Goal: Information Seeking & Learning: Compare options

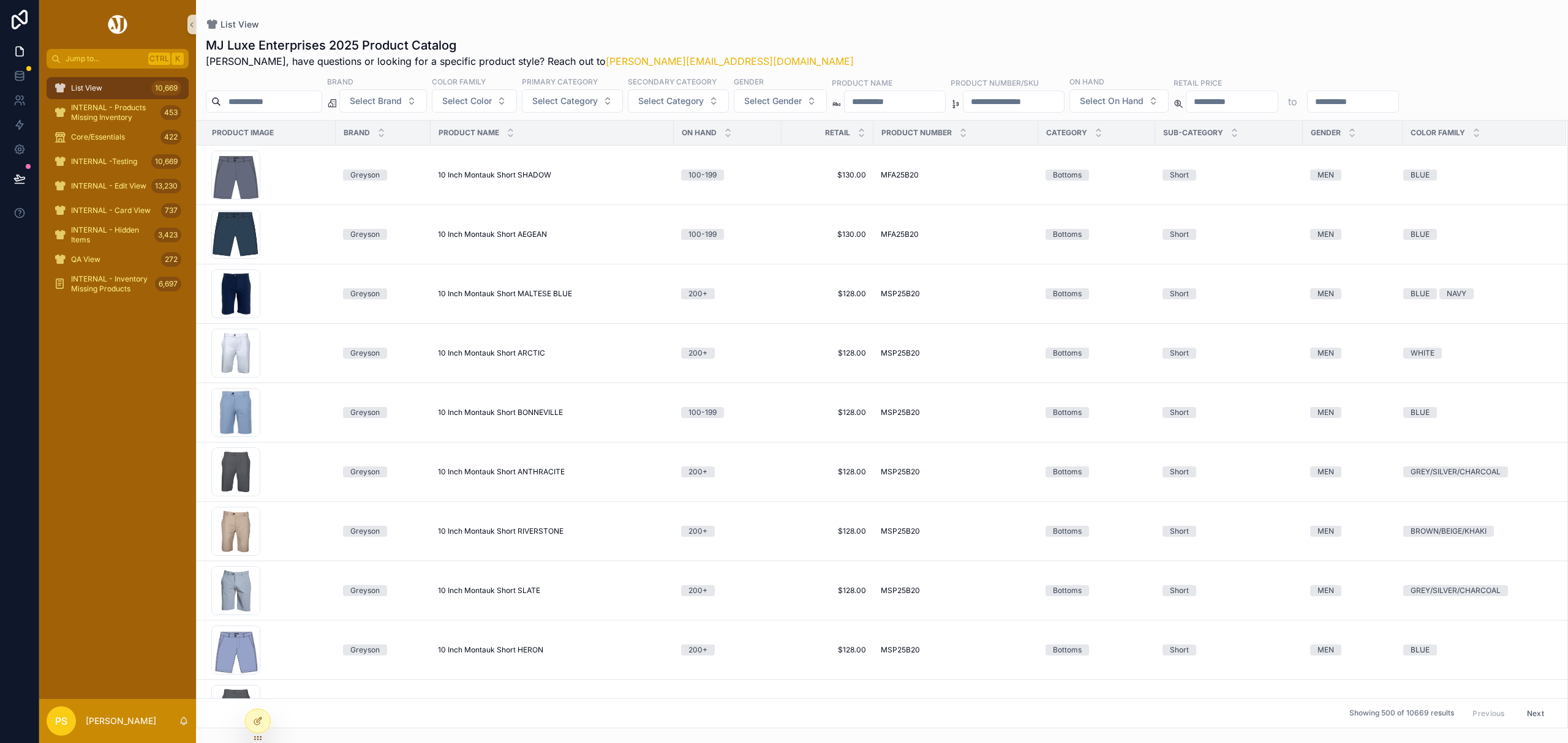
click at [306, 101] on input "scrollable content" at bounding box center [271, 102] width 101 height 17
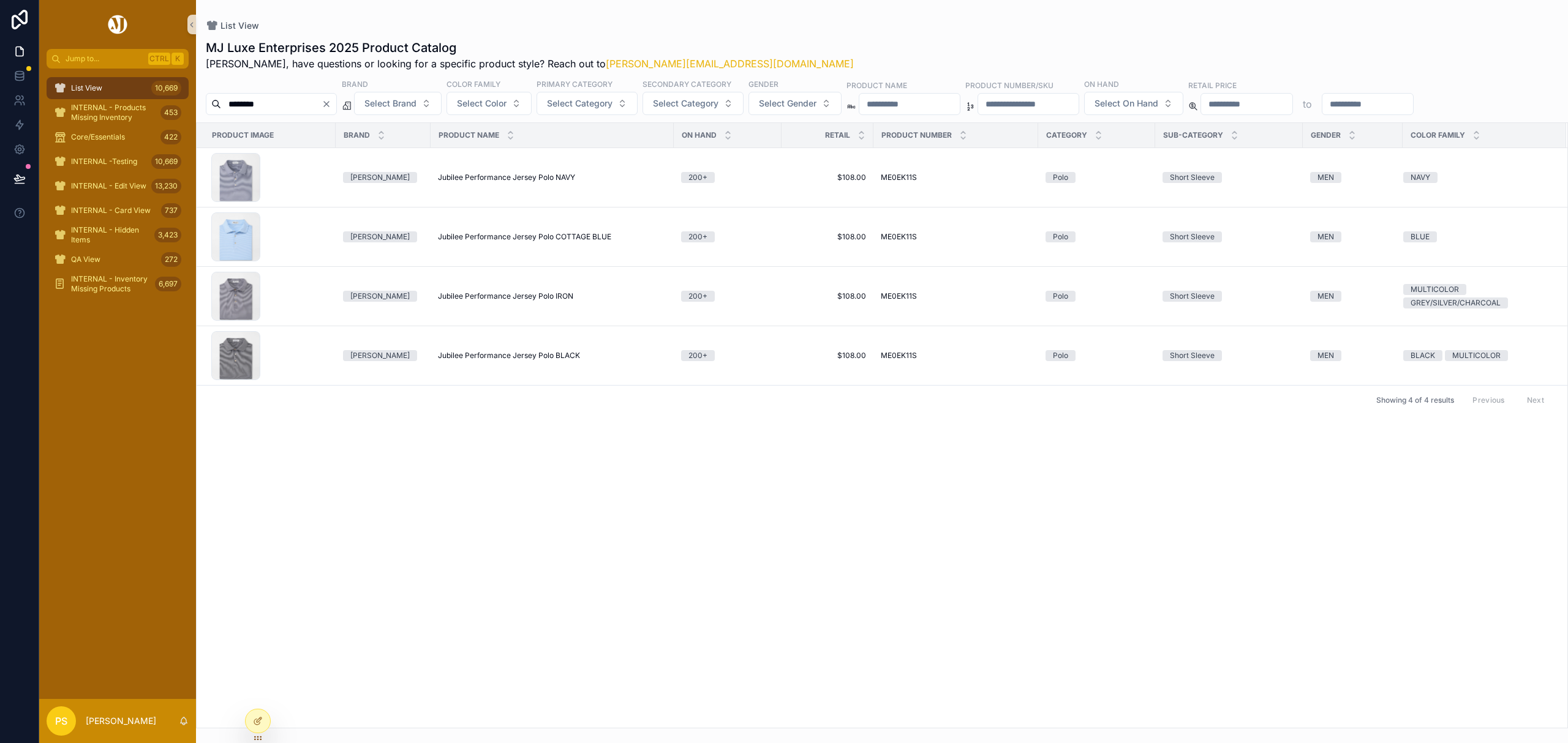
drag, startPoint x: 247, startPoint y: 104, endPoint x: 236, endPoint y: 104, distance: 11.0
click at [236, 104] on input "********" at bounding box center [271, 104] width 101 height 17
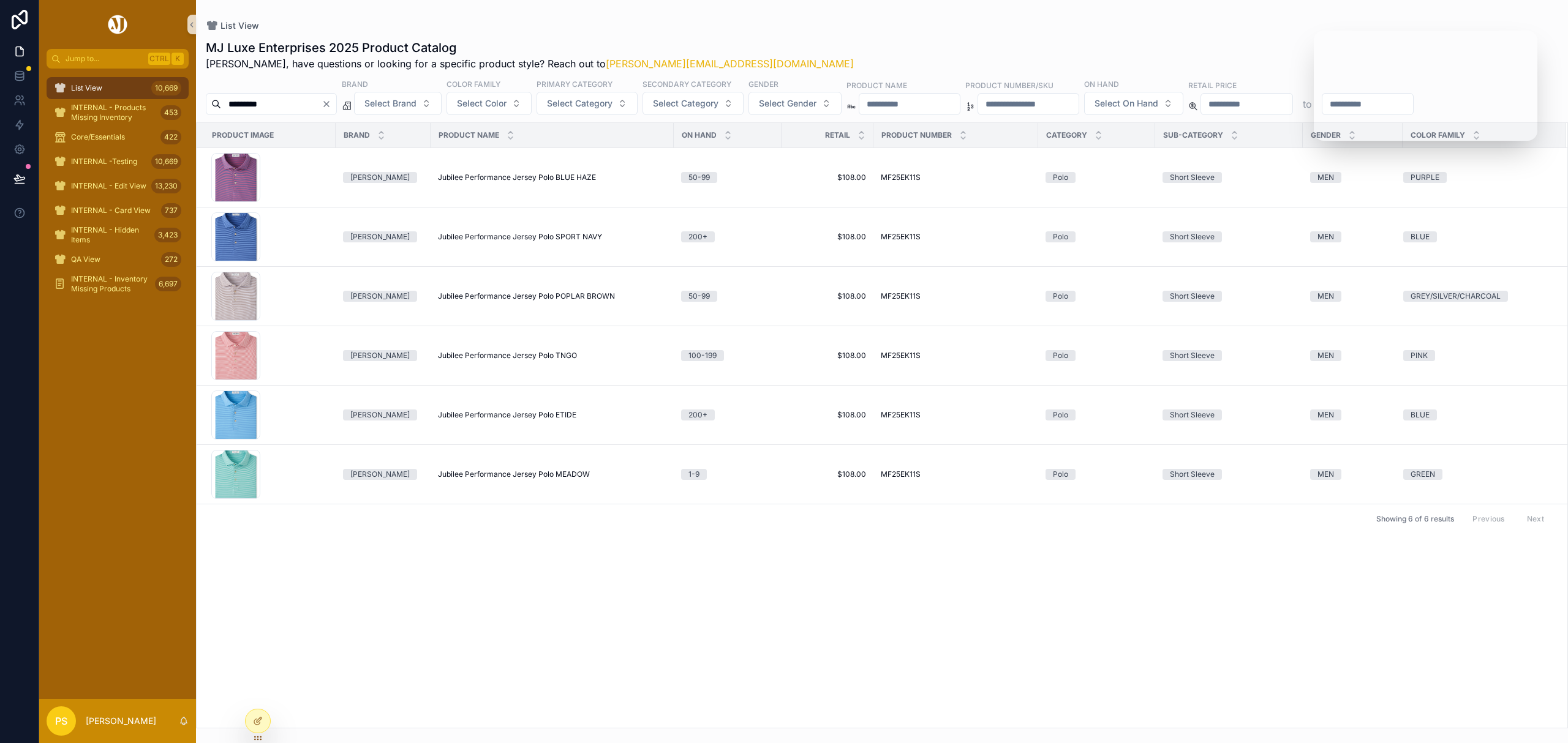
click at [112, 86] on div "List View 10,669" at bounding box center [117, 88] width 127 height 19
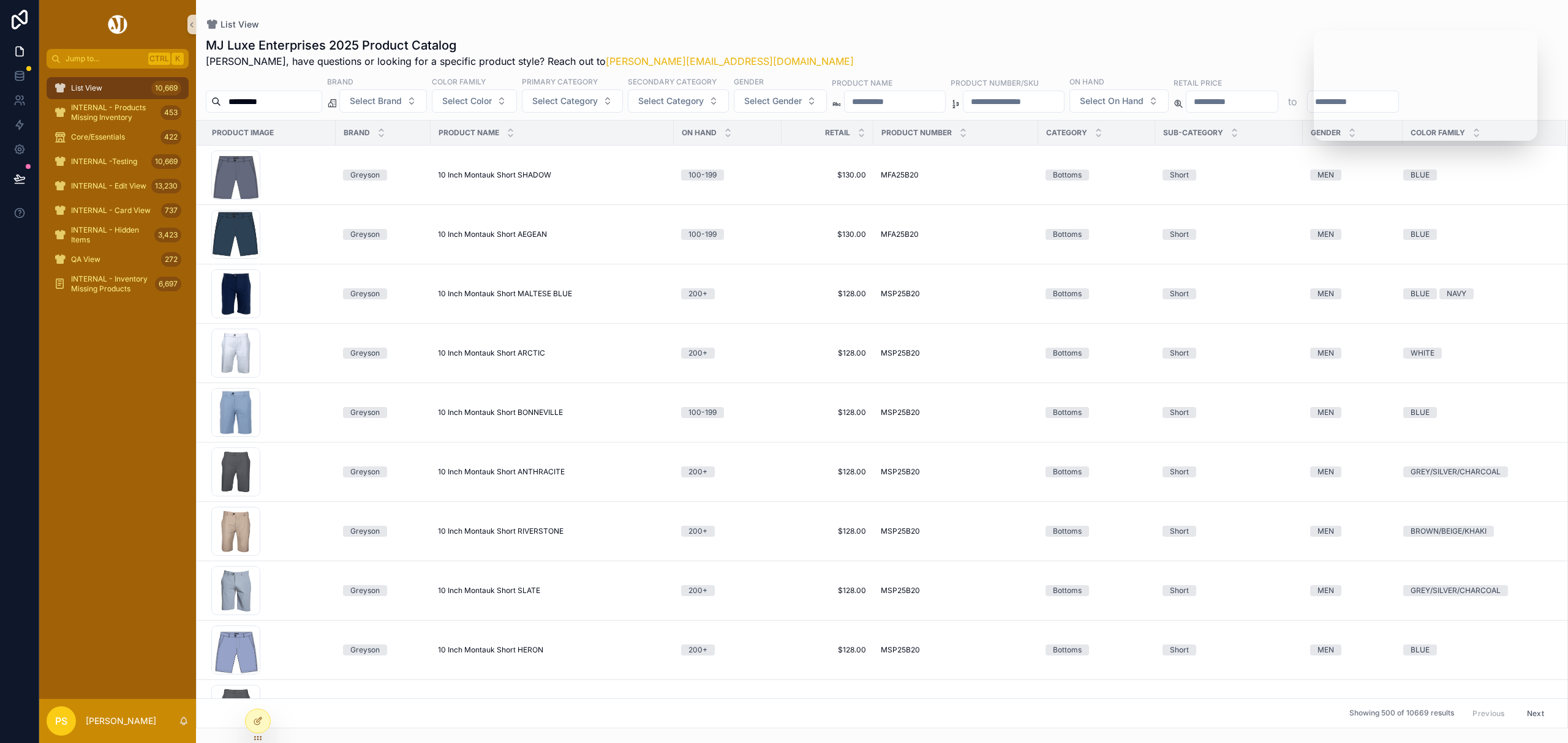
click at [313, 105] on input "*********" at bounding box center [271, 102] width 101 height 17
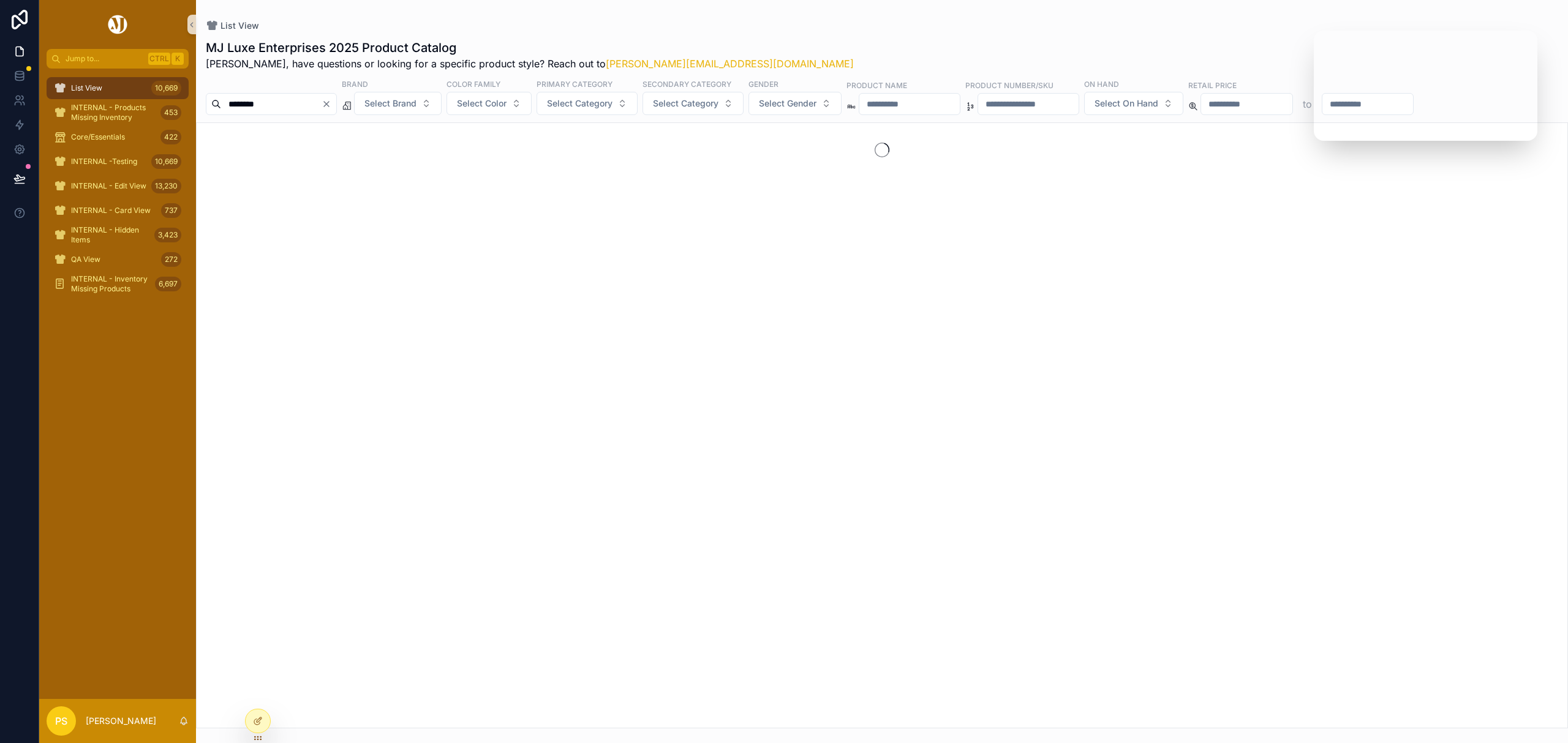
type input "********"
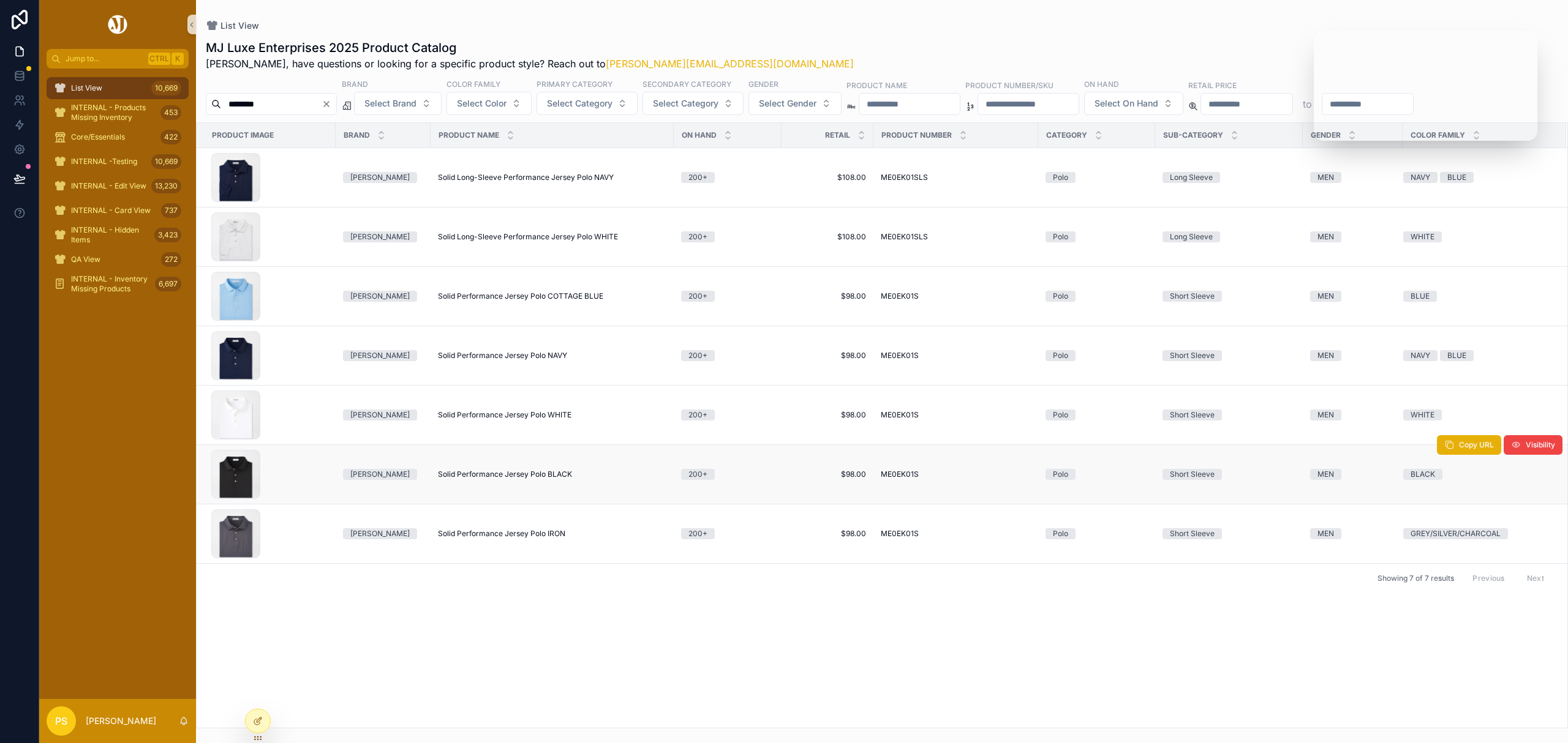
click at [448, 474] on span "Solid Performance Jersey Polo BLACK" at bounding box center [505, 475] width 134 height 10
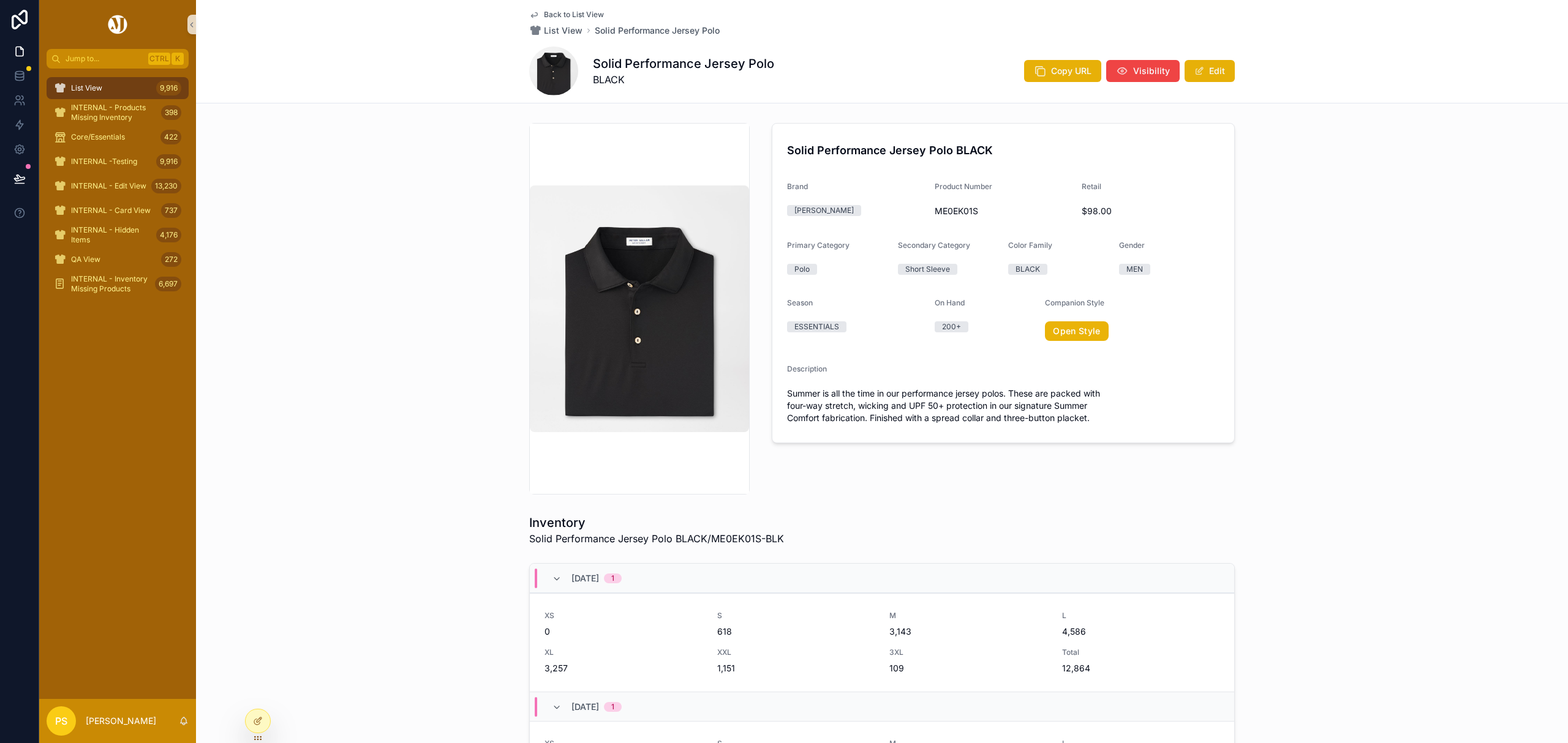
click at [110, 93] on div "List View 9,916" at bounding box center [117, 88] width 127 height 19
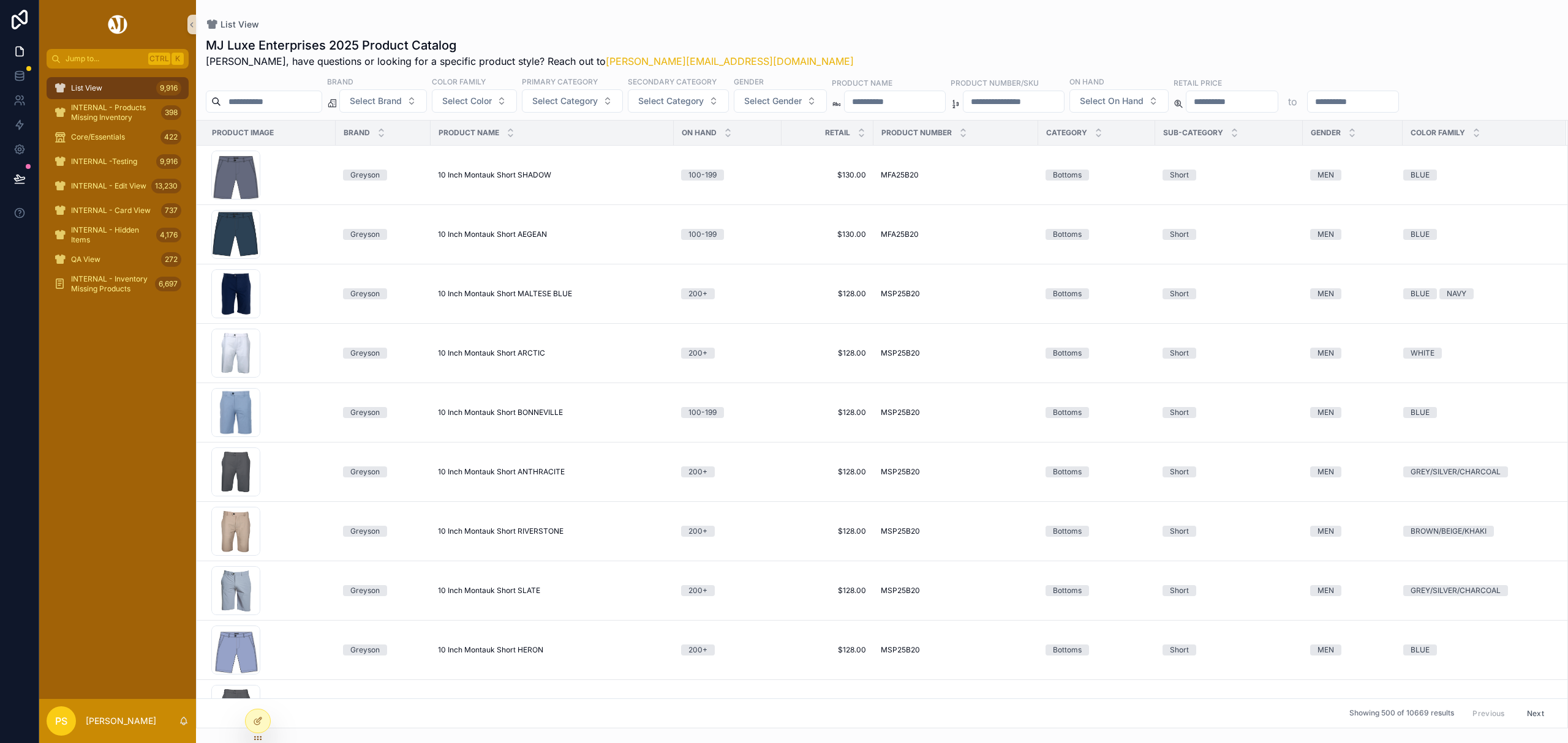
click at [309, 104] on input "scrollable content" at bounding box center [271, 102] width 101 height 17
type input "*******"
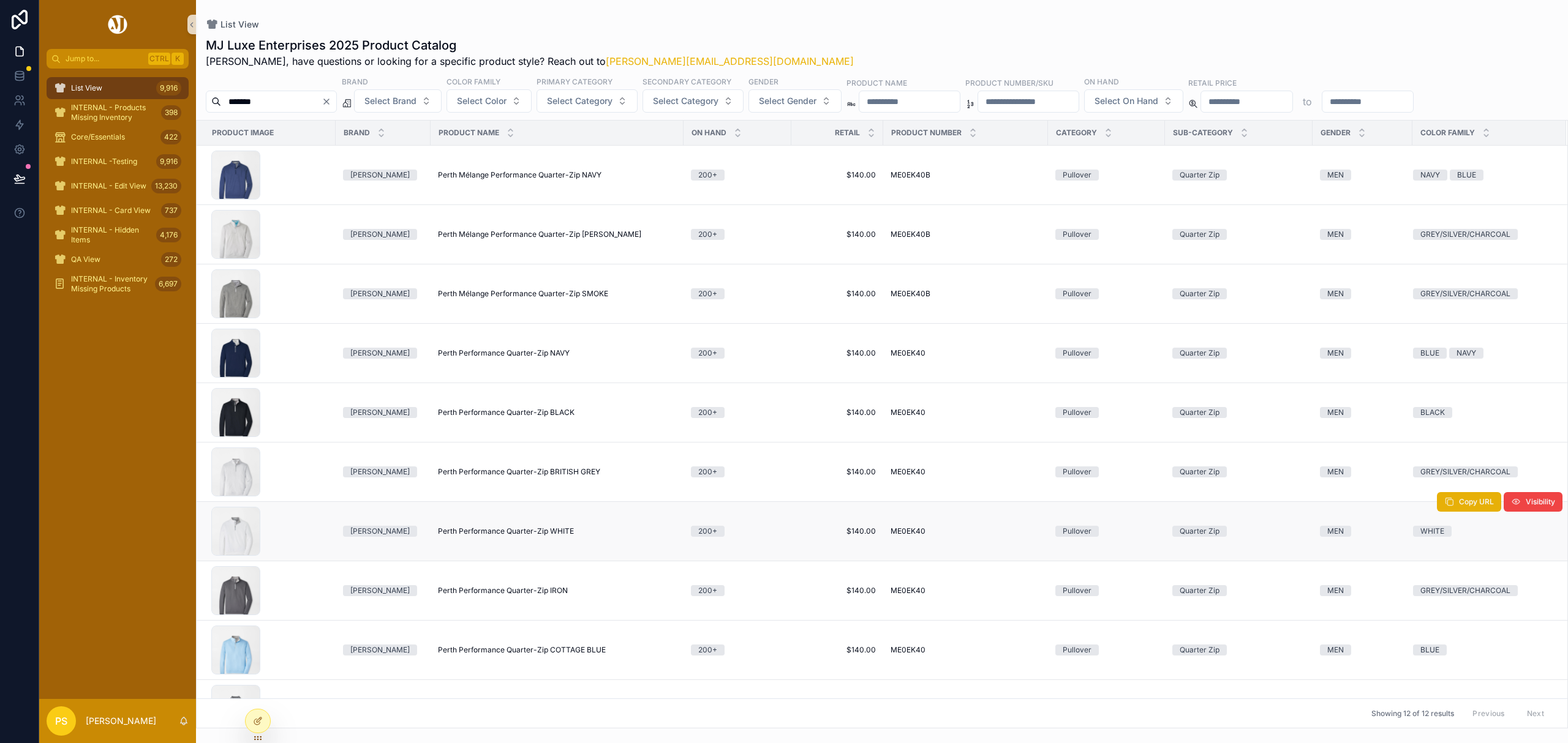
click at [466, 534] on span "Perth Performance Quarter-Zip WHITE" at bounding box center [506, 531] width 136 height 10
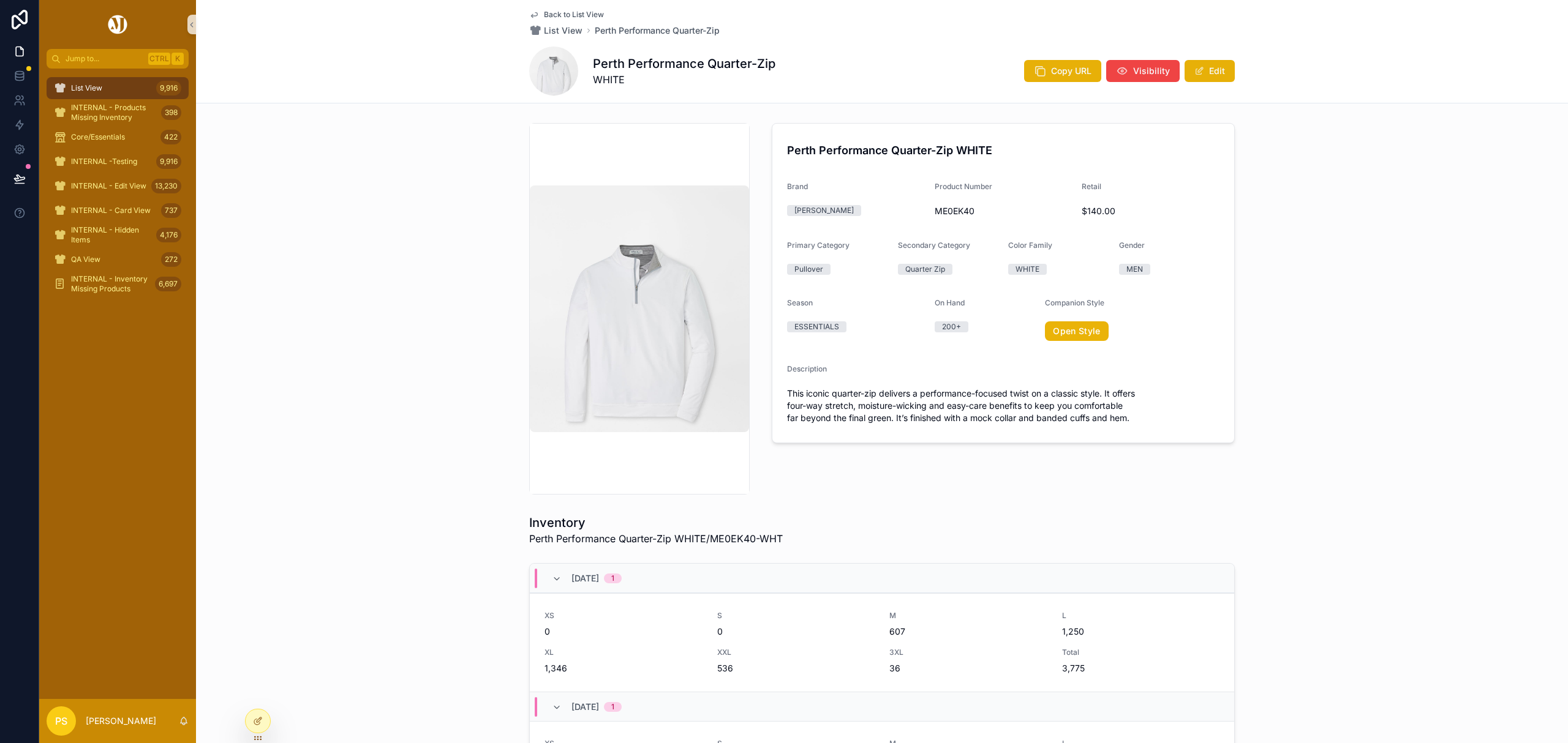
click at [97, 92] on span "List View" at bounding box center [87, 88] width 31 height 10
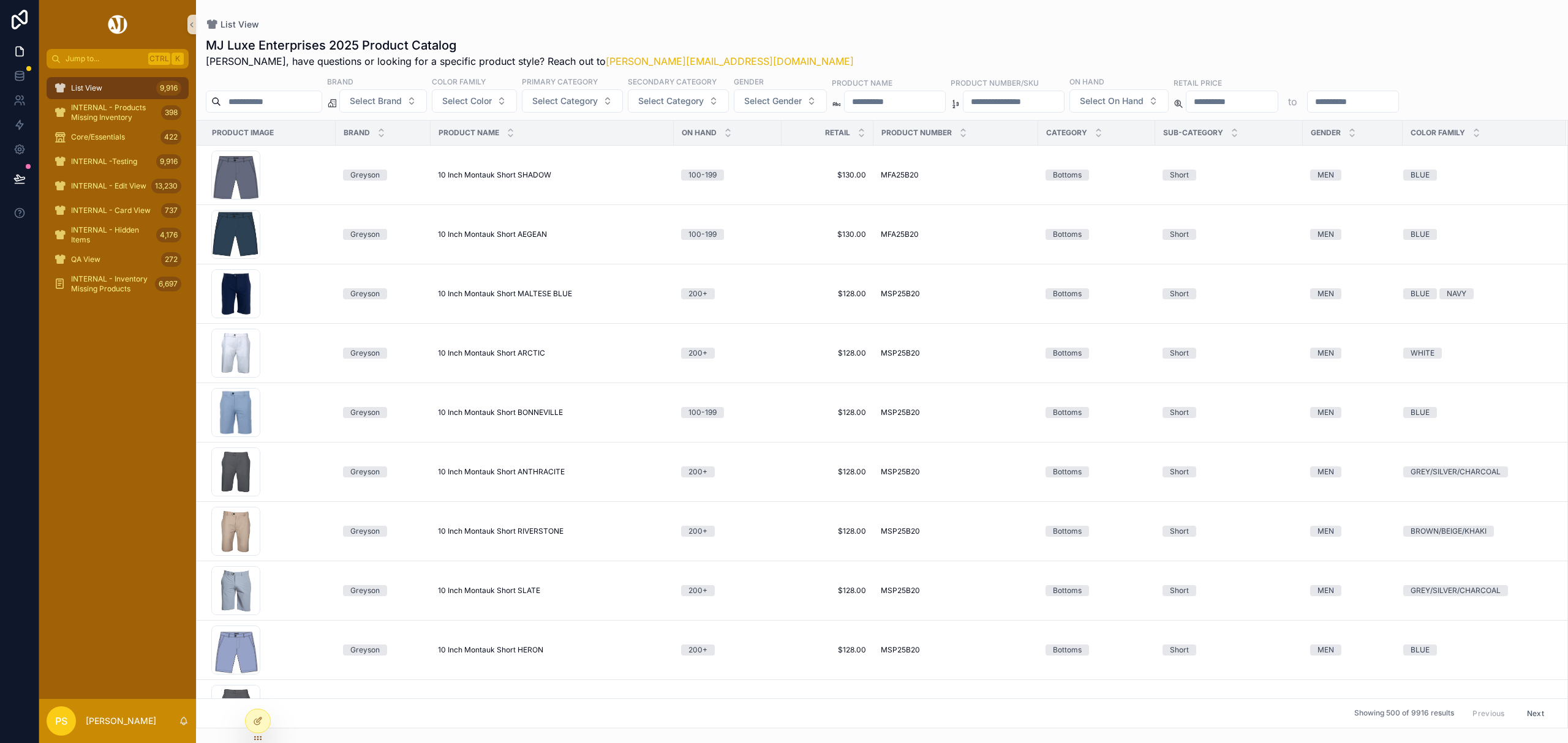
click at [273, 97] on input "scrollable content" at bounding box center [271, 102] width 101 height 17
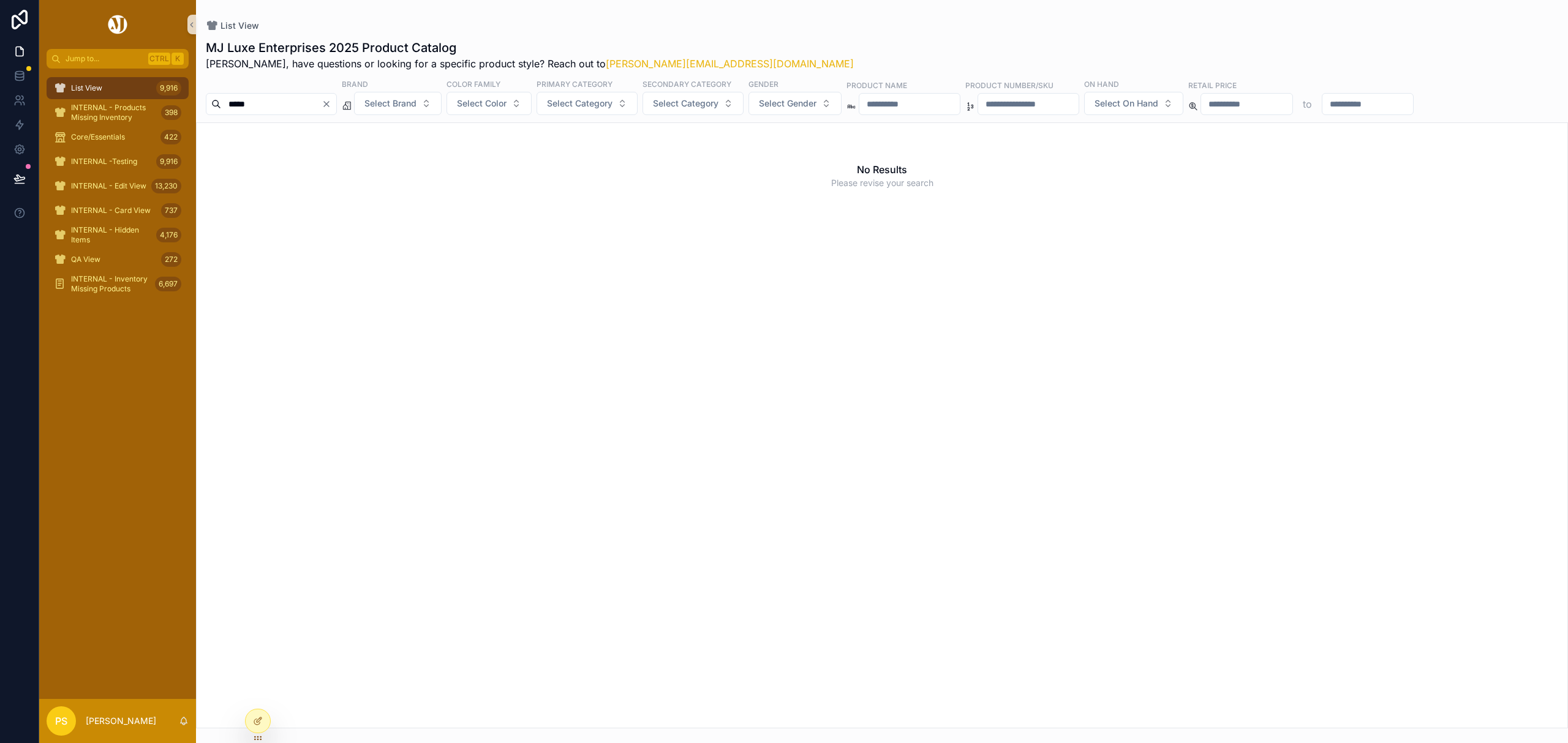
click at [247, 106] on input "*****" at bounding box center [271, 104] width 101 height 17
type input "******"
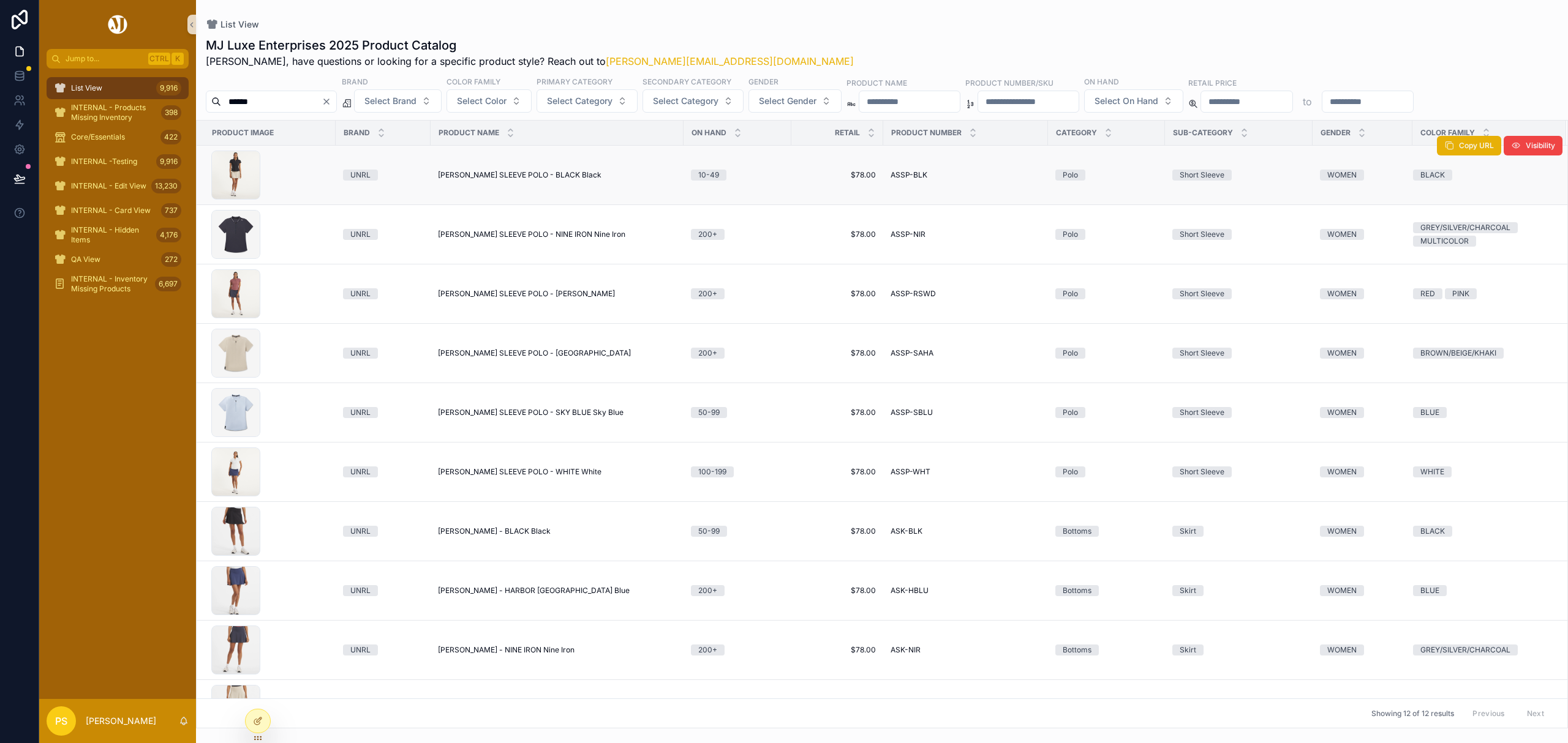
click at [458, 174] on span "AMELIA SHORT SLEEVE POLO - BLACK Black" at bounding box center [520, 175] width 163 height 10
click at [490, 238] on span "AMELIA SHORT SLEEVE POLO - NINE IRON Nine Iron" at bounding box center [532, 235] width 187 height 10
click at [268, 99] on input "******" at bounding box center [271, 102] width 101 height 17
type input "********"
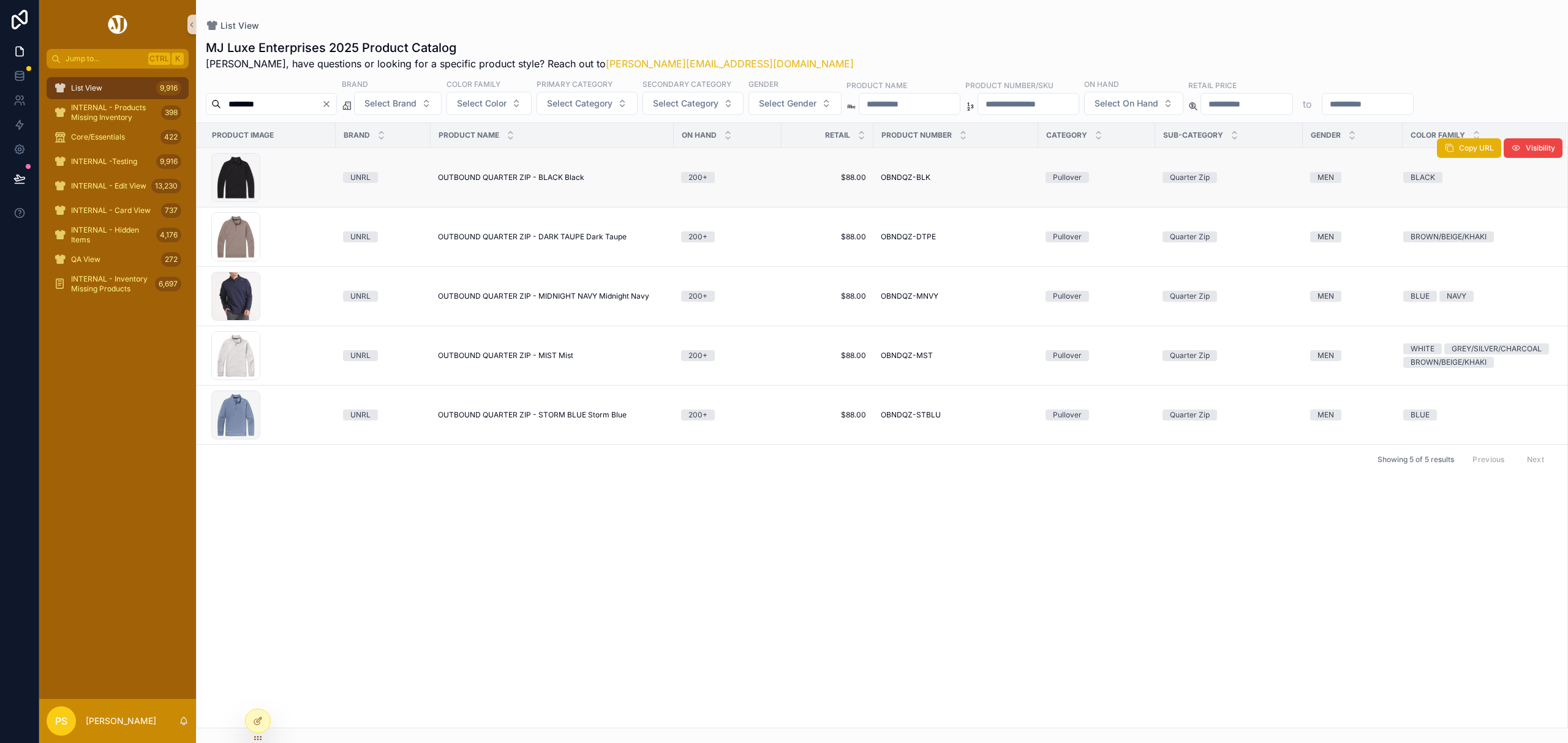
click at [474, 176] on span "OUTBOUND QUARTER ZIP - BLACK Black" at bounding box center [511, 177] width 147 height 10
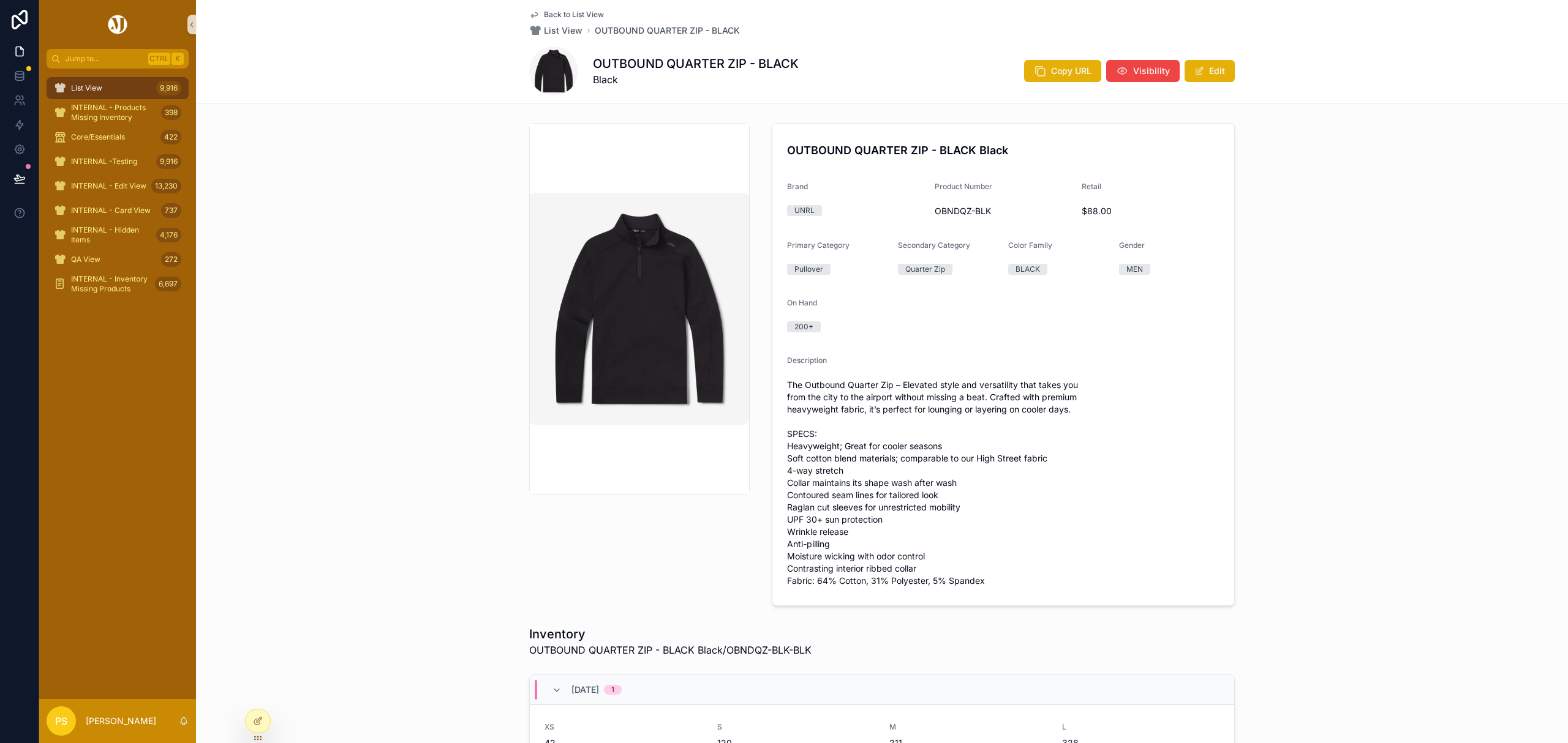
drag, startPoint x: 108, startPoint y: 84, endPoint x: 128, endPoint y: 87, distance: 20.2
click at [108, 84] on div "List View 9,916" at bounding box center [117, 88] width 127 height 19
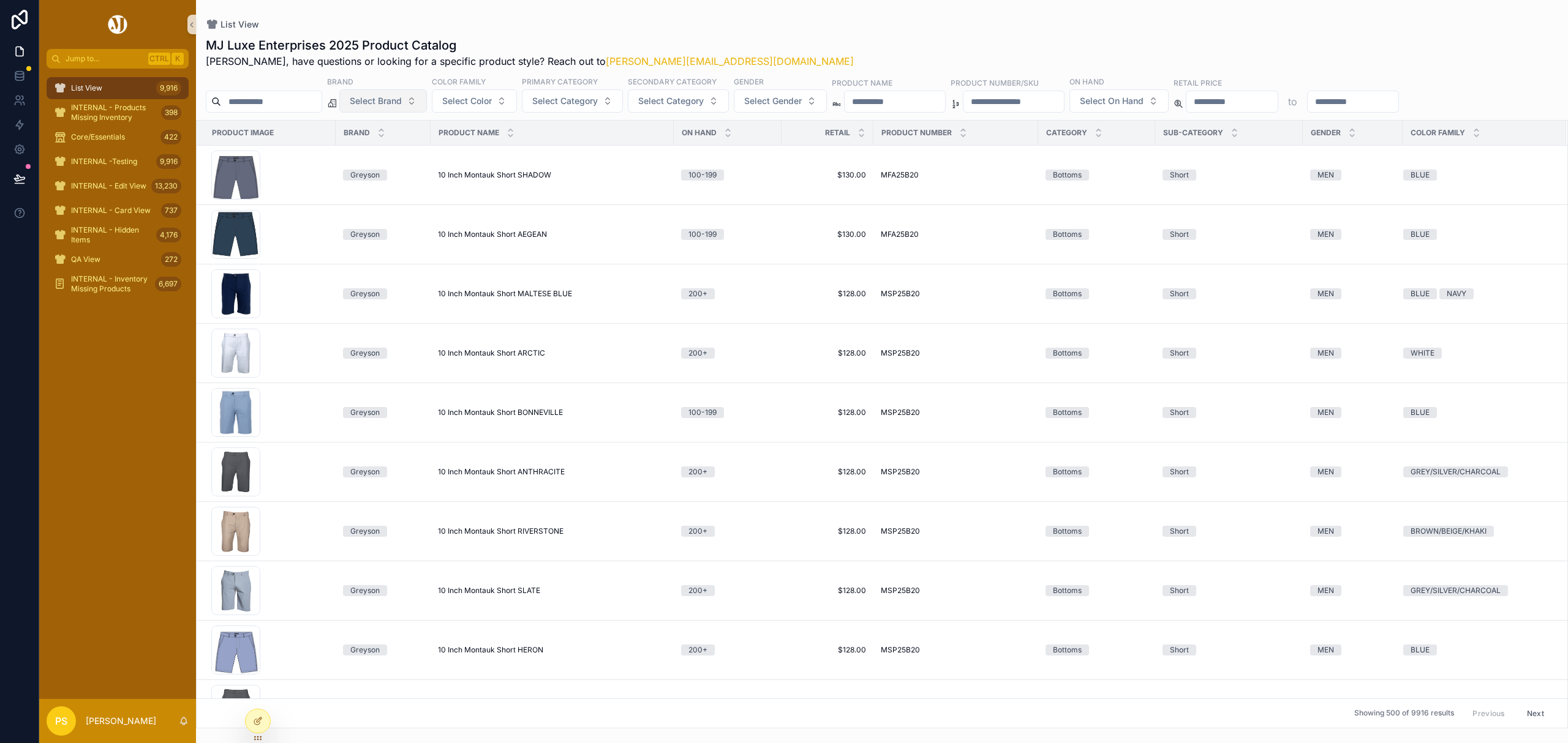
click at [401, 104] on span "Select Brand" at bounding box center [376, 101] width 52 height 12
click at [374, 216] on div "UNRL" at bounding box center [414, 210] width 147 height 19
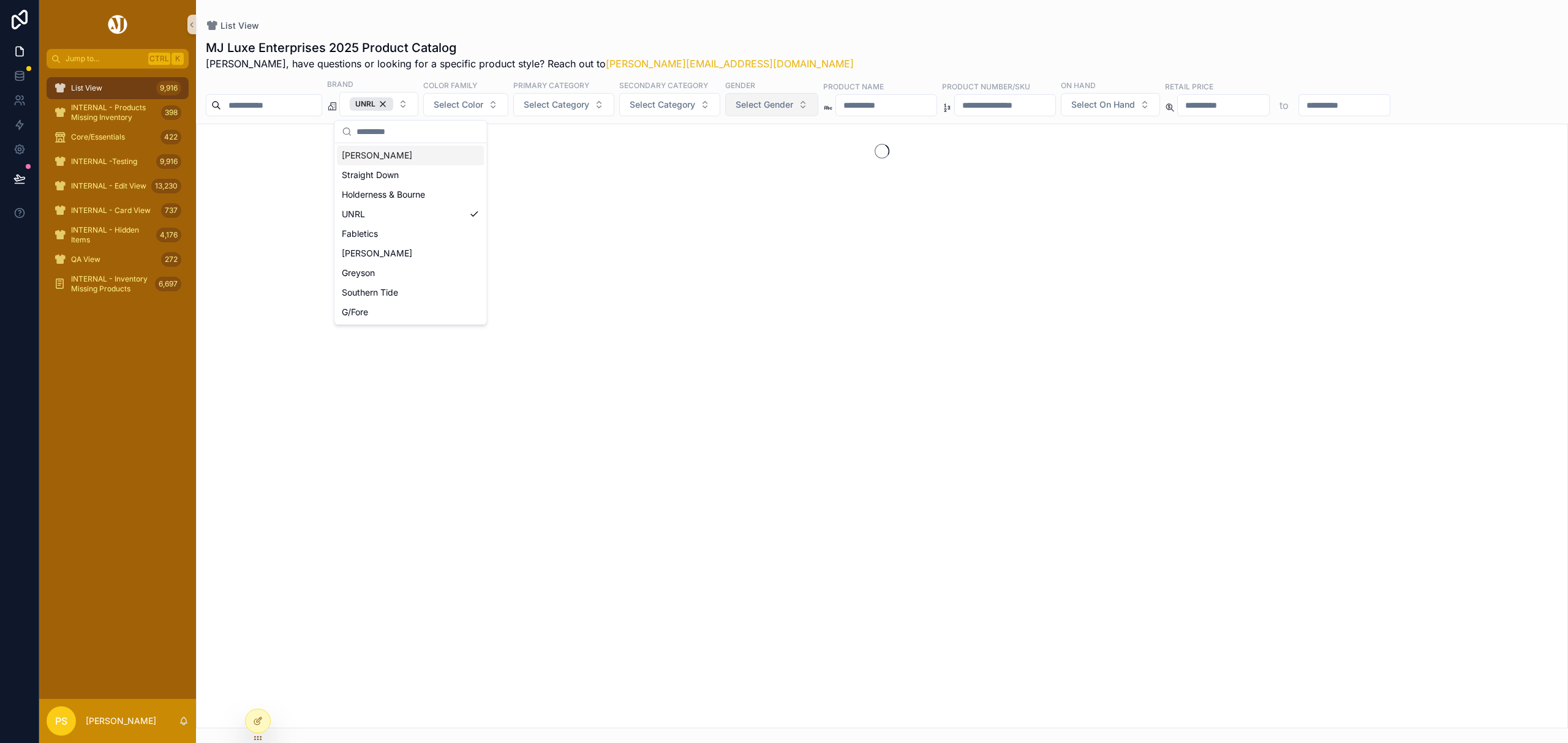
click at [793, 106] on span "Select Gender" at bounding box center [764, 104] width 58 height 12
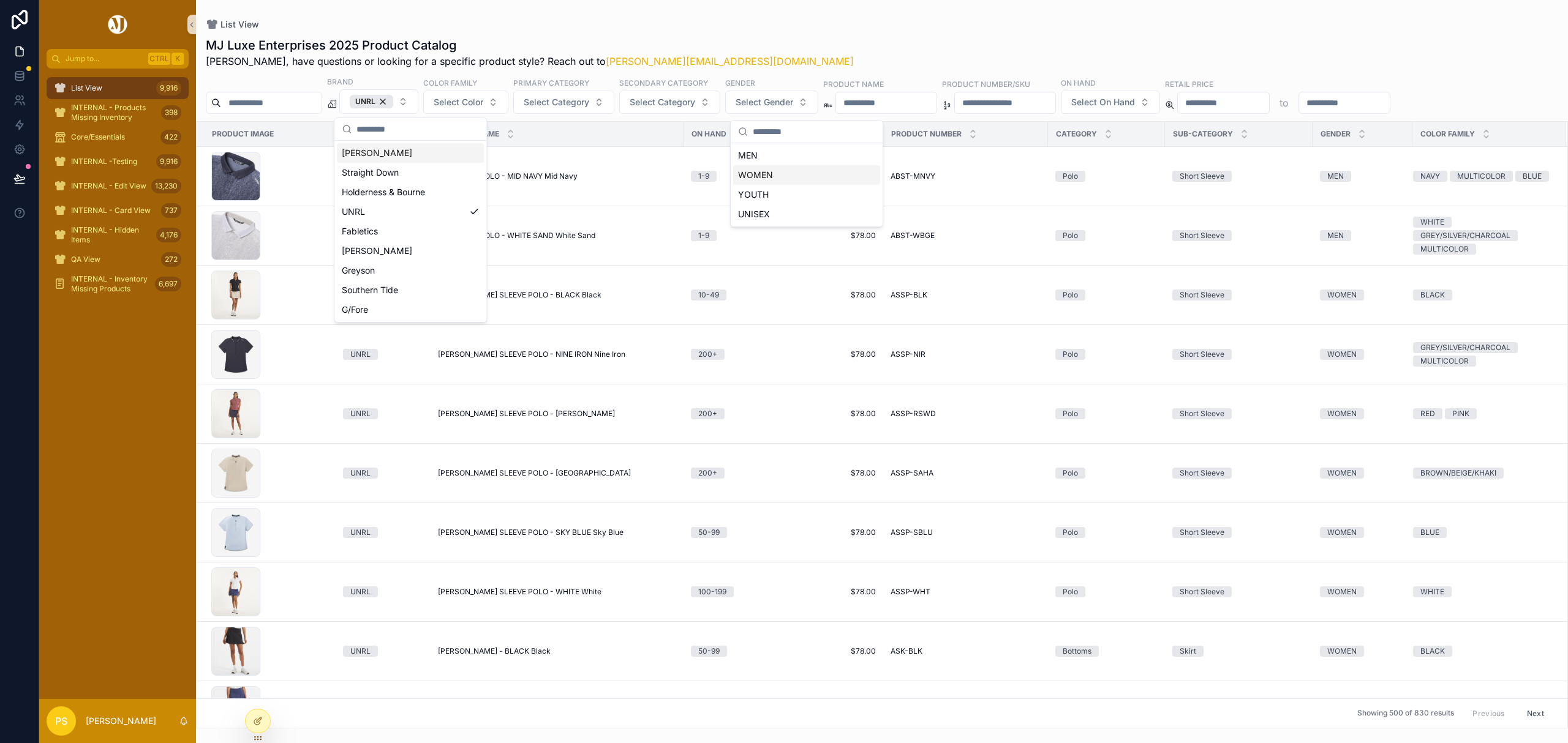
click at [767, 174] on div "WOMEN" at bounding box center [806, 174] width 147 height 19
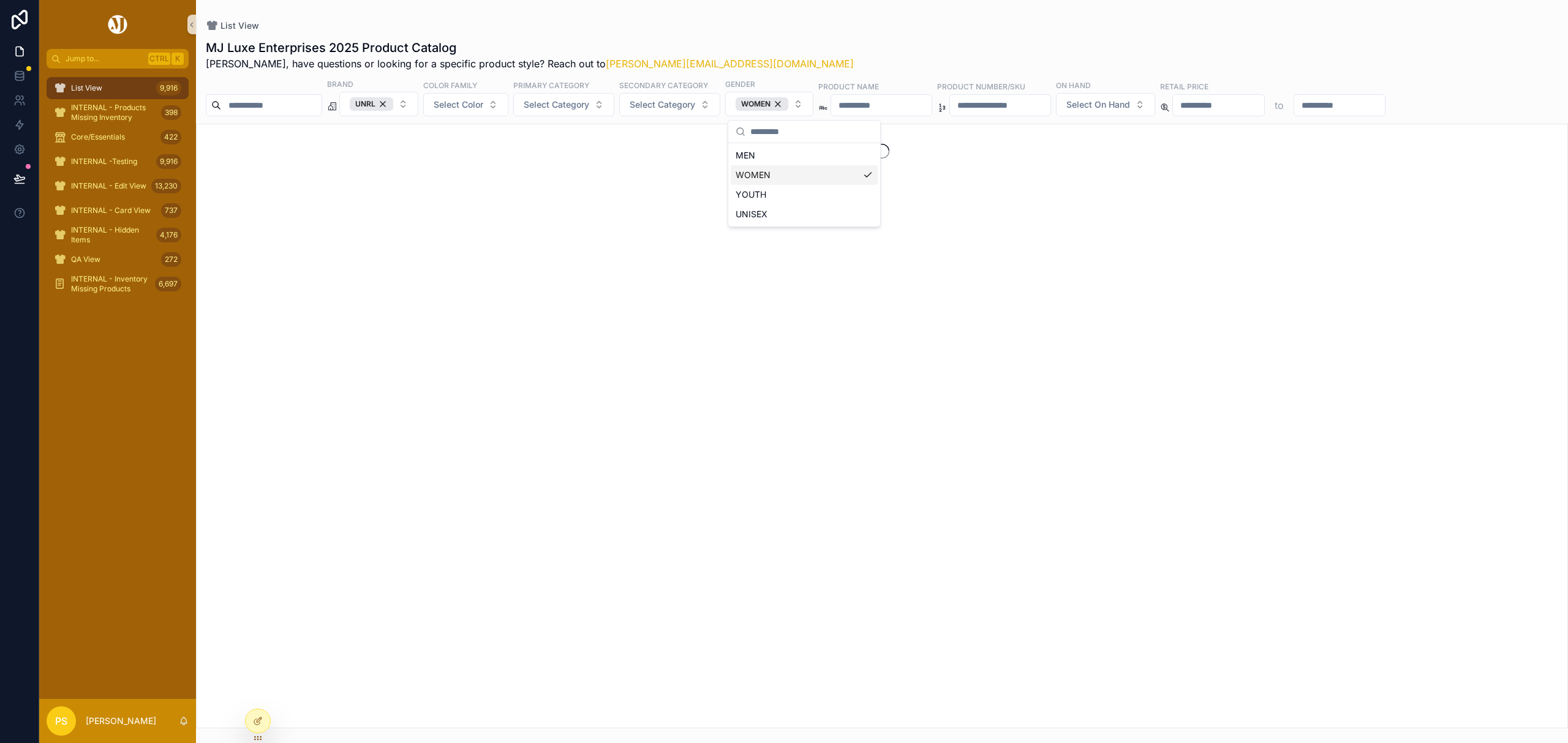
drag, startPoint x: 278, startPoint y: 104, endPoint x: 270, endPoint y: 106, distance: 8.2
click at [277, 105] on input "scrollable content" at bounding box center [271, 105] width 101 height 17
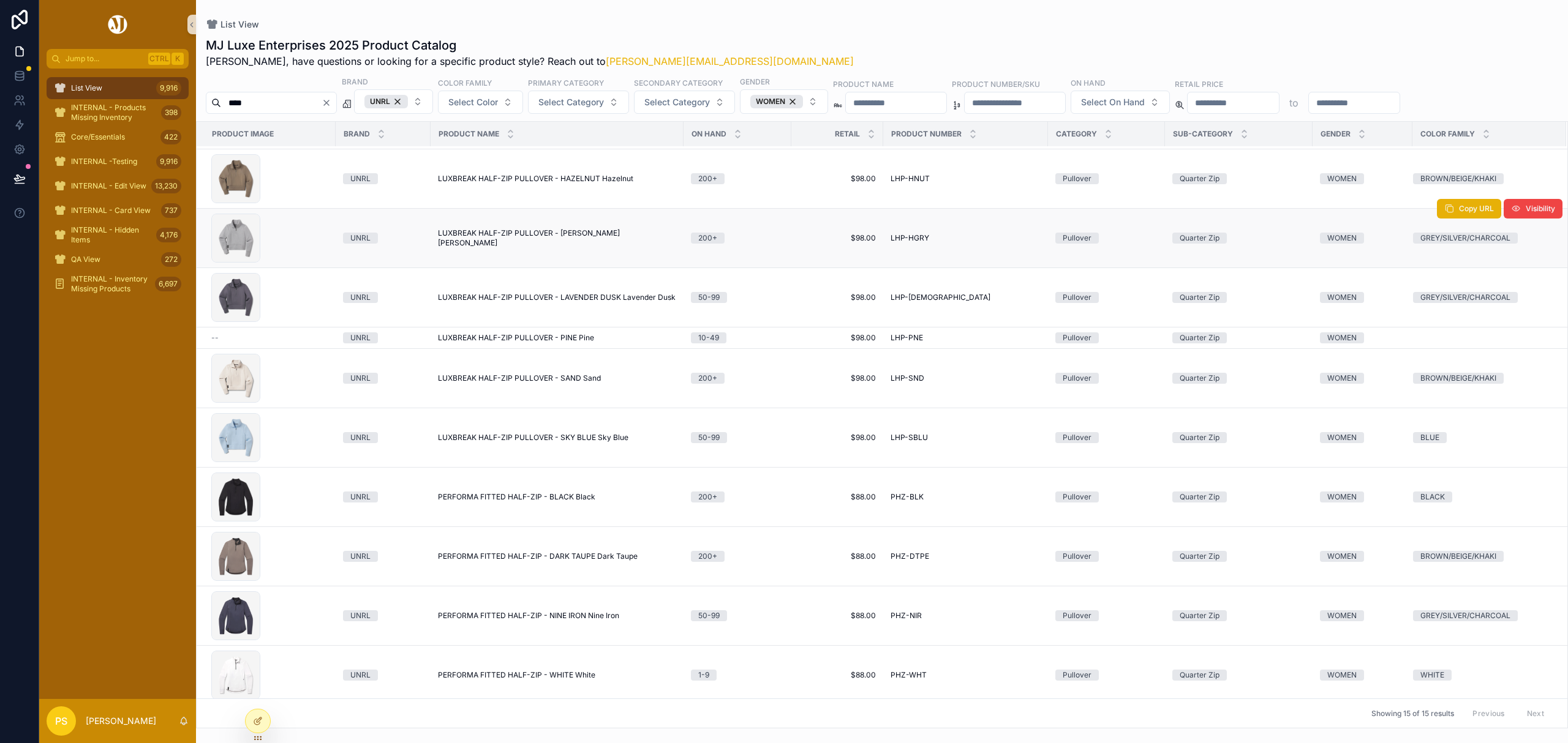
scroll to position [316, 0]
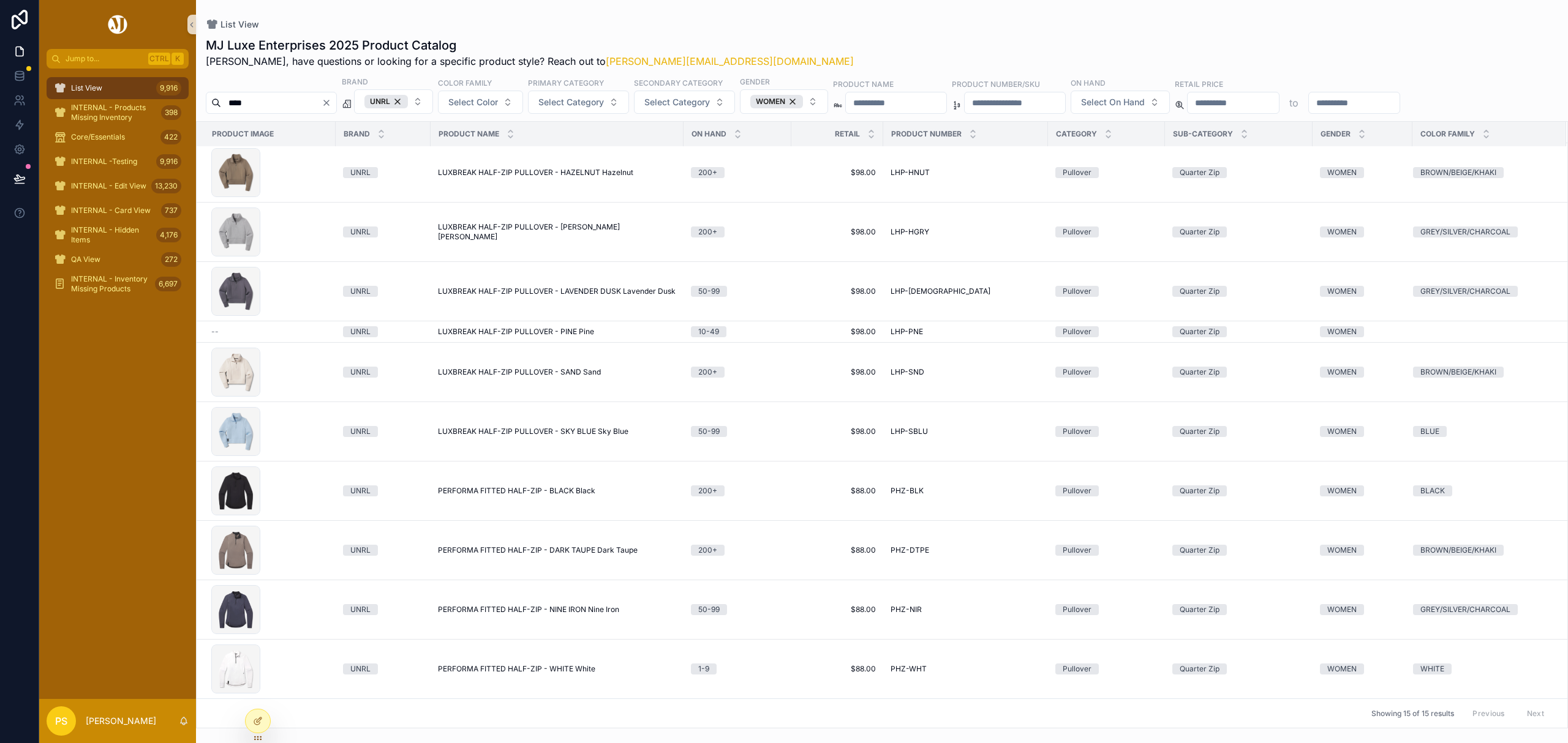
click at [267, 109] on input "****" at bounding box center [271, 103] width 101 height 17
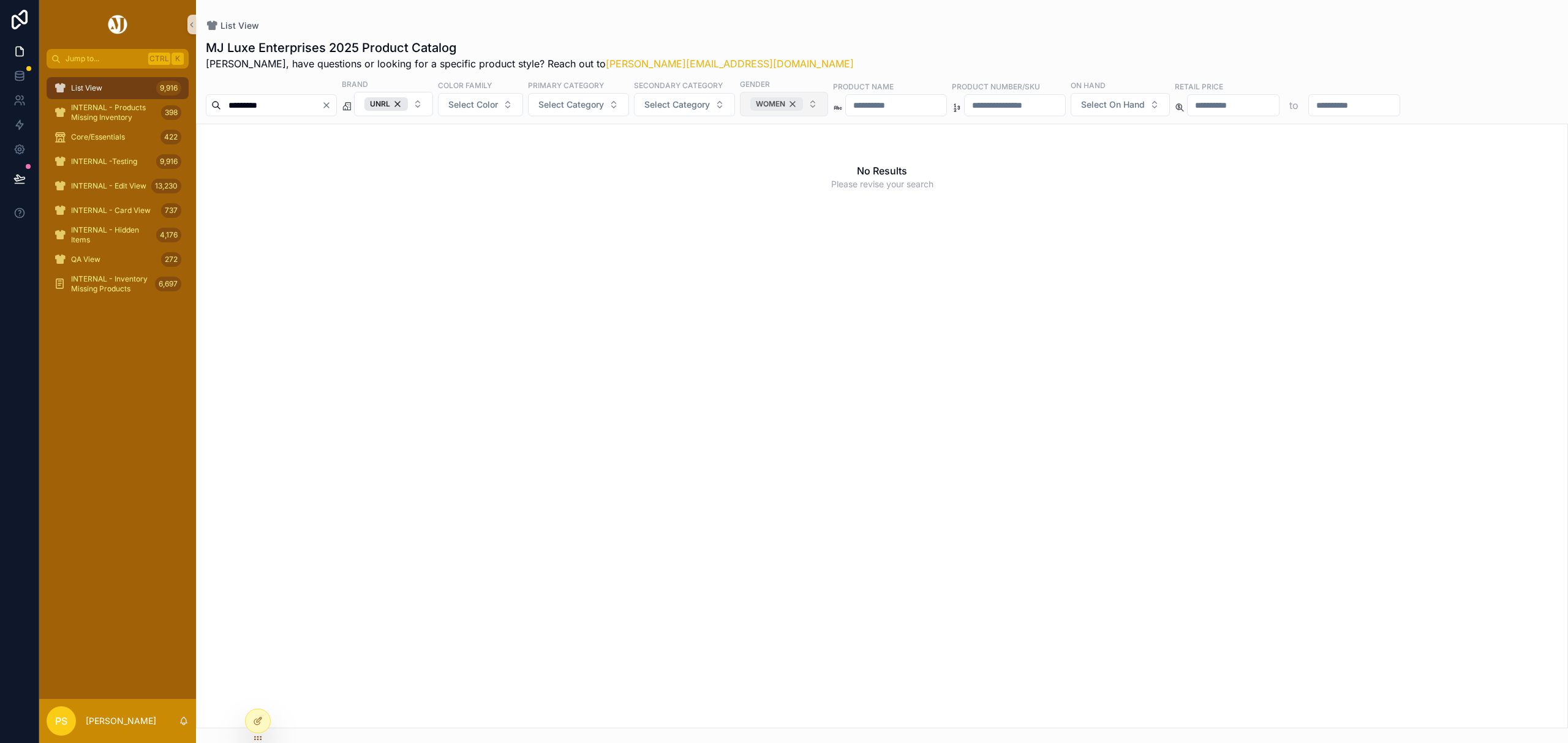
click at [803, 104] on div "WOMEN" at bounding box center [776, 104] width 52 height 14
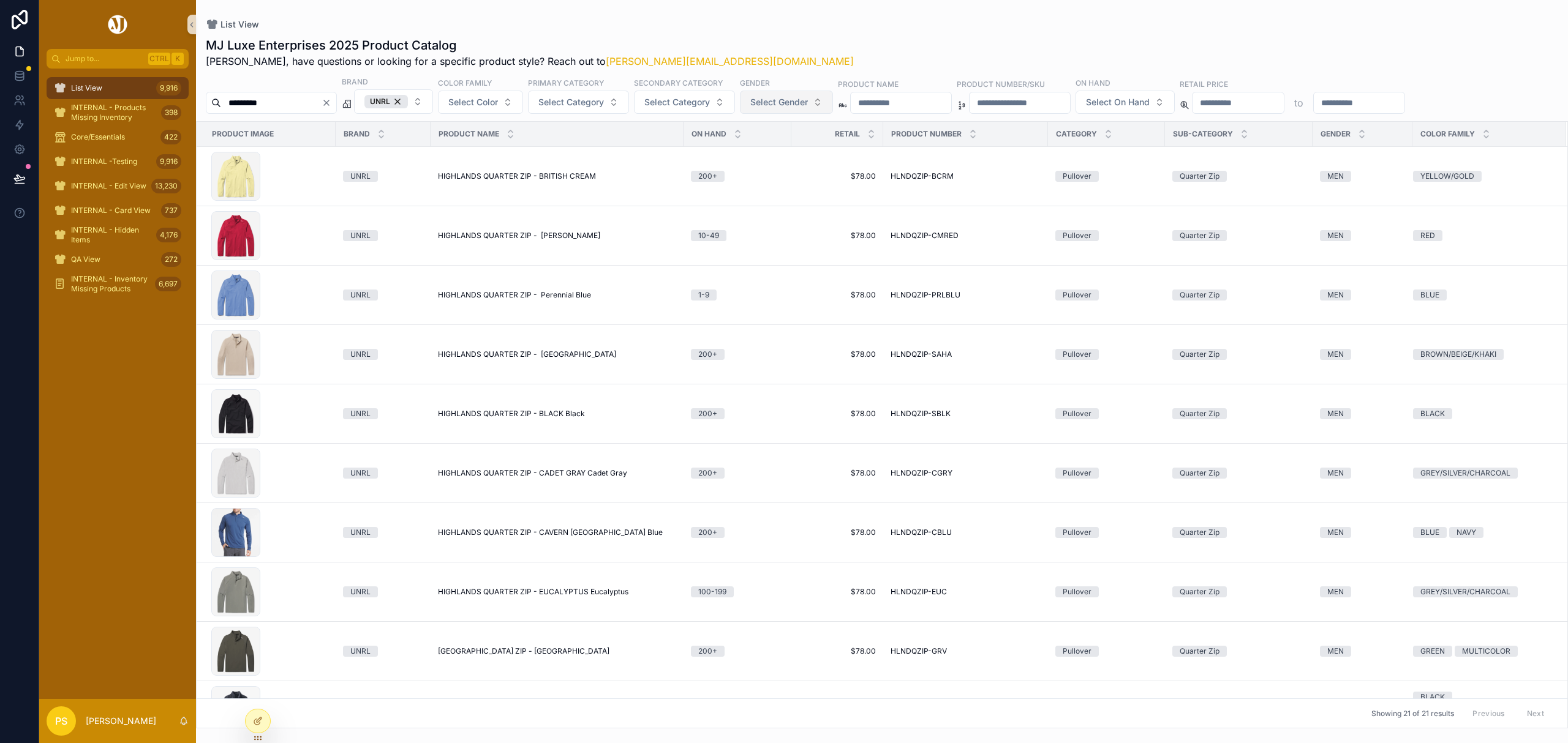
click at [296, 101] on input "*********" at bounding box center [271, 103] width 101 height 17
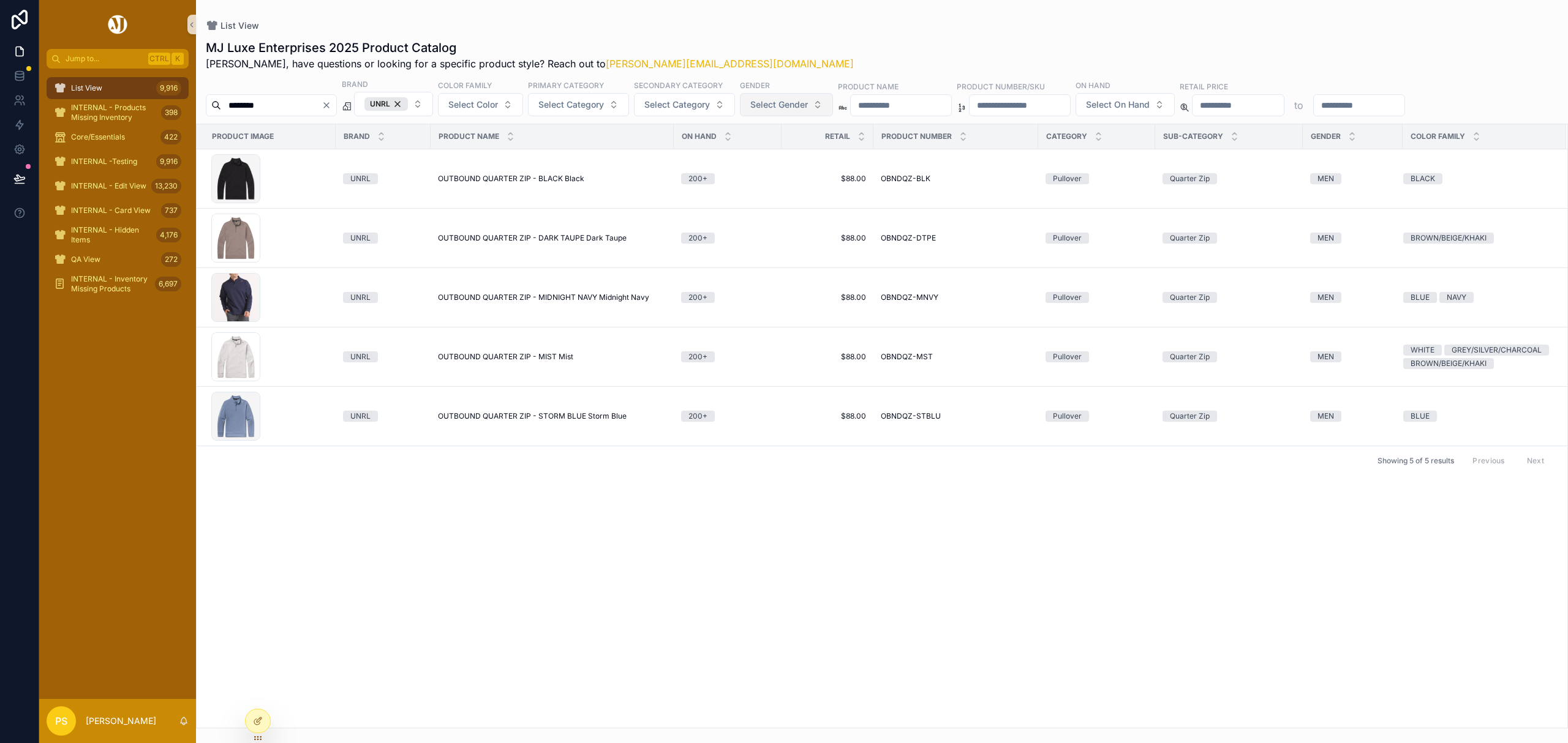
click at [280, 103] on input "********" at bounding box center [271, 105] width 101 height 17
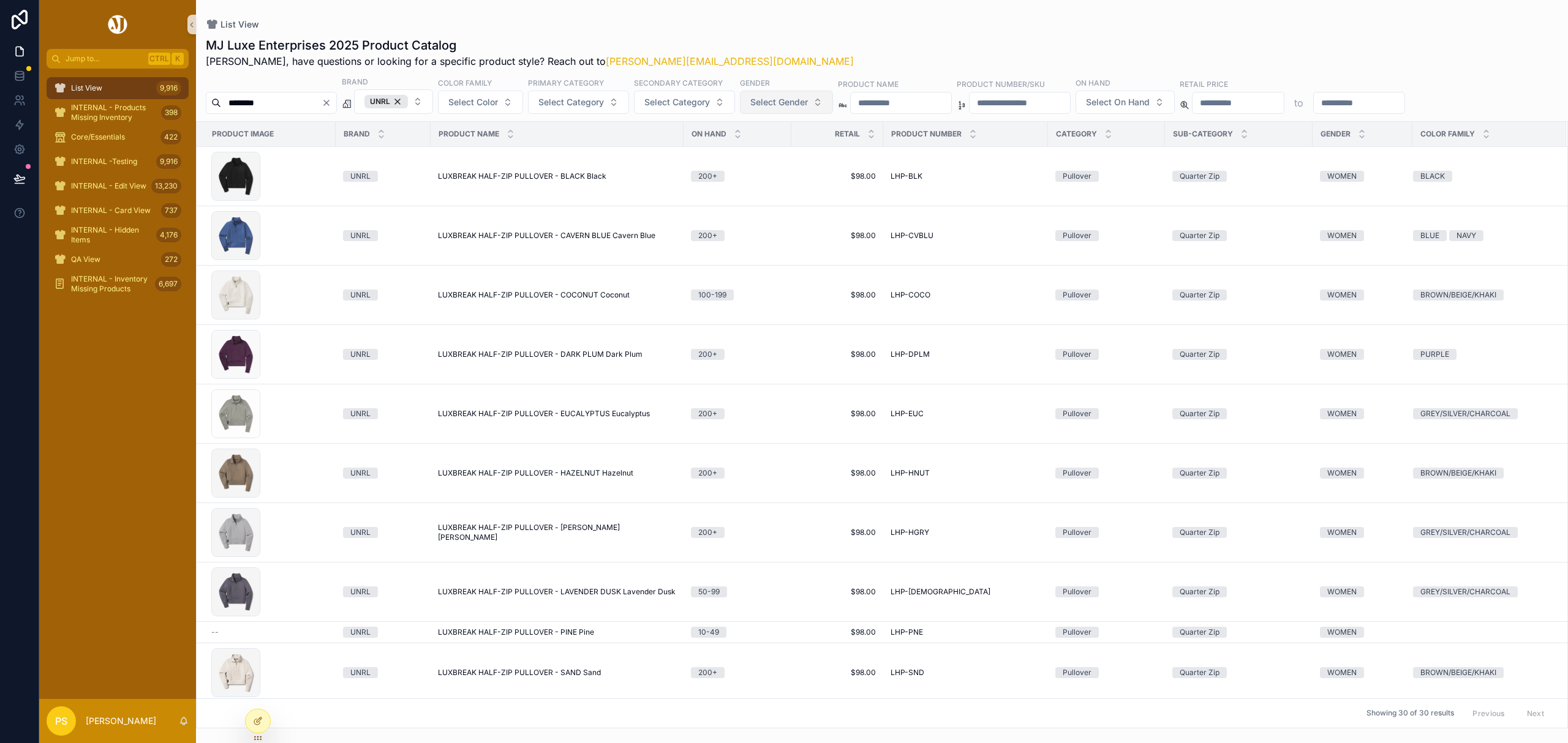
click at [287, 101] on input "********" at bounding box center [271, 103] width 101 height 17
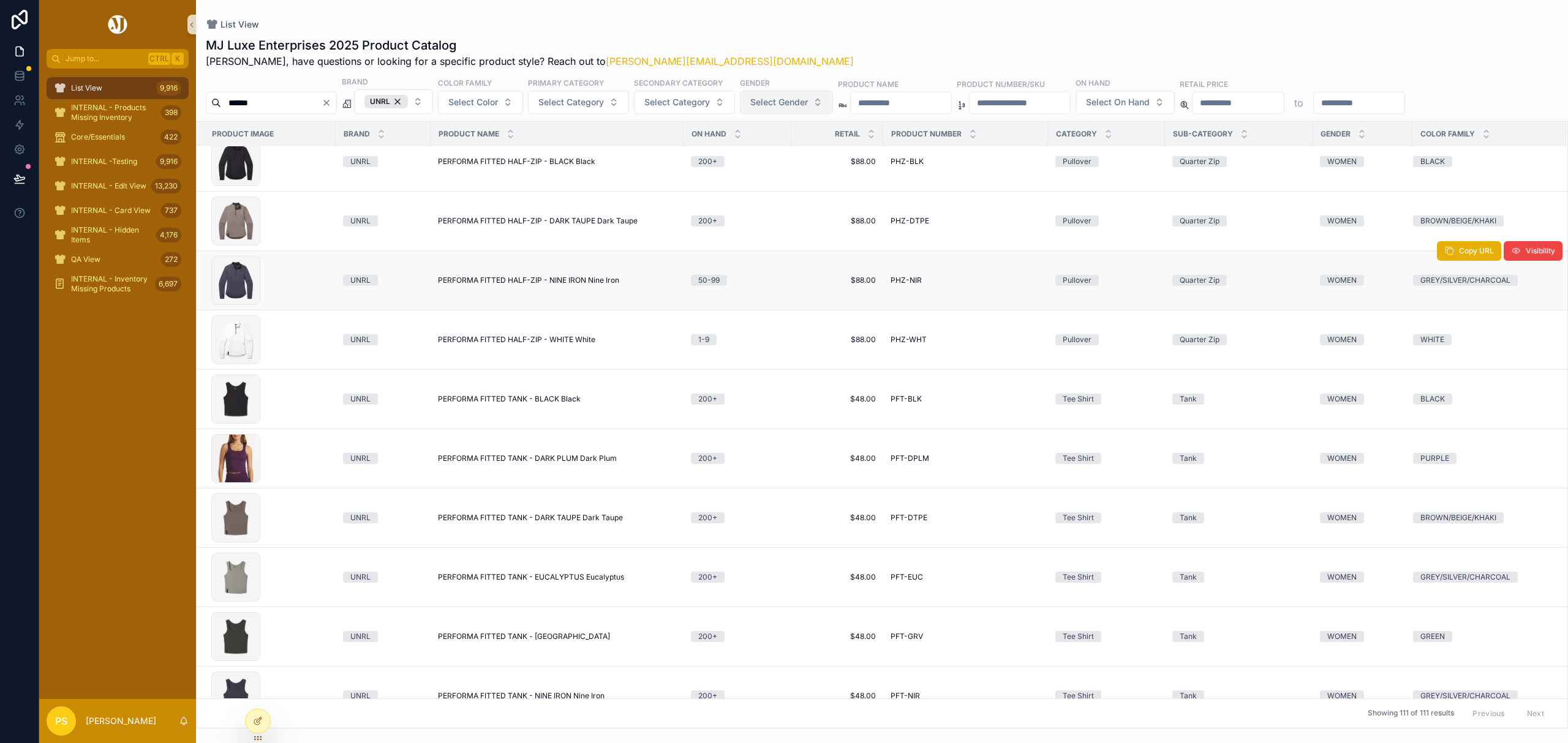
scroll to position [245, 0]
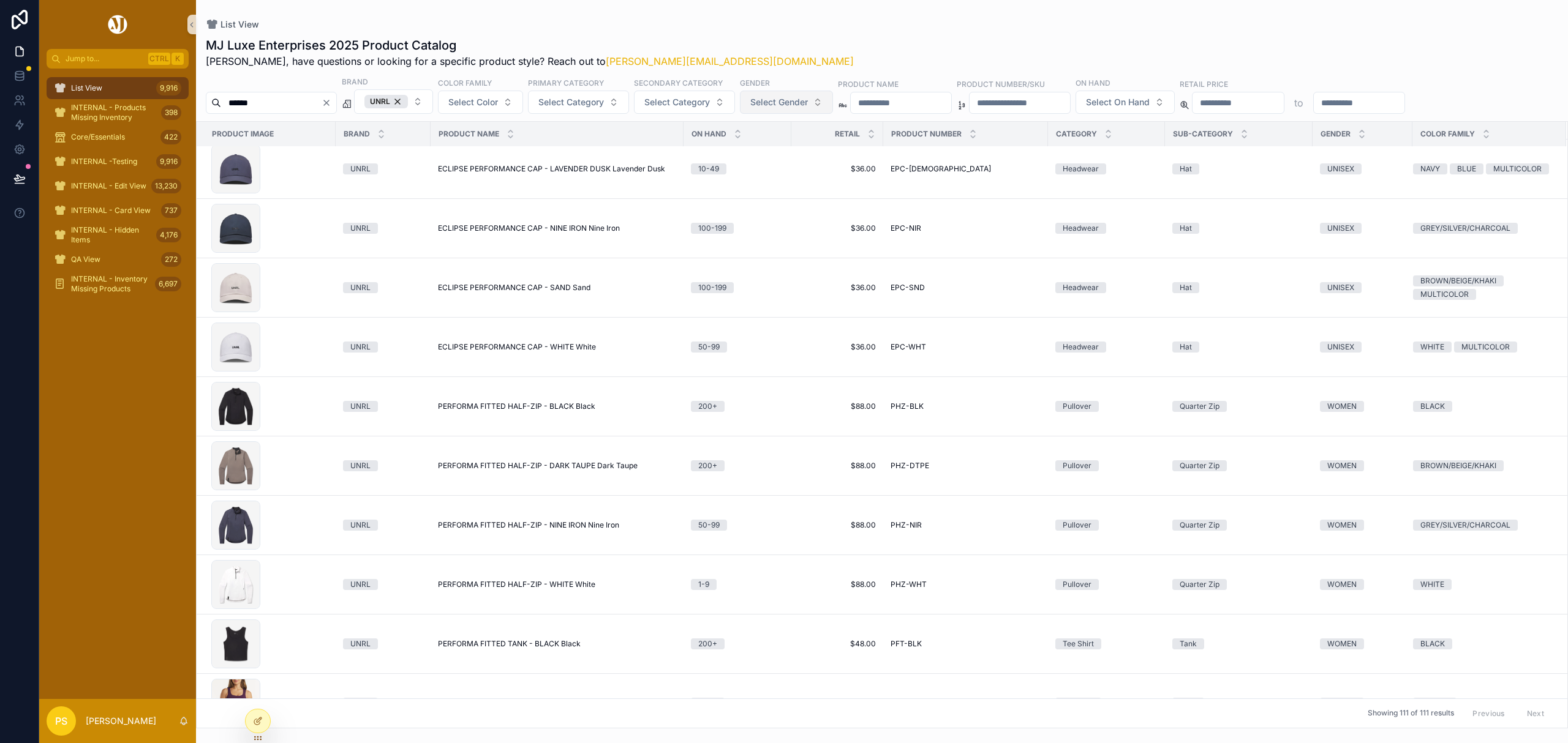
click at [274, 102] on input "******" at bounding box center [271, 103] width 101 height 17
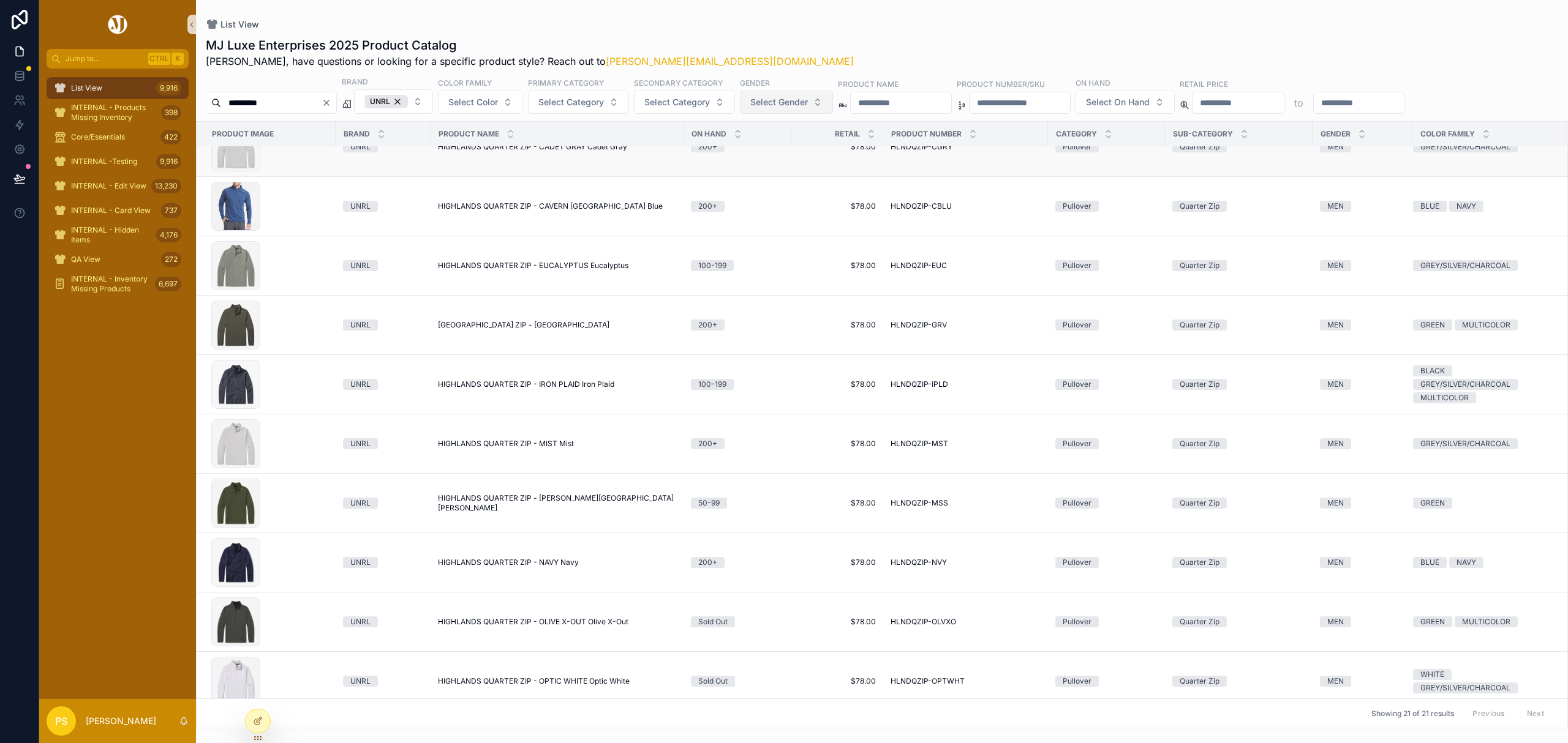
scroll to position [408, 0]
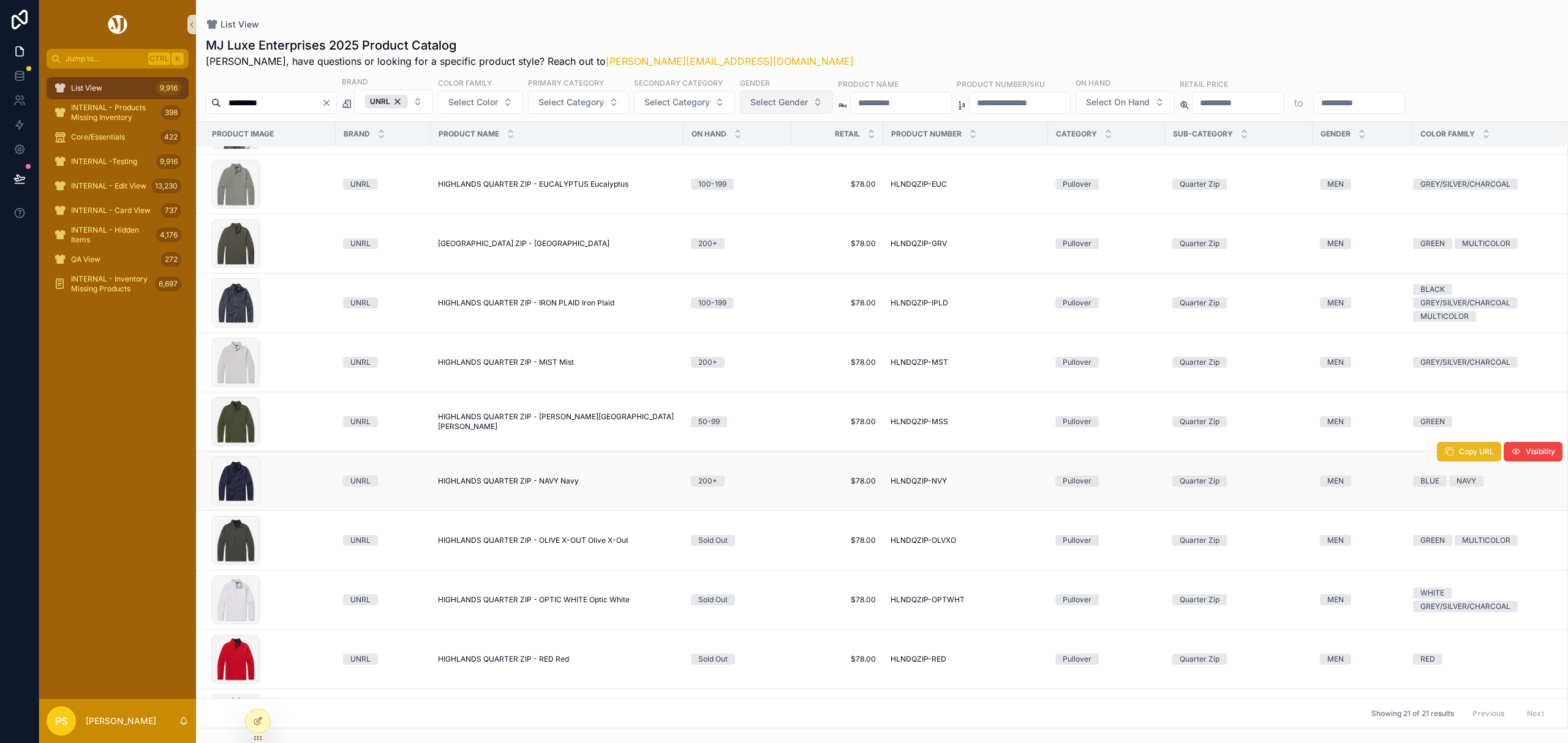
click at [1442, 459] on button "Copy URL" at bounding box center [1469, 451] width 64 height 19
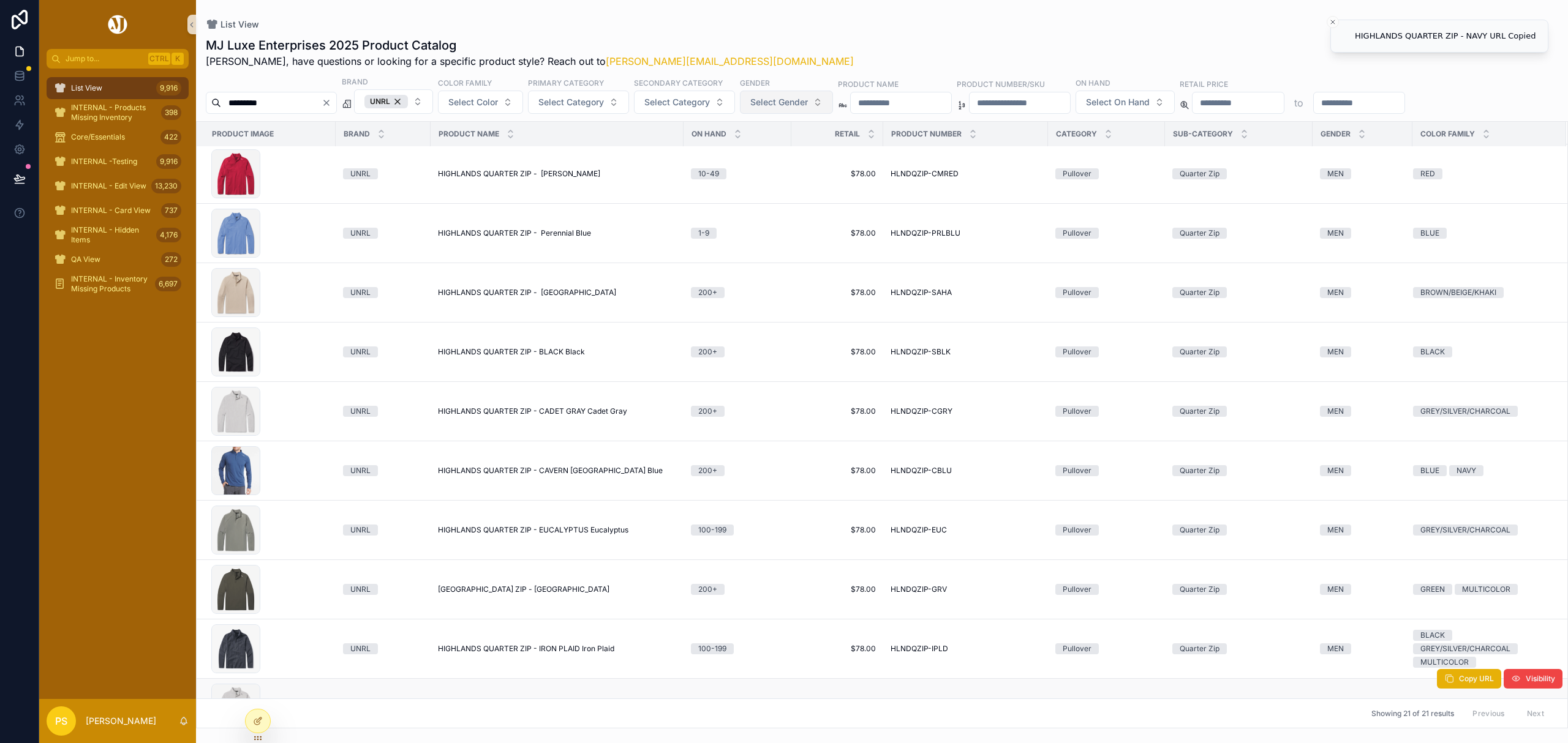
scroll to position [0, 0]
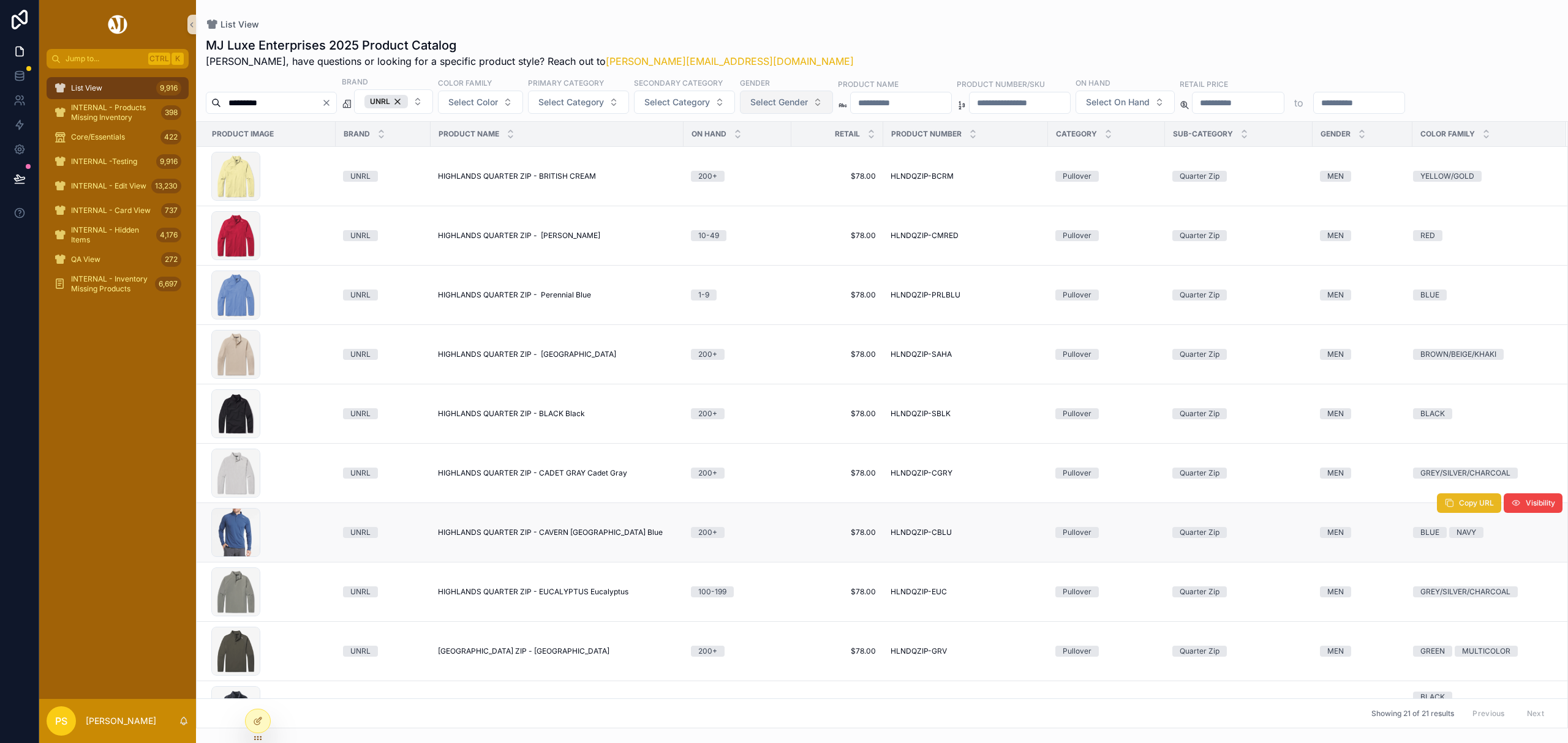
click at [1459, 503] on span "Copy URL" at bounding box center [1476, 503] width 35 height 10
click at [1464, 448] on span "Copy URL" at bounding box center [1476, 443] width 35 height 10
click at [280, 105] on input "*********" at bounding box center [271, 103] width 101 height 17
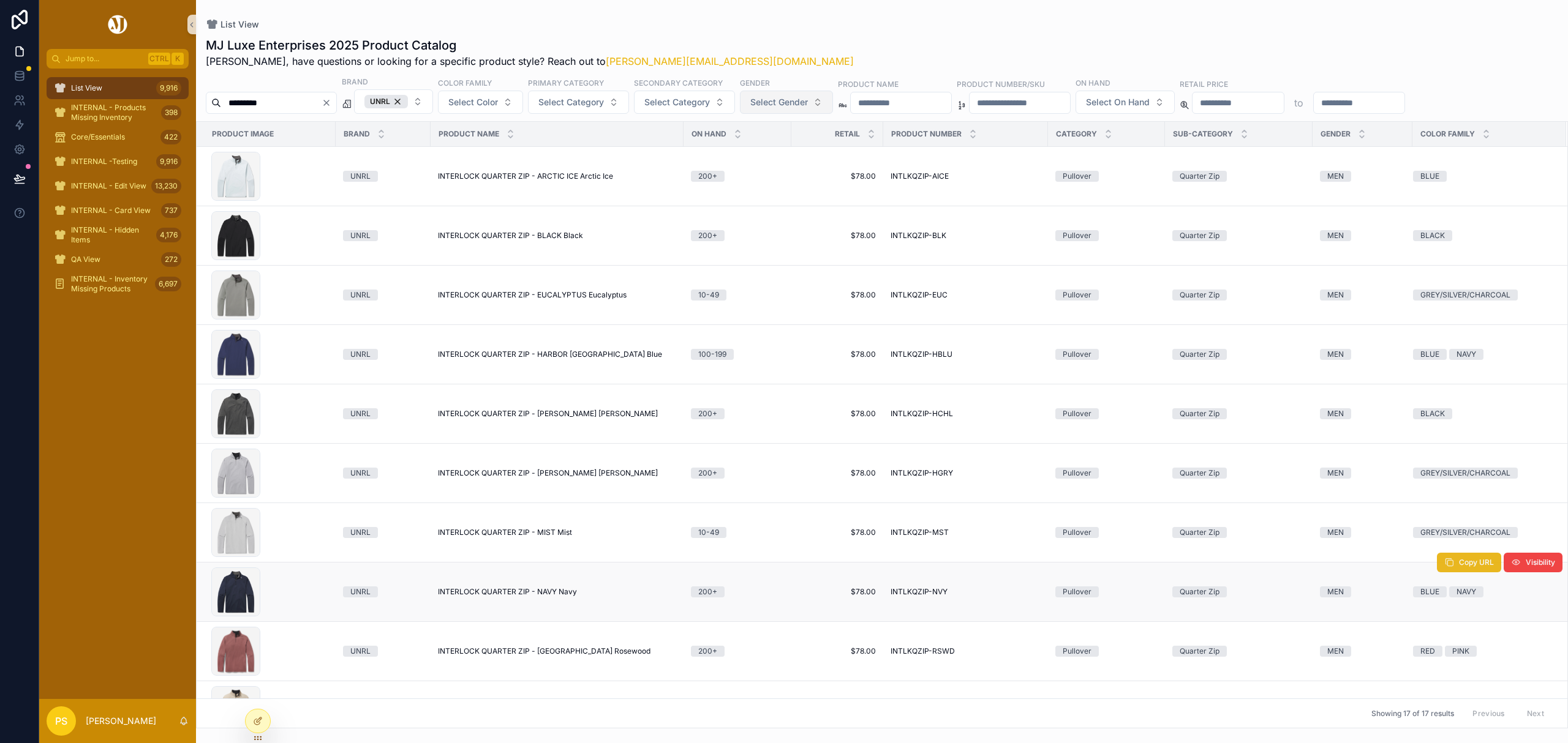
click at [1441, 569] on button "Copy URL" at bounding box center [1469, 562] width 64 height 19
click at [1459, 449] on span "Copy URL" at bounding box center [1476, 443] width 35 height 10
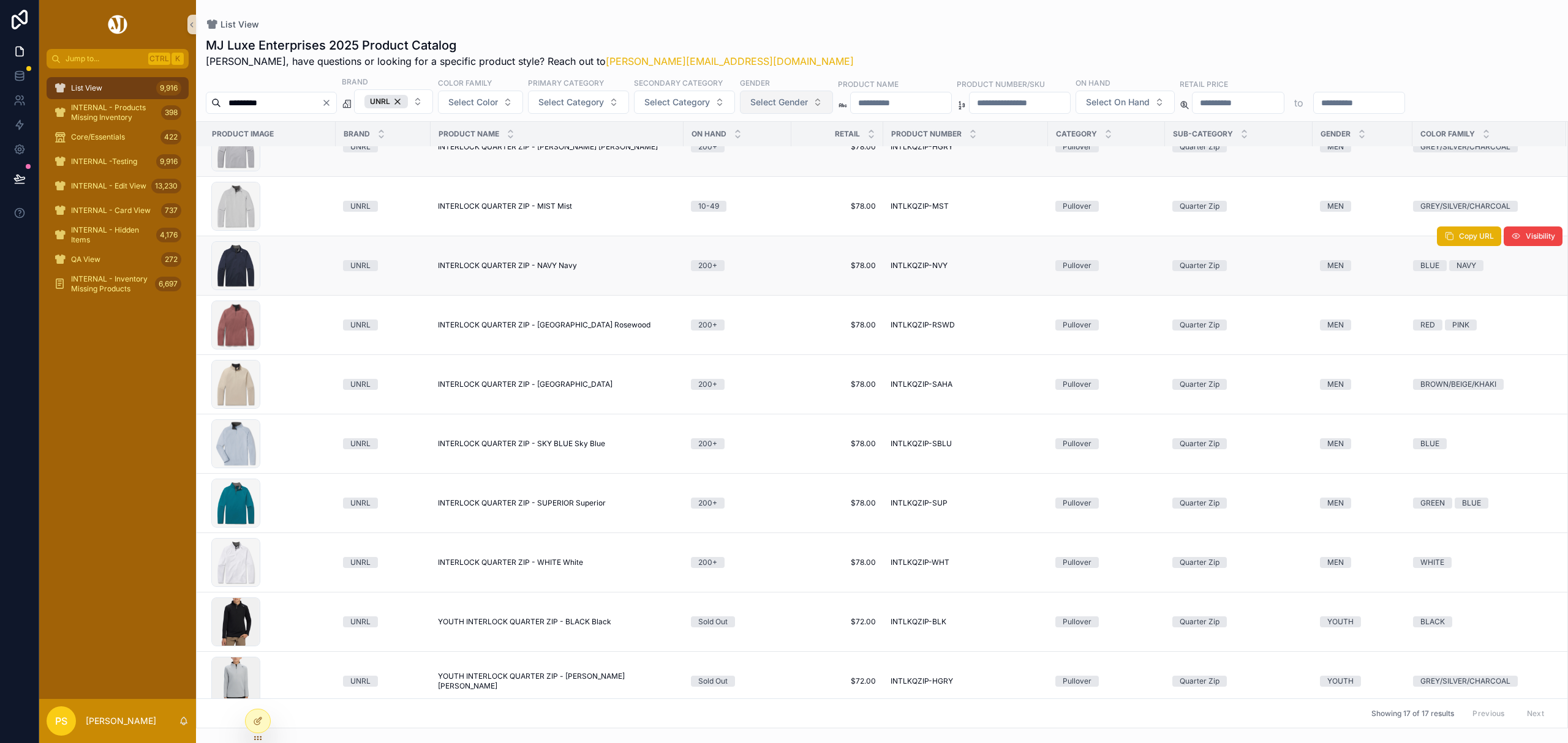
scroll to position [408, 0]
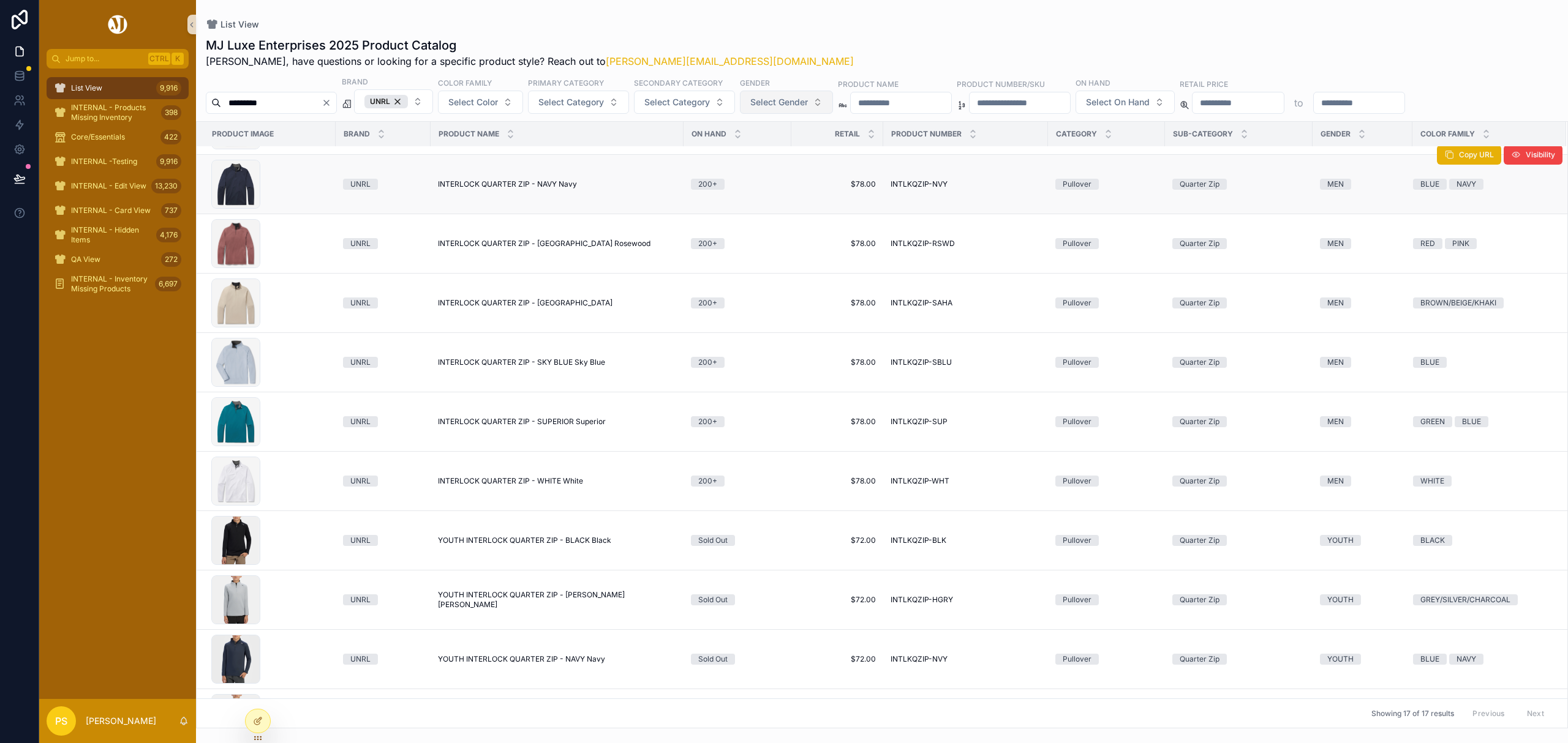
click at [305, 94] on input "*********" at bounding box center [271, 103] width 101 height 17
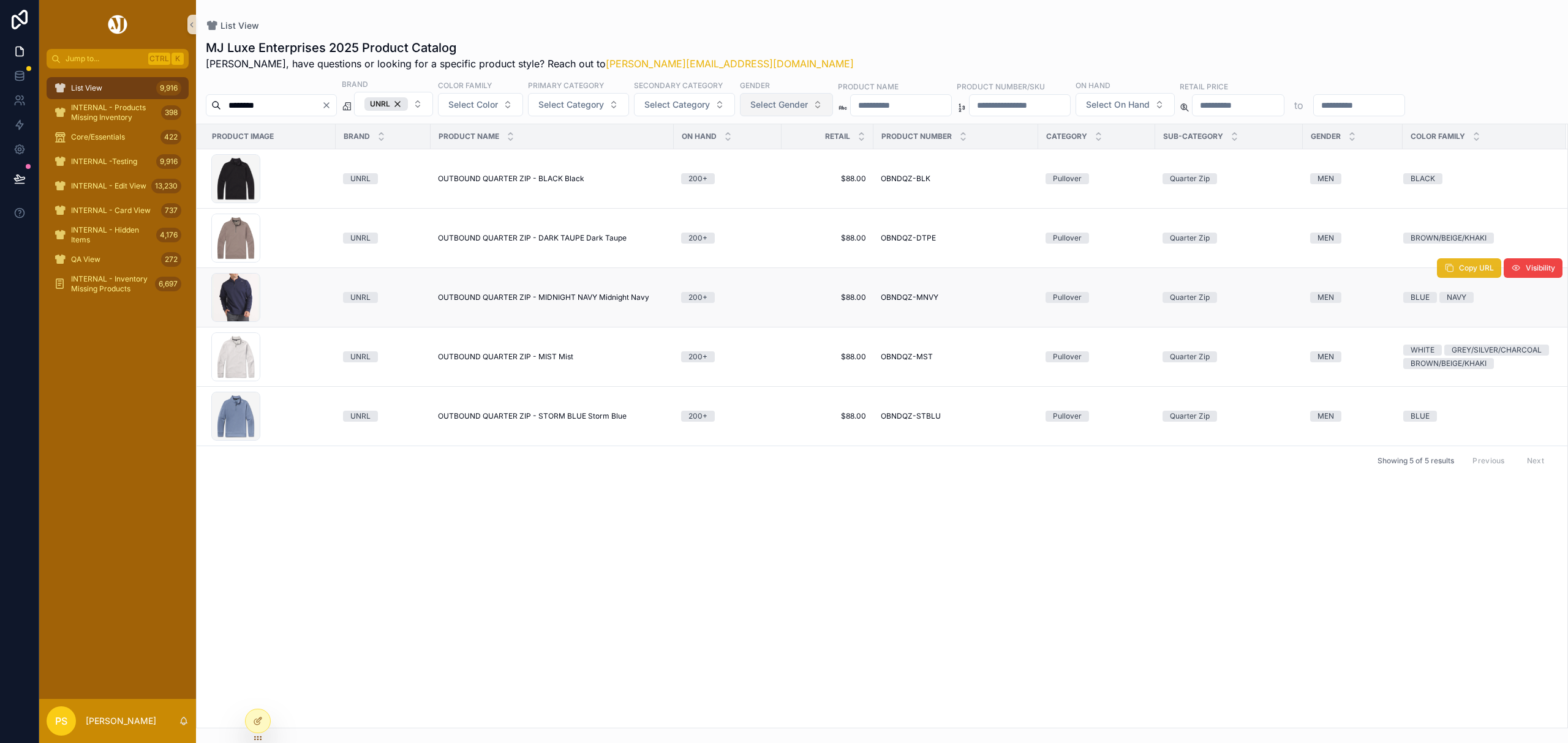
click at [1464, 273] on span "Copy URL" at bounding box center [1476, 268] width 35 height 10
click at [1461, 333] on span "Copy URL" at bounding box center [1476, 327] width 35 height 10
click at [320, 108] on input "********" at bounding box center [271, 105] width 101 height 17
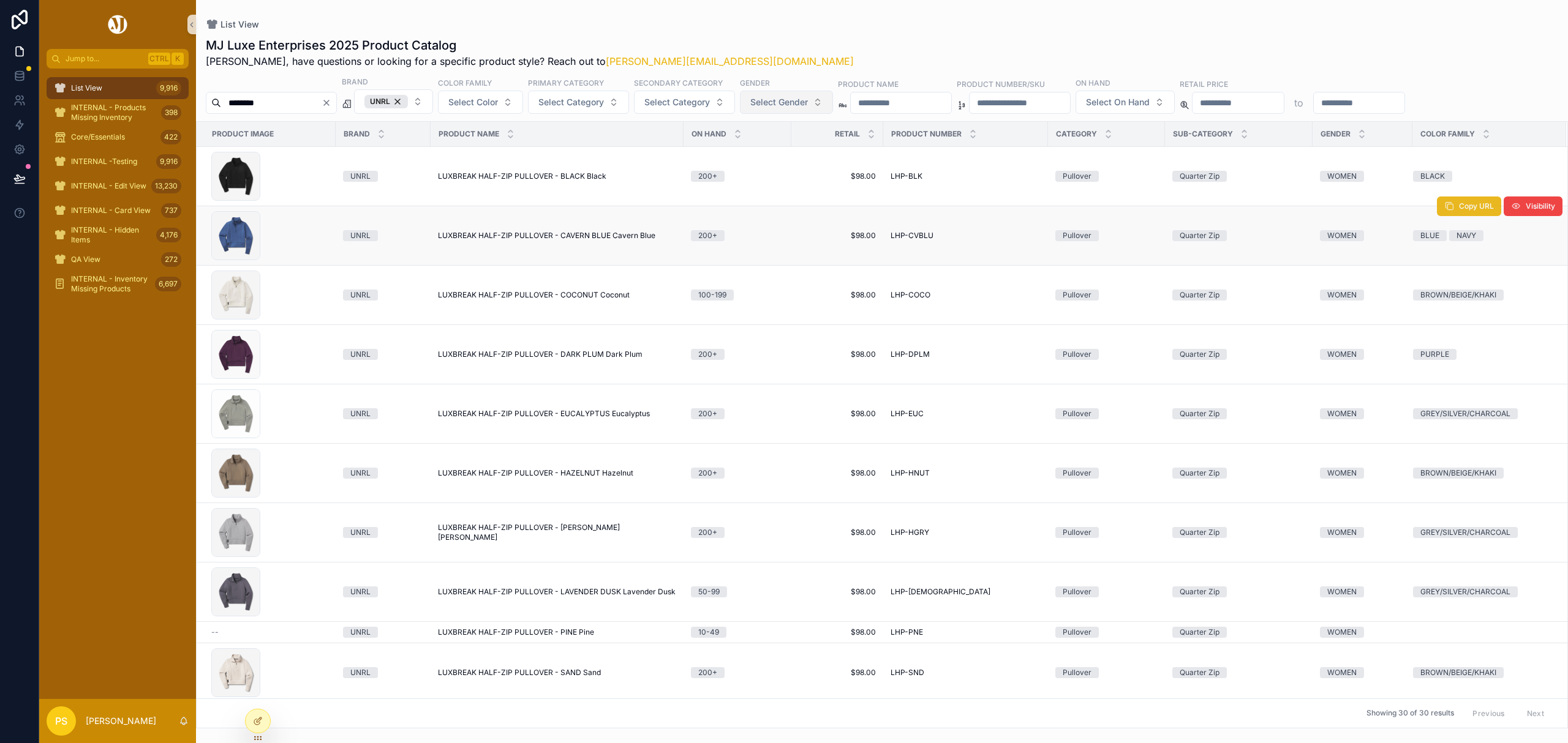
click at [1441, 212] on button "Copy URL" at bounding box center [1469, 205] width 64 height 19
click at [1444, 508] on button "Copy URL" at bounding box center [1469, 503] width 64 height 19
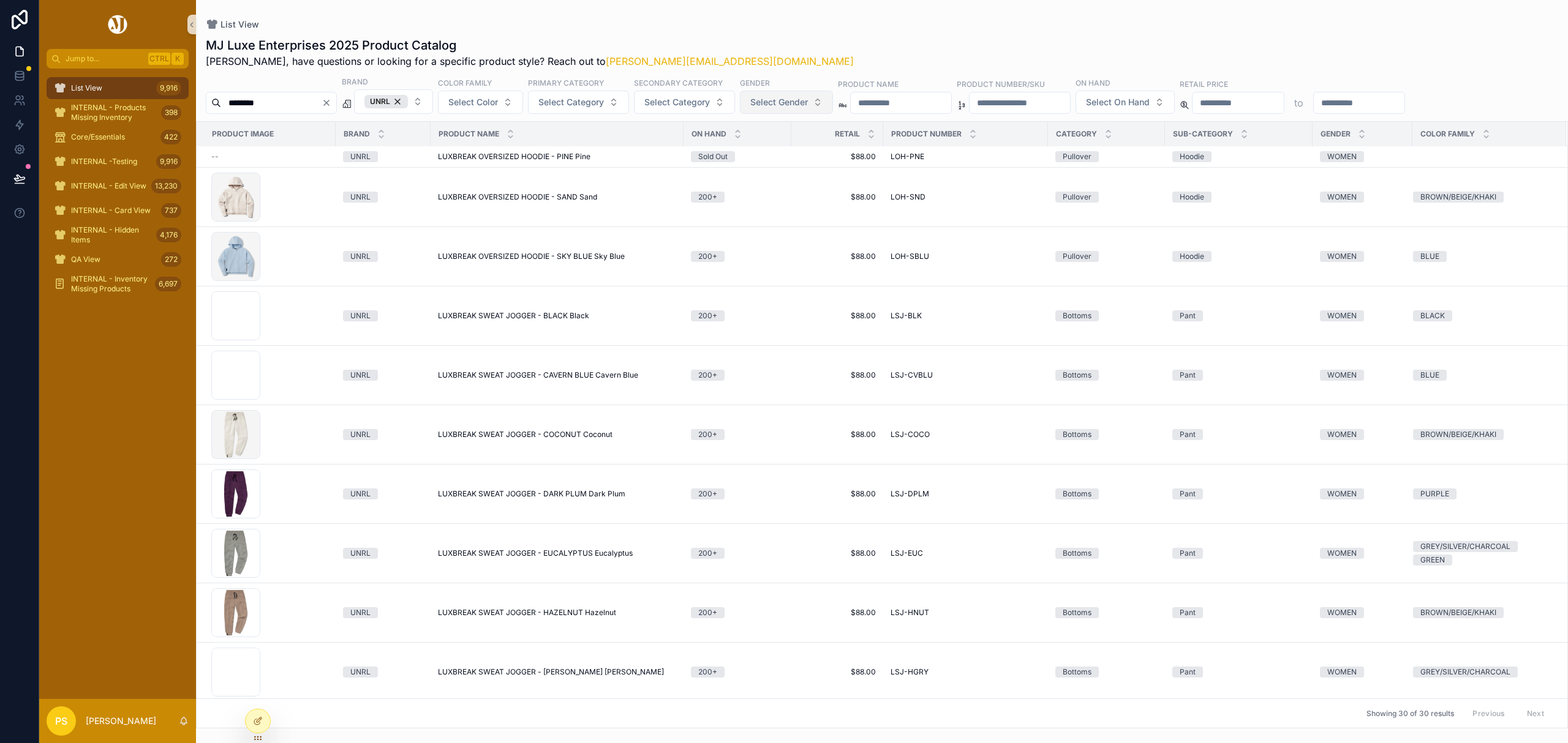
scroll to position [1140, 0]
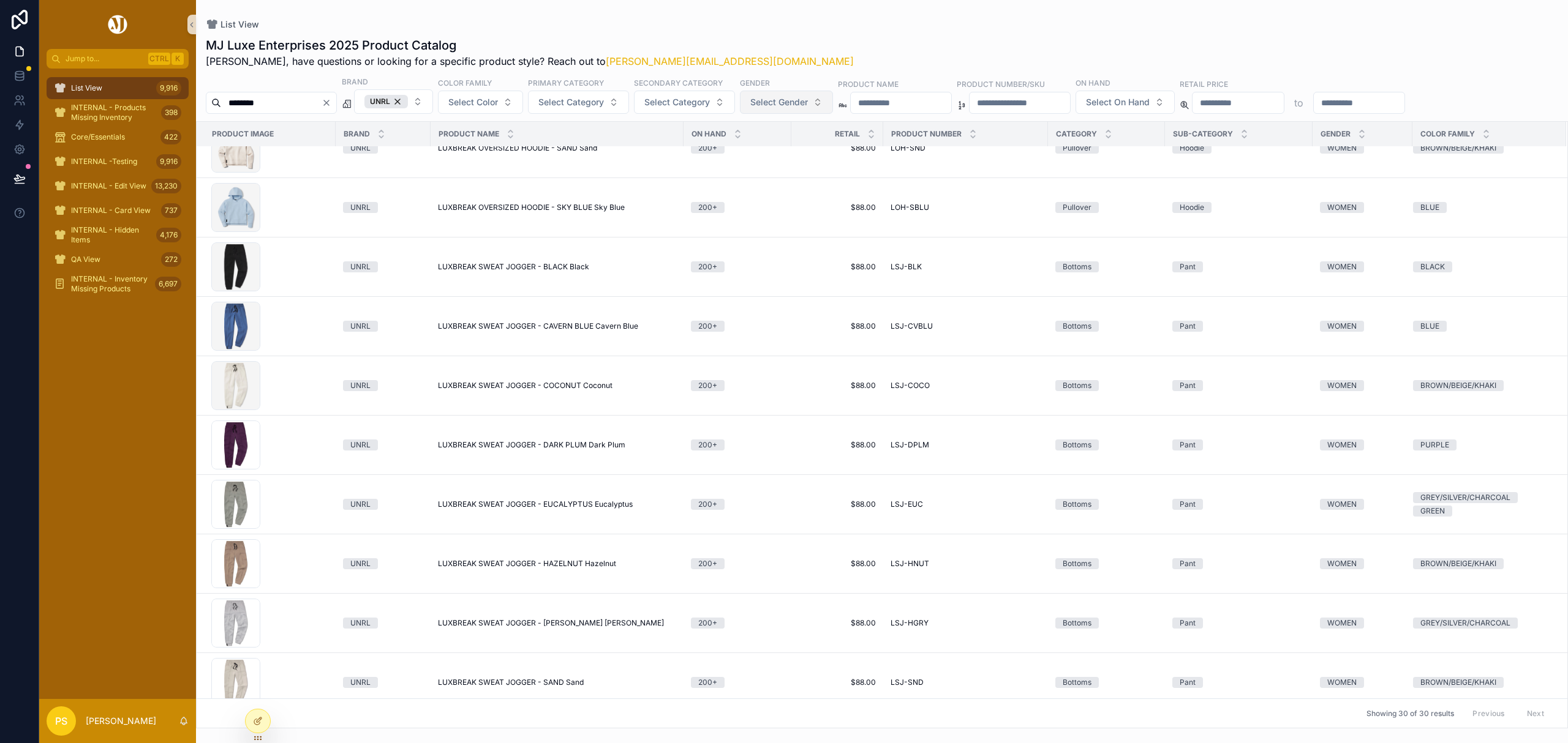
click at [292, 105] on input "********" at bounding box center [271, 103] width 101 height 17
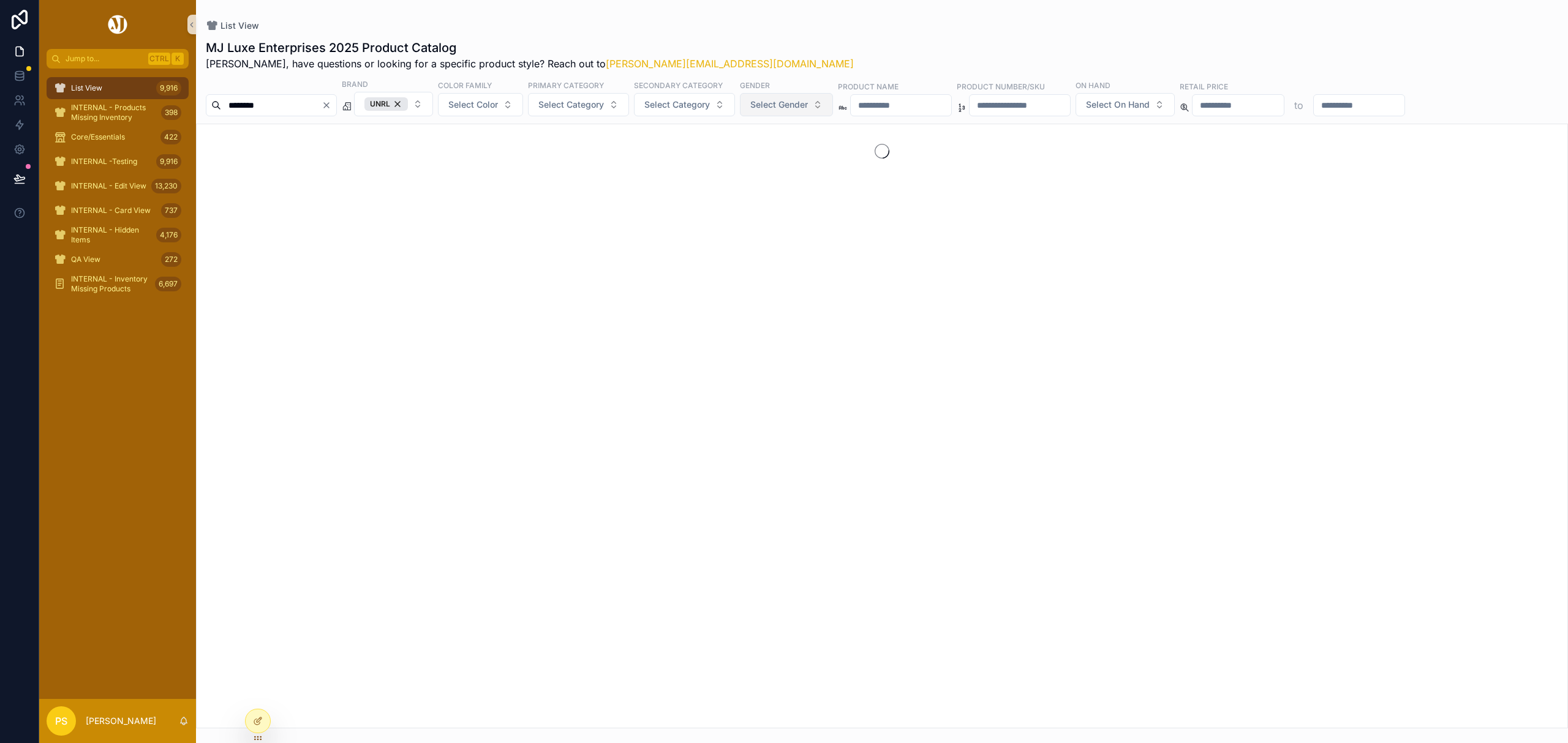
click at [829, 16] on div "List View MJ Luxe Enterprises 2025 Product Catalog Philip, have questions or lo…" at bounding box center [882, 364] width 1372 height 728
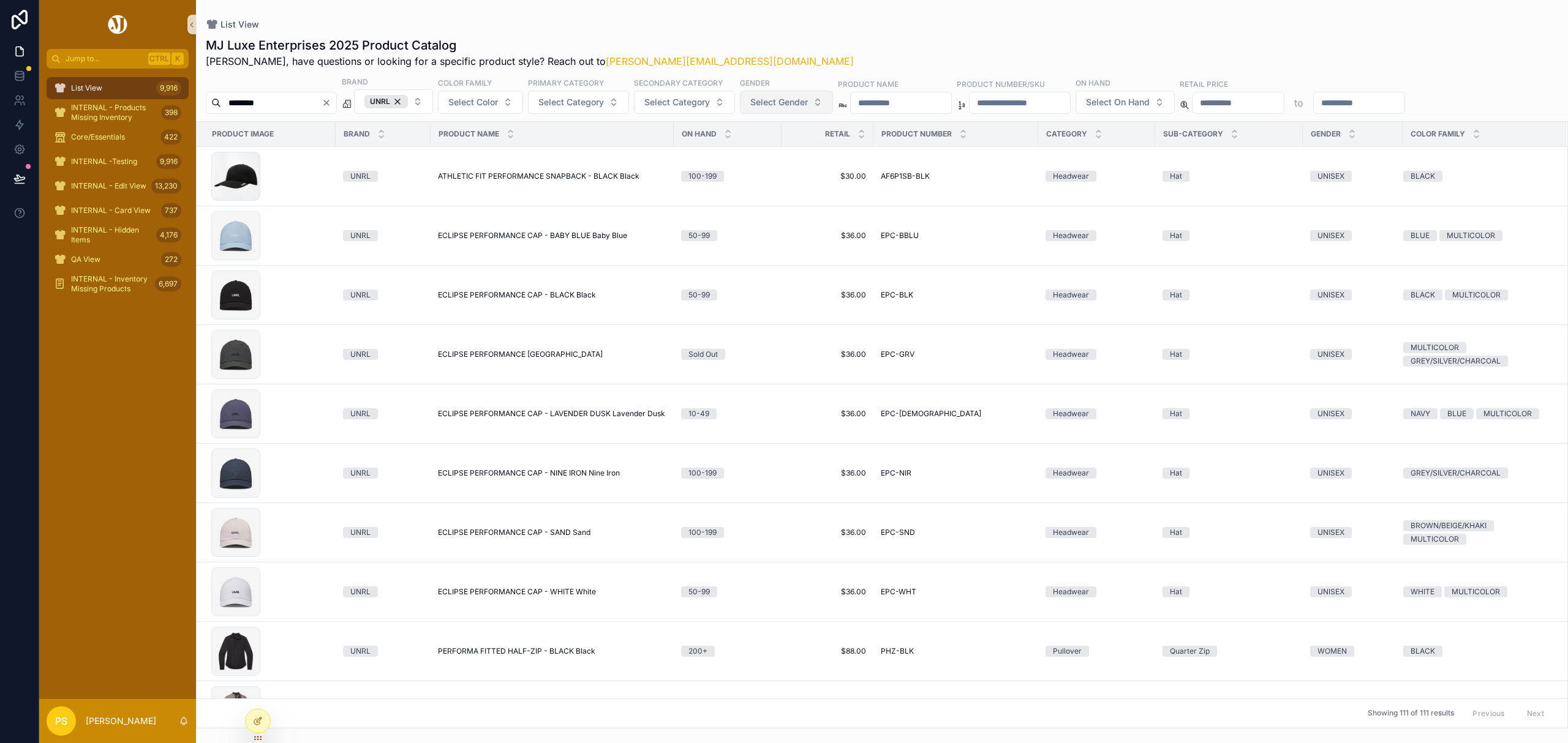
click at [302, 104] on input "********" at bounding box center [271, 103] width 101 height 17
type input "**********"
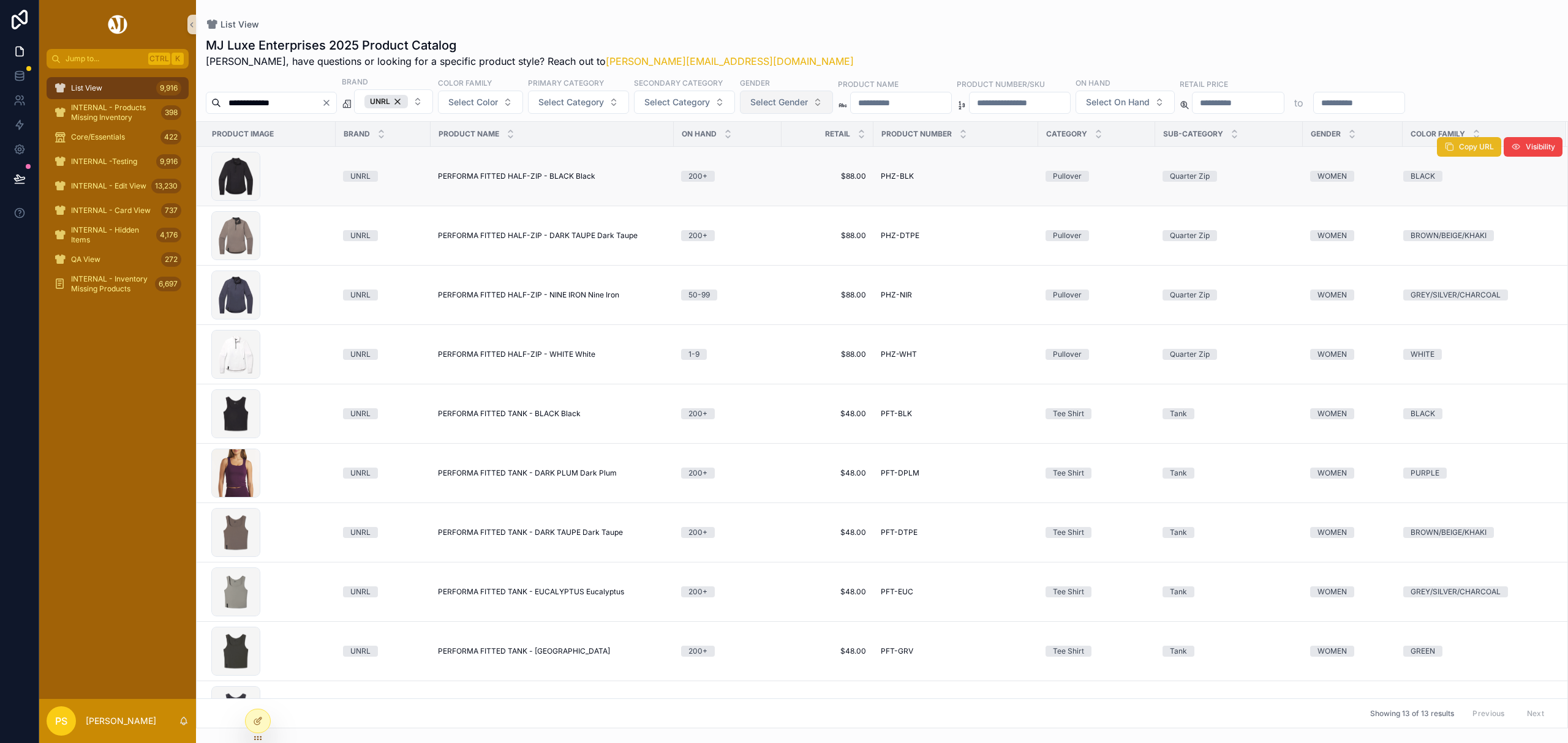
click at [1459, 148] on span "Copy URL" at bounding box center [1476, 147] width 35 height 10
click at [480, 294] on span "PERFORMA FITTED HALF-ZIP - NINE IRON Nine Iron" at bounding box center [529, 295] width 181 height 10
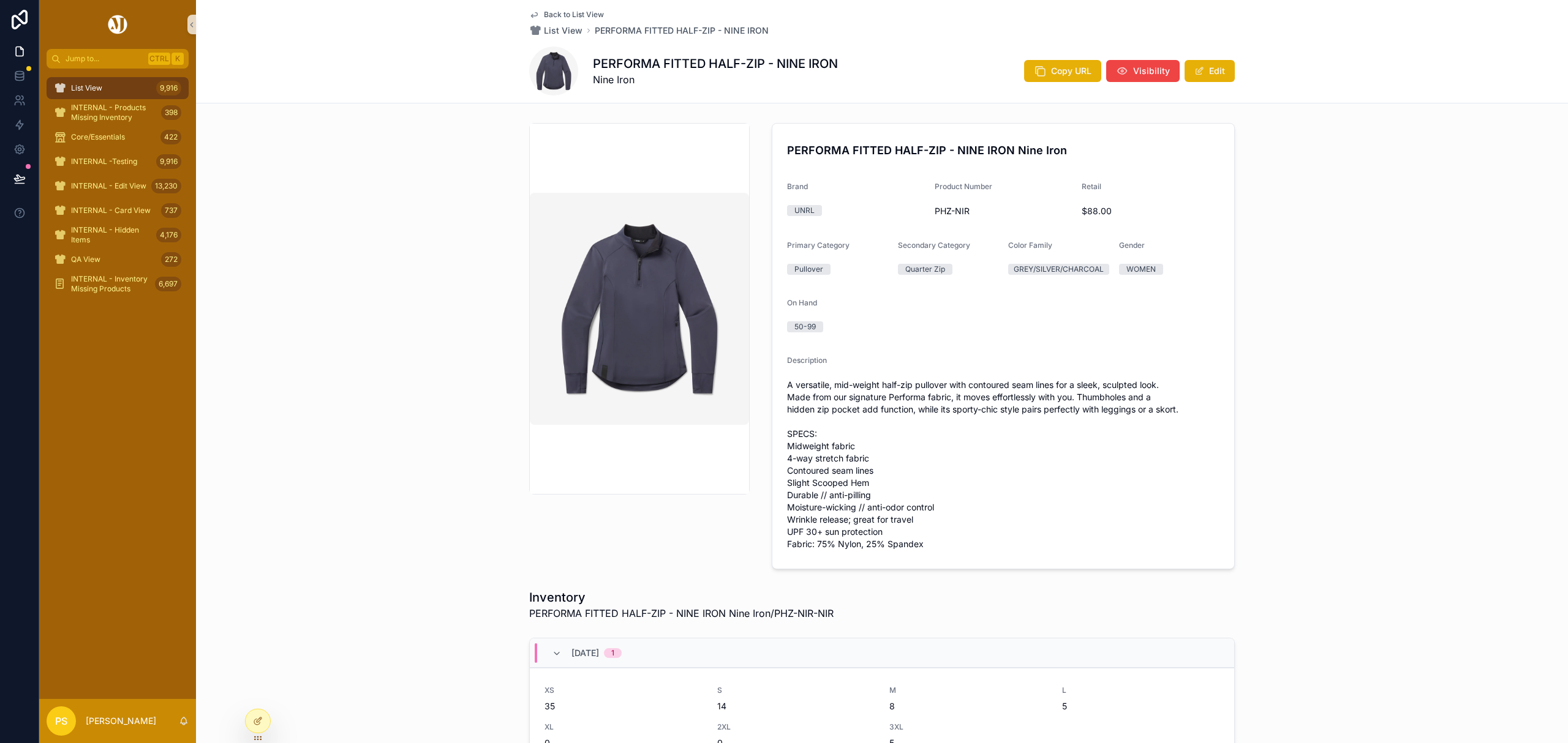
drag, startPoint x: 113, startPoint y: 23, endPoint x: 143, endPoint y: 8, distance: 33.5
click at [113, 23] on img "scrollable content" at bounding box center [117, 24] width 23 height 19
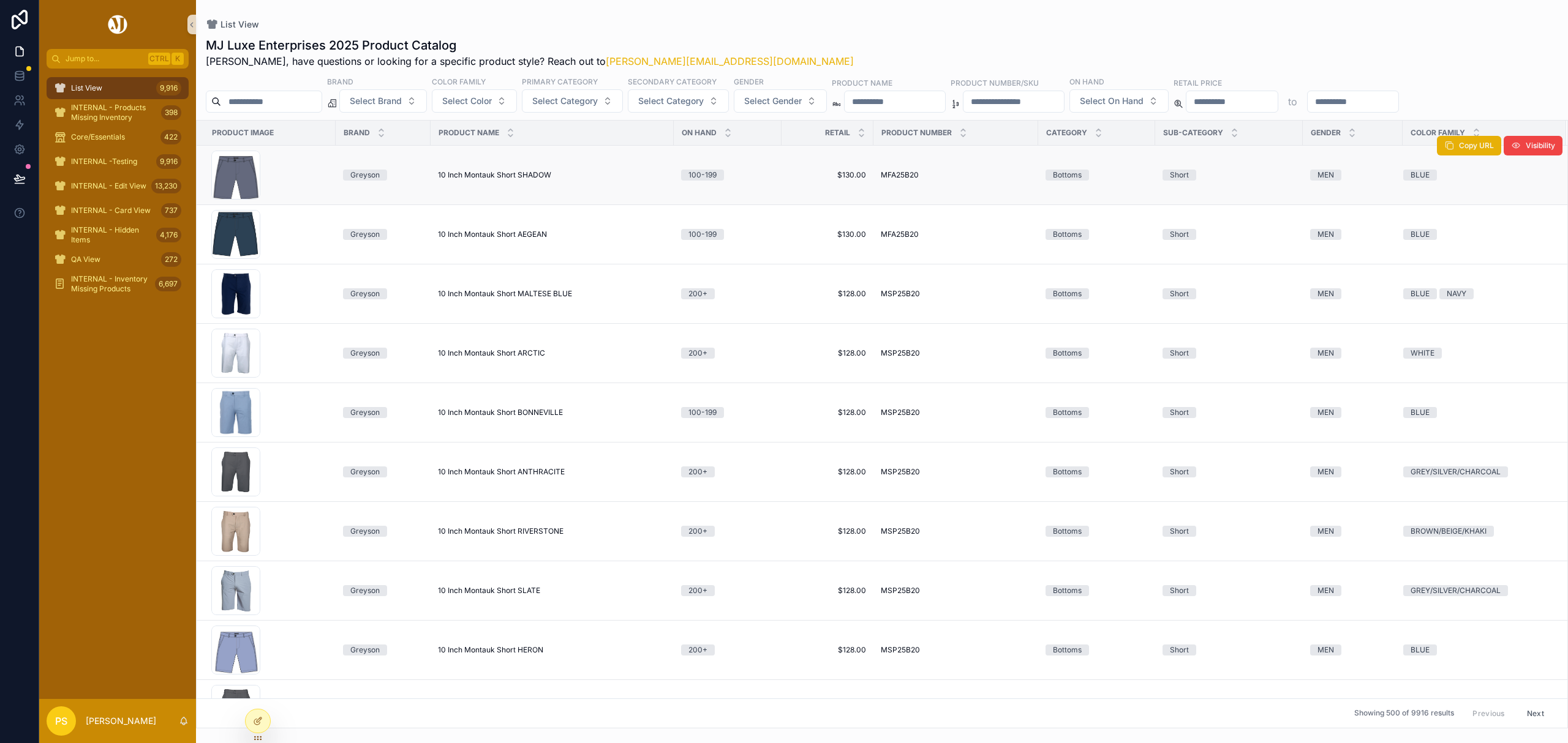
click at [525, 175] on span "10 Inch Montauk Short SHADOW" at bounding box center [495, 175] width 114 height 10
click at [453, 235] on span "10 Inch Montauk Short AEGEAN" at bounding box center [492, 235] width 109 height 10
click at [303, 106] on input "scrollable content" at bounding box center [271, 102] width 101 height 17
click at [401, 99] on span "Select Brand" at bounding box center [376, 101] width 52 height 12
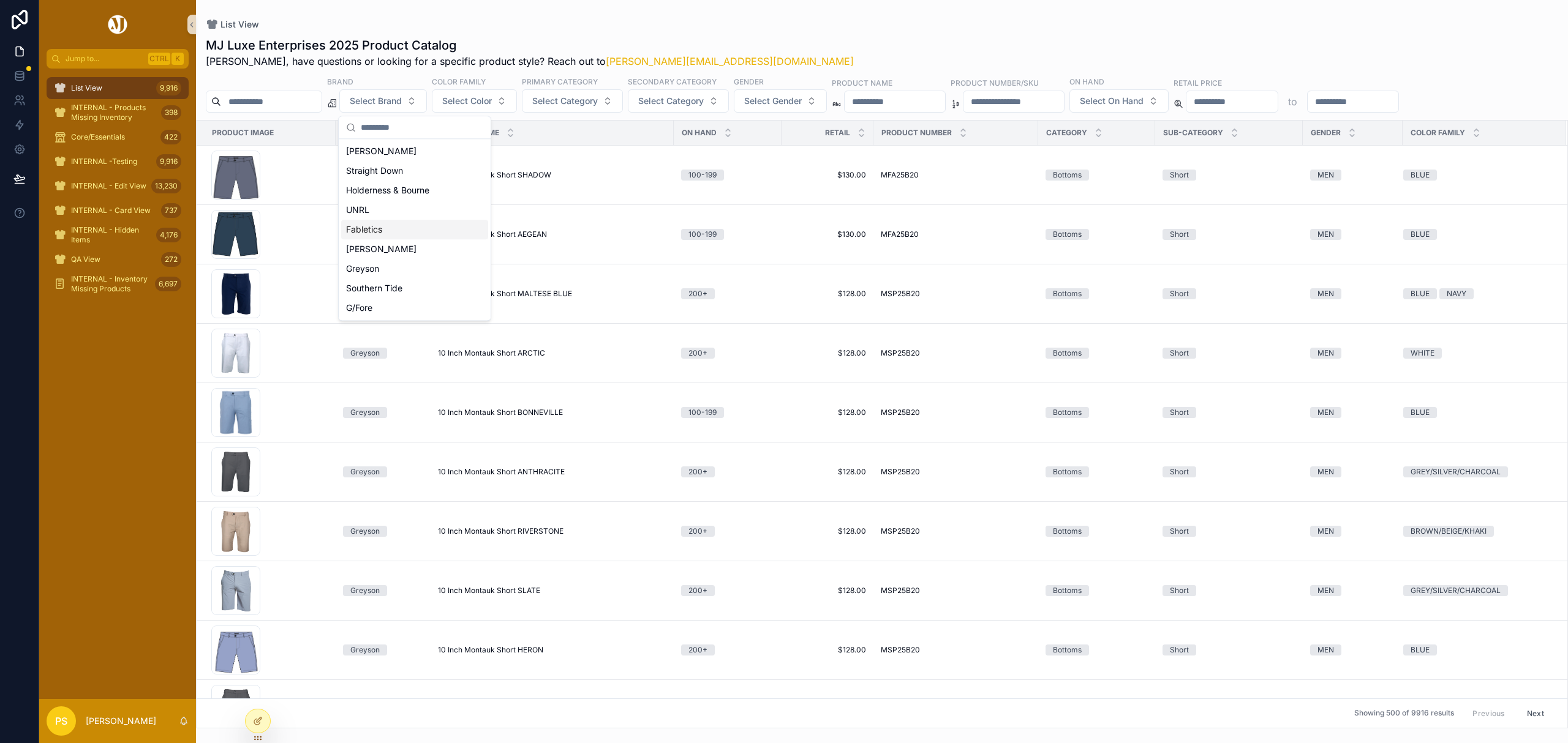
click at [383, 250] on div "Johnnie-O" at bounding box center [414, 248] width 147 height 19
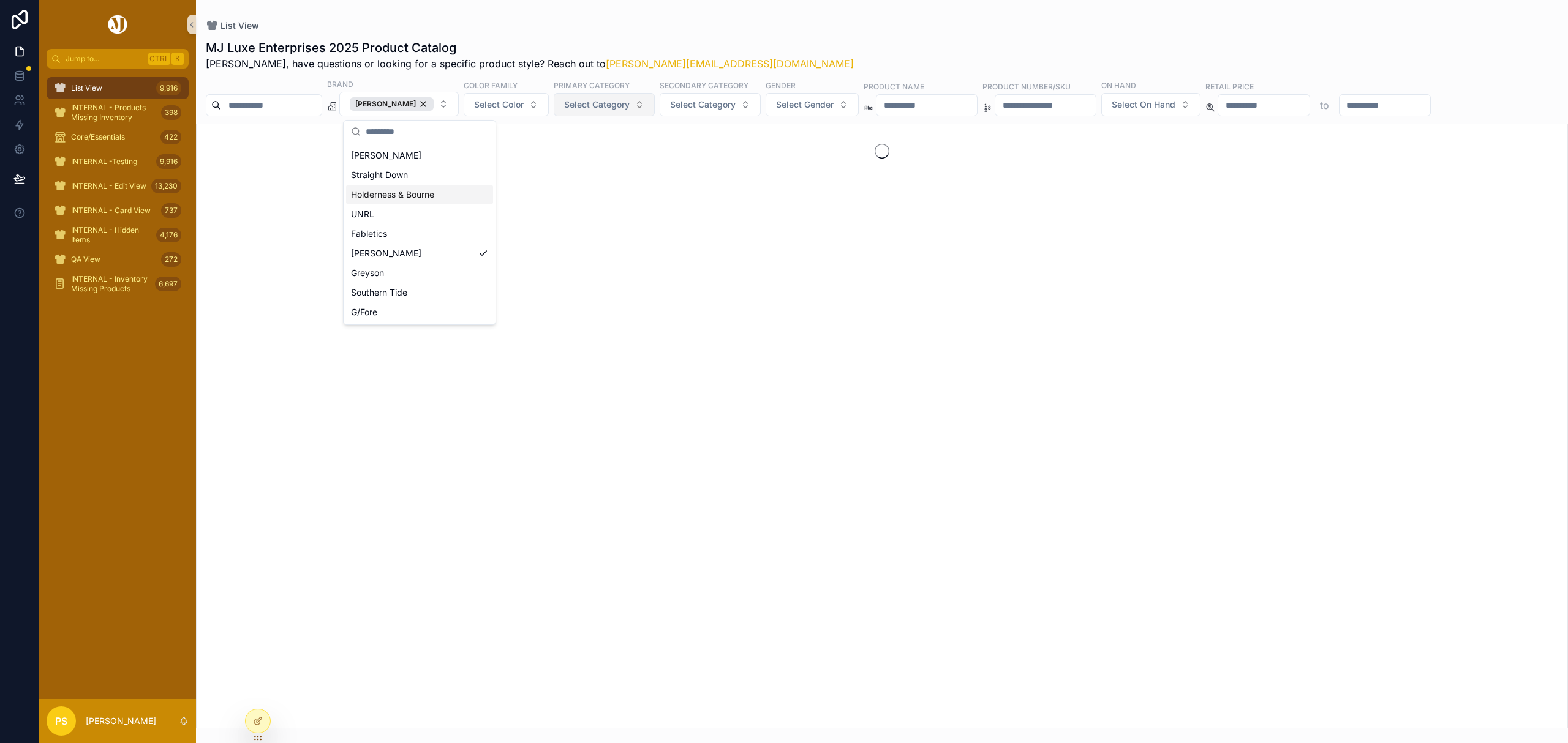
click at [620, 106] on span "Select Category" at bounding box center [596, 104] width 65 height 12
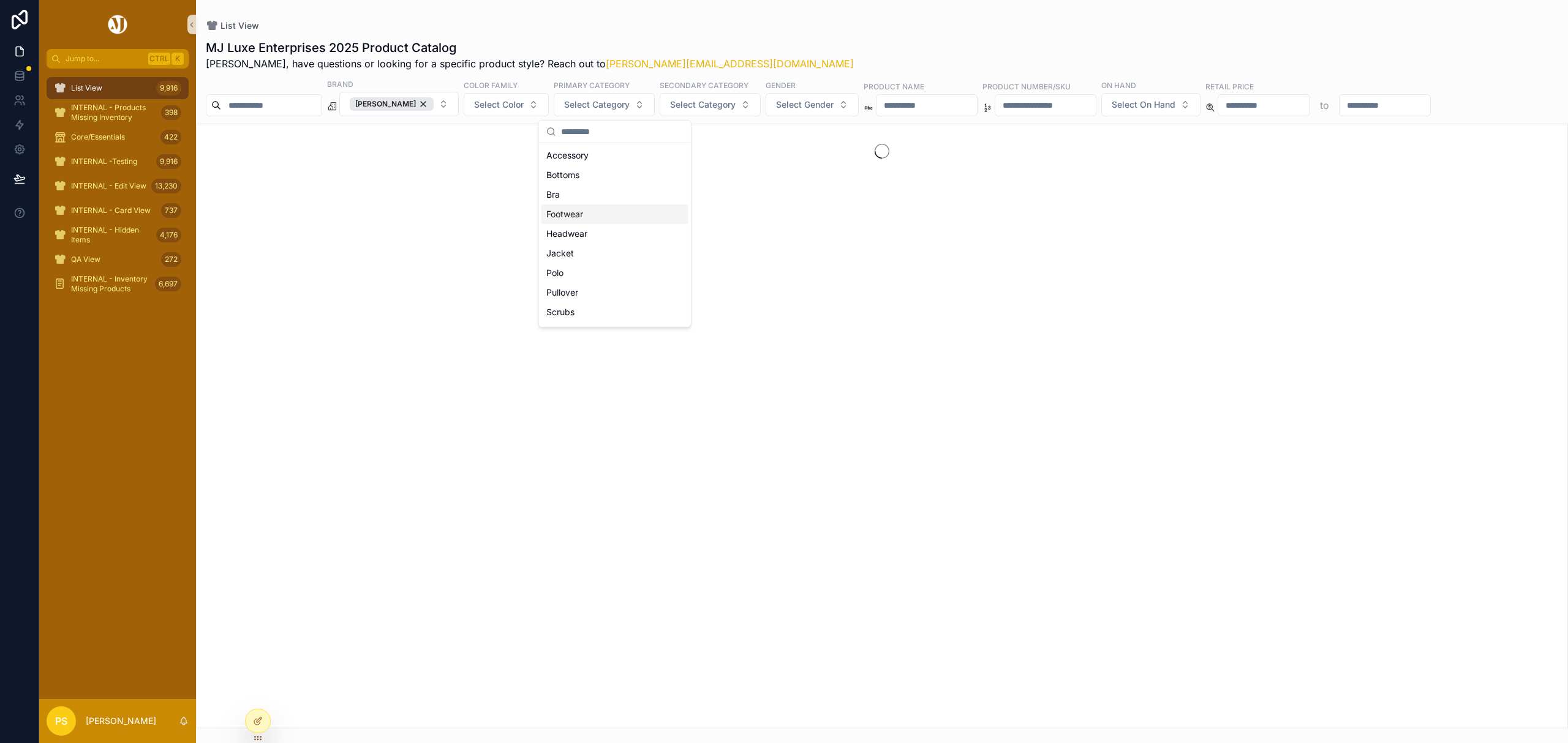
click at [591, 210] on div "Footwear" at bounding box center [615, 213] width 147 height 19
click at [620, 105] on div "Footwear" at bounding box center [591, 104] width 56 height 14
click at [630, 105] on span "Select Category" at bounding box center [596, 104] width 65 height 12
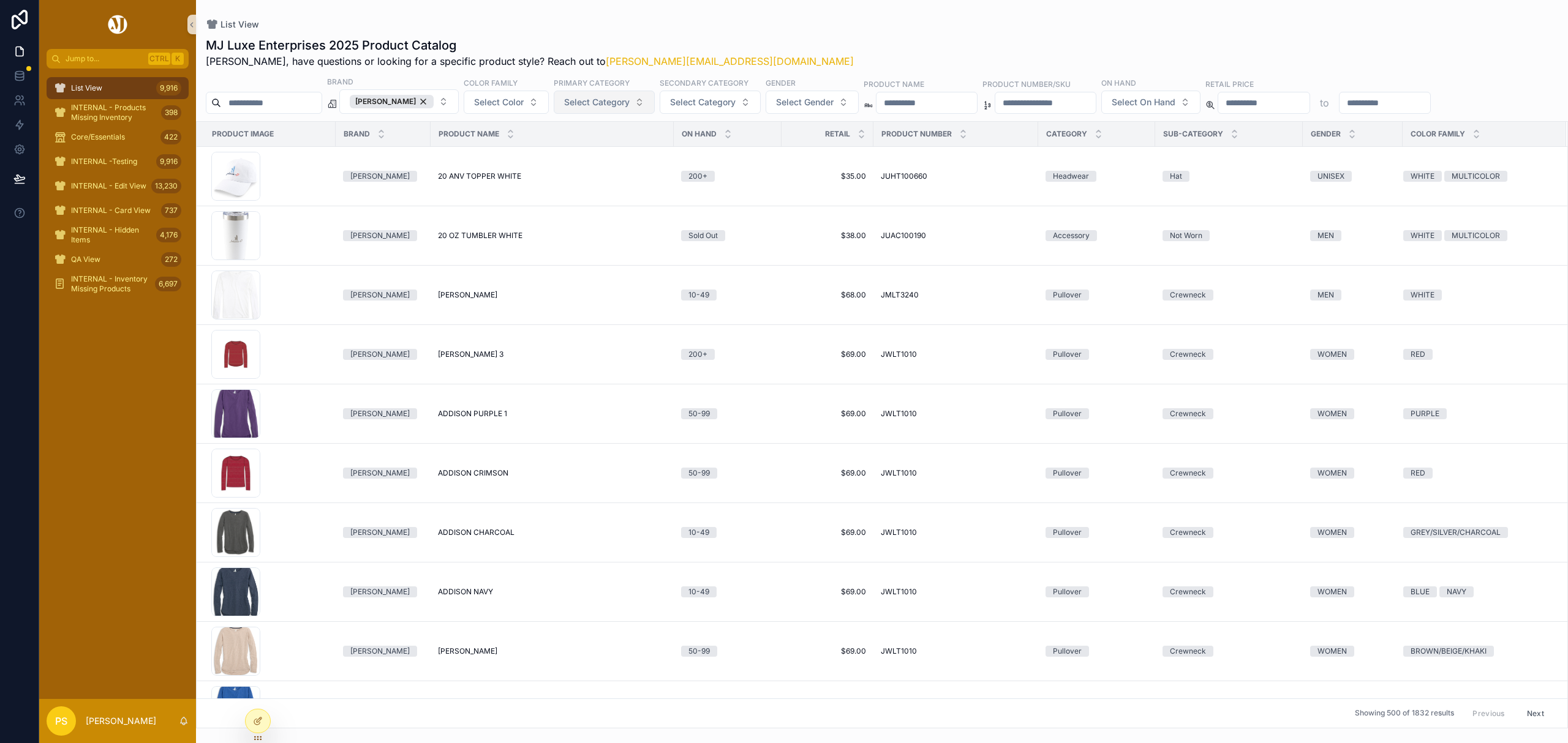
click at [630, 105] on span "Select Category" at bounding box center [596, 102] width 65 height 12
click at [565, 272] on div "Polo" at bounding box center [615, 270] width 147 height 19
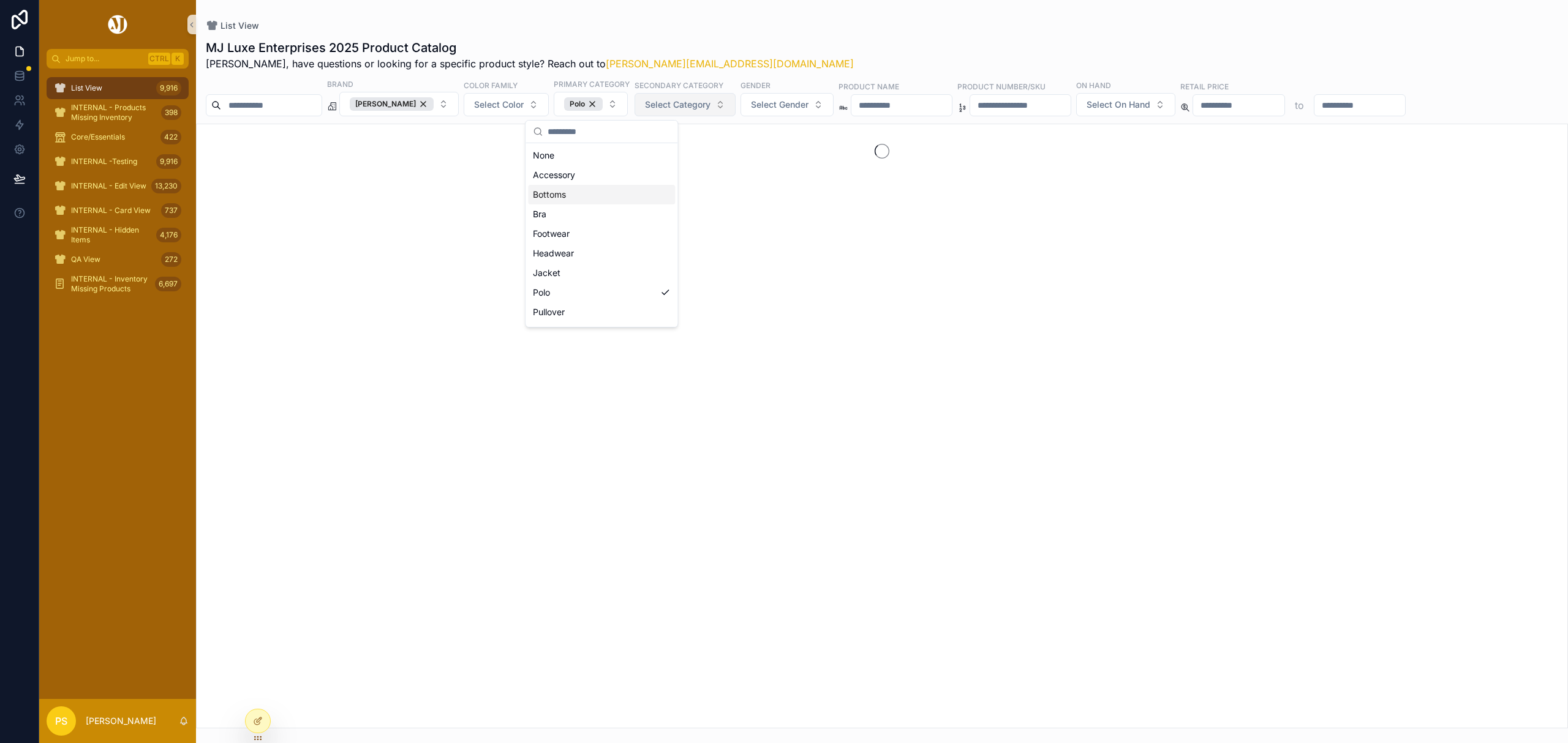
click at [706, 105] on span "Select Category" at bounding box center [677, 104] width 65 height 12
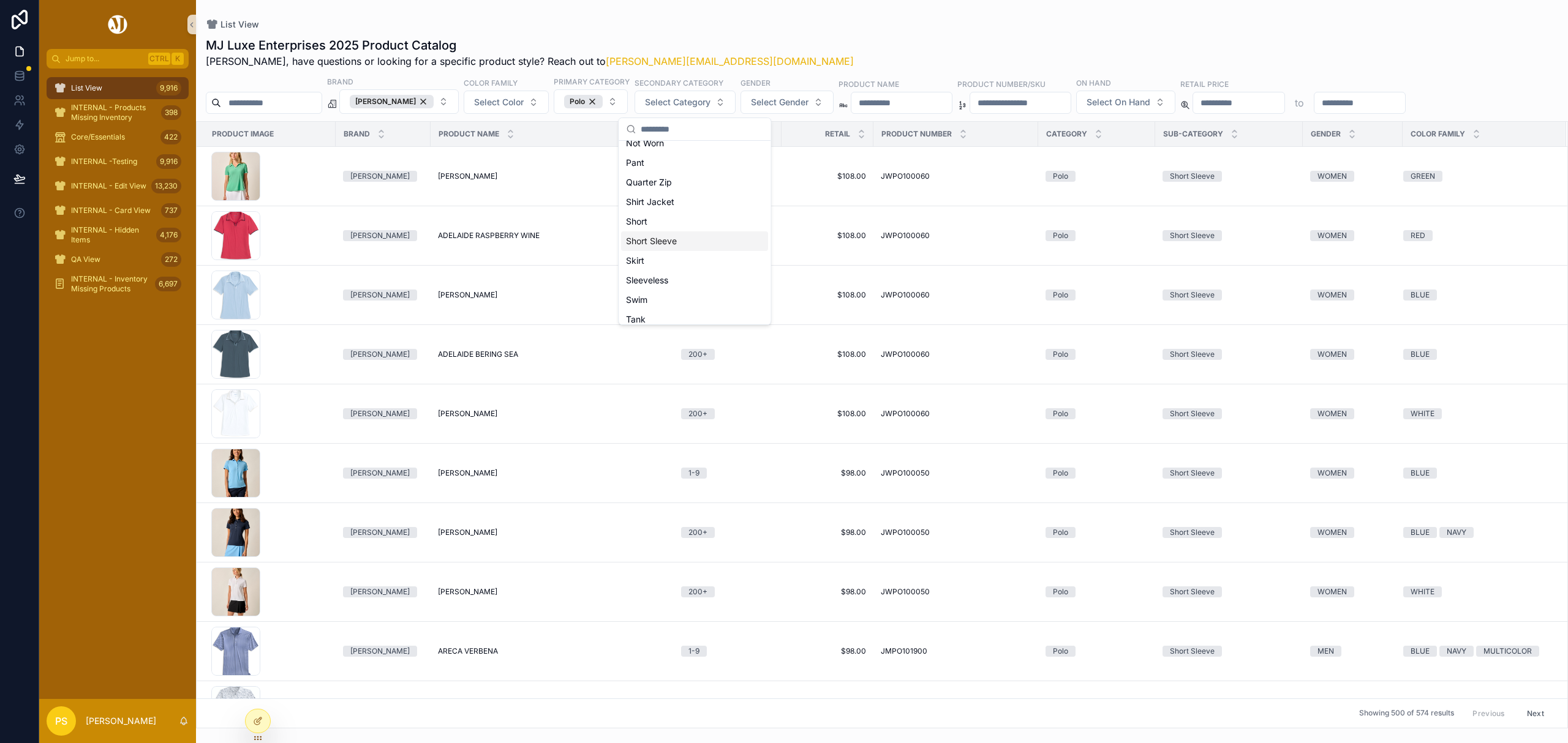
click at [666, 243] on div "Short Sleeve" at bounding box center [695, 241] width 147 height 19
click at [523, 106] on span "Select Color" at bounding box center [499, 102] width 49 height 12
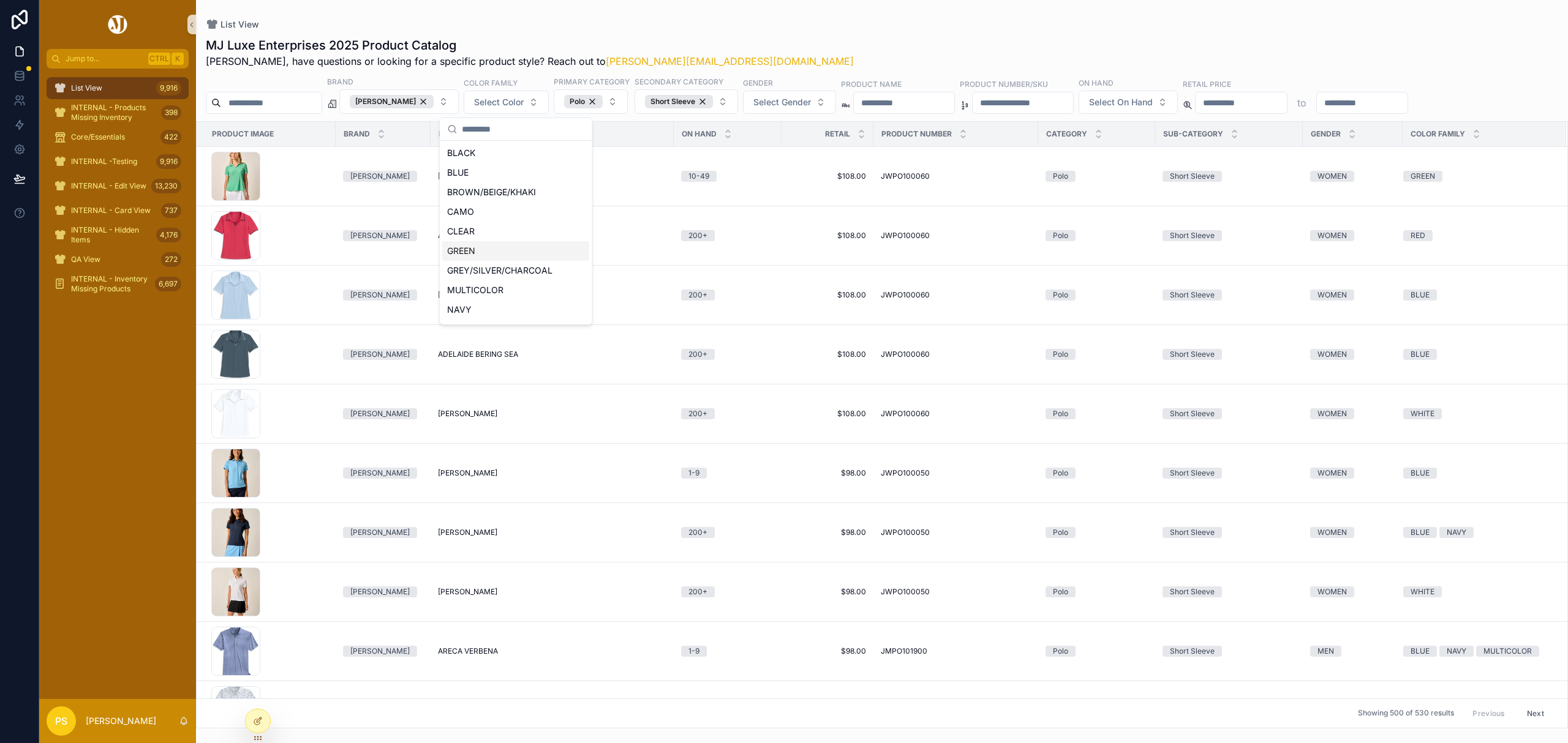
click at [478, 251] on div "GREEN" at bounding box center [515, 250] width 147 height 19
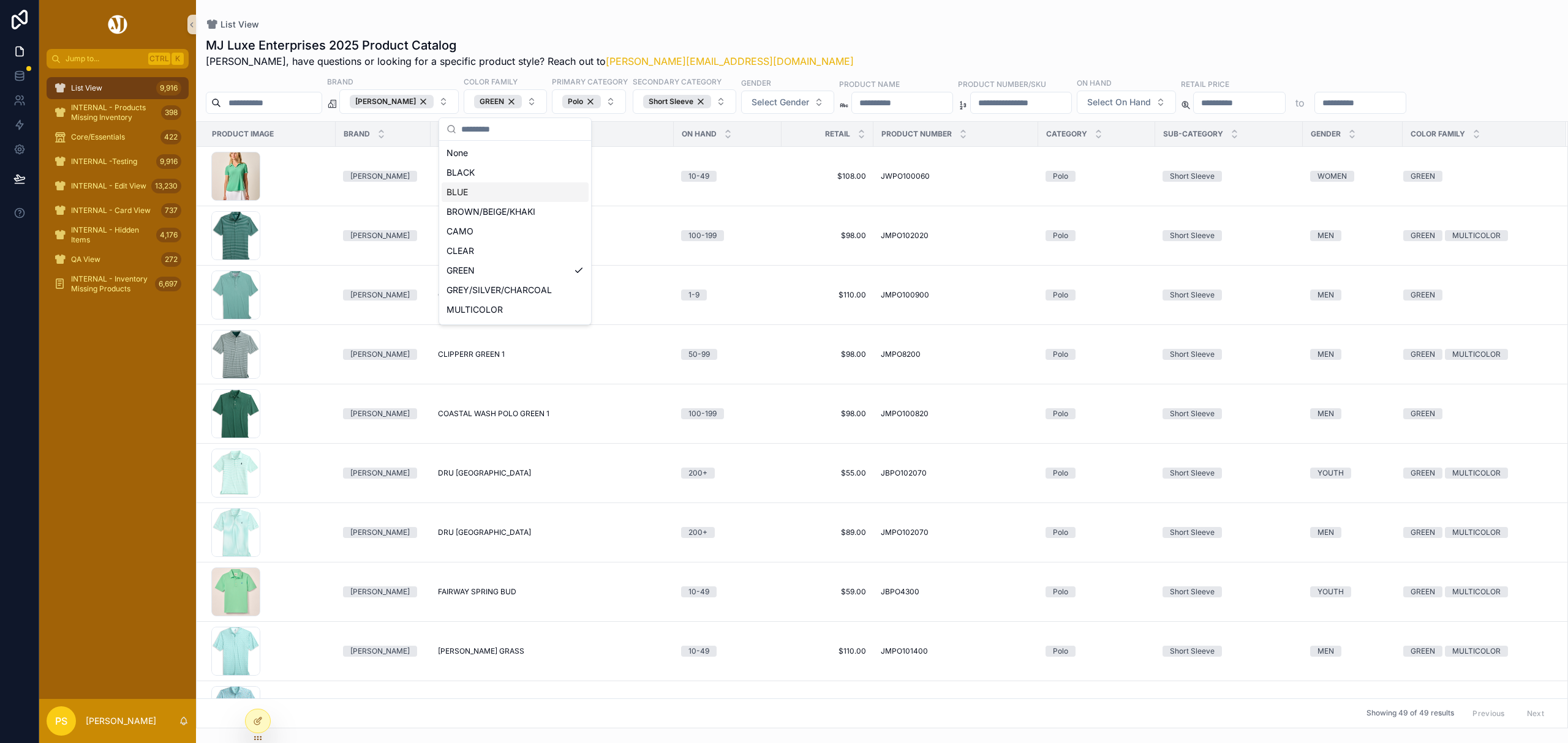
click at [848, 23] on div "List View" at bounding box center [882, 24] width 1352 height 10
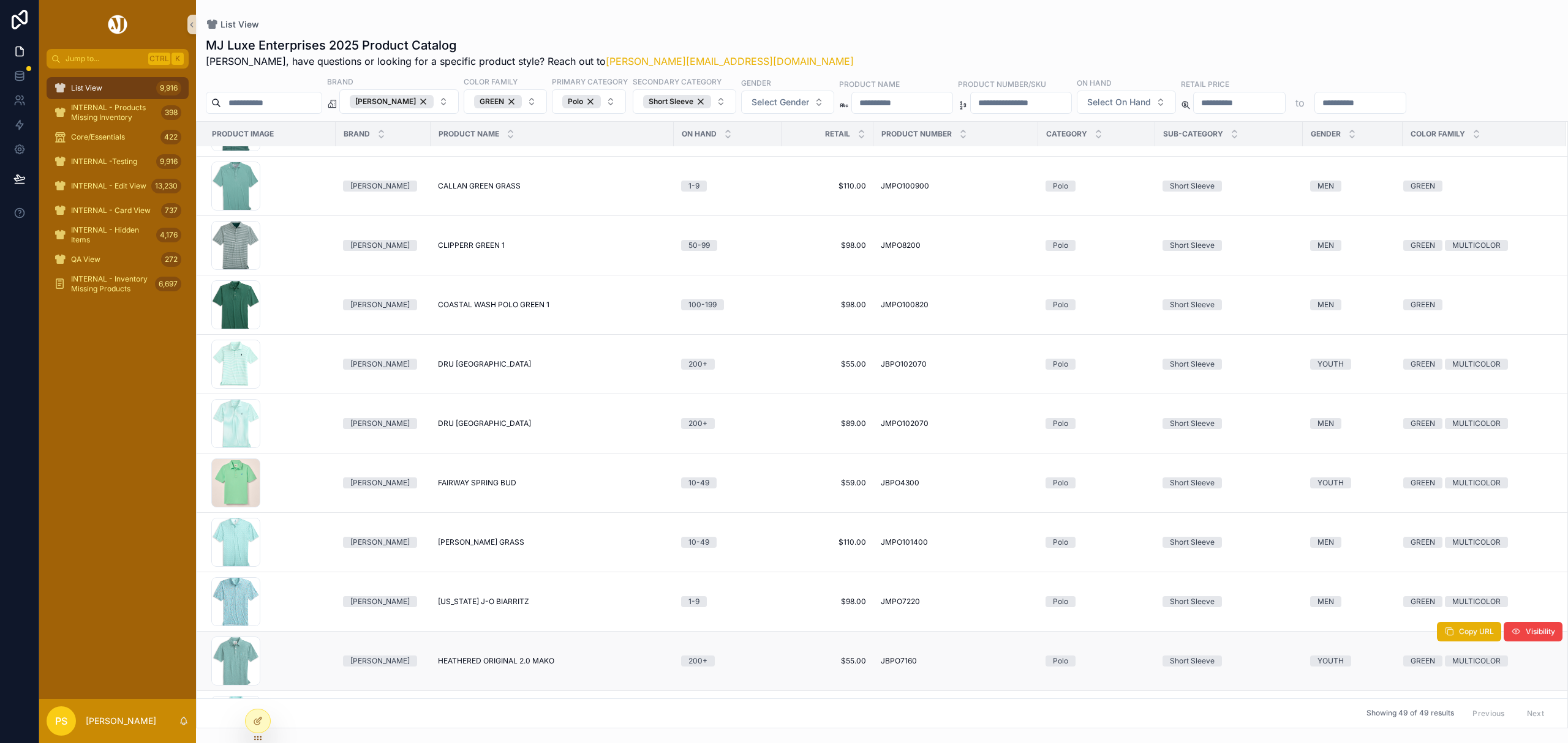
scroll to position [408, 0]
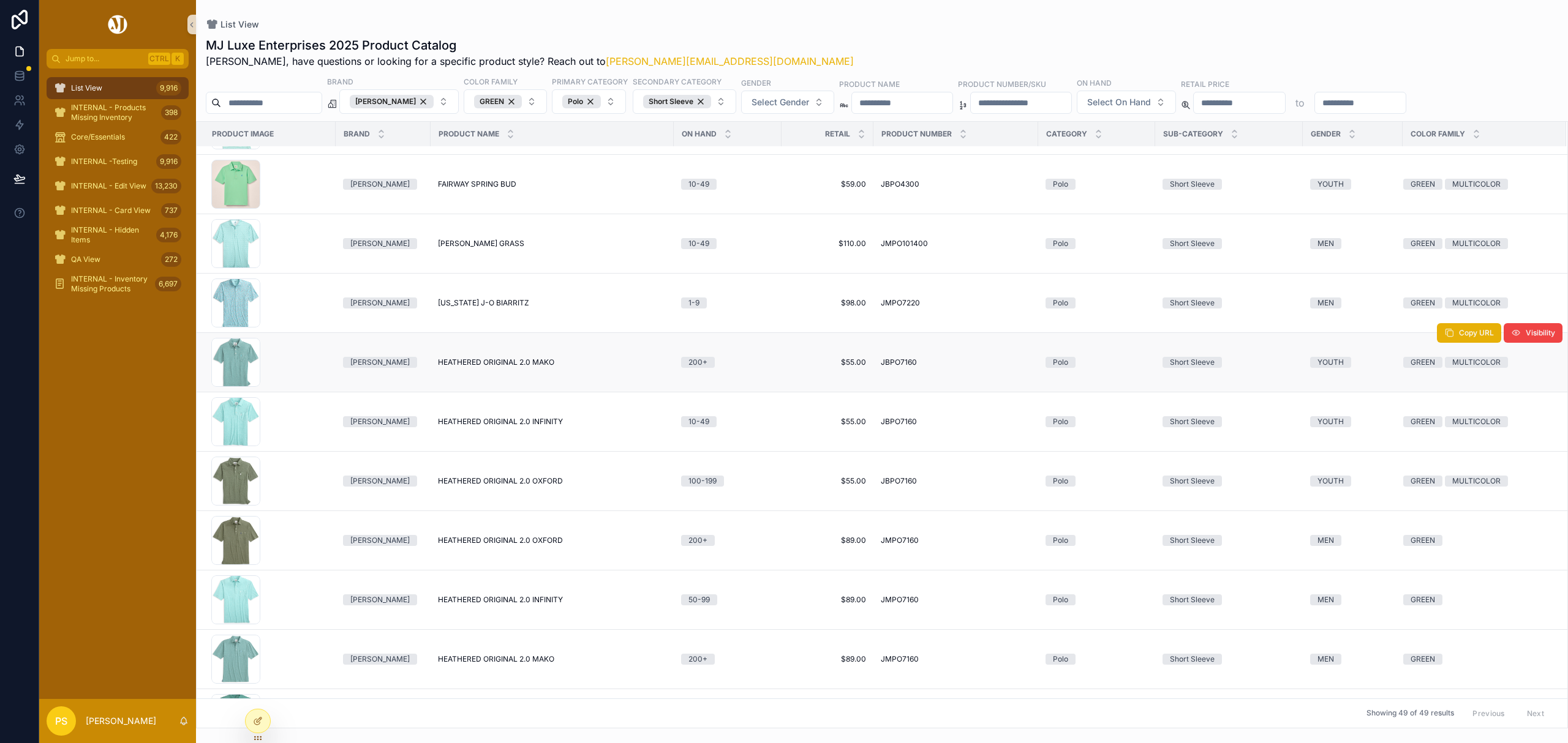
click at [463, 367] on span "HEATHERED ORIGINAL 2.0 MAKO" at bounding box center [496, 362] width 116 height 10
click at [480, 366] on span "HEATHERED ORIGINAL 2.0 MAKO" at bounding box center [496, 362] width 116 height 10
click at [128, 86] on div "List View 9,916" at bounding box center [117, 88] width 127 height 19
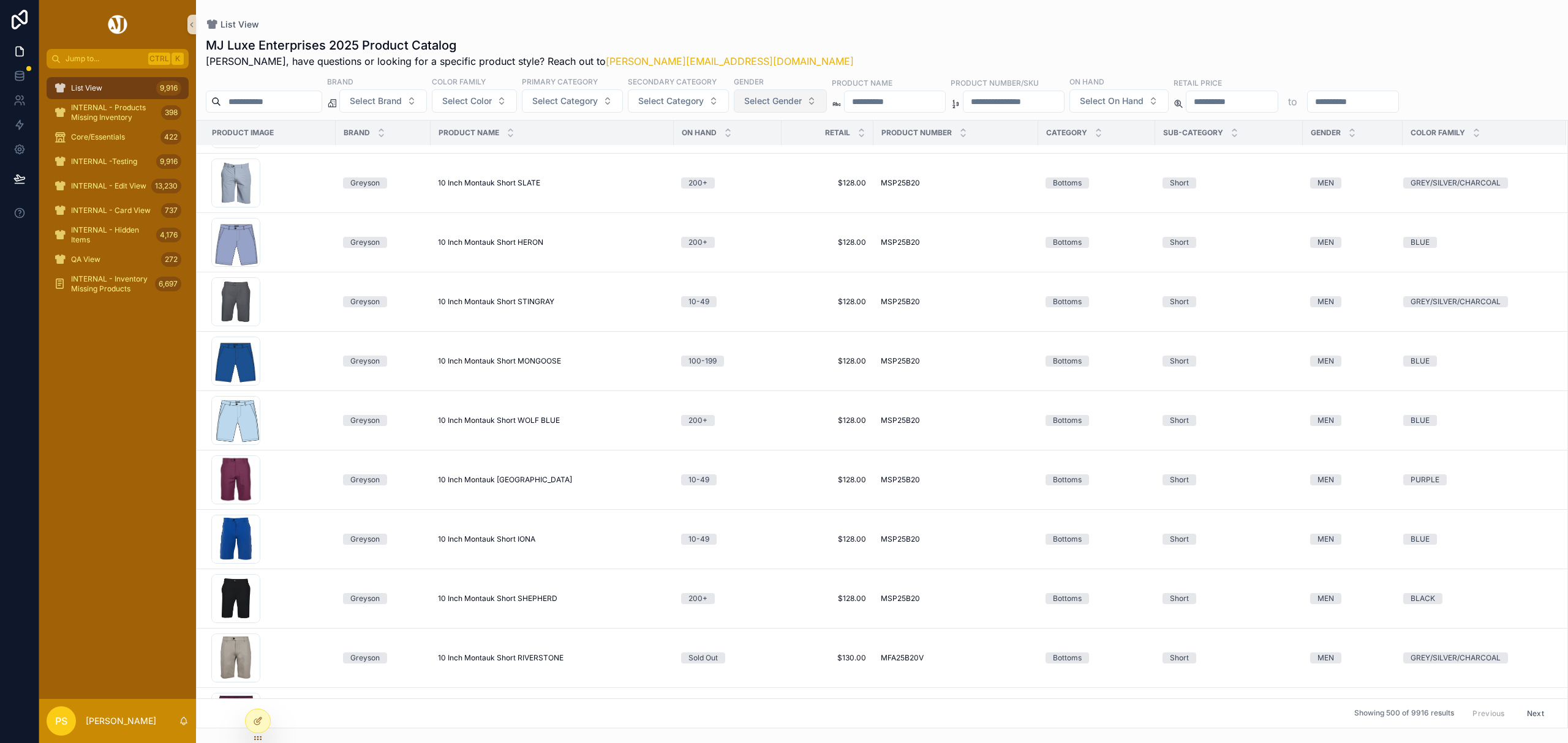
click at [806, 109] on button "Select Gender" at bounding box center [781, 101] width 93 height 23
click at [775, 170] on div "WOMEN" at bounding box center [815, 170] width 147 height 19
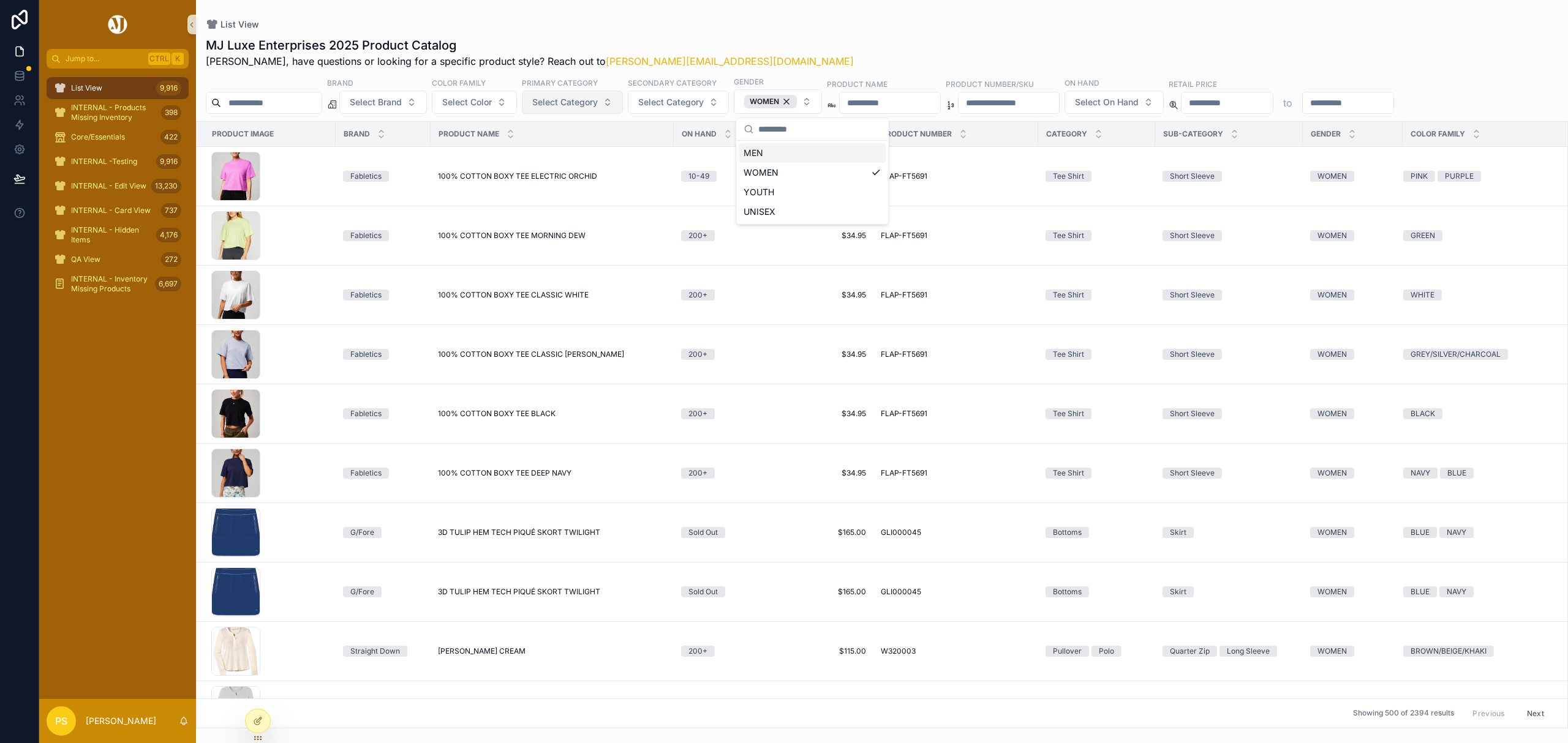
click at [598, 104] on span "Select Category" at bounding box center [565, 102] width 65 height 12
click at [576, 265] on div "Polo" at bounding box center [606, 270] width 147 height 19
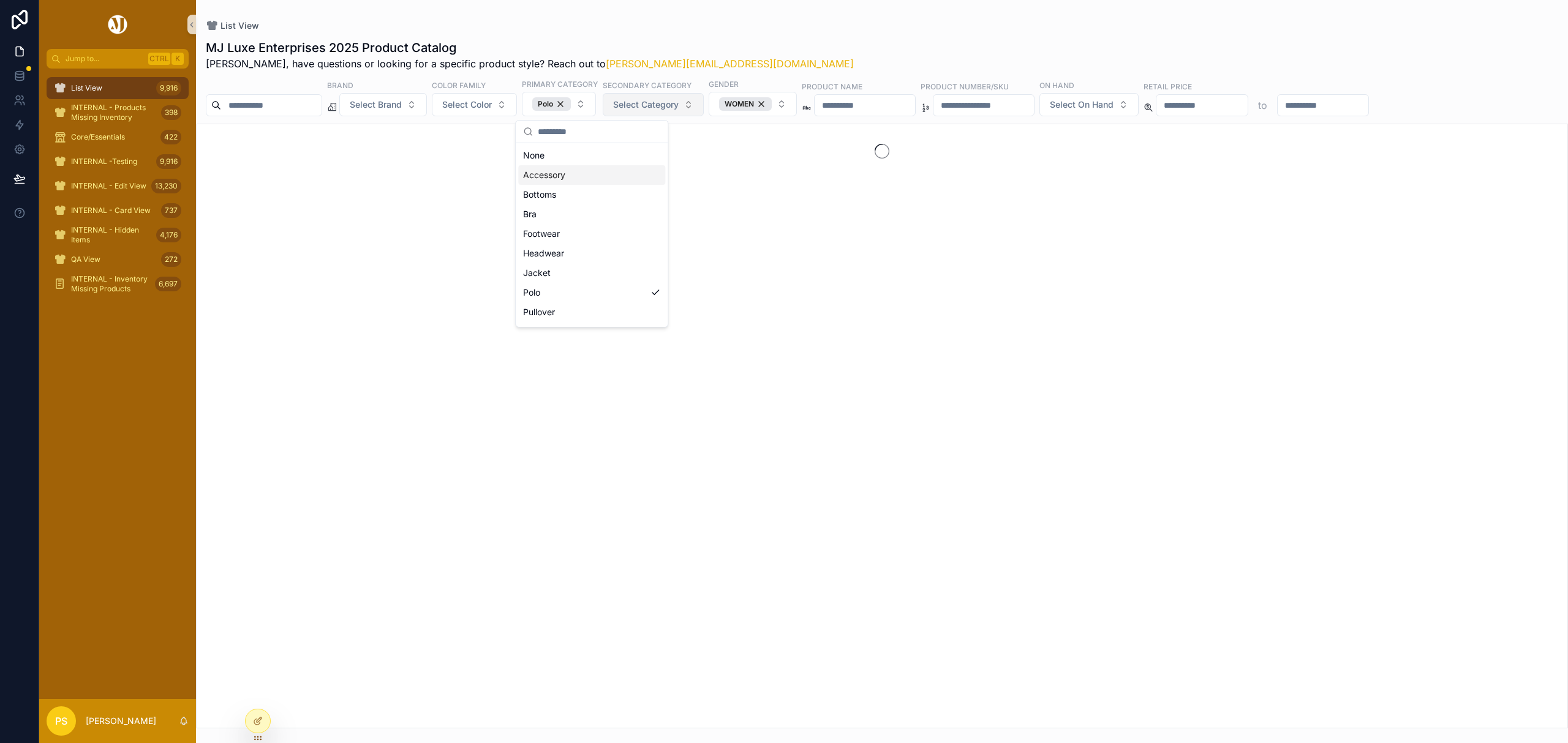
click at [678, 102] on span "Select Category" at bounding box center [645, 104] width 65 height 12
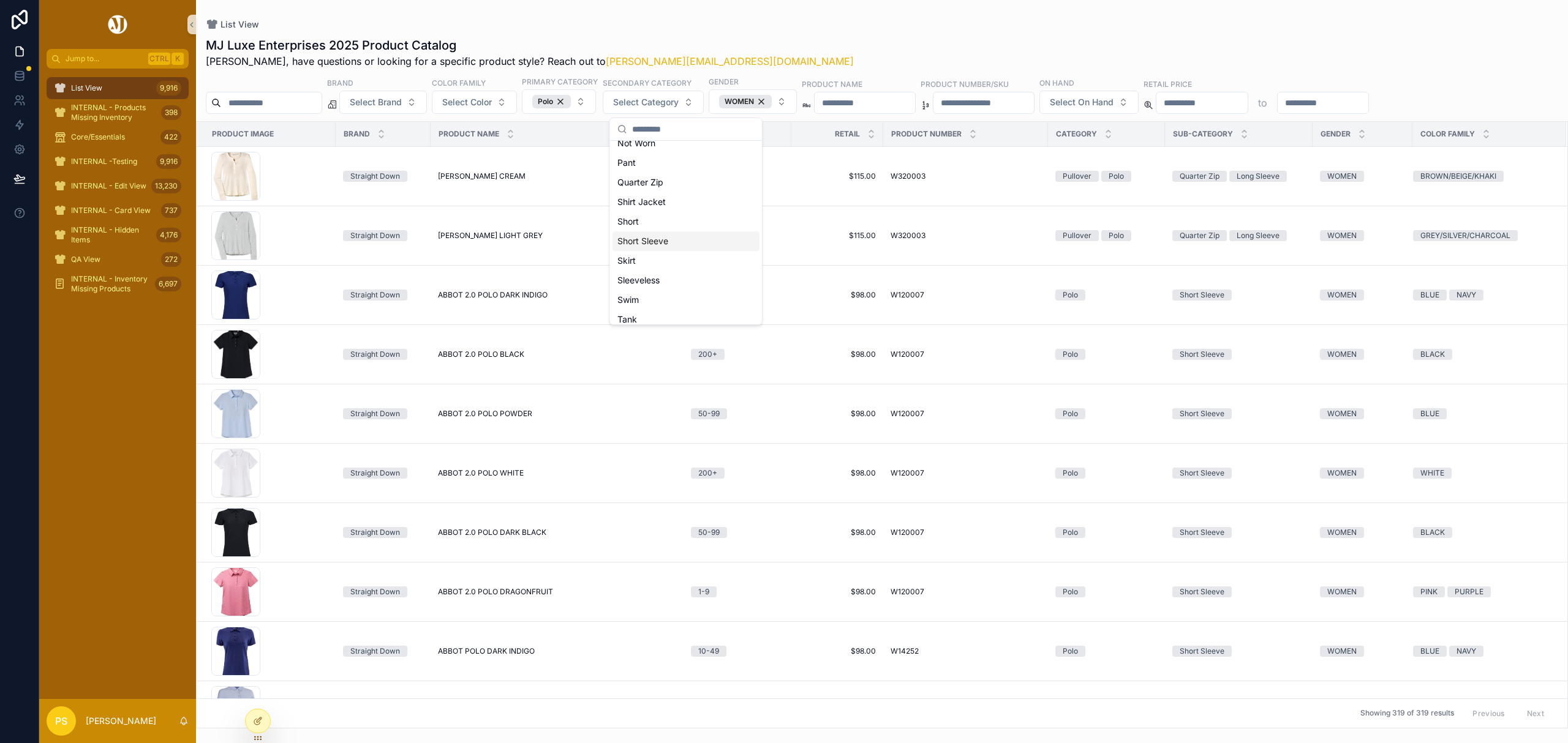
click at [670, 240] on div "Short Sleeve" at bounding box center [685, 241] width 147 height 19
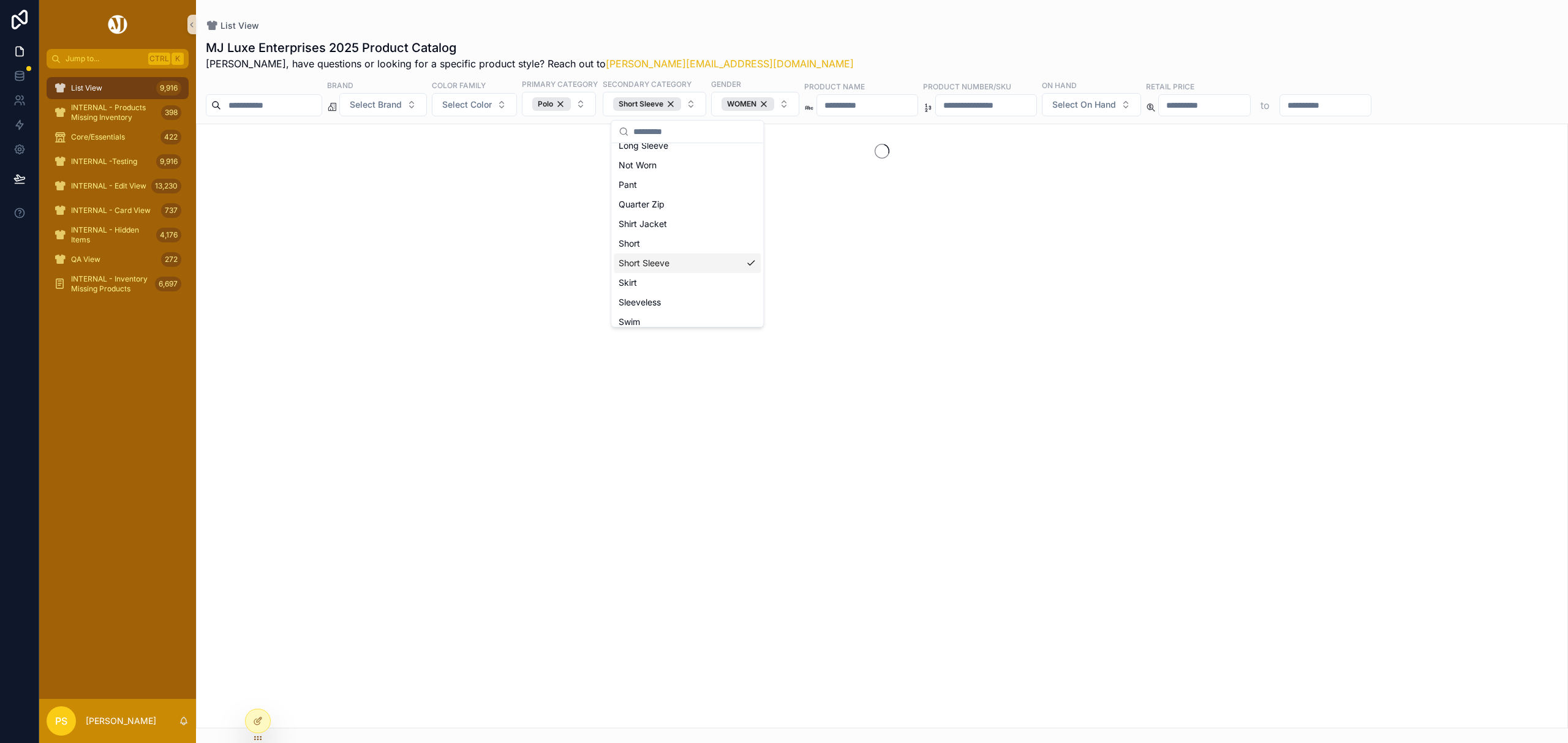
scroll to position [265, 0]
click at [492, 105] on span "Select Color" at bounding box center [466, 104] width 49 height 12
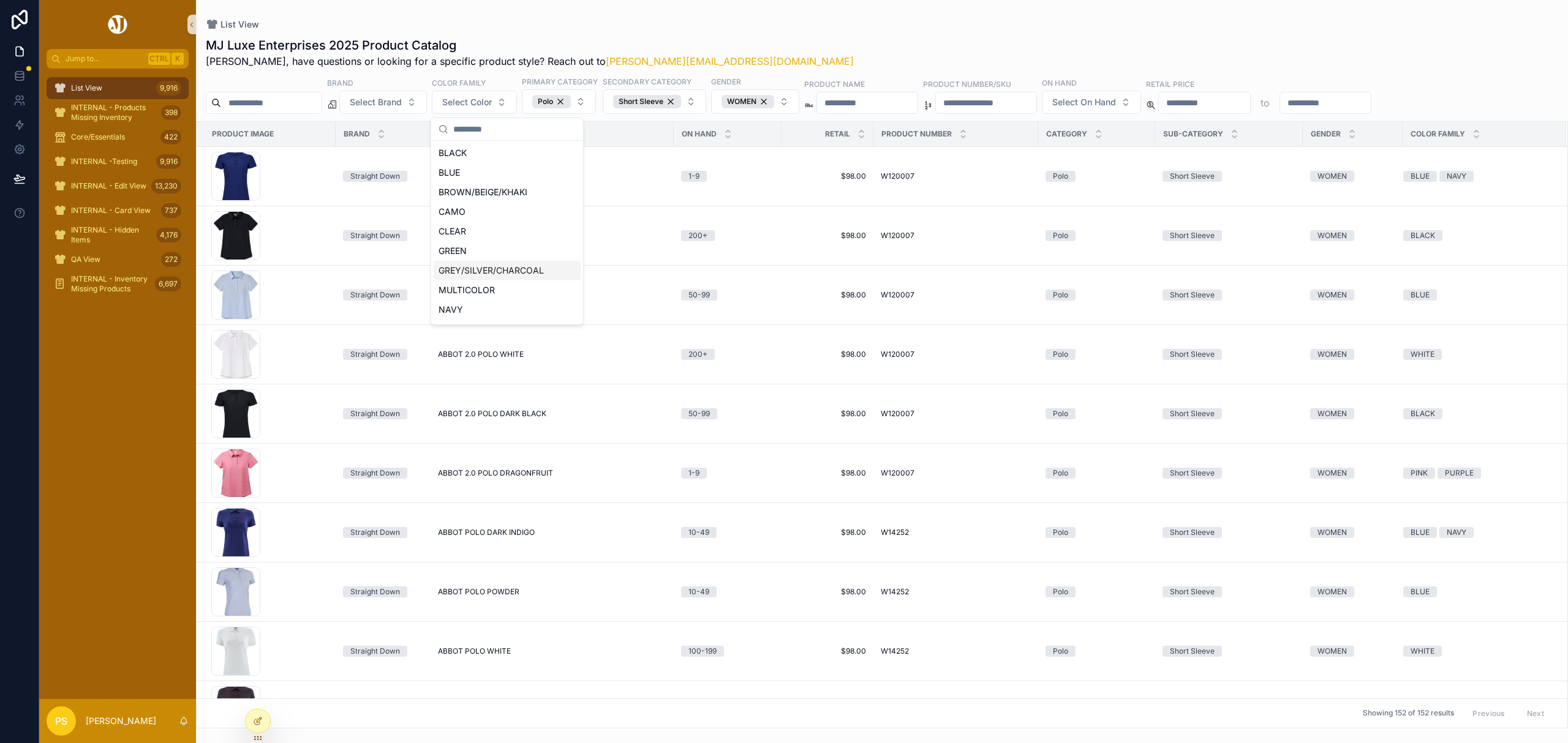
click at [492, 269] on div "GREY/SILVER/CHARCOAL" at bounding box center [507, 270] width 147 height 19
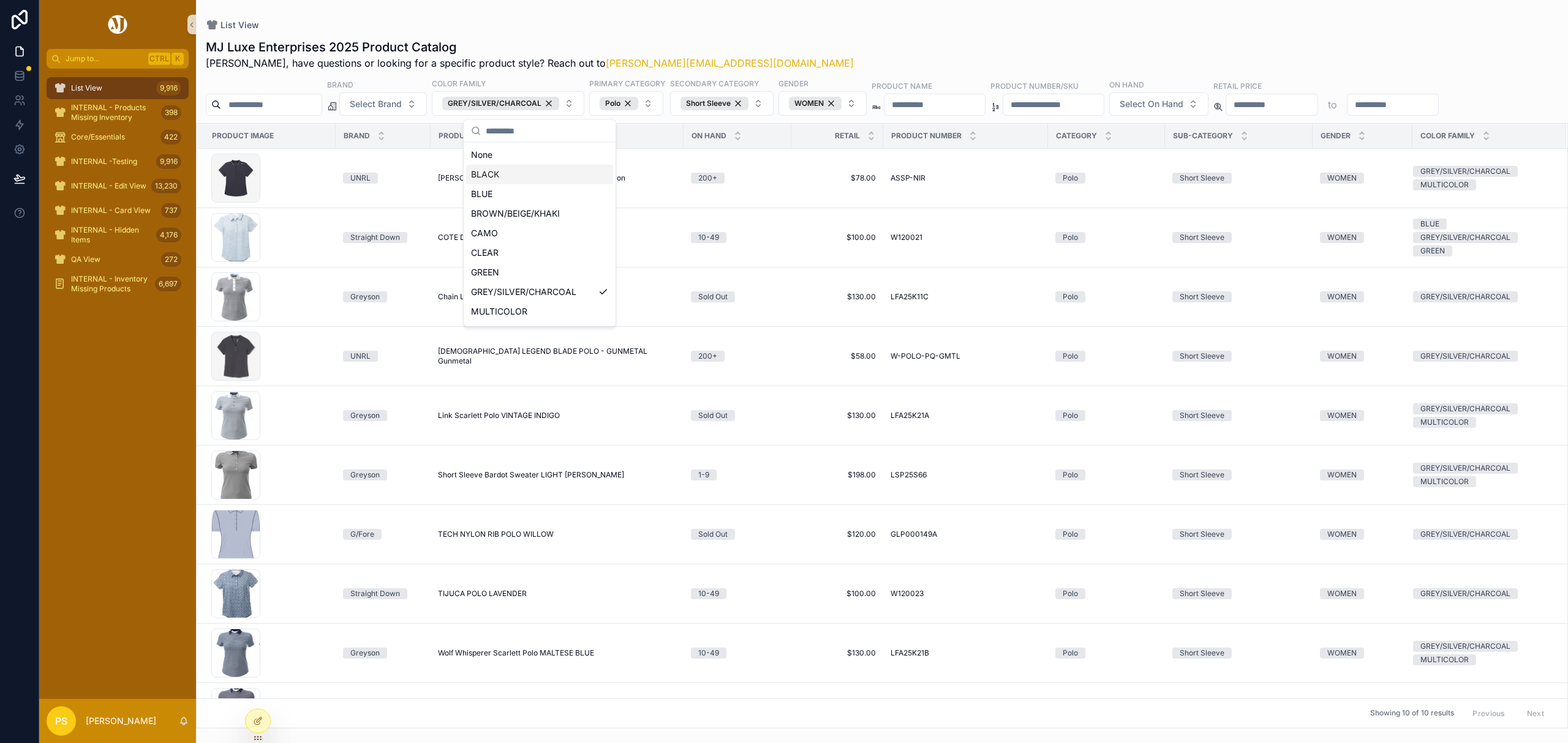
click at [831, 25] on div "List View" at bounding box center [882, 25] width 1352 height 12
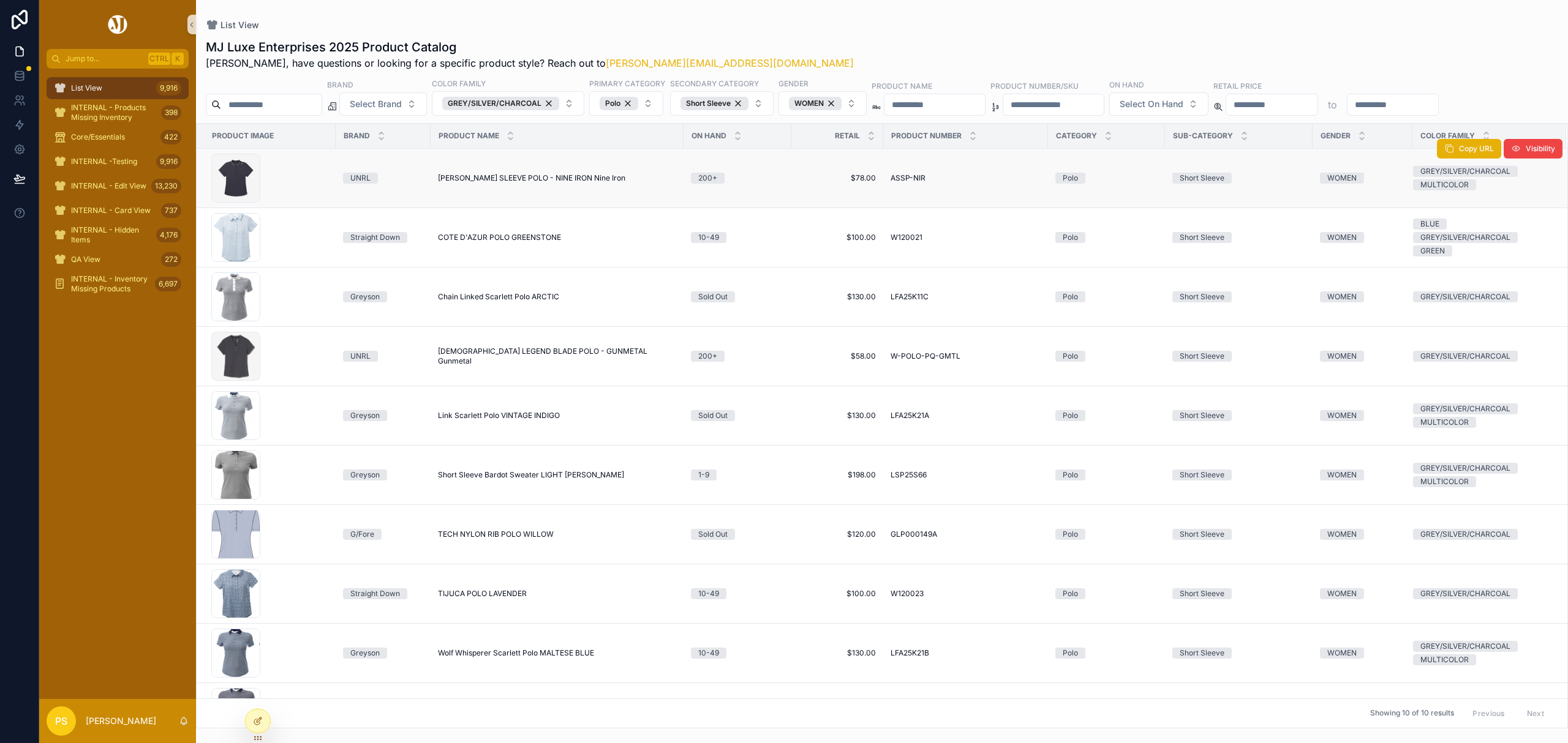
click at [480, 176] on span "AMELIA SHORT SLEEVE POLO - NINE IRON Nine Iron" at bounding box center [532, 178] width 187 height 10
drag, startPoint x: 89, startPoint y: 88, endPoint x: 148, endPoint y: 90, distance: 59.0
click at [89, 88] on span "List View" at bounding box center [87, 88] width 31 height 10
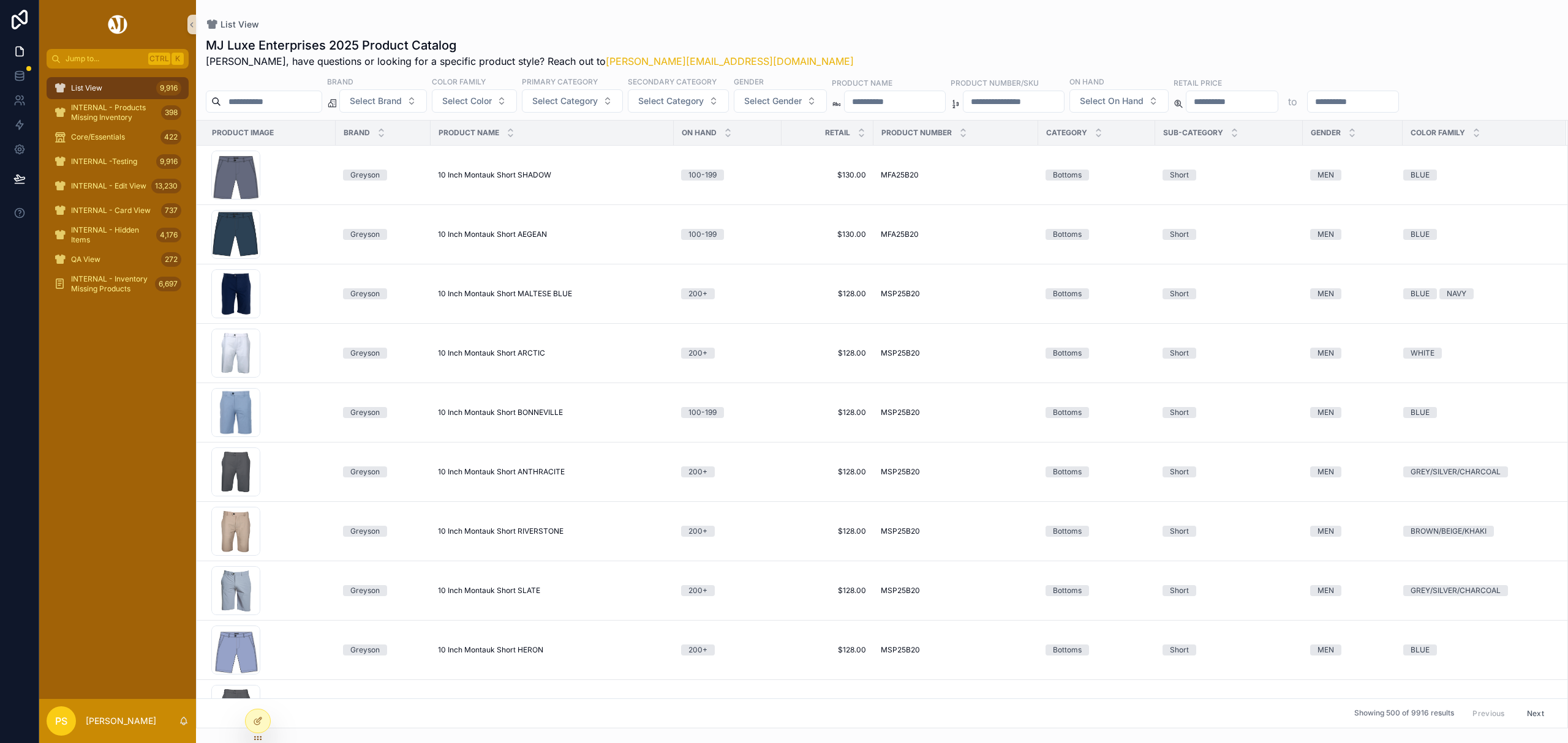
click at [266, 102] on input "scrollable content" at bounding box center [271, 102] width 101 height 17
type input "******"
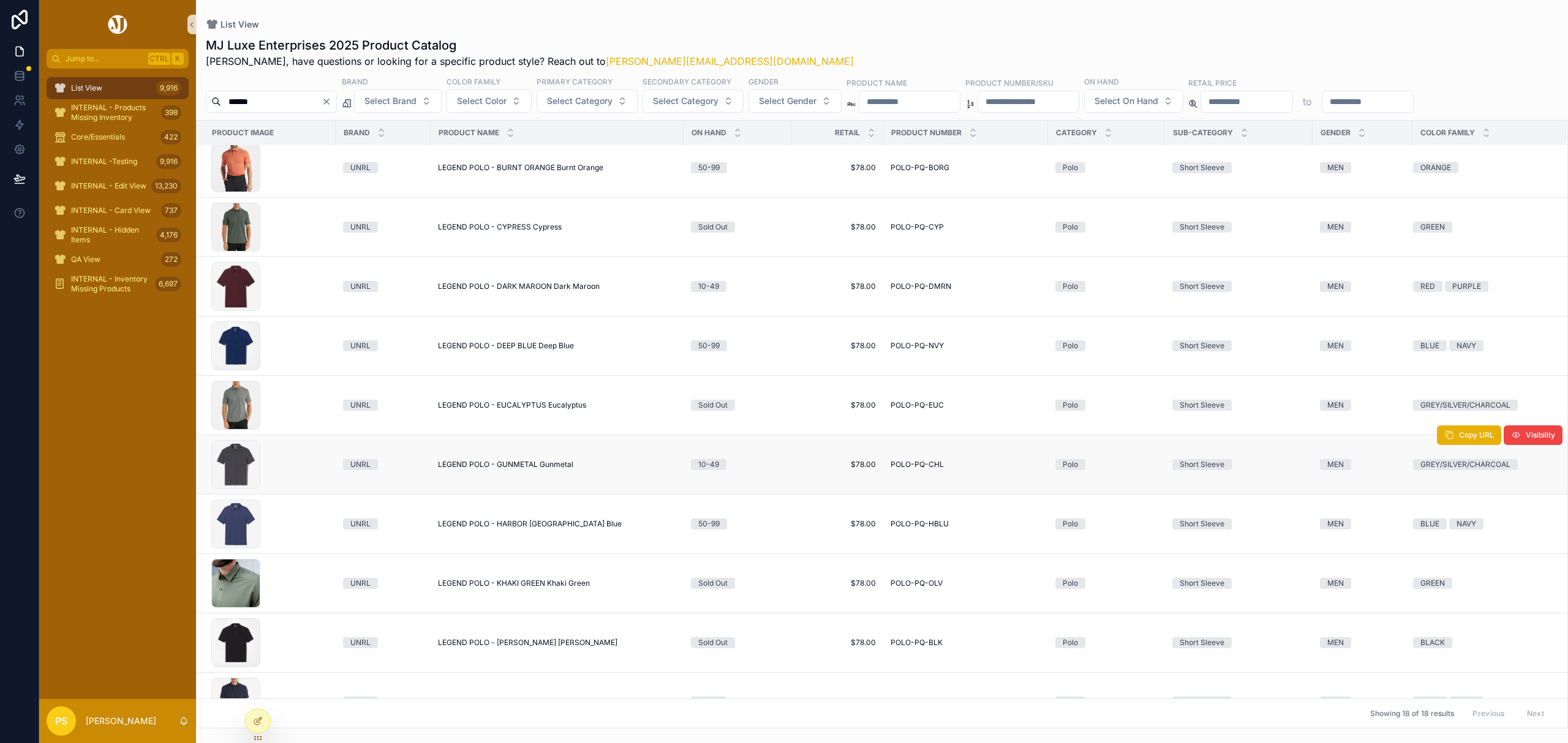
scroll to position [326, 0]
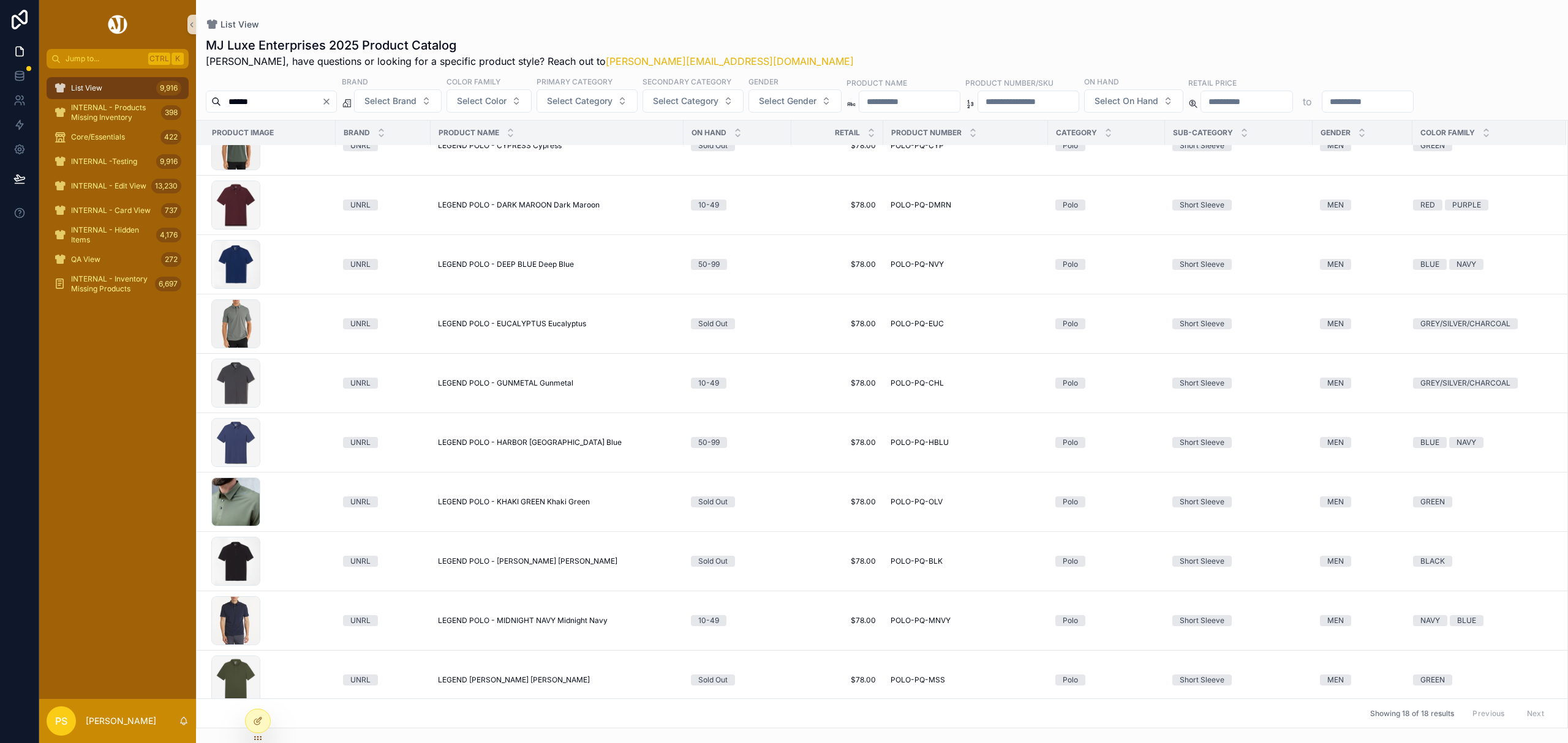
click at [125, 88] on div "List View 9,916" at bounding box center [117, 88] width 127 height 19
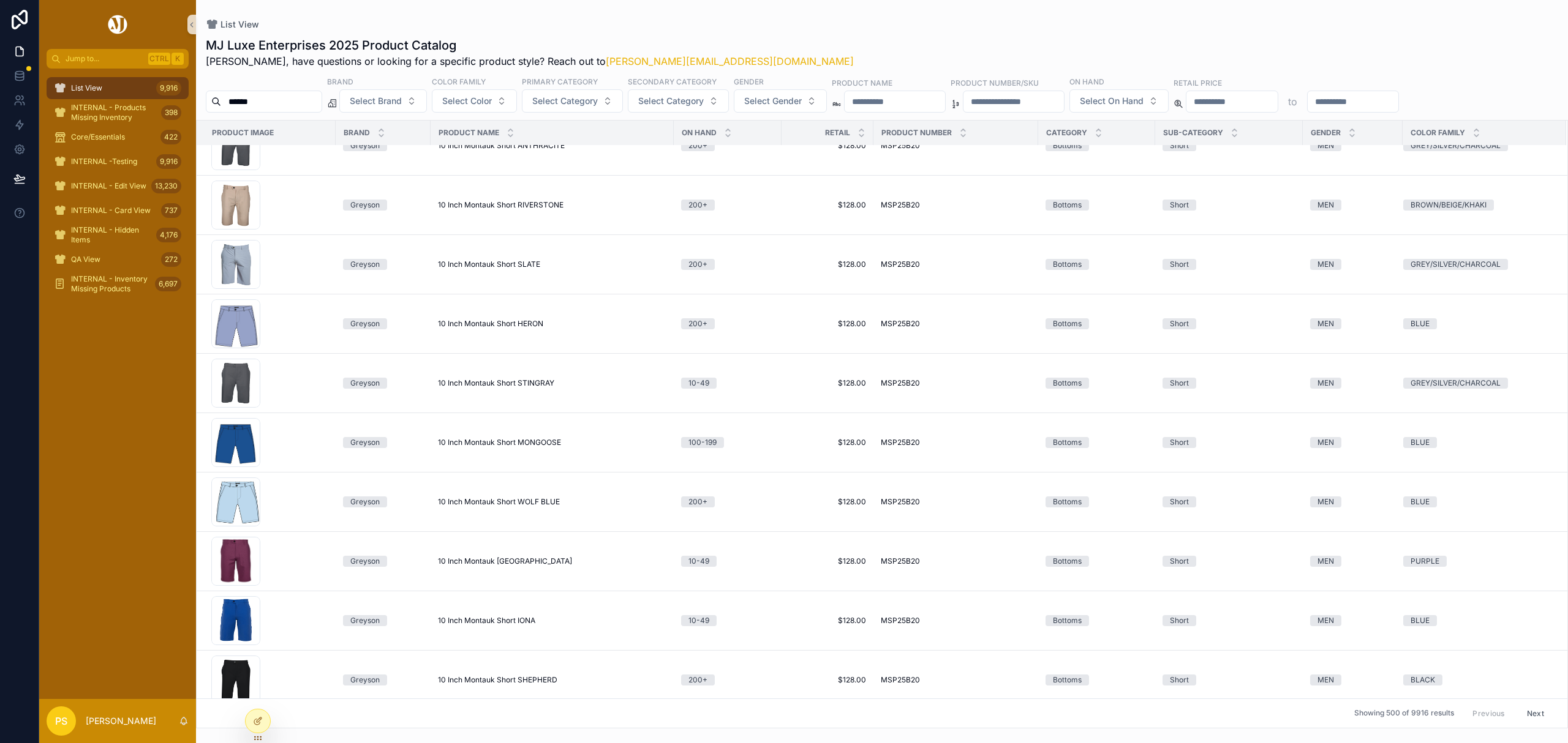
click at [322, 99] on input "******" at bounding box center [271, 102] width 101 height 17
click at [786, 101] on span "Select Gender" at bounding box center [773, 101] width 58 height 12
click at [770, 149] on div "MEN" at bounding box center [815, 150] width 147 height 19
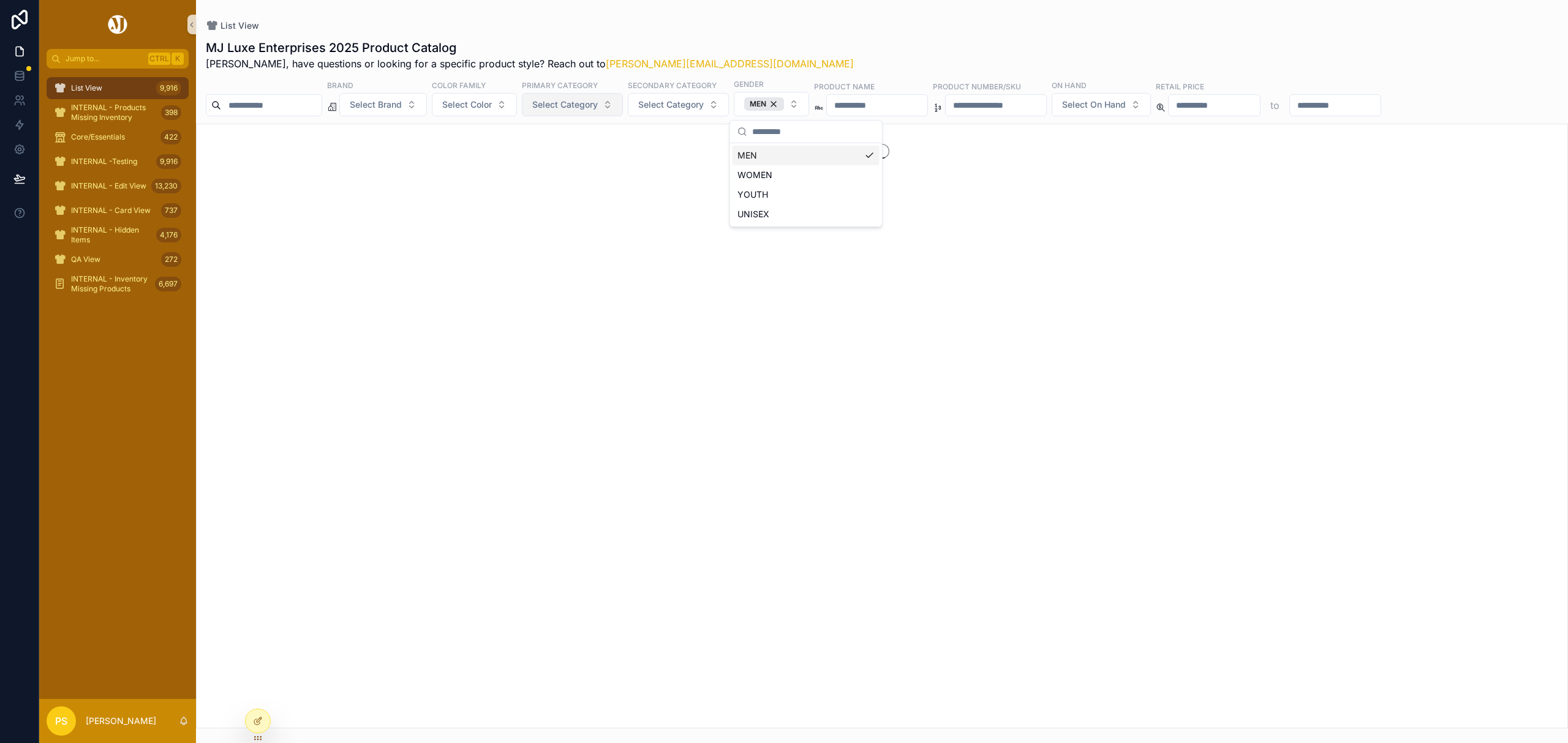
click at [597, 99] on span "Select Category" at bounding box center [565, 104] width 65 height 12
click at [576, 273] on div "Polo" at bounding box center [606, 272] width 147 height 19
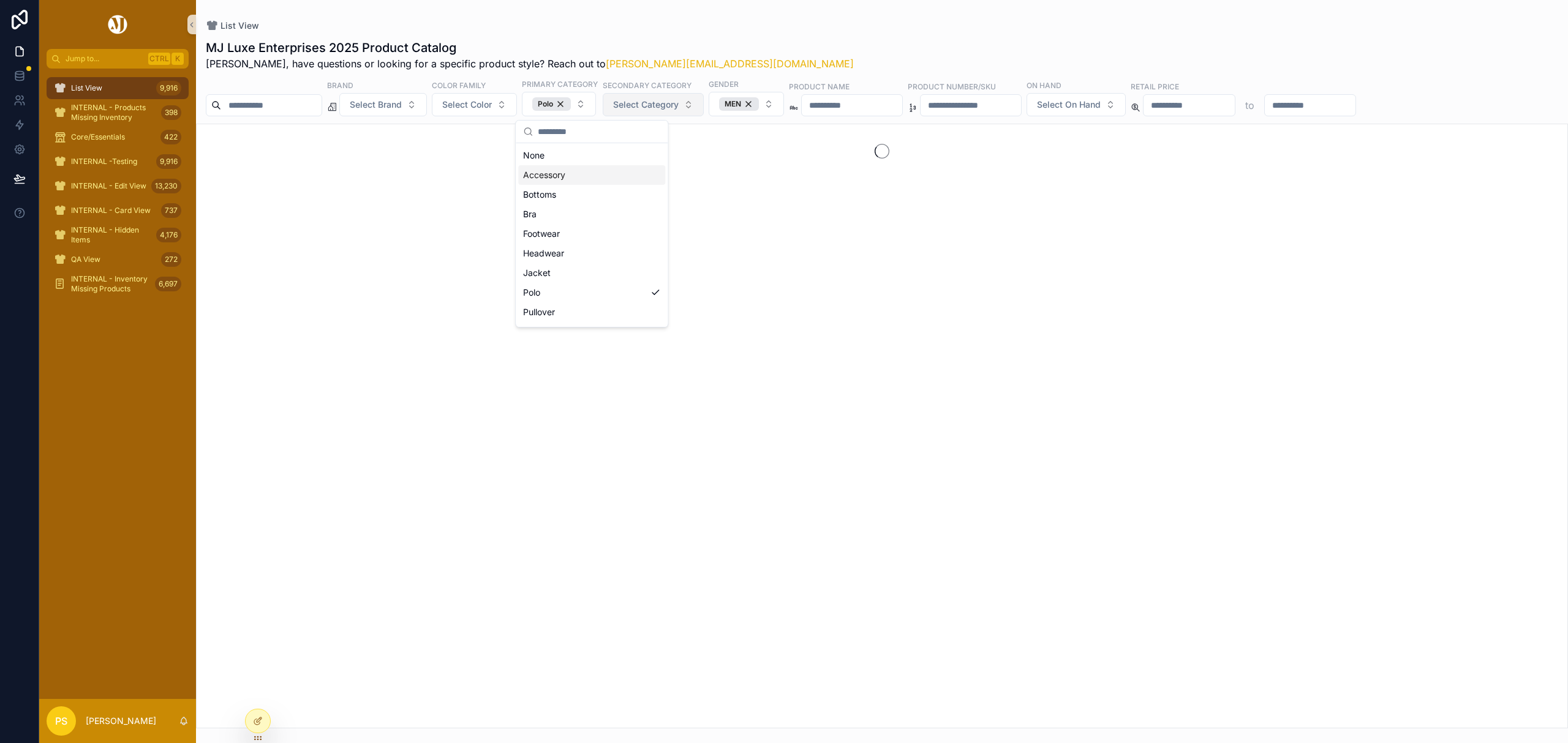
click at [678, 106] on span "Select Category" at bounding box center [645, 104] width 65 height 12
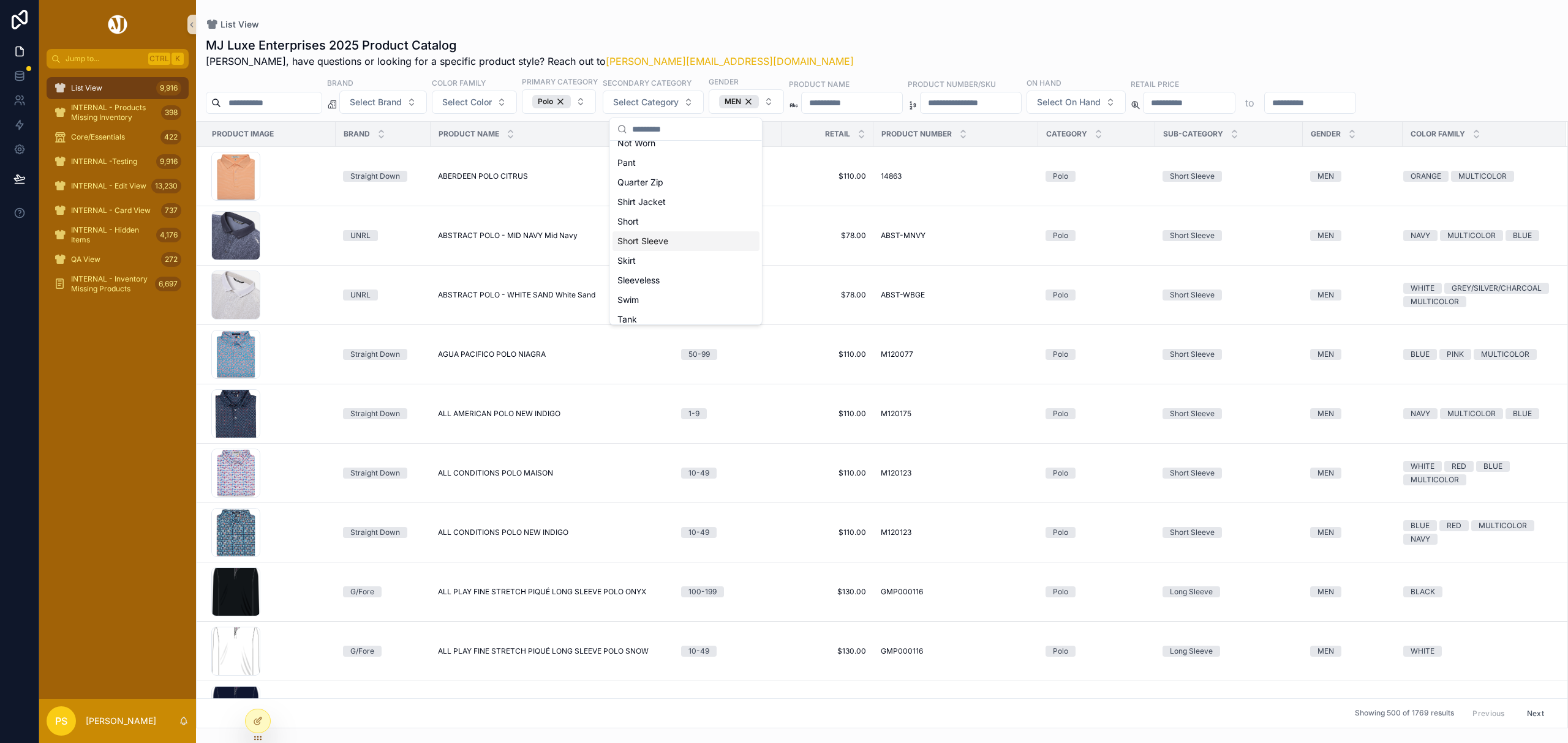
click at [667, 241] on div "Short Sleeve" at bounding box center [685, 241] width 147 height 19
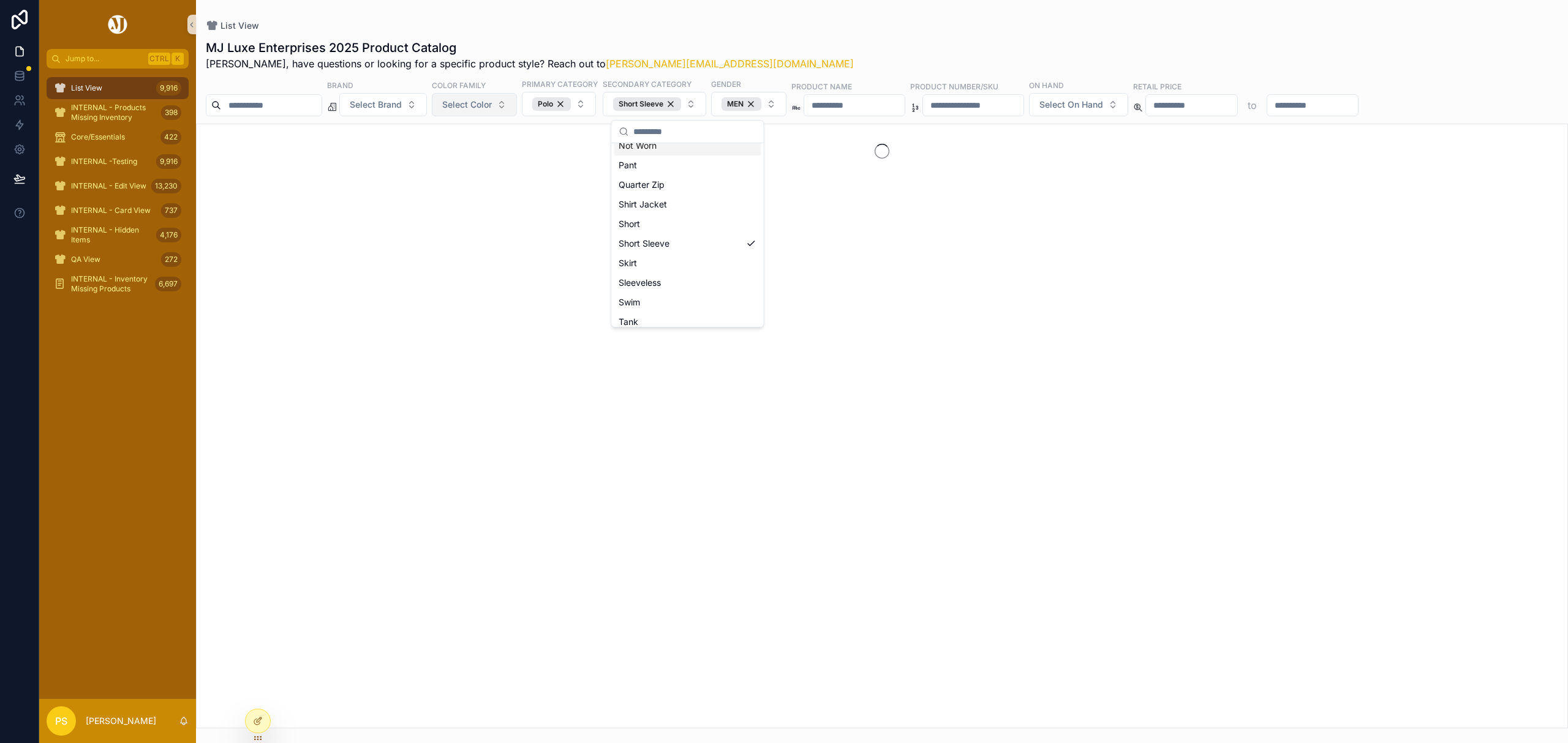
click at [492, 104] on span "Select Color" at bounding box center [466, 104] width 49 height 12
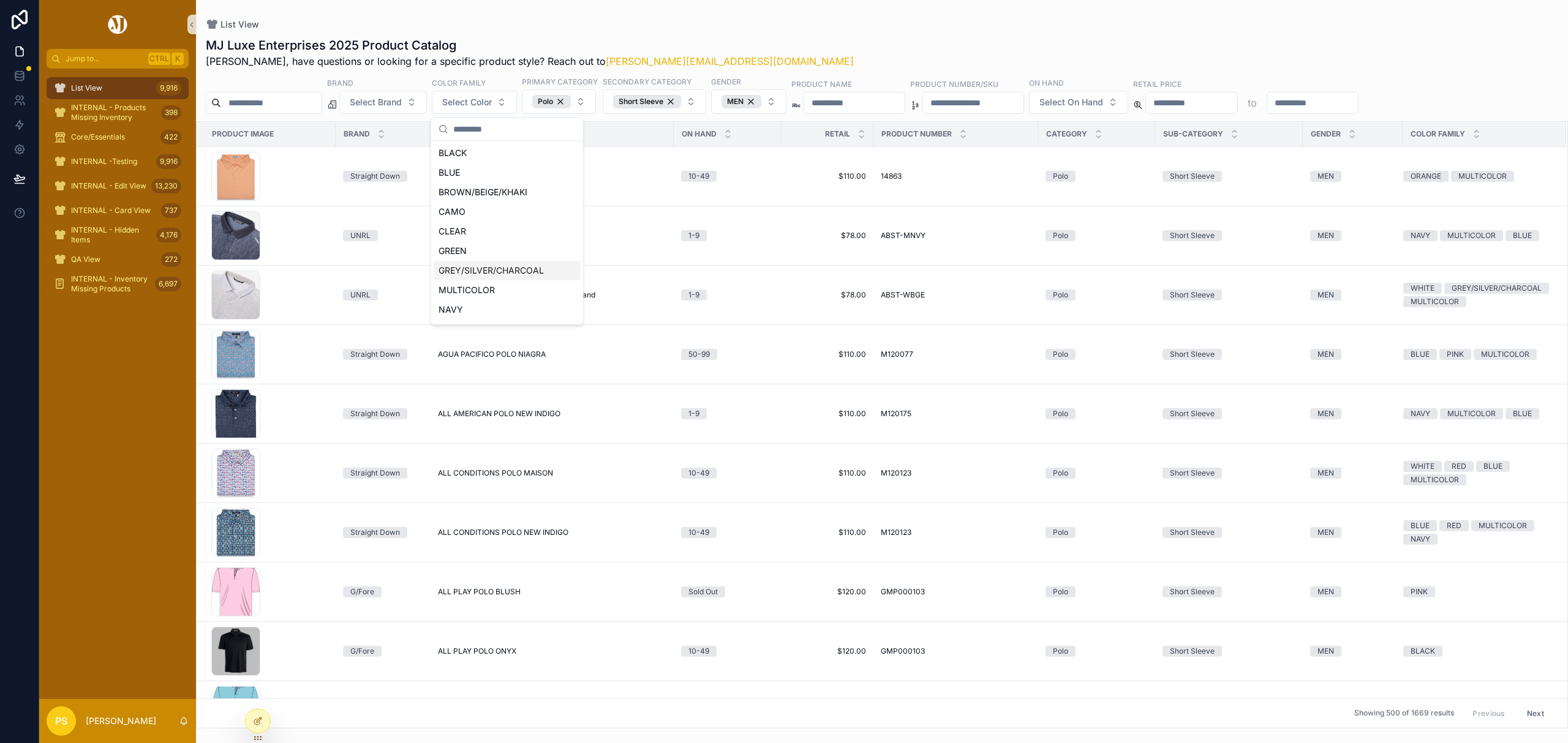
click at [496, 268] on div "GREY/SILVER/CHARCOAL" at bounding box center [507, 270] width 147 height 19
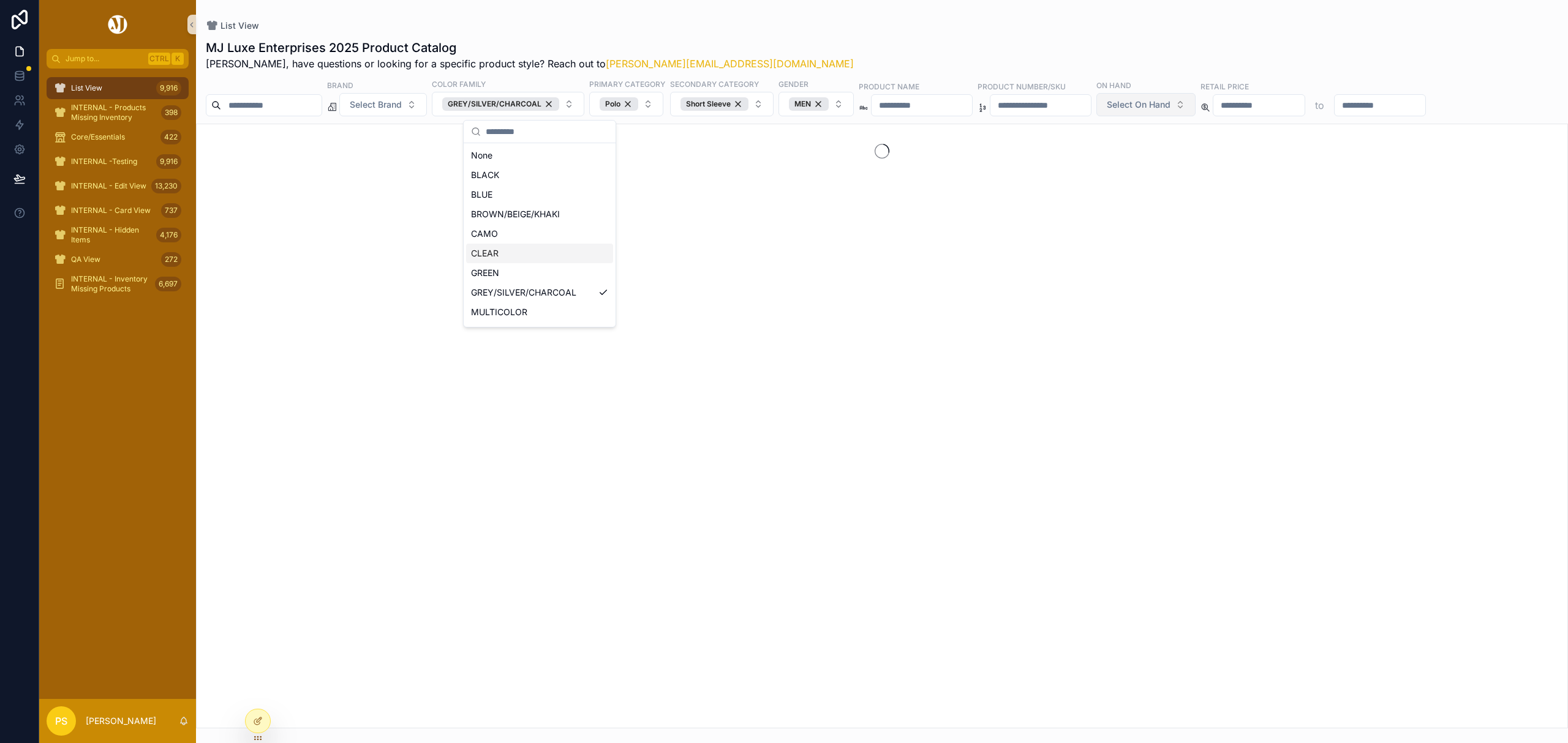
click at [1170, 101] on span "Select On Hand" at bounding box center [1137, 104] width 63 height 12
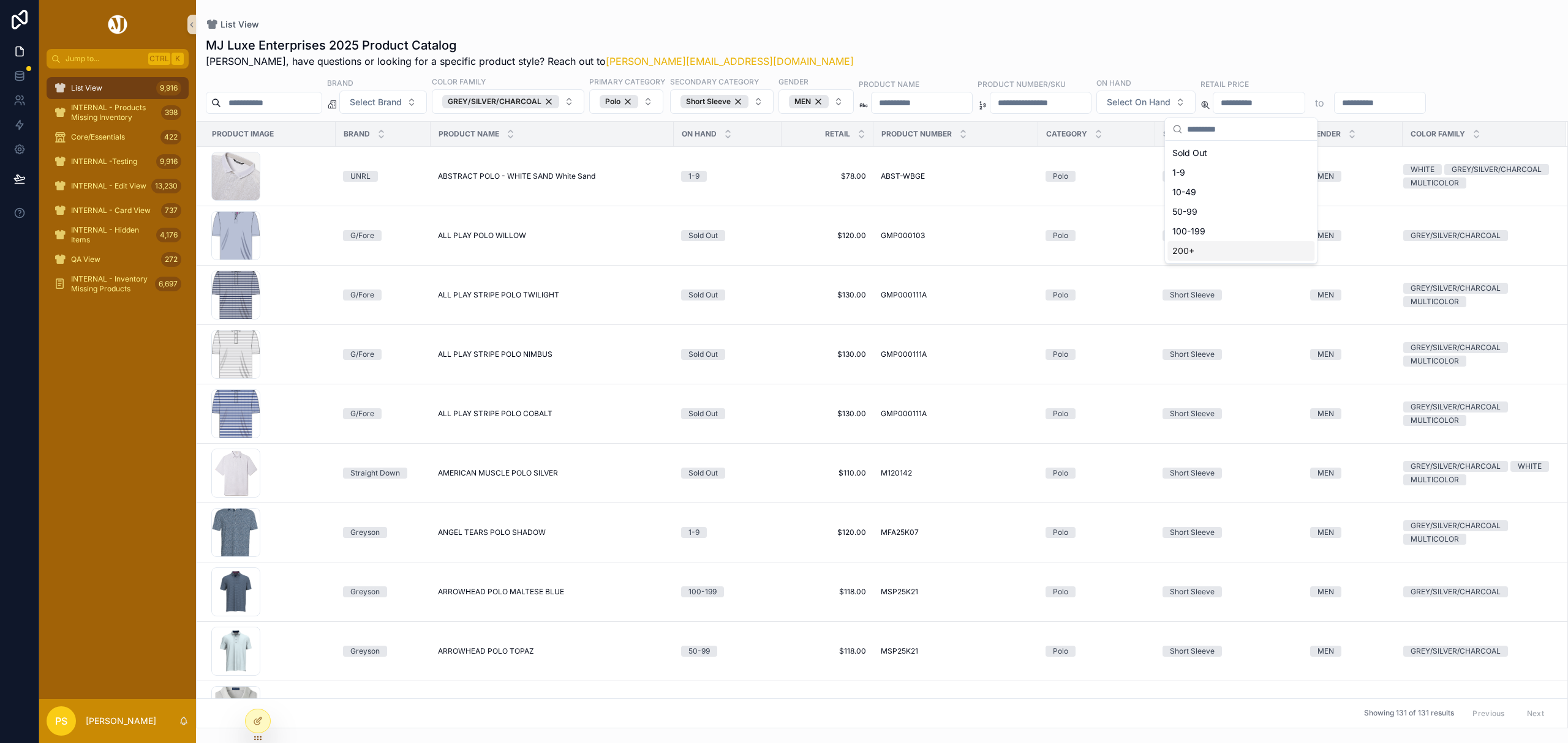
click at [1190, 251] on div "200+" at bounding box center [1241, 250] width 147 height 19
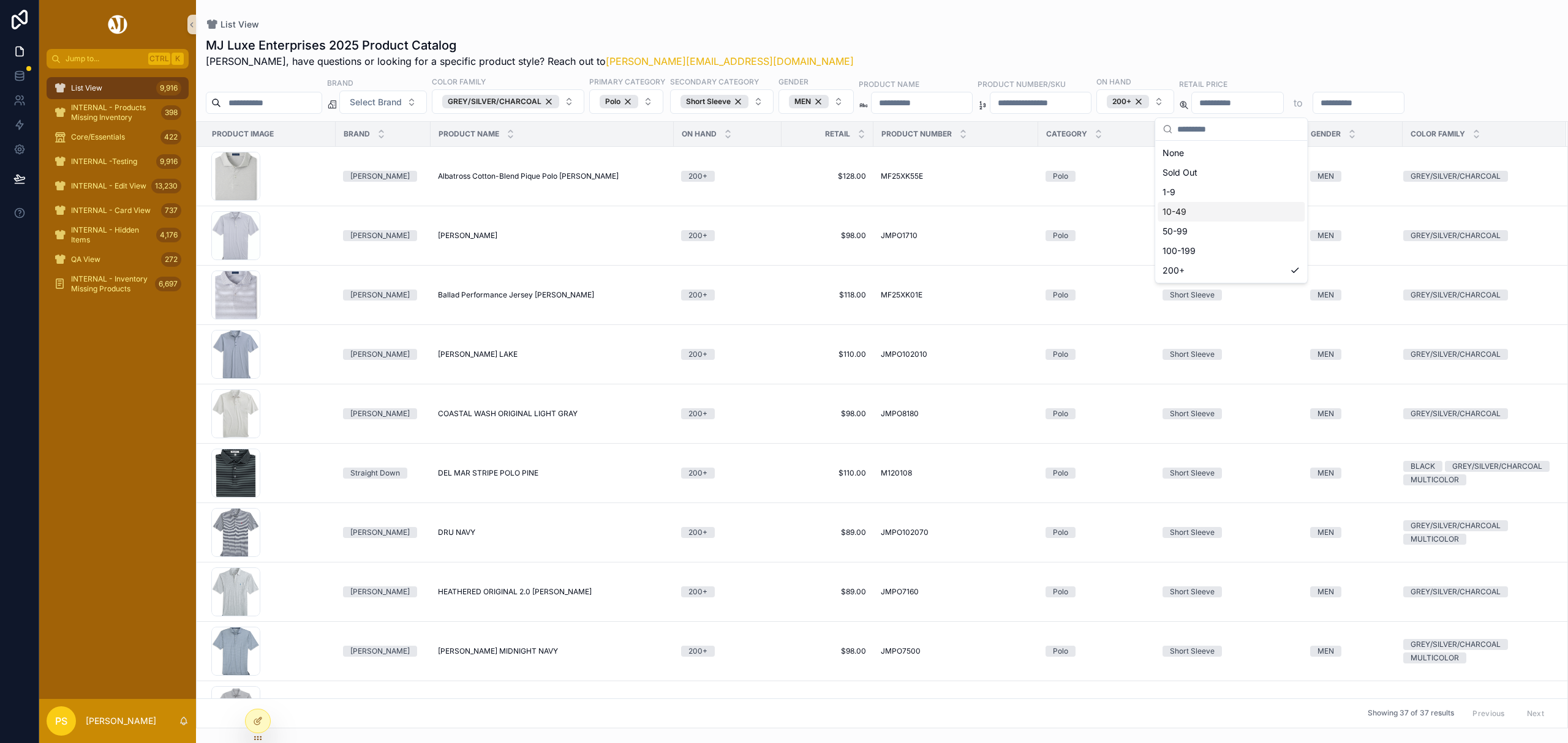
click at [1062, 32] on div "MJ Luxe Enterprises 2025 Product Catalog Philip, have questions or looking for …" at bounding box center [882, 378] width 1372 height 699
drag, startPoint x: 123, startPoint y: 93, endPoint x: 261, endPoint y: 103, distance: 138.4
click at [123, 93] on div "List View 9,916" at bounding box center [117, 88] width 127 height 19
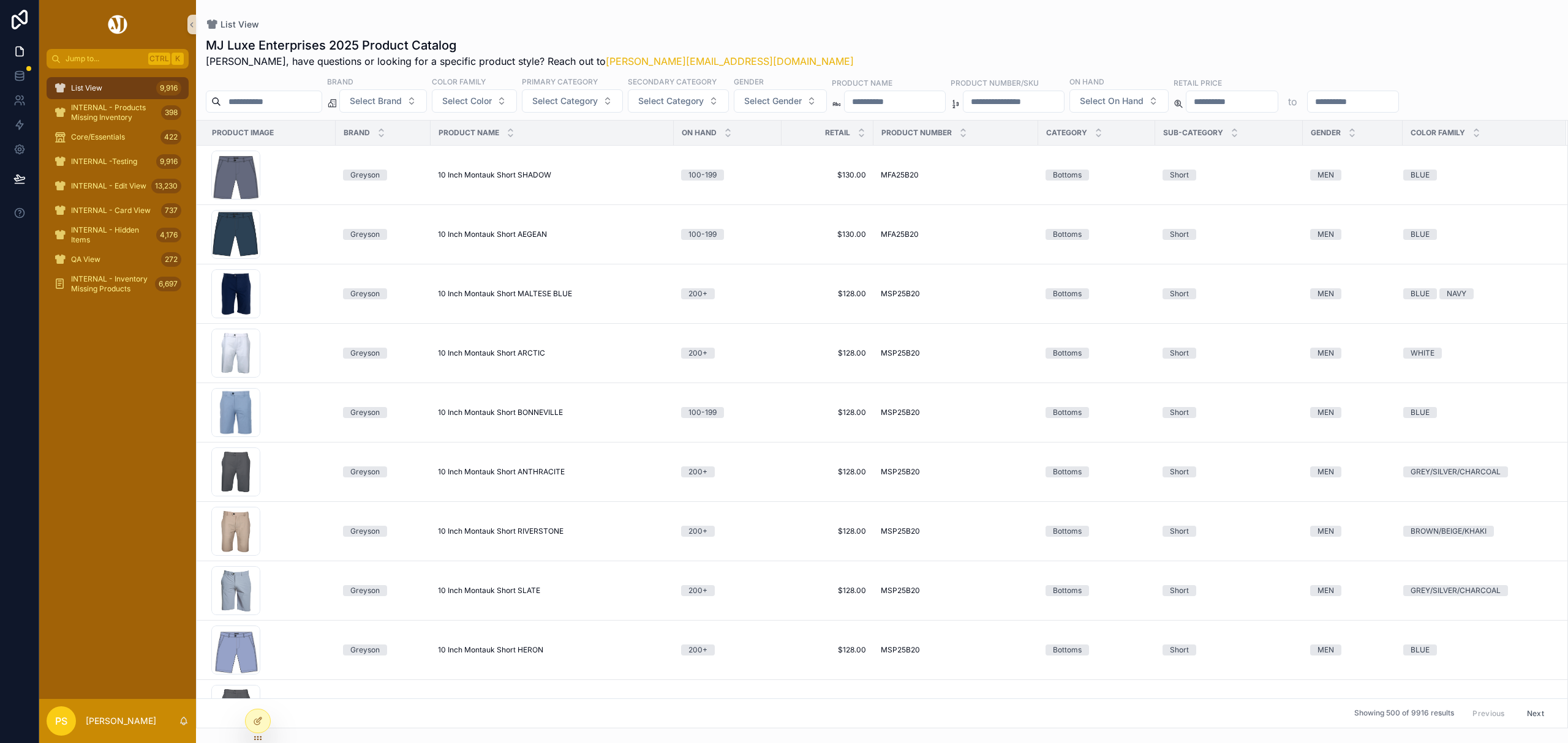
click at [289, 106] on input "scrollable content" at bounding box center [271, 102] width 101 height 17
paste input "******"
type input "******"
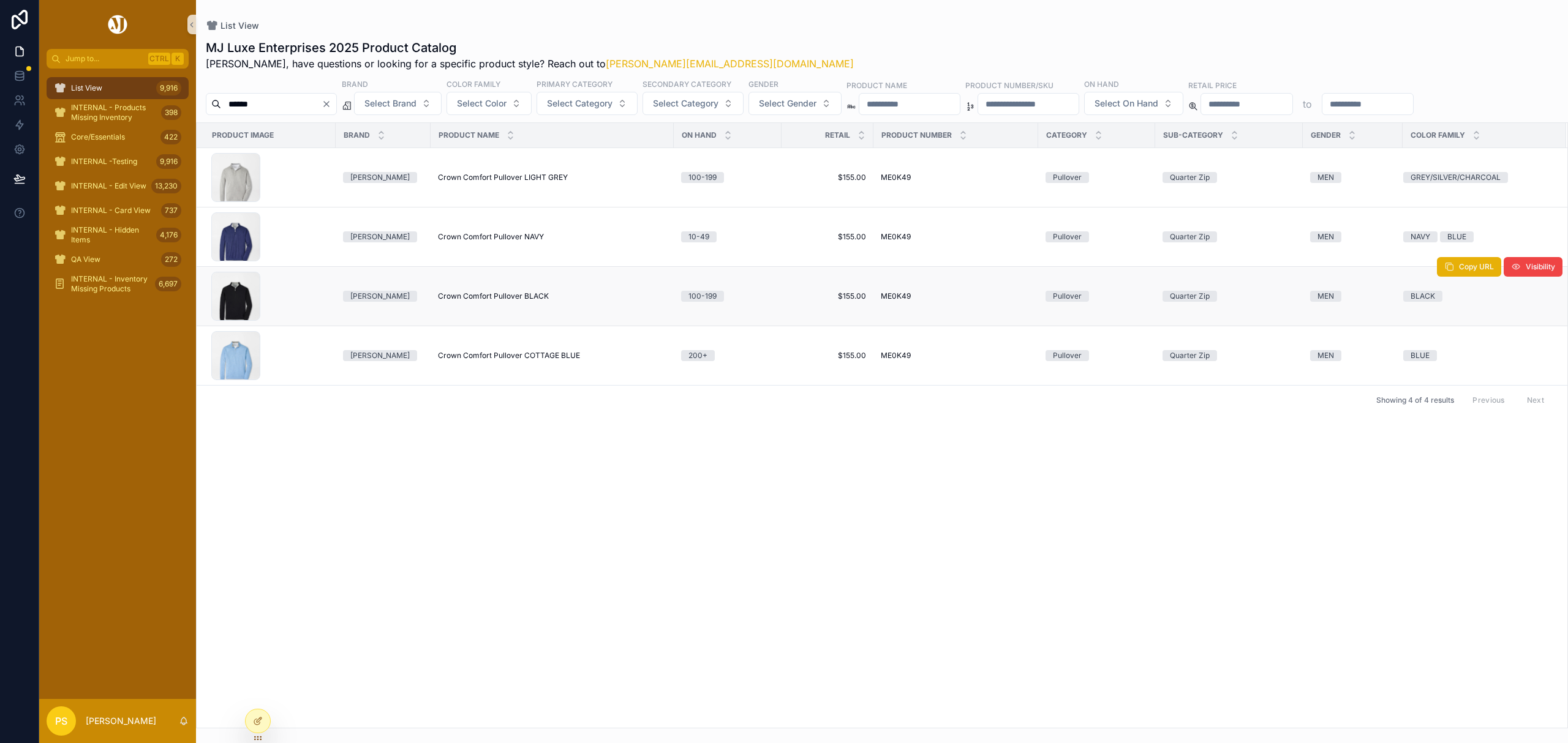
click at [476, 296] on span "Crown Comfort Pullover BLACK" at bounding box center [493, 296] width 111 height 10
click at [329, 106] on icon "Clear" at bounding box center [325, 104] width 5 height 5
click at [401, 102] on span "Select Brand" at bounding box center [376, 103] width 52 height 12
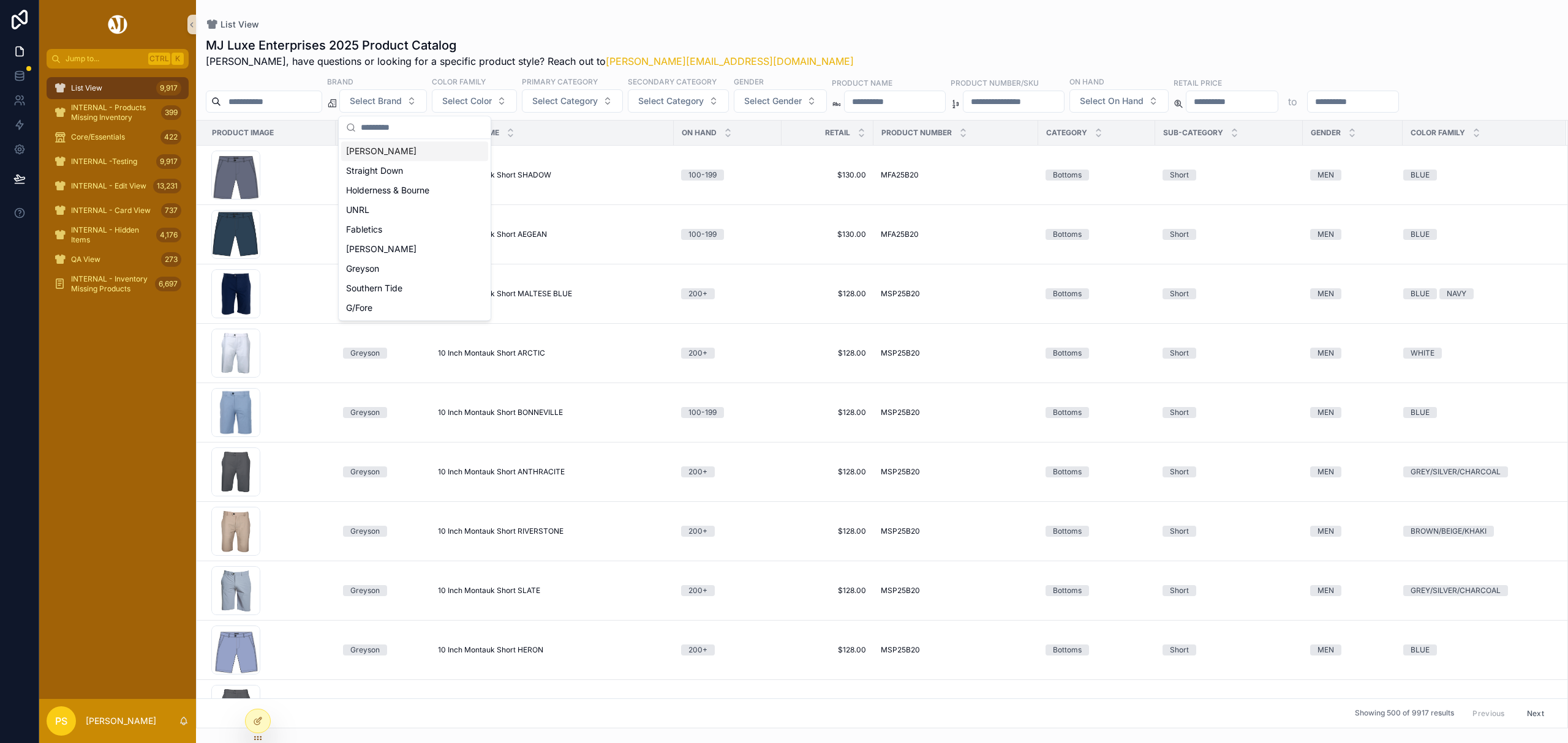
click at [381, 154] on div "Peter Millar" at bounding box center [414, 150] width 147 height 19
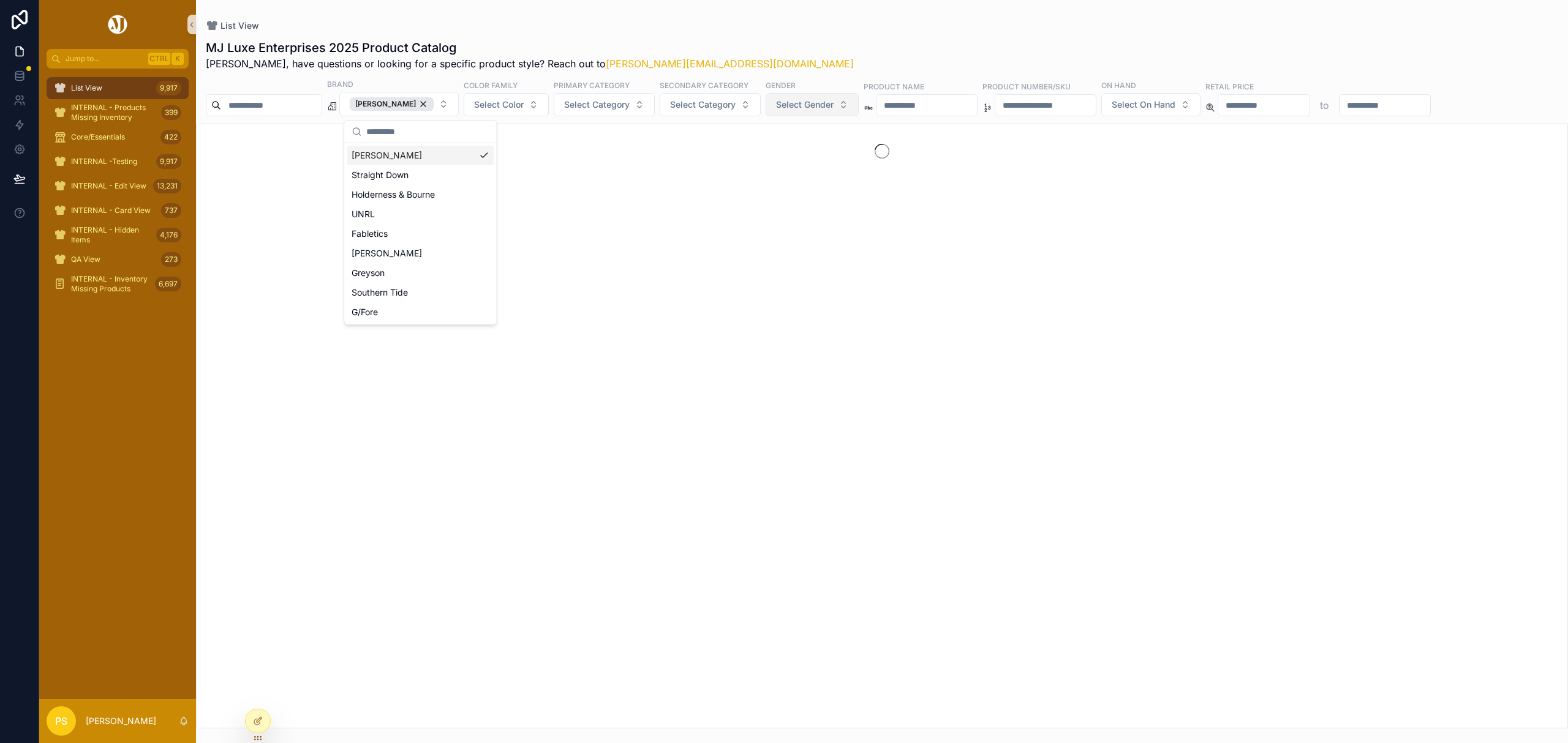
click at [808, 104] on span "Select Gender" at bounding box center [805, 104] width 58 height 12
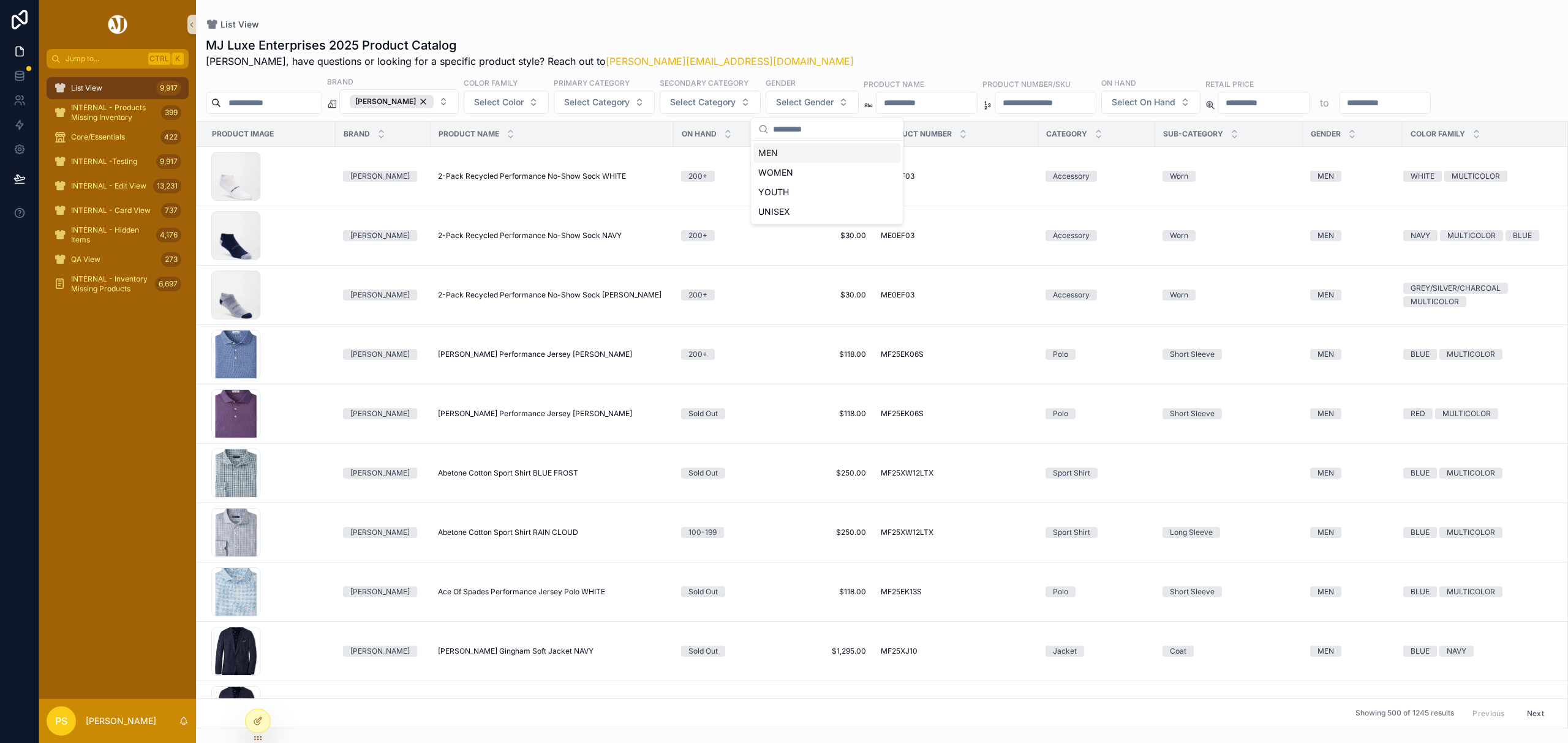
click at [775, 154] on div "MEN" at bounding box center [827, 152] width 147 height 19
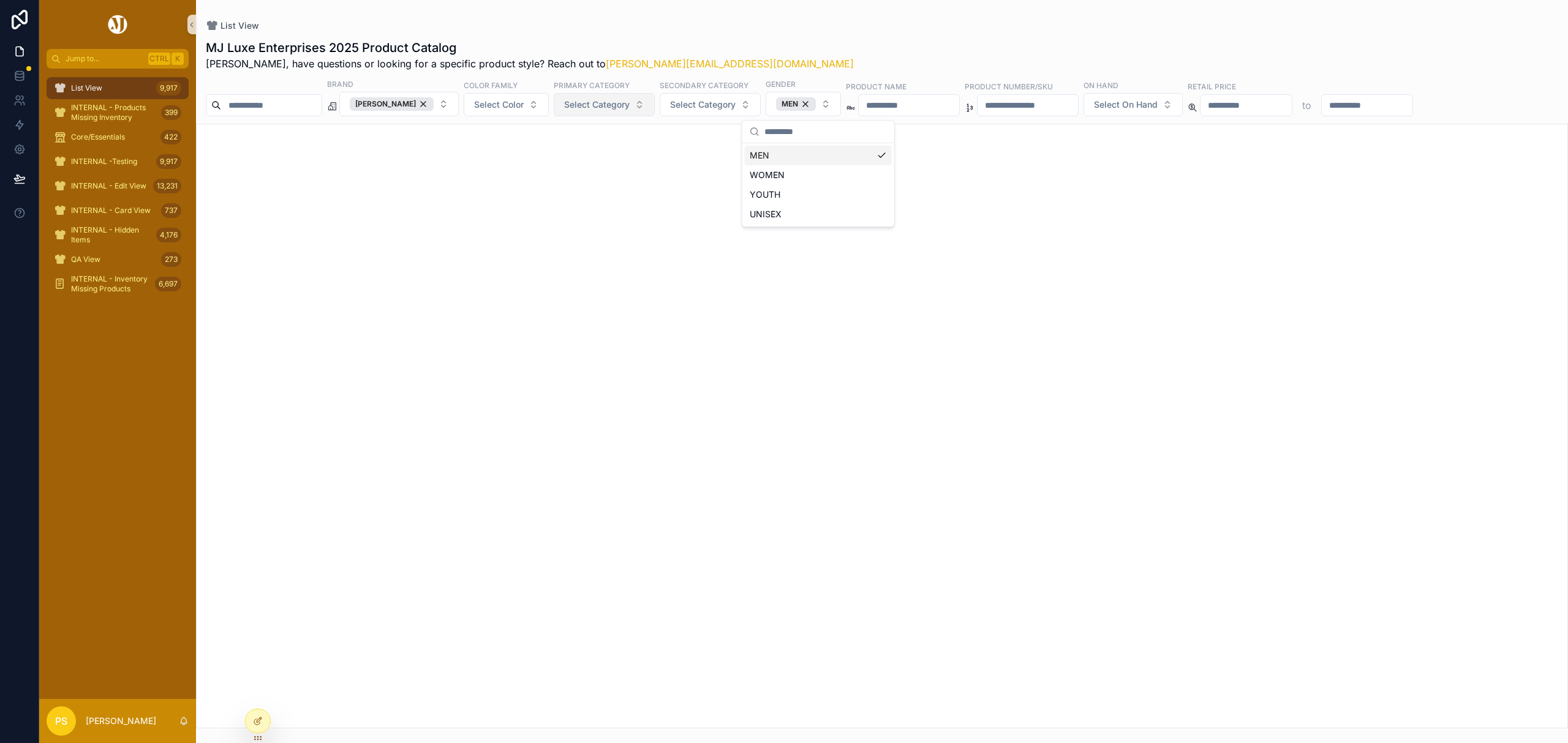
click at [630, 110] on span "Select Category" at bounding box center [596, 104] width 65 height 12
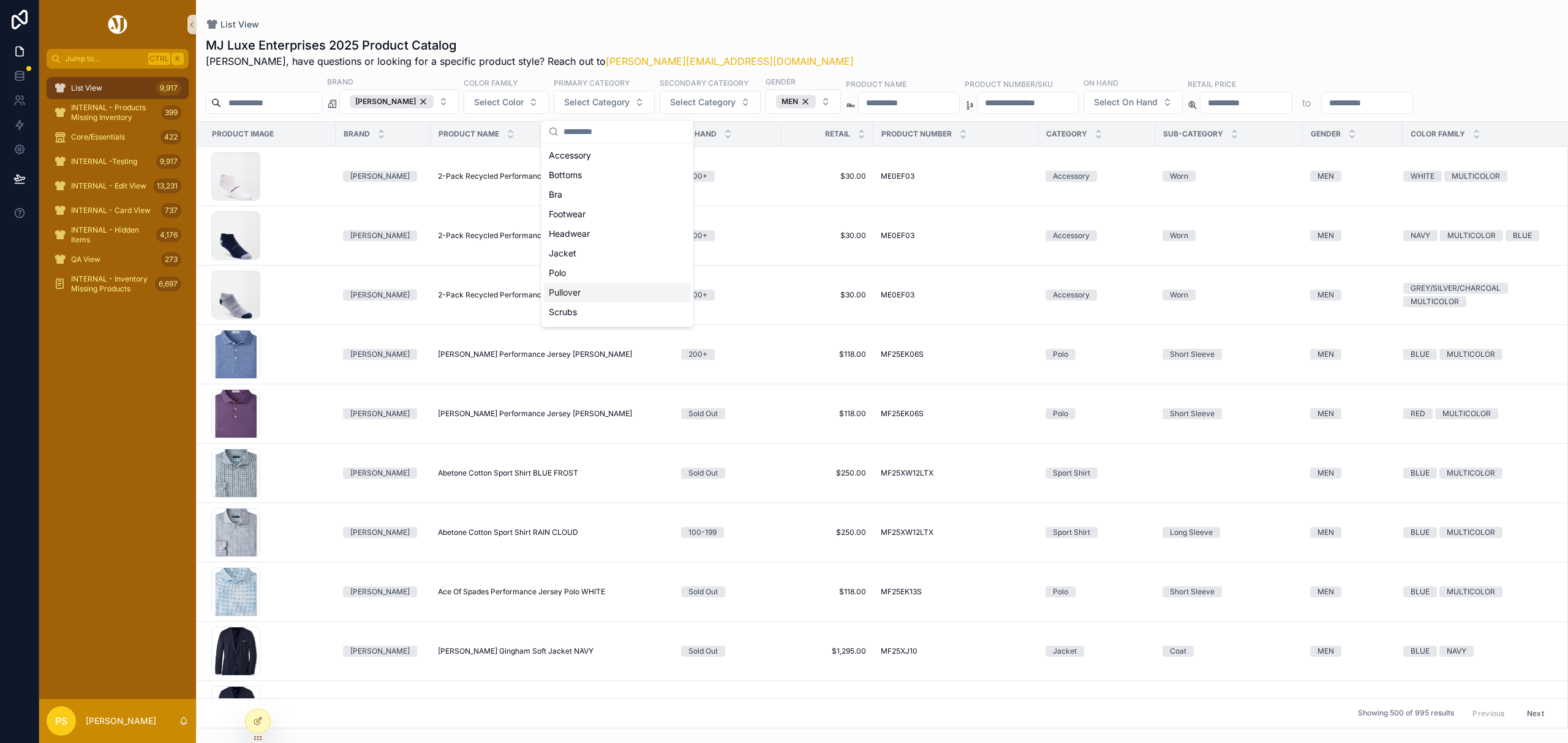
click at [587, 296] on div "Pullover" at bounding box center [617, 292] width 147 height 19
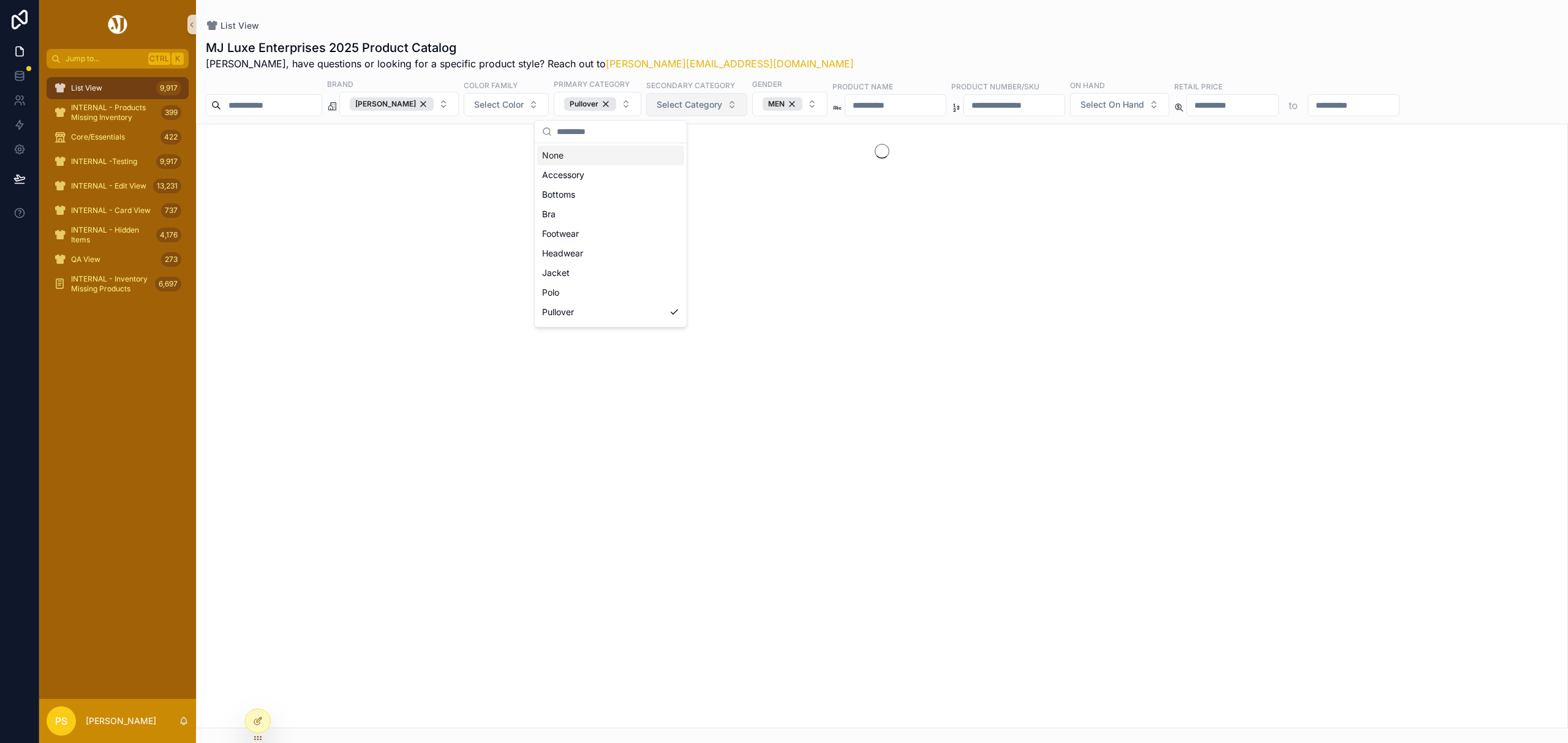
click at [716, 104] on span "Select Category" at bounding box center [688, 104] width 65 height 12
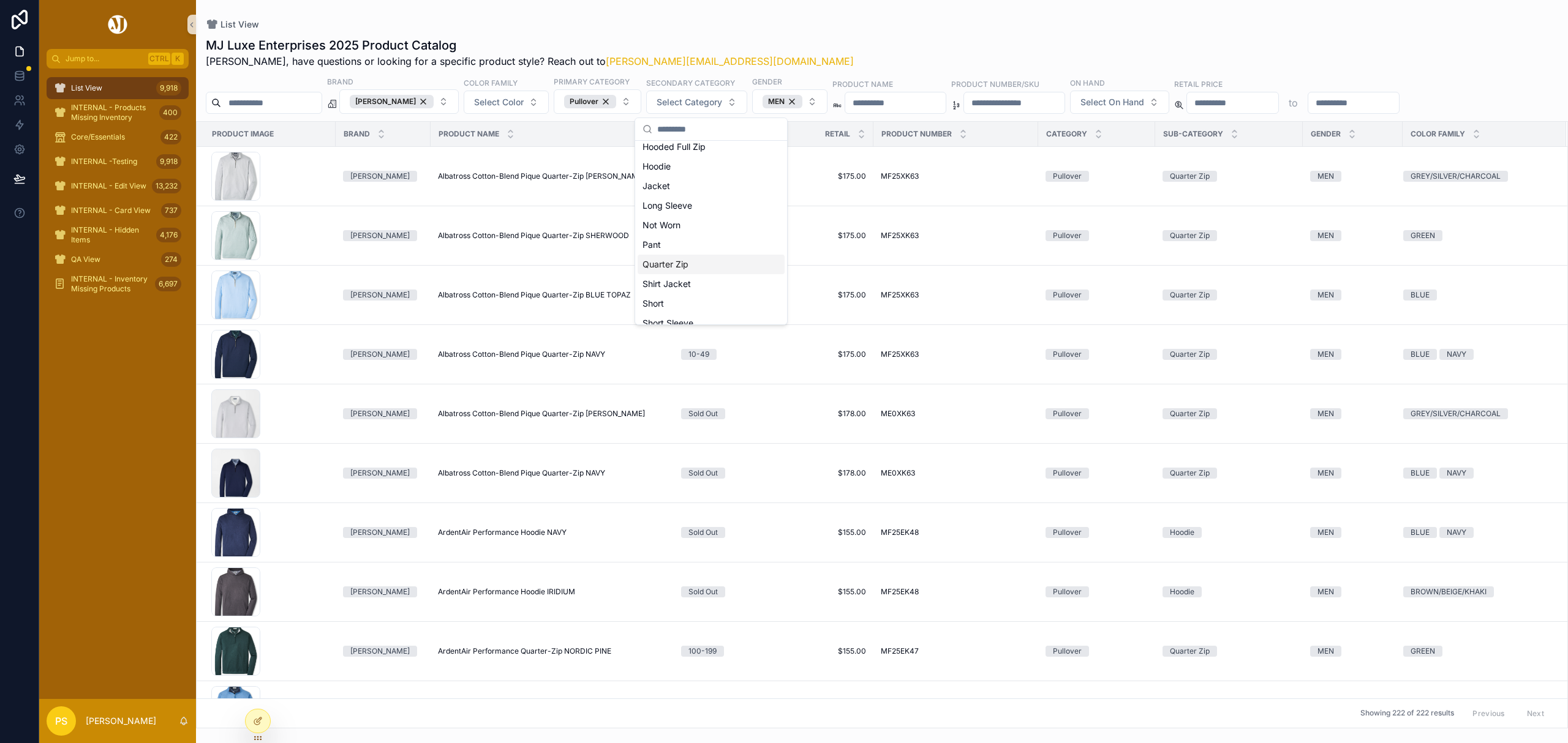
click at [682, 267] on div "Quarter Zip" at bounding box center [711, 264] width 147 height 19
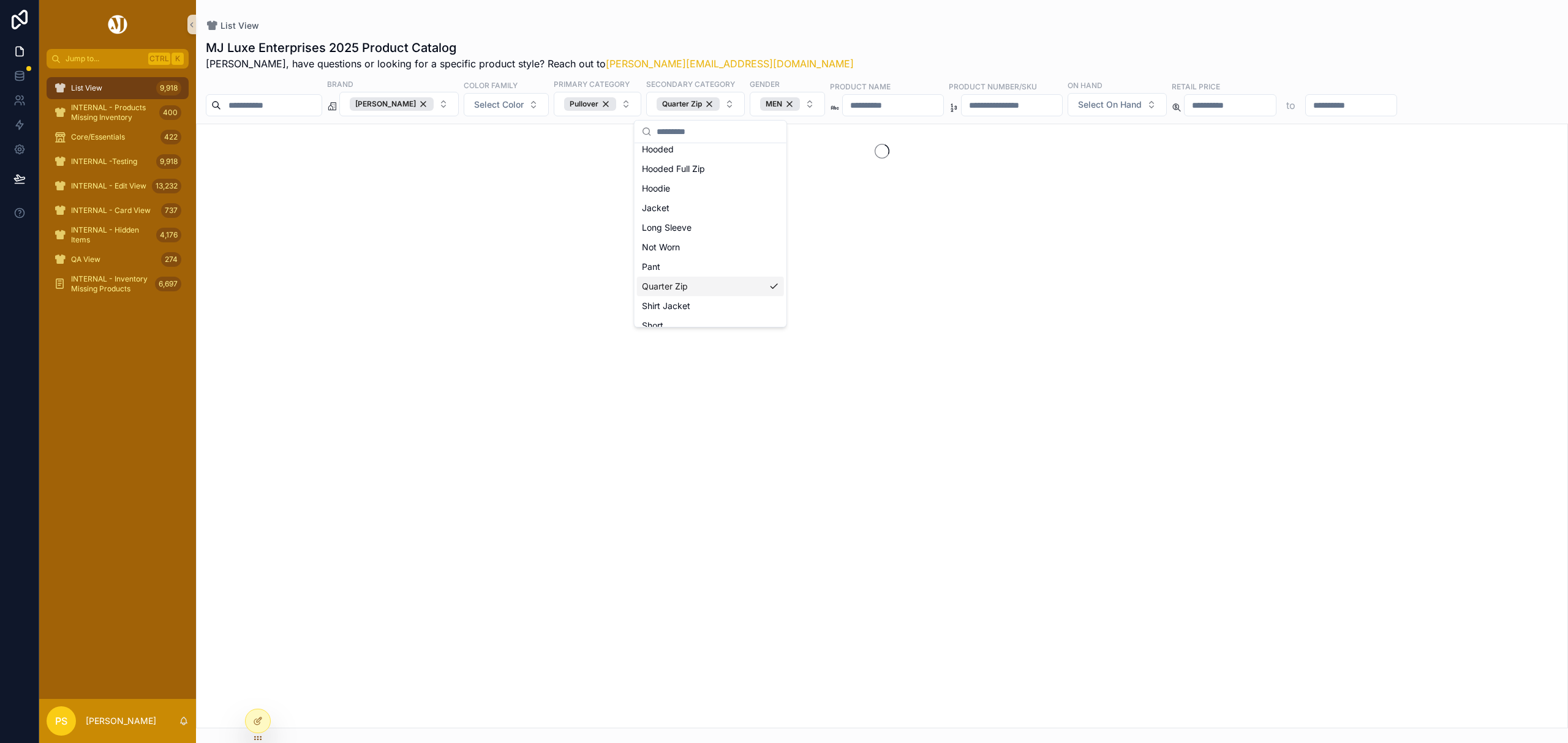
scroll to position [182, 0]
click at [499, 108] on span "Select Color" at bounding box center [499, 104] width 49 height 12
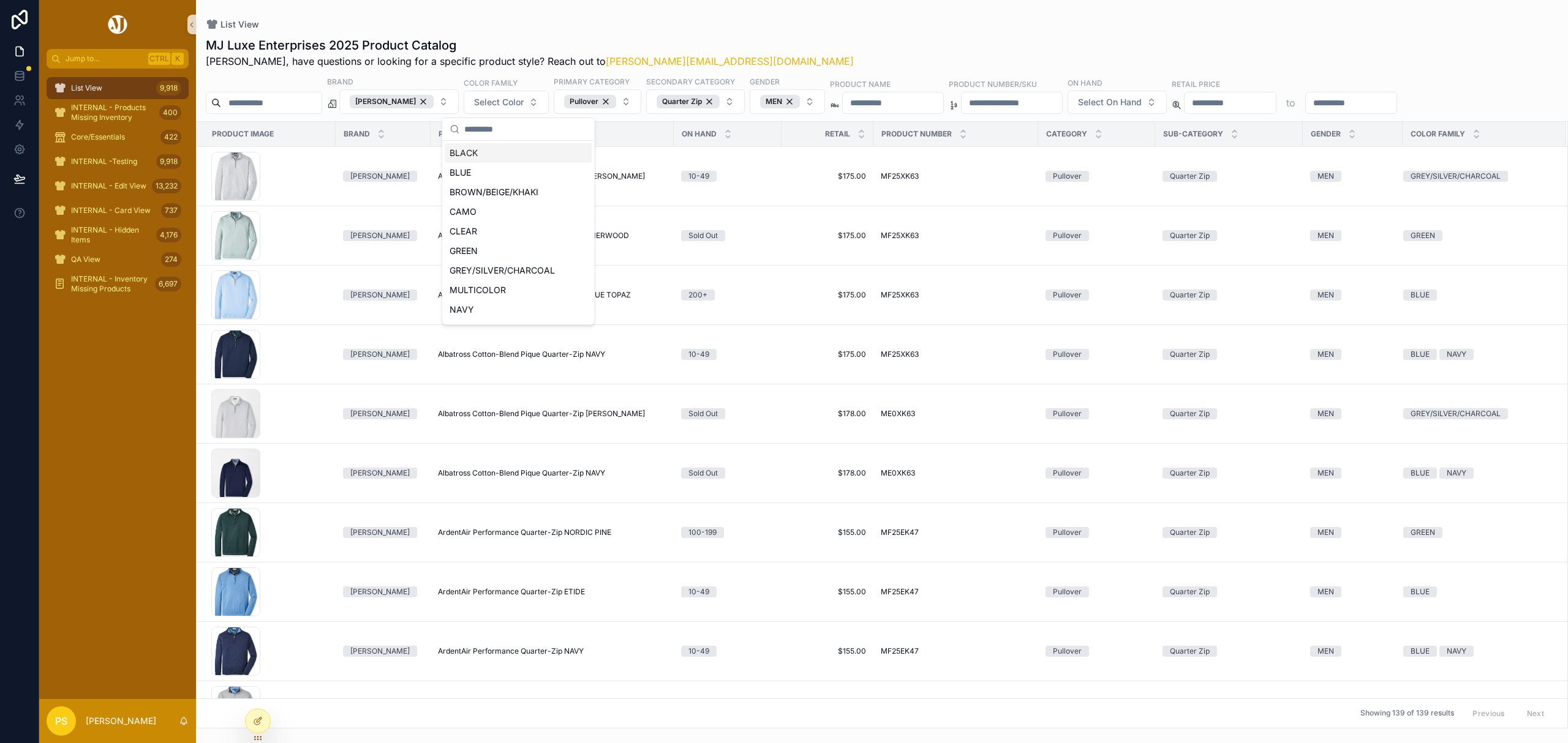
click at [479, 150] on div "BLACK" at bounding box center [518, 152] width 147 height 19
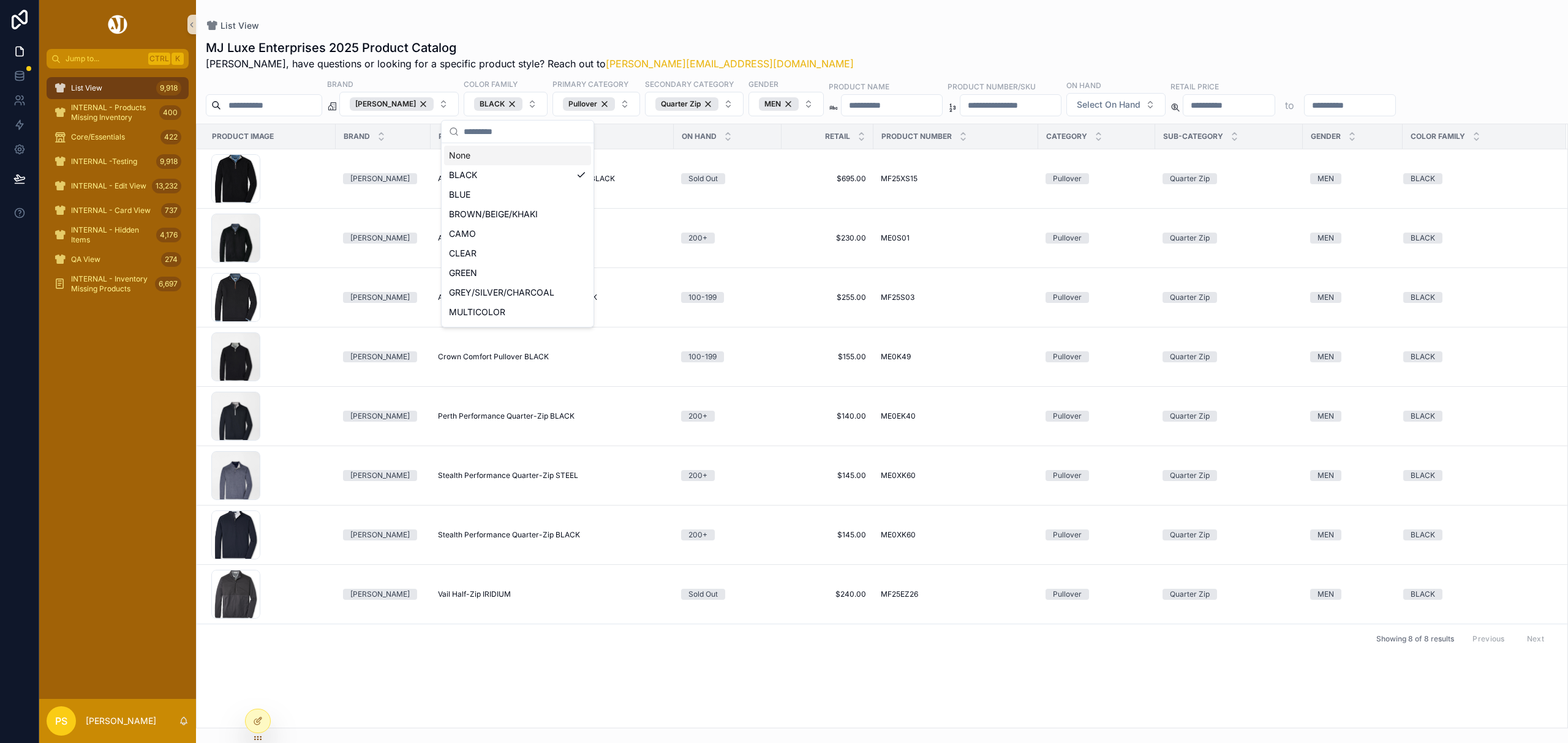
click at [861, 38] on div "MJ Luxe Enterprises 2025 Product Catalog Philip, have questions or looking for …" at bounding box center [882, 380] width 1372 height 696
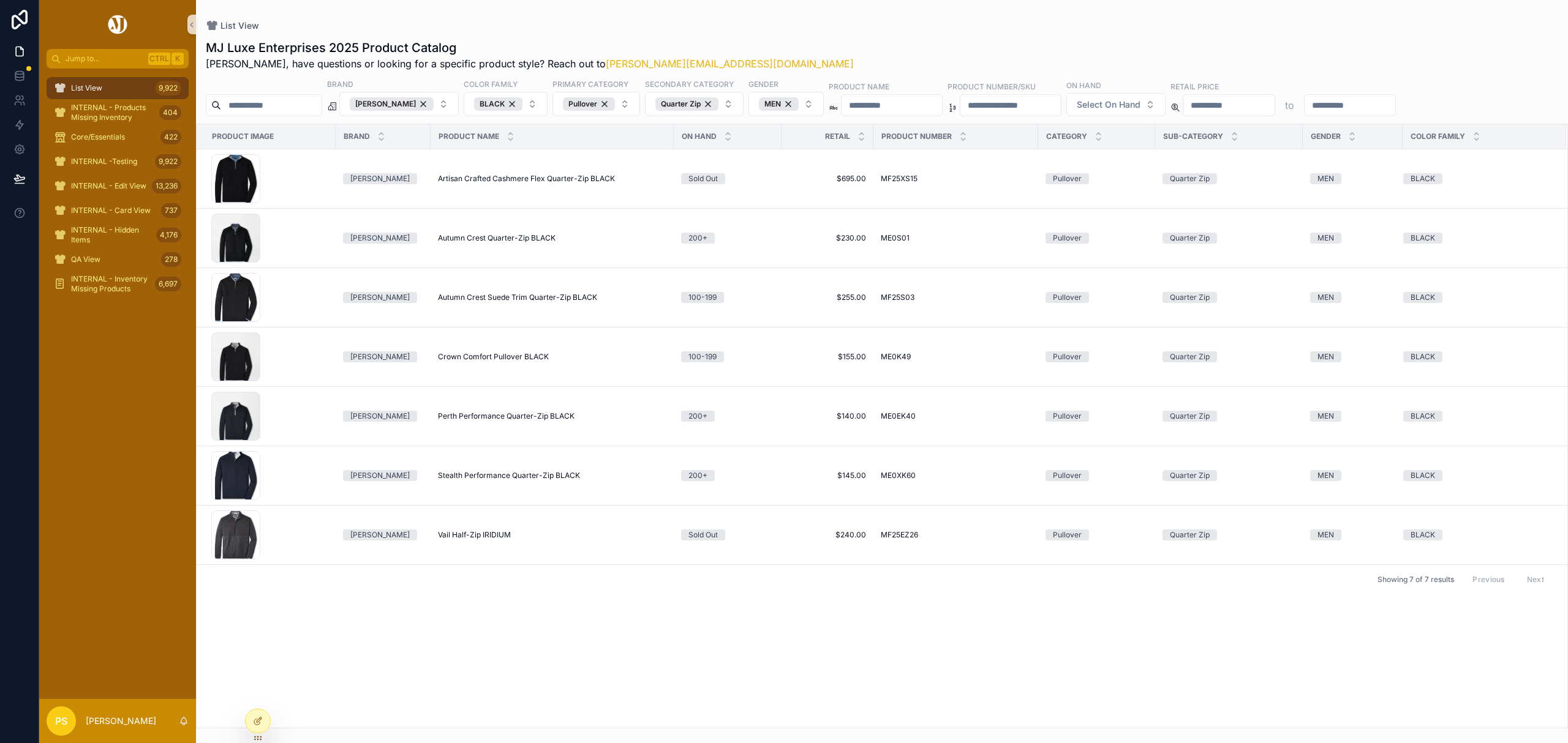
click at [102, 86] on span "List View" at bounding box center [87, 88] width 31 height 10
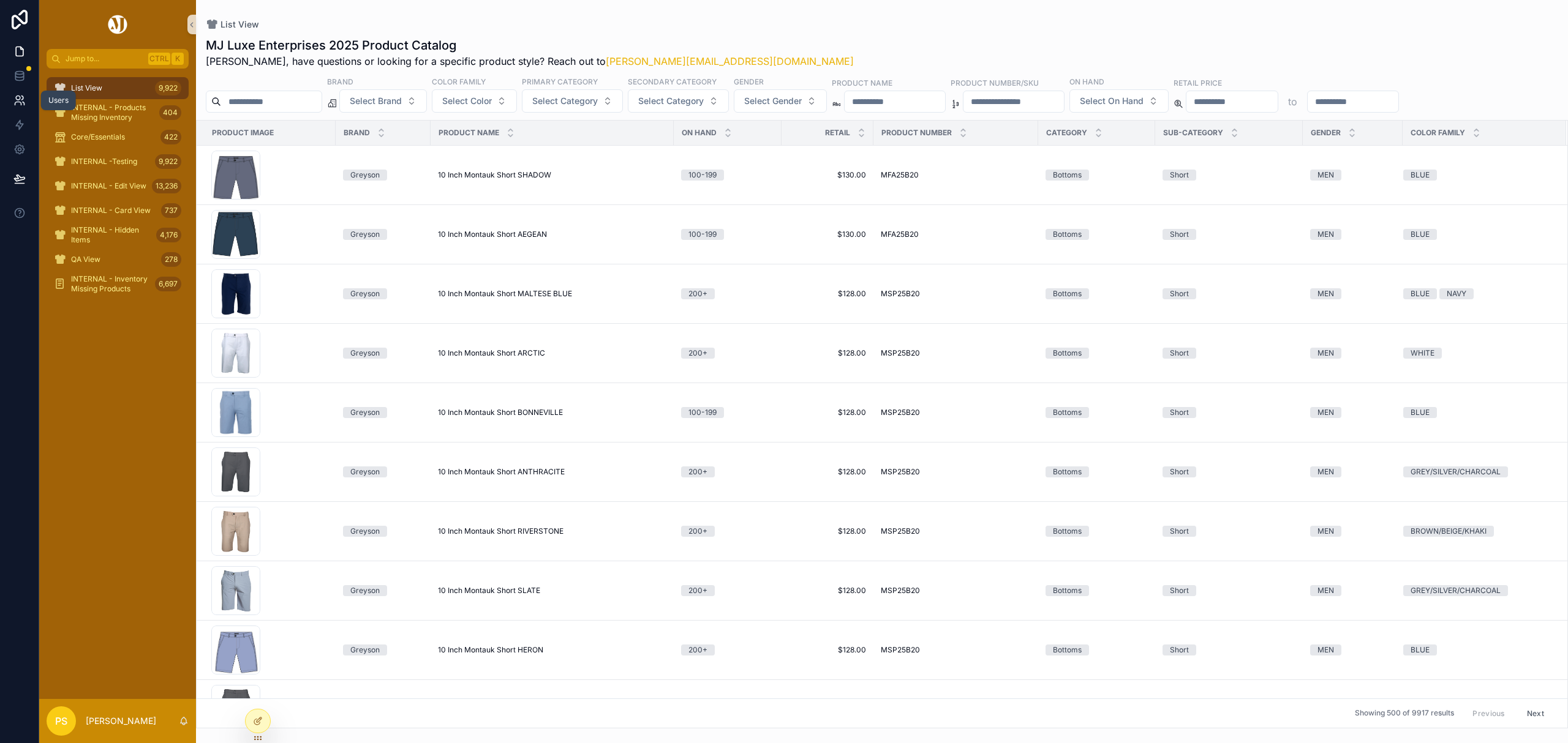
click at [15, 94] on icon at bounding box center [19, 100] width 12 height 12
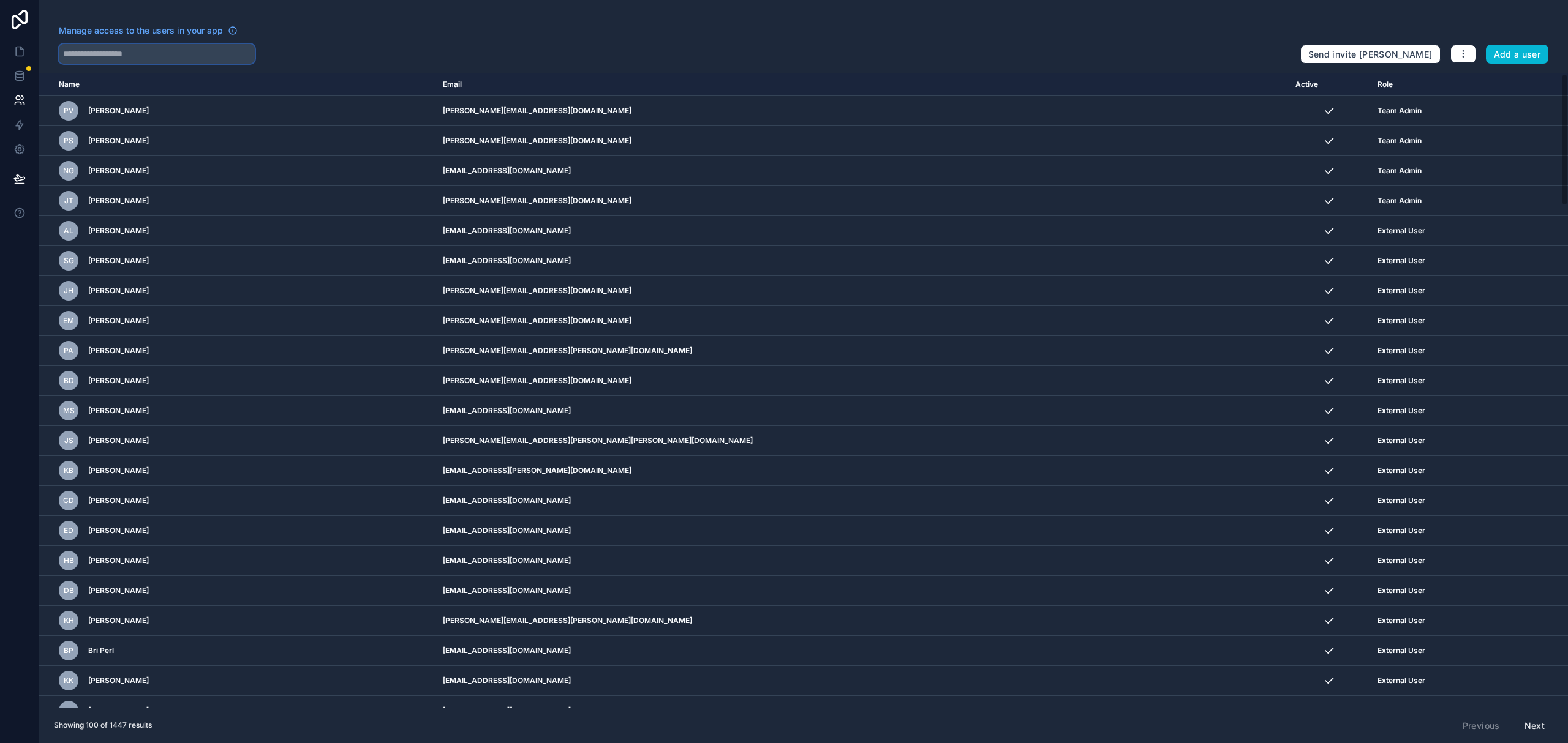
click at [140, 55] on input "text" at bounding box center [157, 53] width 196 height 19
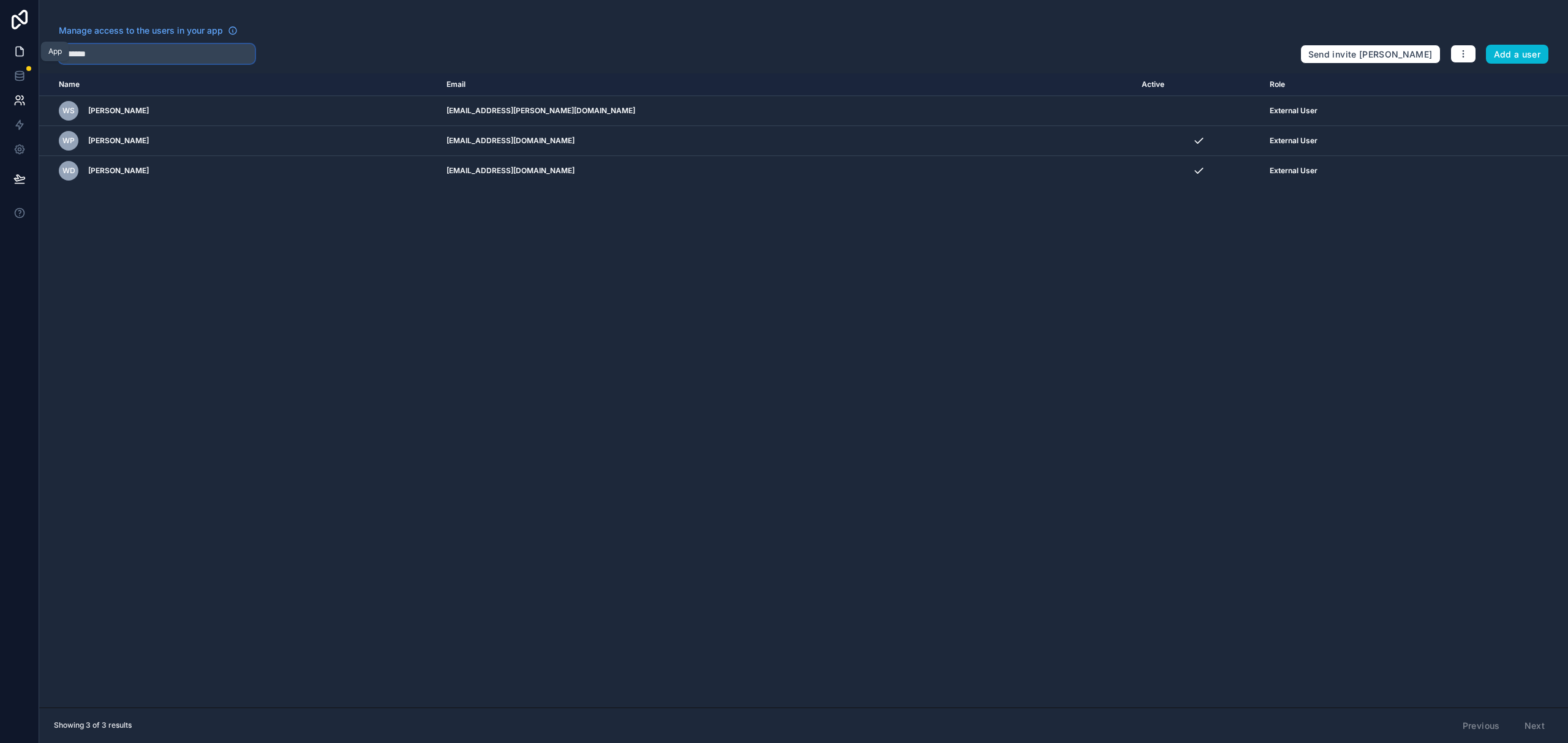
type input "*******"
click at [18, 49] on icon at bounding box center [19, 50] width 12 height 12
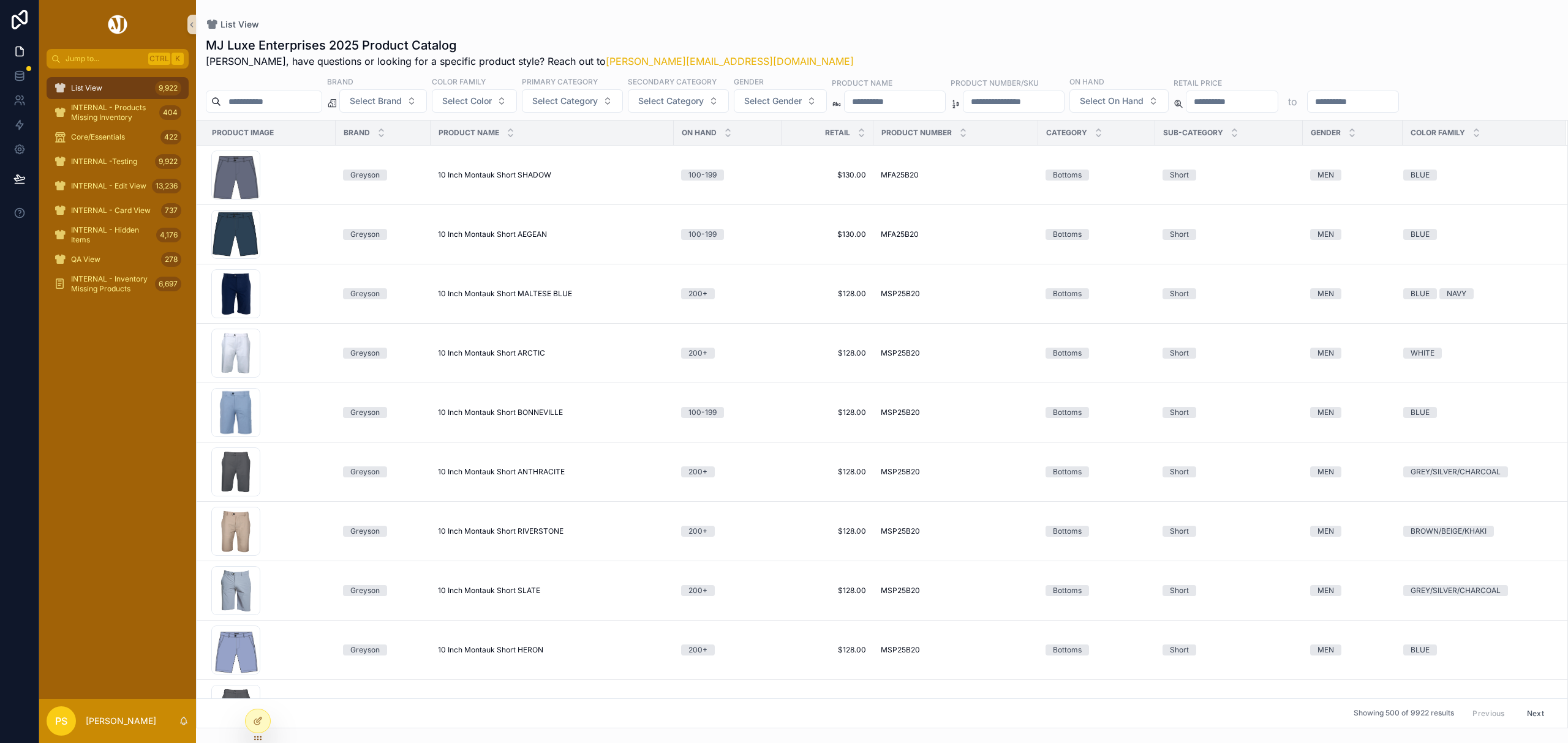
click at [278, 98] on input "scrollable content" at bounding box center [271, 102] width 101 height 17
type input "********"
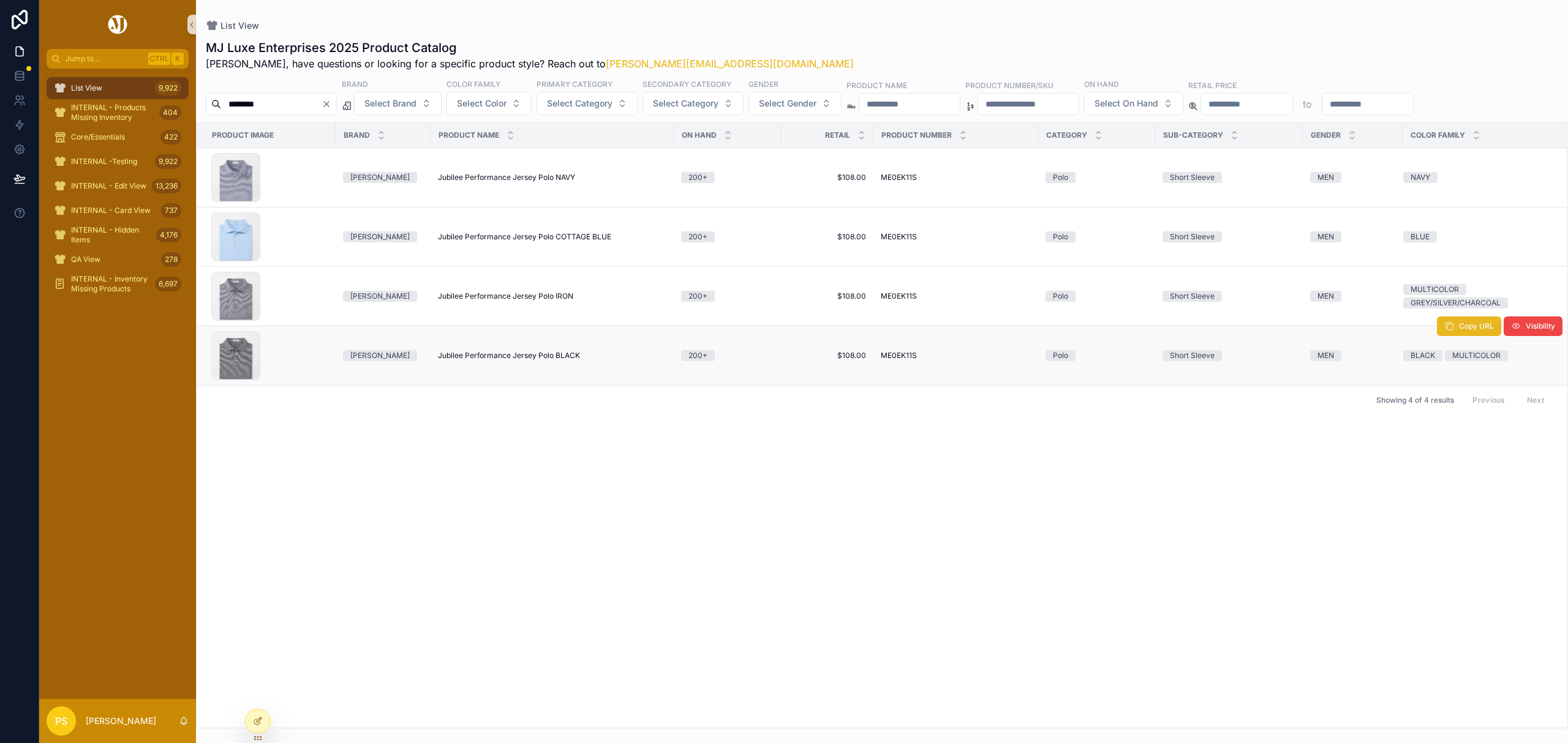
click at [1455, 336] on button "Copy URL" at bounding box center [1469, 325] width 64 height 19
click at [1455, 148] on th "Color Family" at bounding box center [1484, 135] width 163 height 25
click at [1461, 154] on button "Copy URL" at bounding box center [1469, 148] width 64 height 19
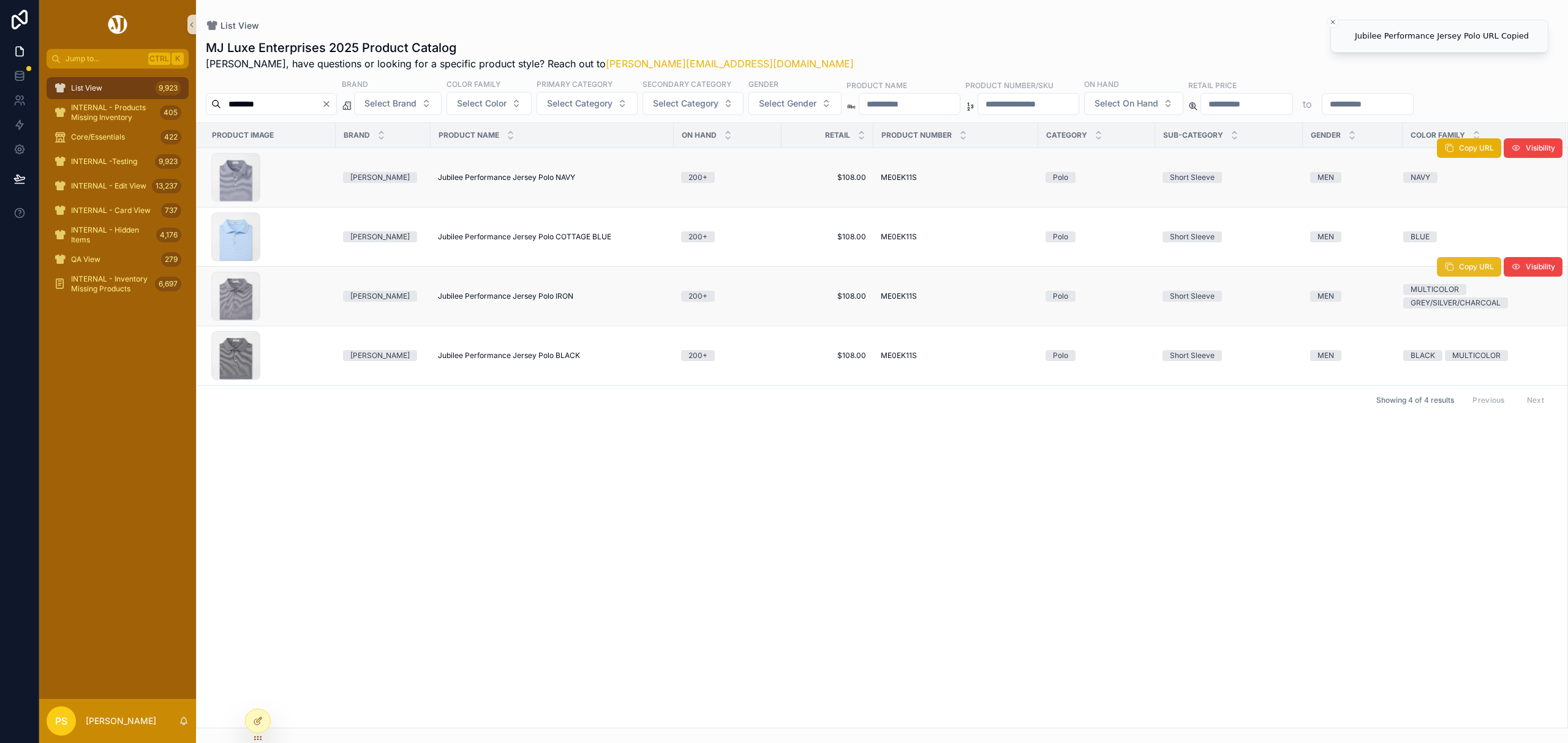
click at [1455, 270] on button "Copy URL" at bounding box center [1469, 267] width 64 height 19
click at [20, 104] on icon at bounding box center [17, 104] width 6 height 3
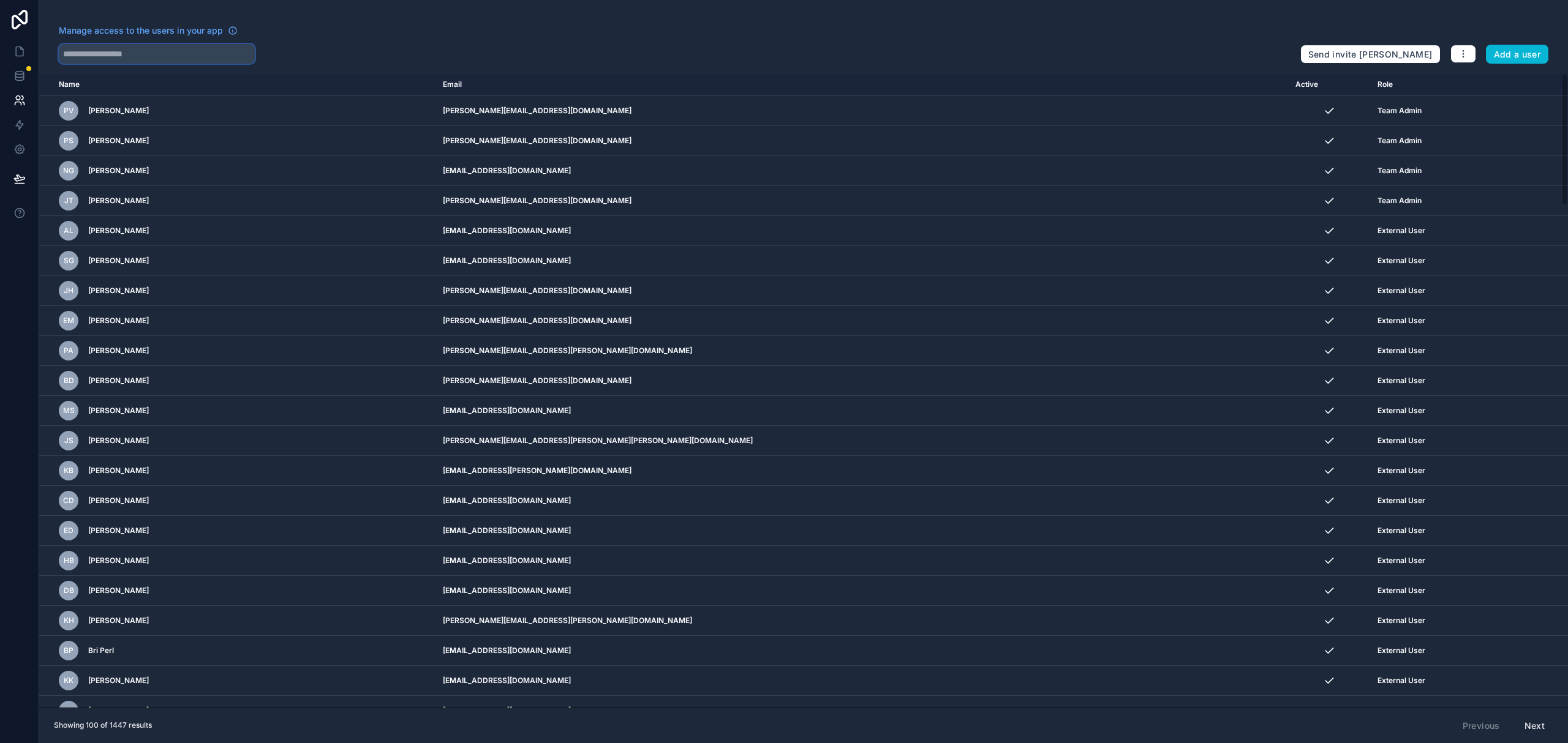
click at [179, 56] on input "text" at bounding box center [157, 53] width 196 height 19
click at [199, 52] on input "text" at bounding box center [157, 53] width 196 height 19
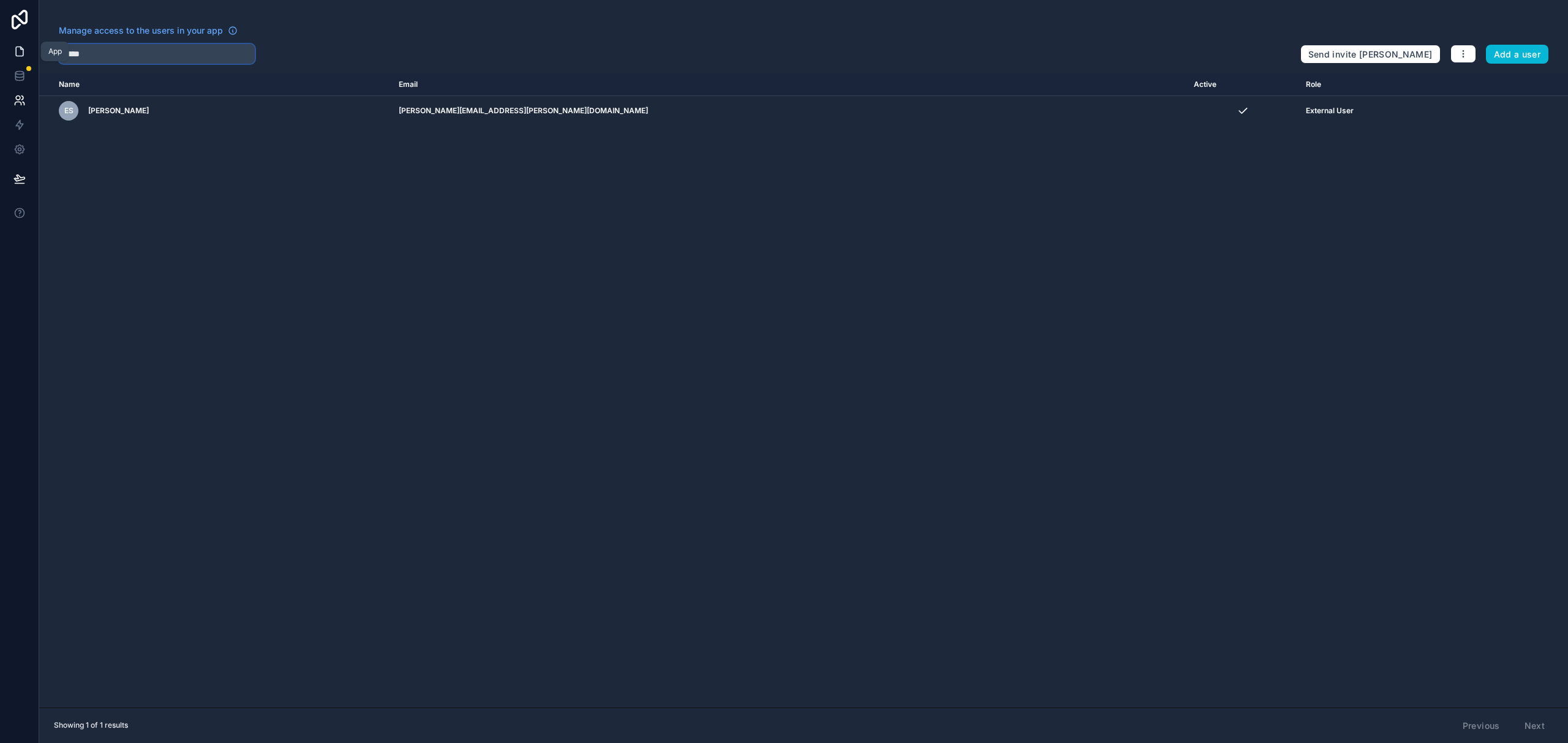
type input "*****"
click at [19, 52] on icon at bounding box center [19, 50] width 12 height 12
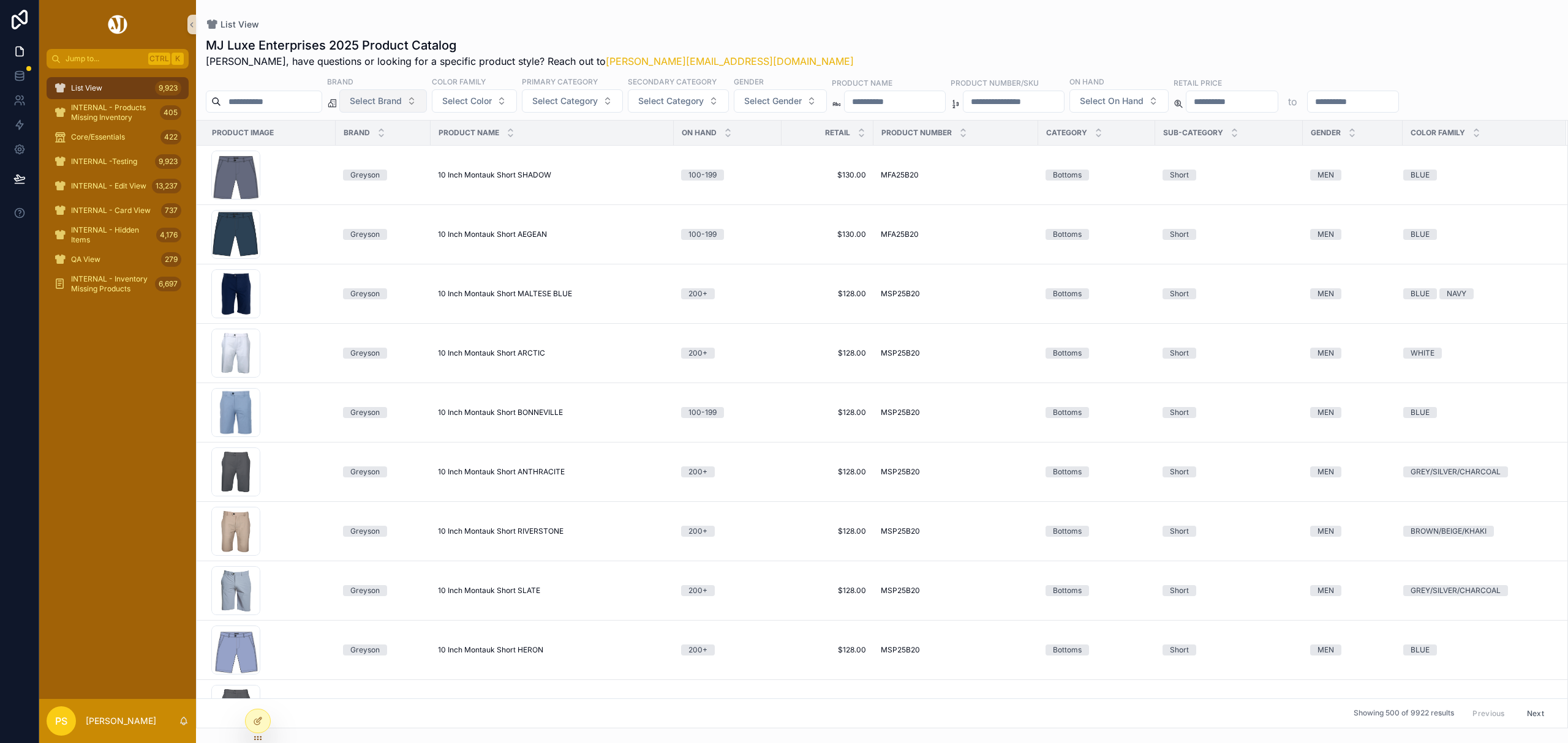
click at [401, 104] on span "Select Brand" at bounding box center [376, 101] width 52 height 12
click at [734, 15] on div "List View MJ Luxe Enterprises 2025 Product Catalog Philip, have questions or lo…" at bounding box center [882, 364] width 1372 height 728
click at [802, 99] on span "Select Gender" at bounding box center [773, 101] width 58 height 12
click at [771, 149] on div "MEN" at bounding box center [815, 150] width 147 height 19
click at [598, 104] on span "Select Category" at bounding box center [565, 102] width 65 height 12
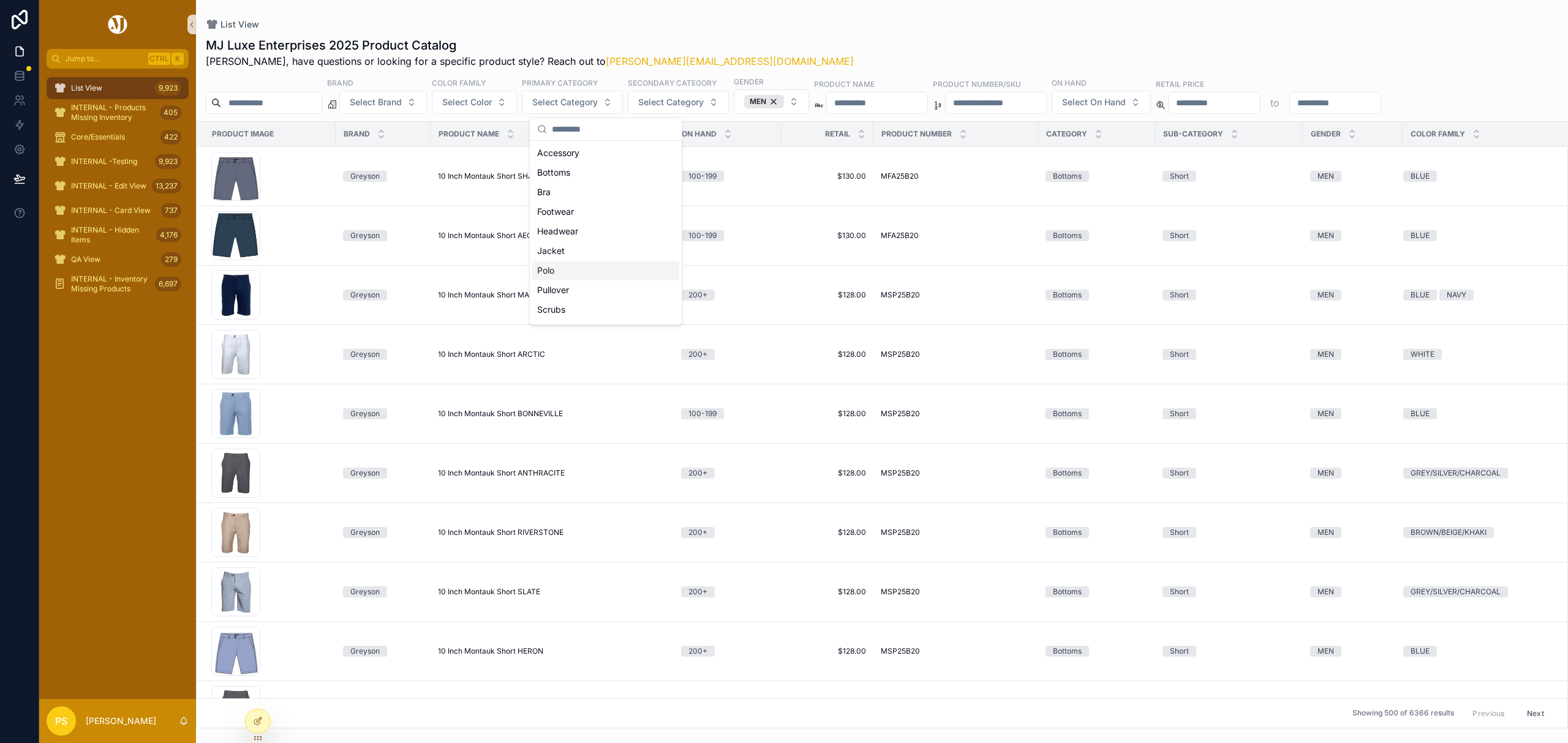
click at [566, 276] on div "Polo" at bounding box center [606, 270] width 147 height 19
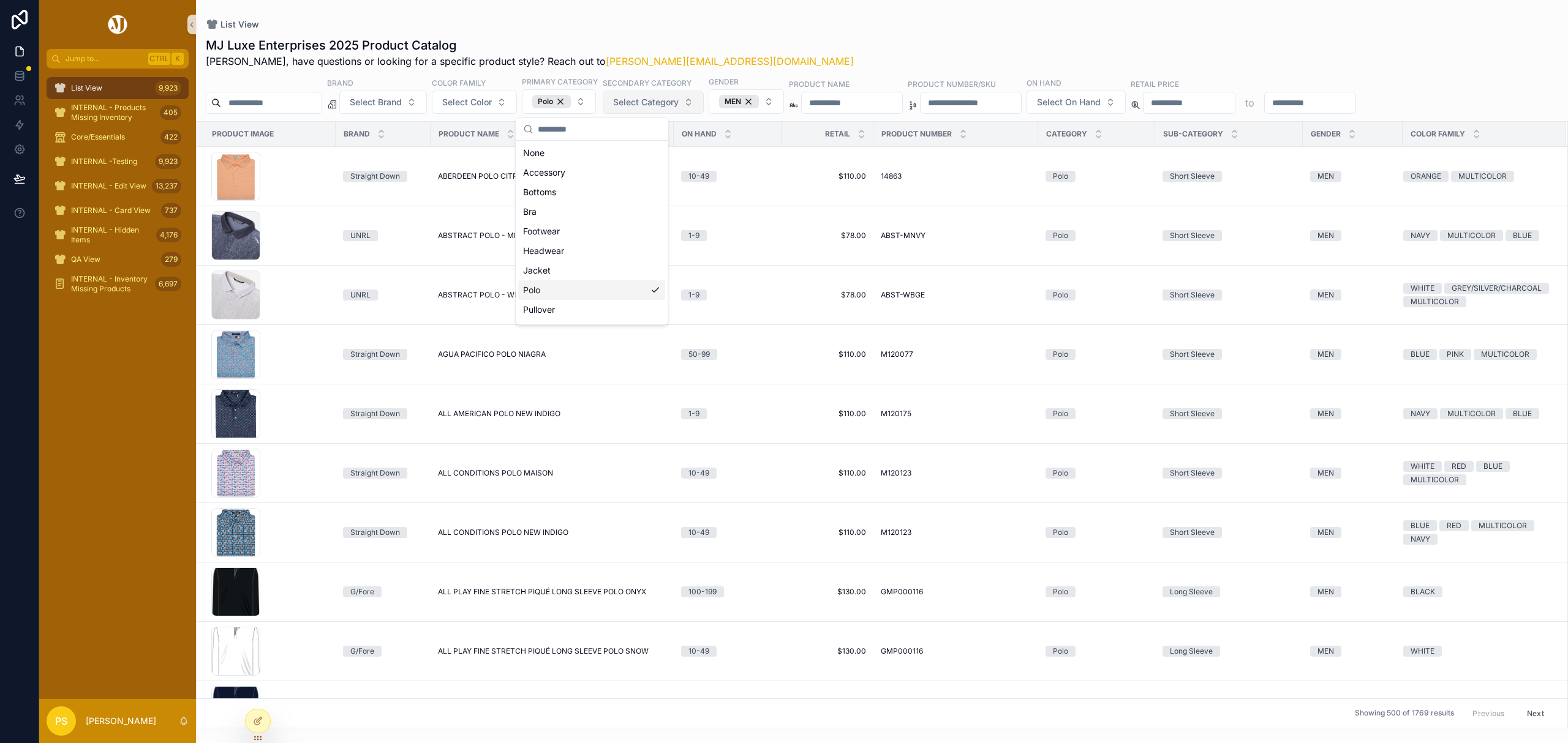
click at [678, 101] on span "Select Category" at bounding box center [645, 102] width 65 height 12
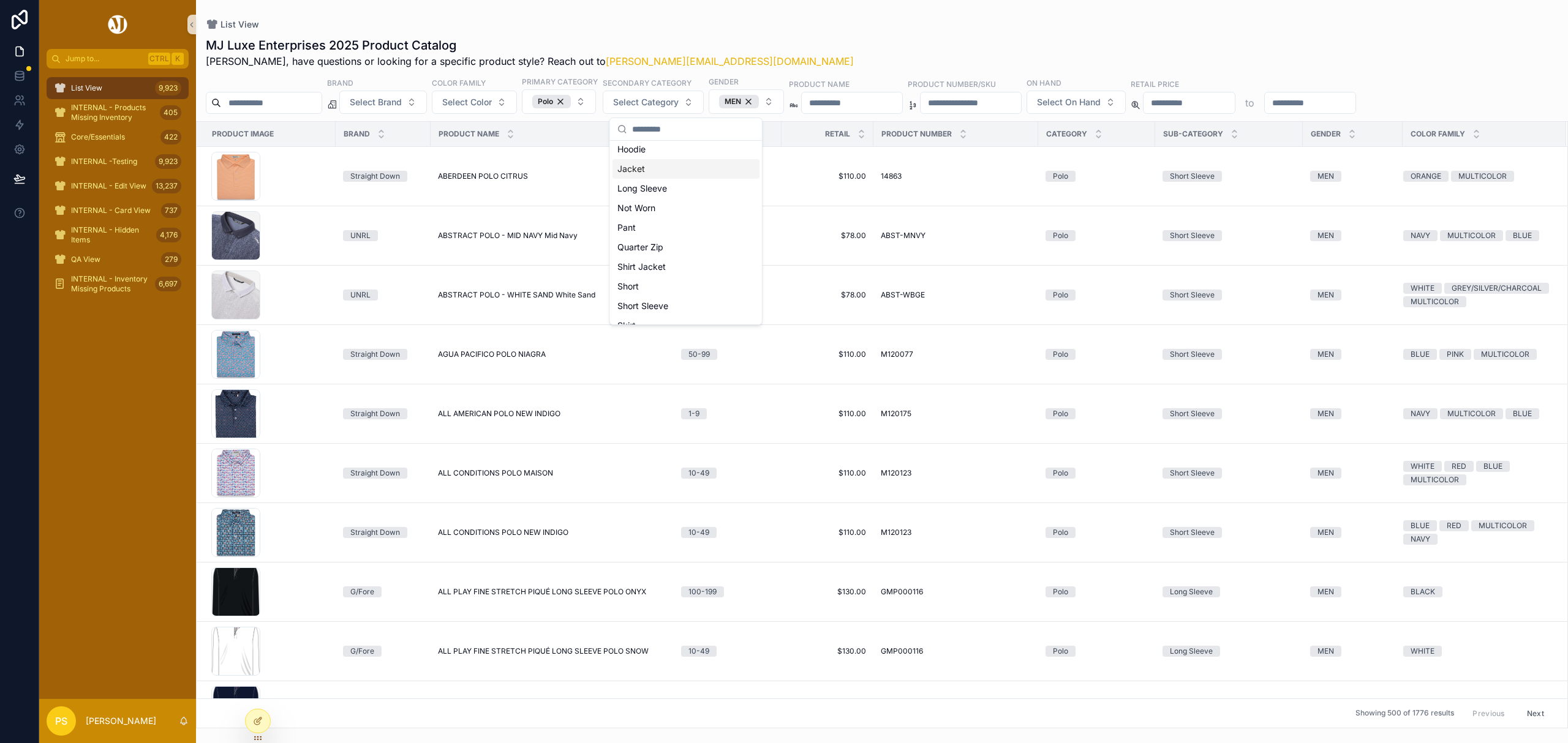
scroll to position [245, 0]
click at [651, 241] on div "Short Sleeve" at bounding box center [685, 241] width 147 height 19
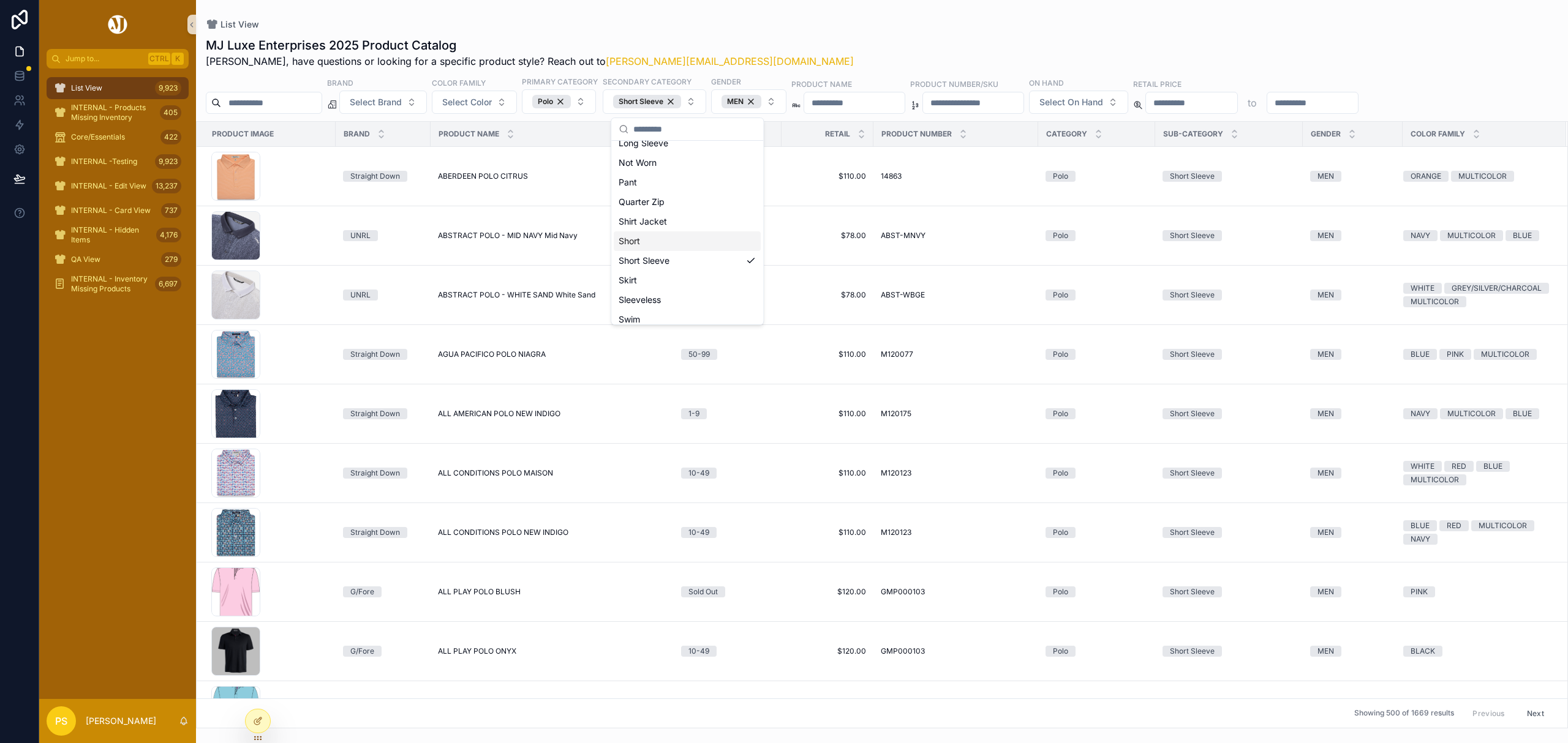
scroll to position [265, 0]
click at [1102, 99] on span "Select On Hand" at bounding box center [1070, 102] width 63 height 12
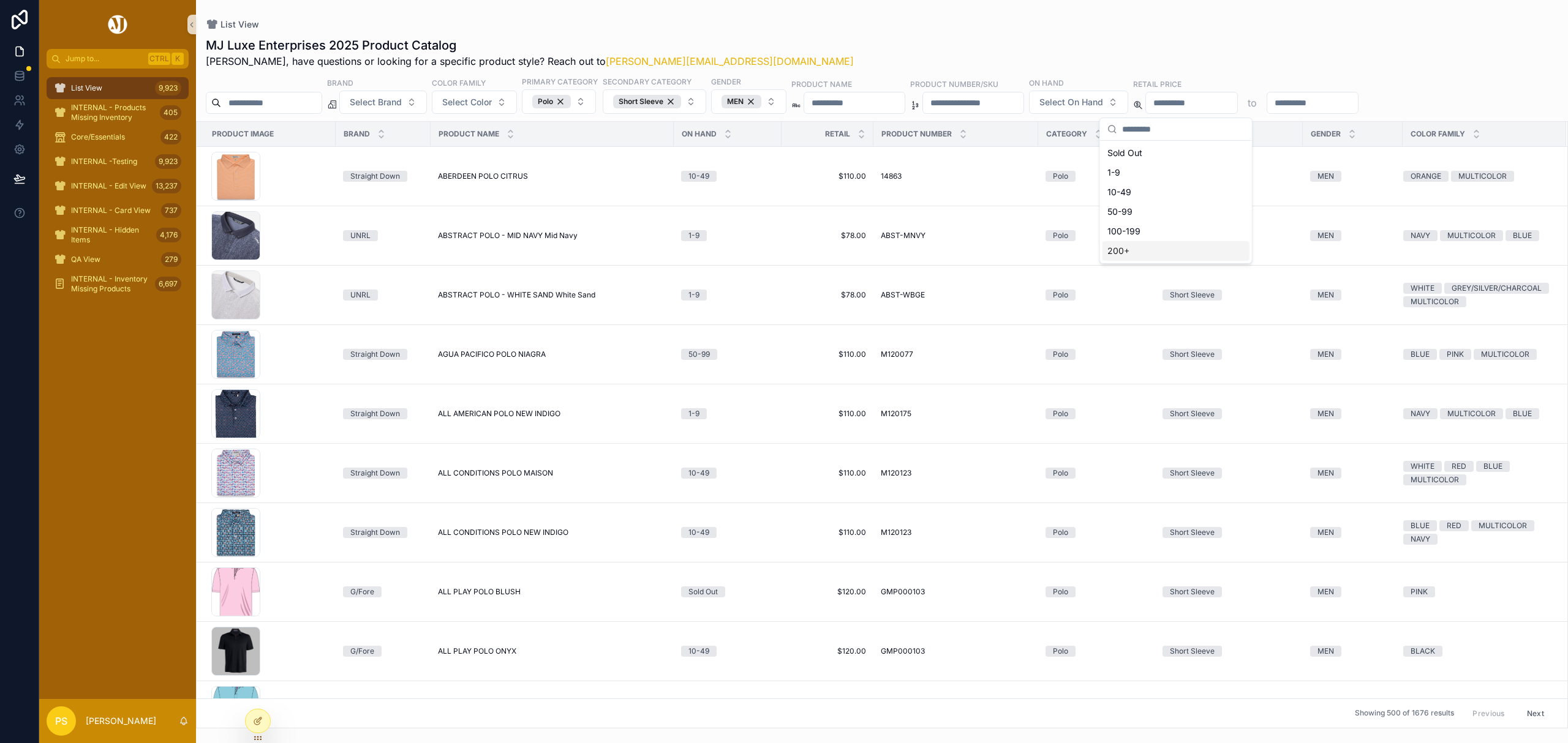
click at [1120, 250] on div "200+" at bounding box center [1176, 250] width 147 height 19
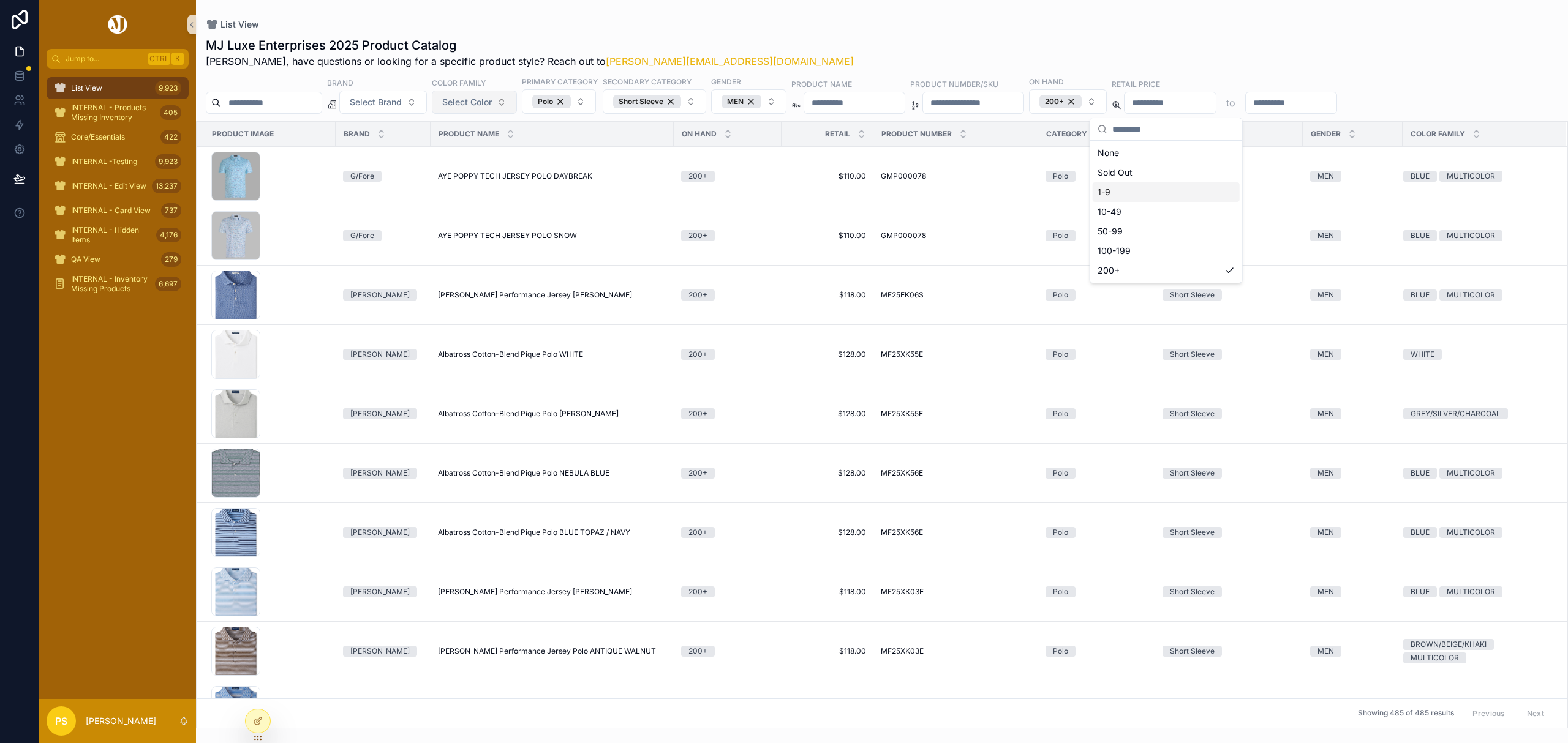
click at [492, 104] on span "Select Color" at bounding box center [466, 102] width 49 height 12
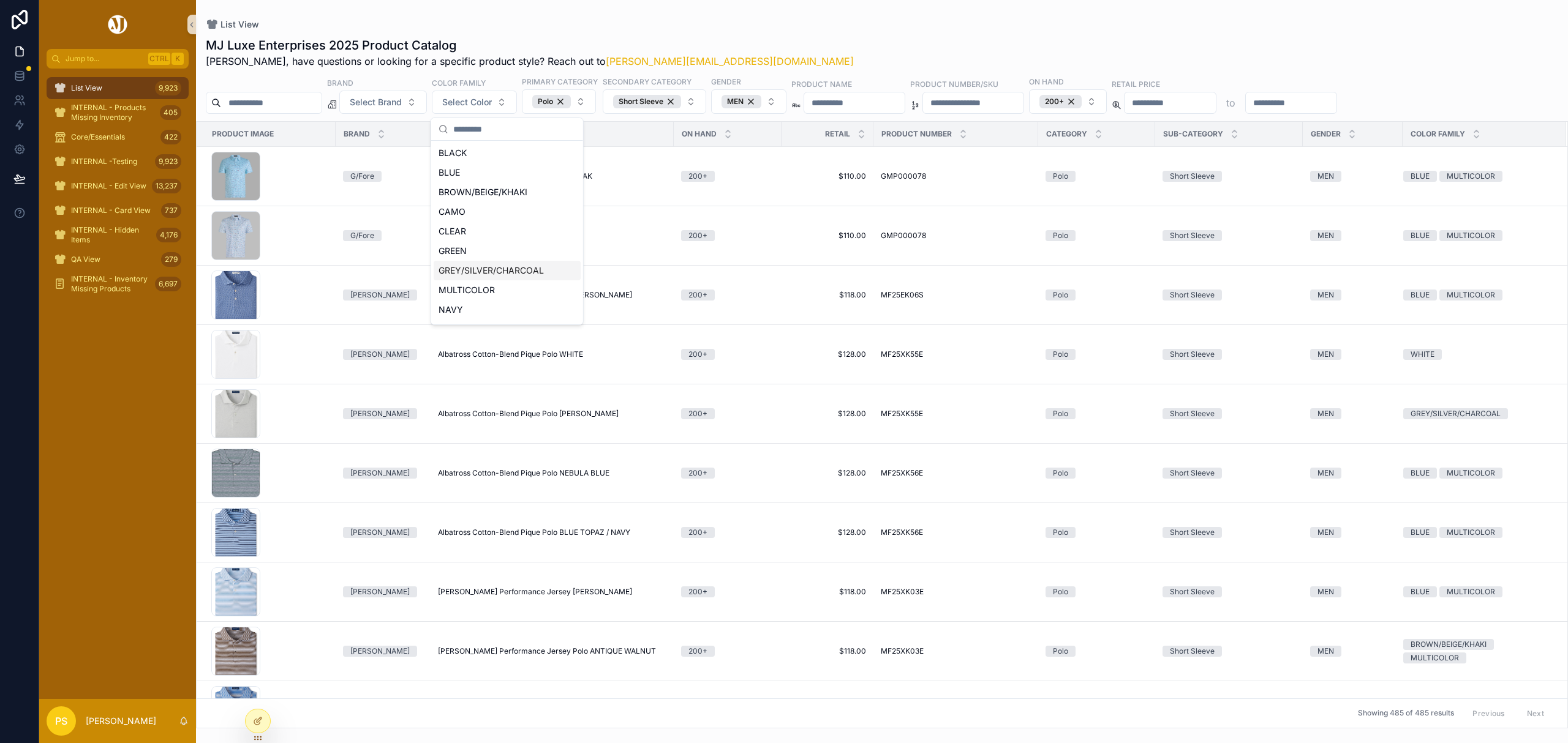
click at [492, 270] on div "GREY/SILVER/CHARCOAL" at bounding box center [507, 270] width 147 height 19
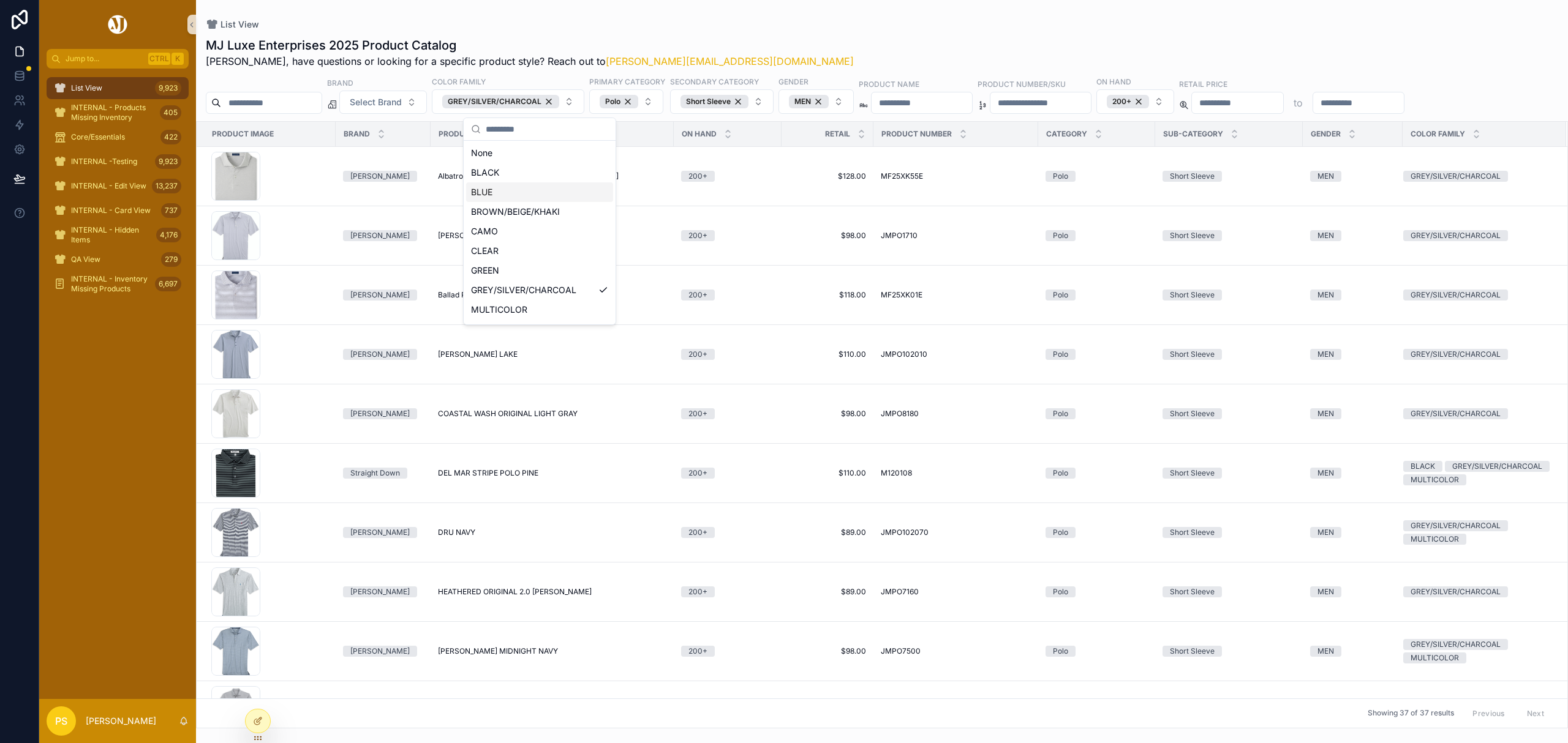
click at [910, 26] on div "List View" at bounding box center [882, 24] width 1352 height 10
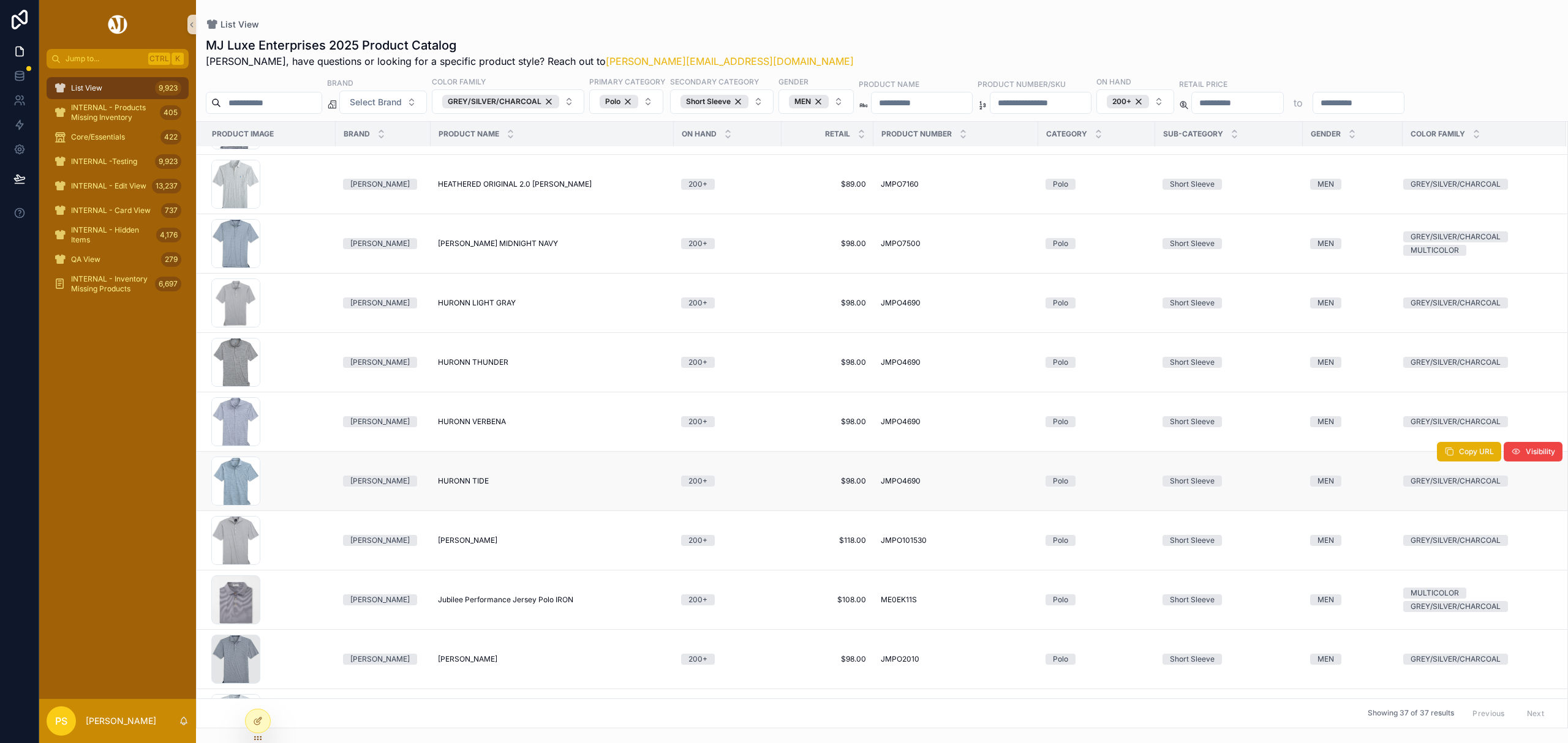
scroll to position [490, 0]
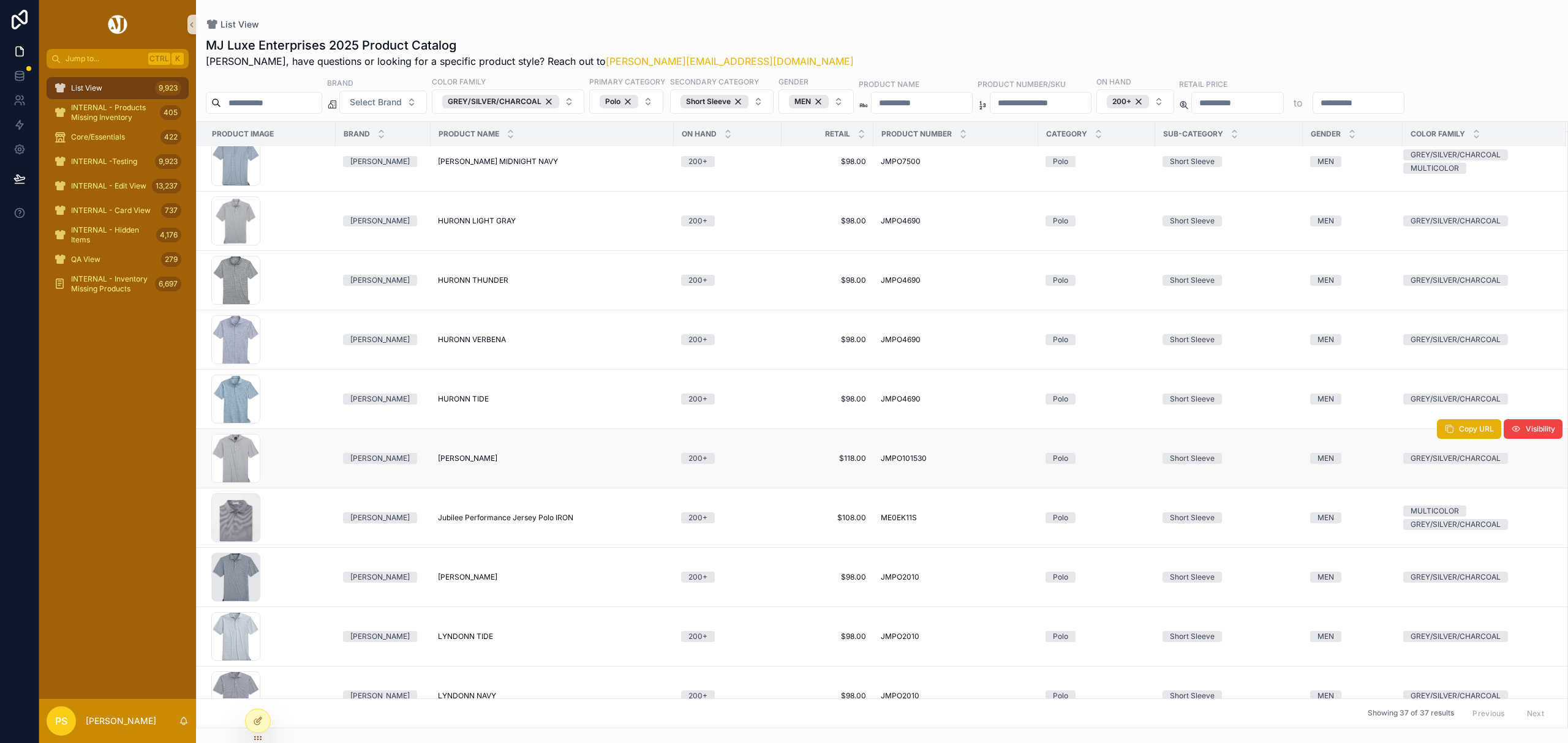
click at [456, 461] on span "IDRIS BLACK" at bounding box center [467, 458] width 60 height 10
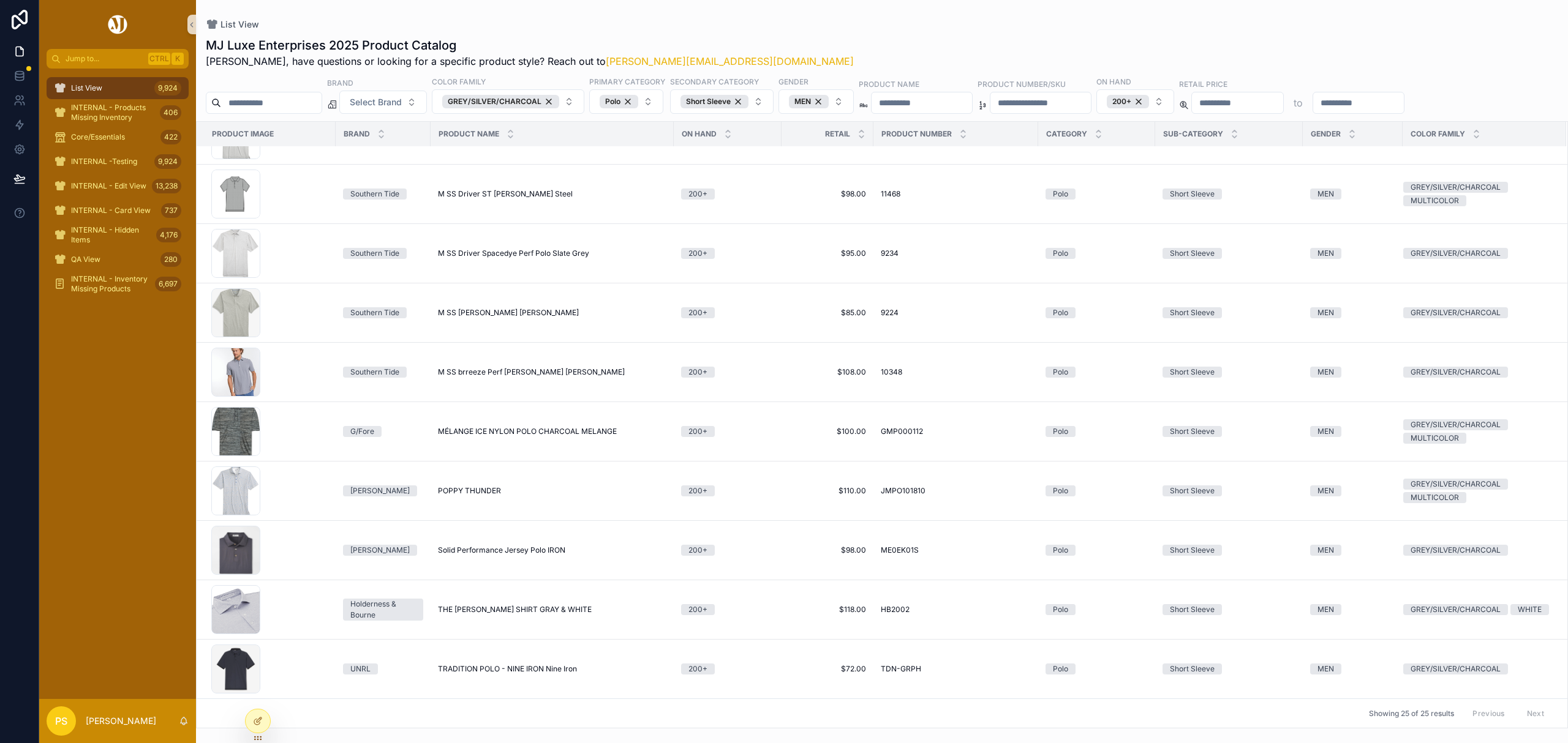
scroll to position [936, 0]
click at [868, 10] on div "List View MJ Luxe Enterprises 2025 Product Catalog Philip, have questions or lo…" at bounding box center [882, 364] width 1372 height 728
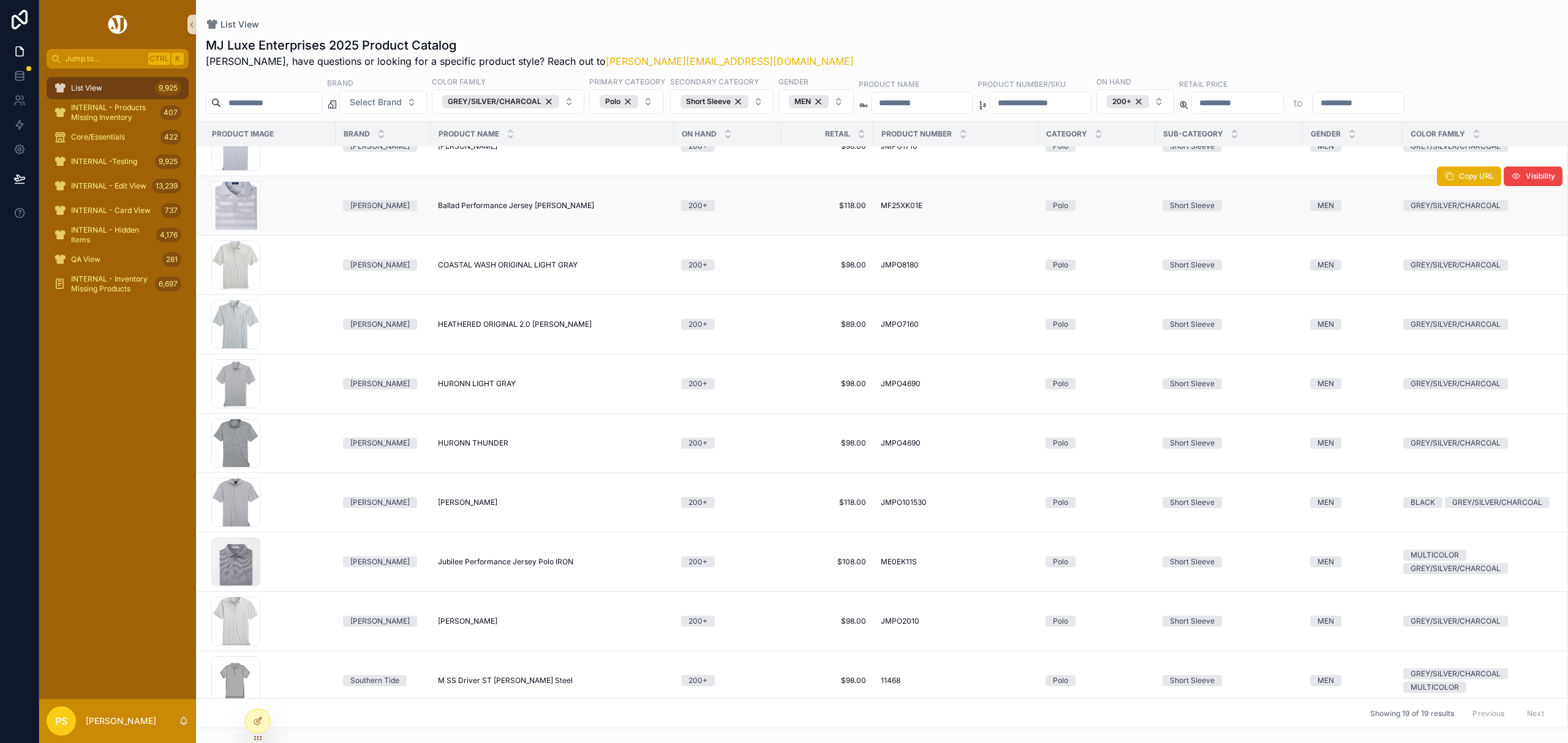
scroll to position [0, 0]
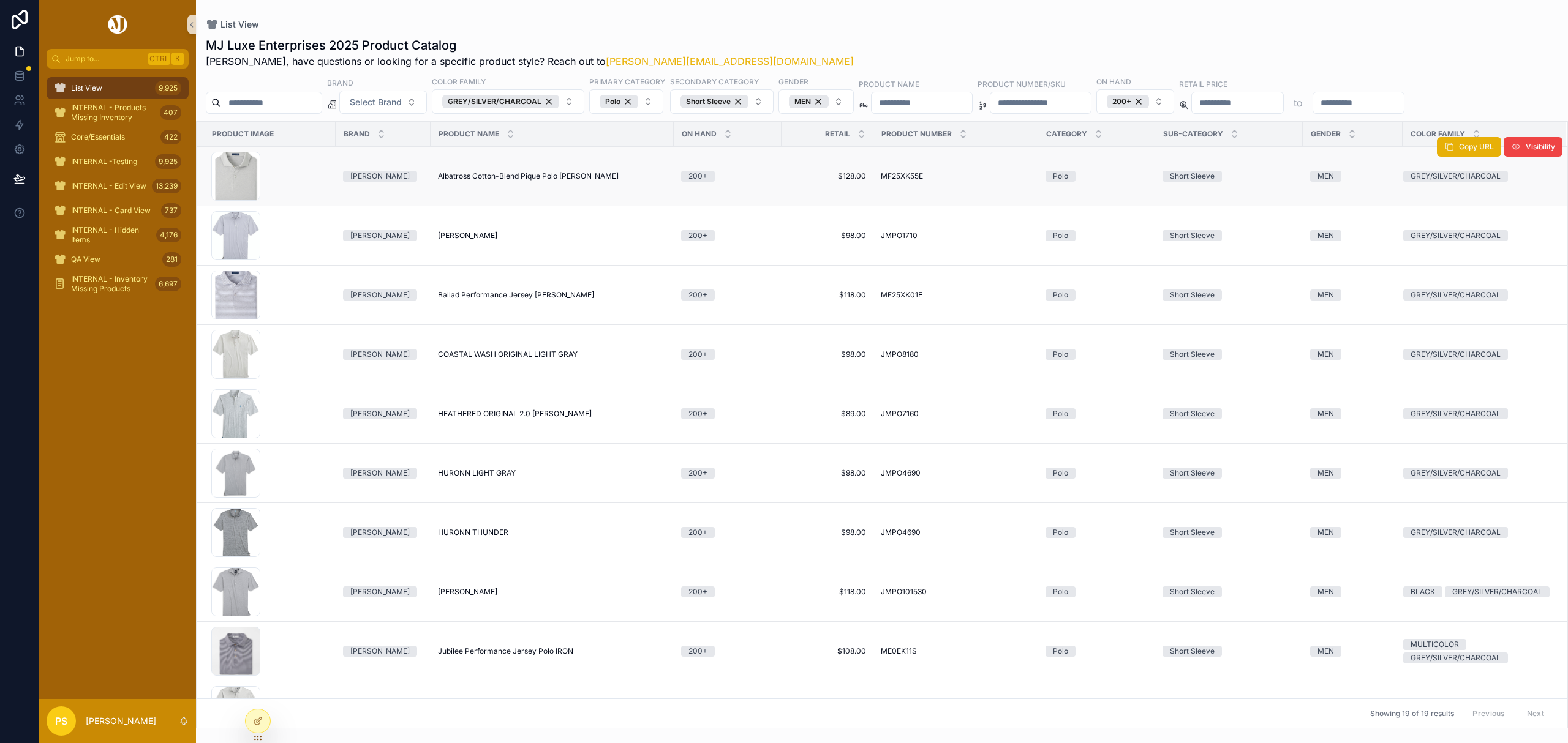
click at [456, 177] on span "Albatross Cotton-Blend Pique Polo GALE GREY" at bounding box center [528, 176] width 181 height 10
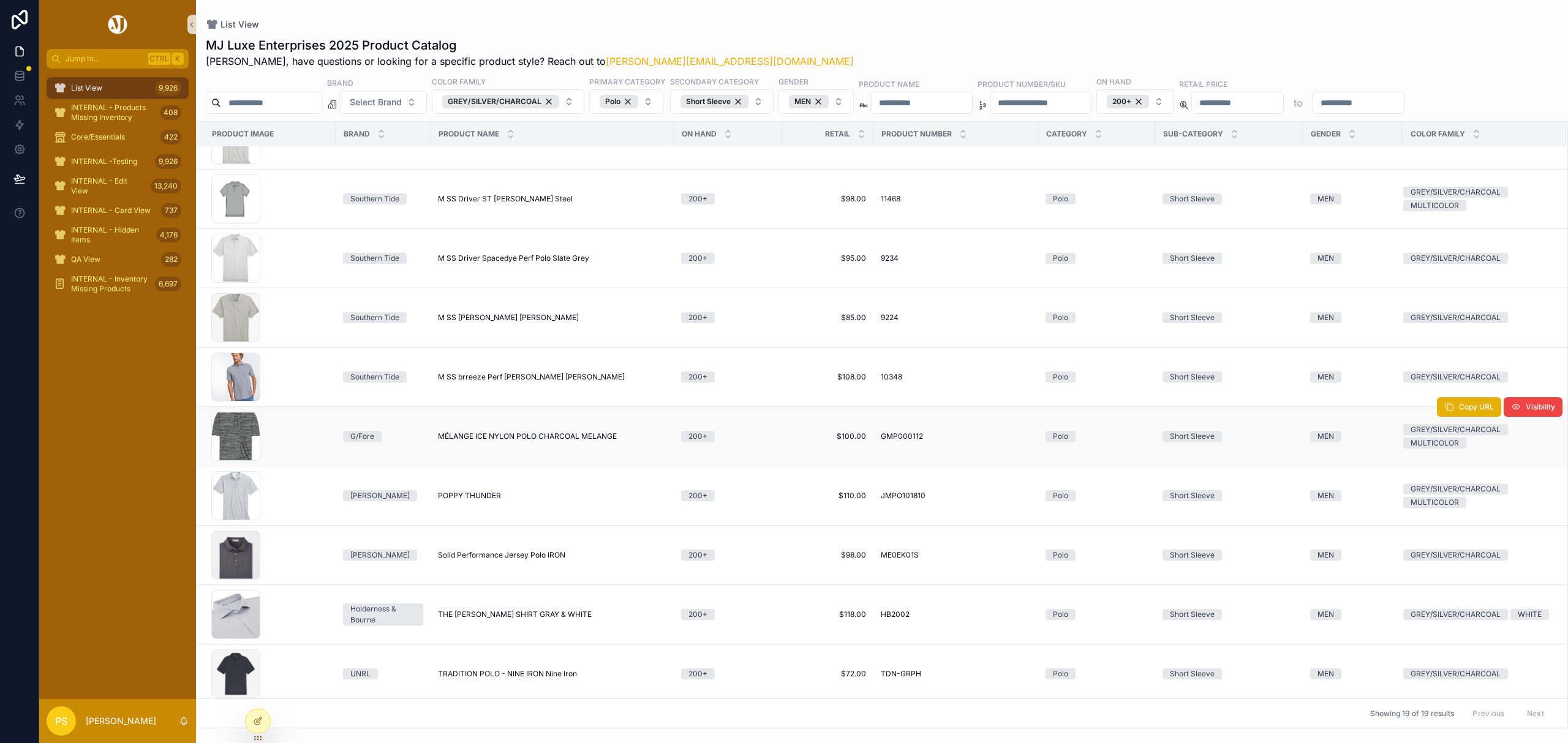
scroll to position [579, 0]
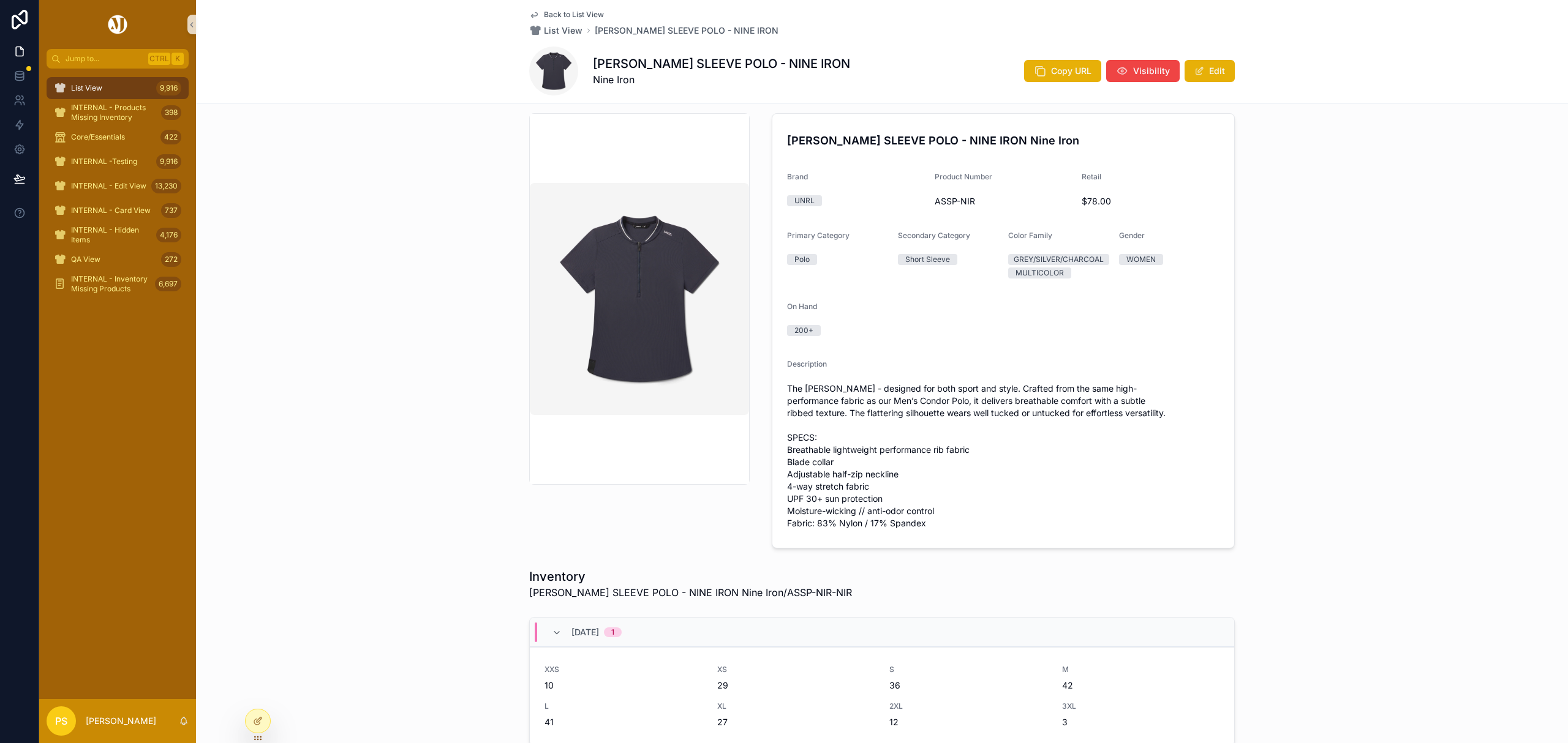
scroll to position [11, 0]
click at [84, 91] on span "List View" at bounding box center [87, 88] width 31 height 10
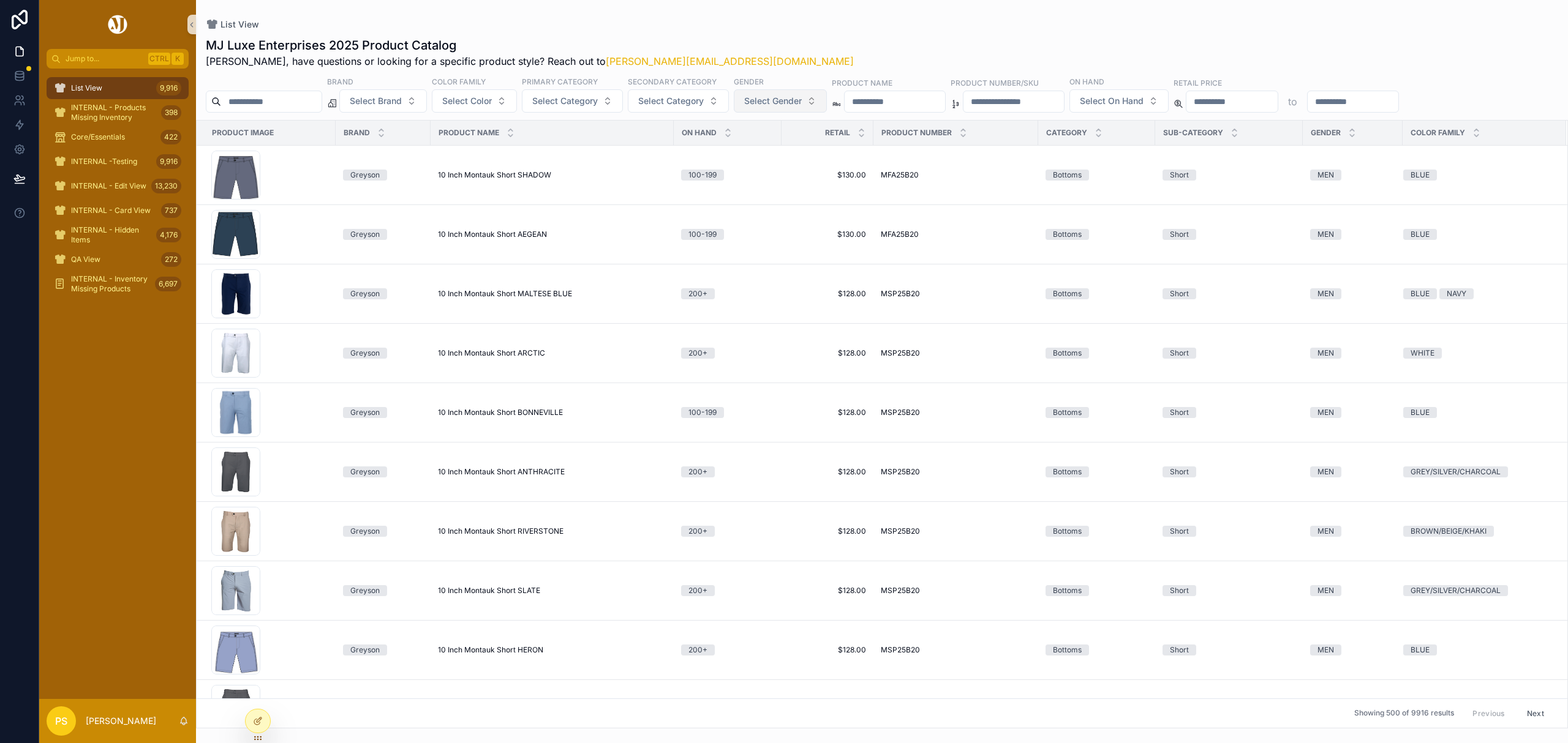
click at [796, 108] on button "Select Gender" at bounding box center [781, 101] width 93 height 23
click at [774, 154] on div "MEN" at bounding box center [815, 150] width 147 height 19
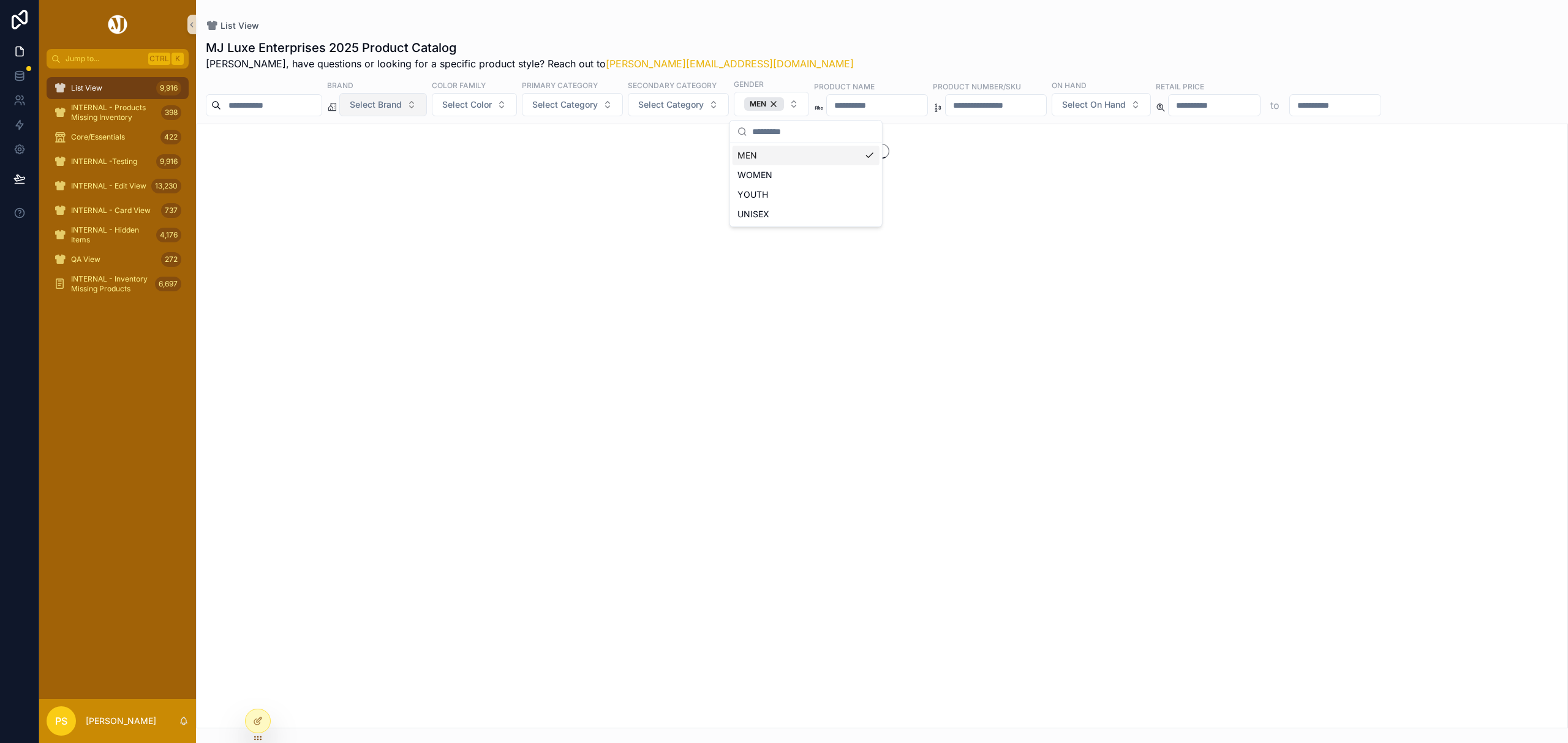
click at [401, 106] on span "Select Brand" at bounding box center [376, 104] width 52 height 12
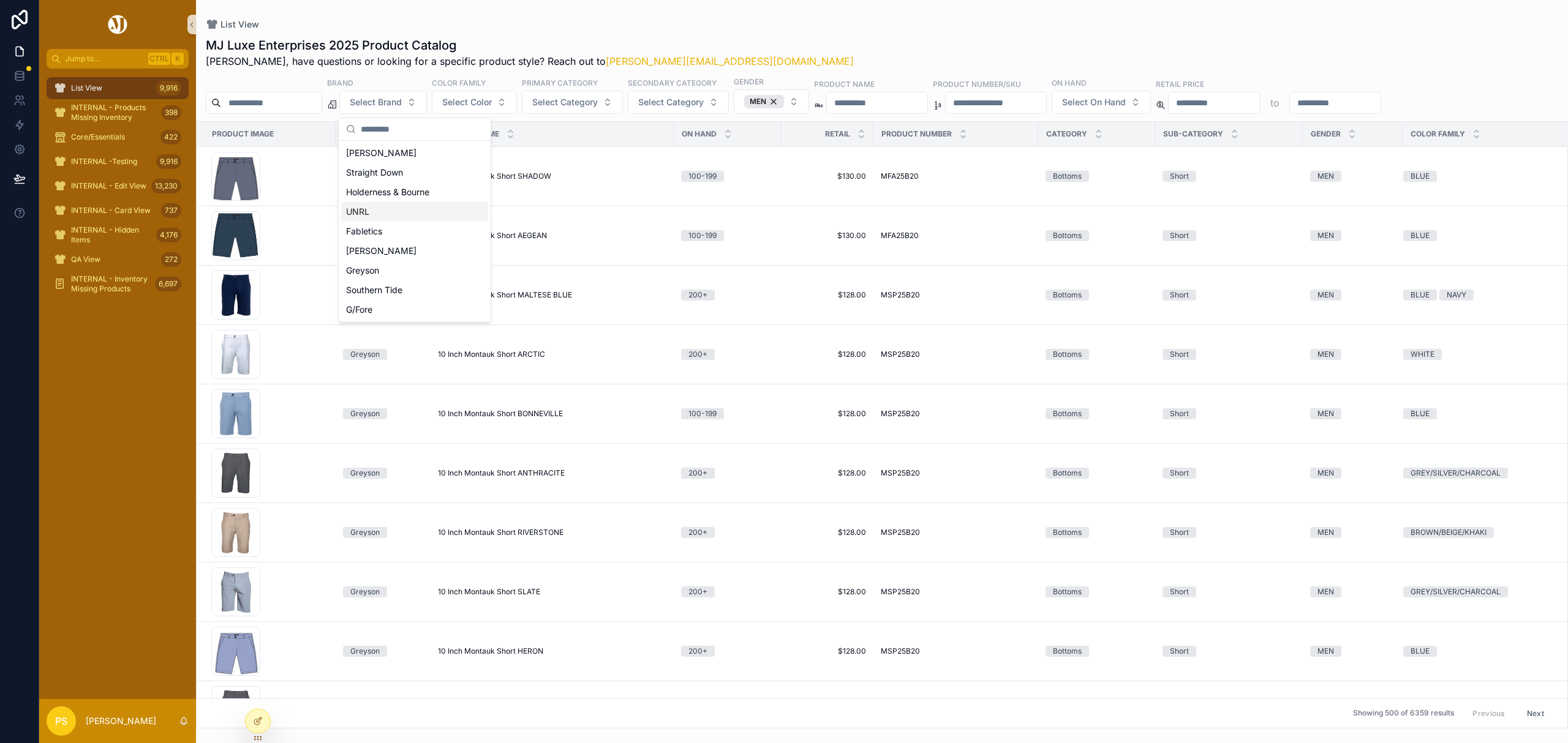
click at [396, 213] on div "UNRL" at bounding box center [414, 212] width 147 height 19
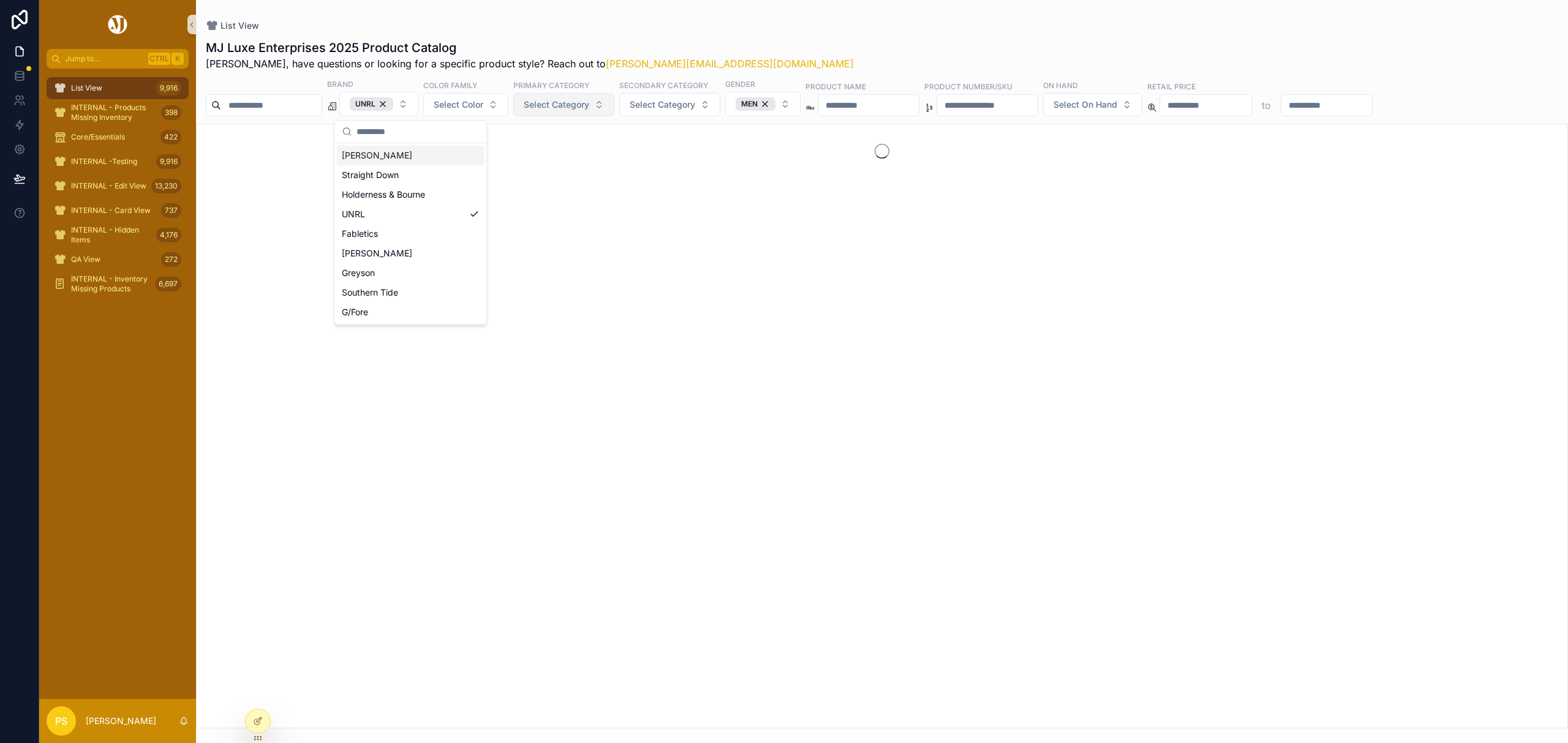
click at [589, 114] on button "Select Category" at bounding box center [564, 104] width 101 height 23
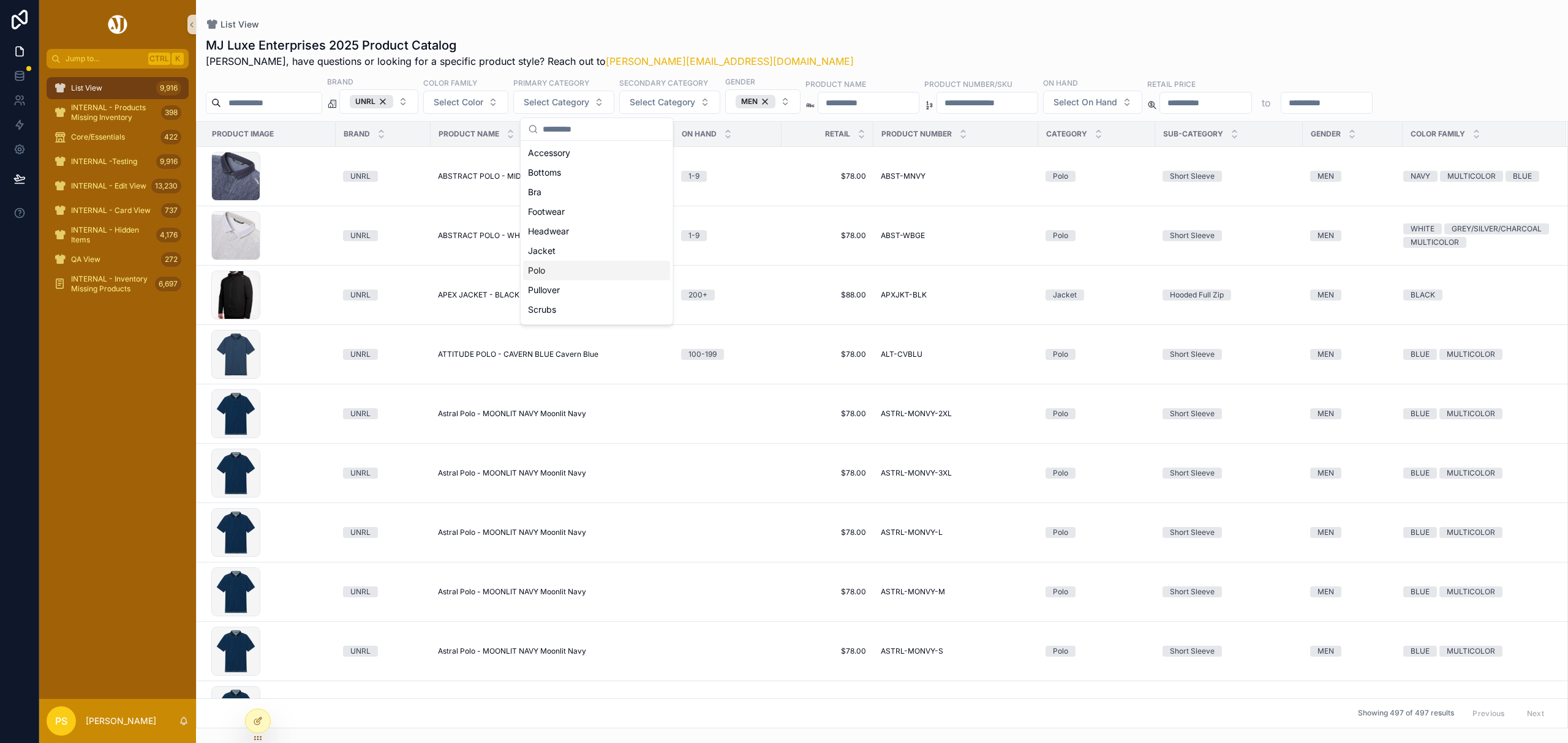
click at [559, 269] on div "Polo" at bounding box center [597, 270] width 147 height 19
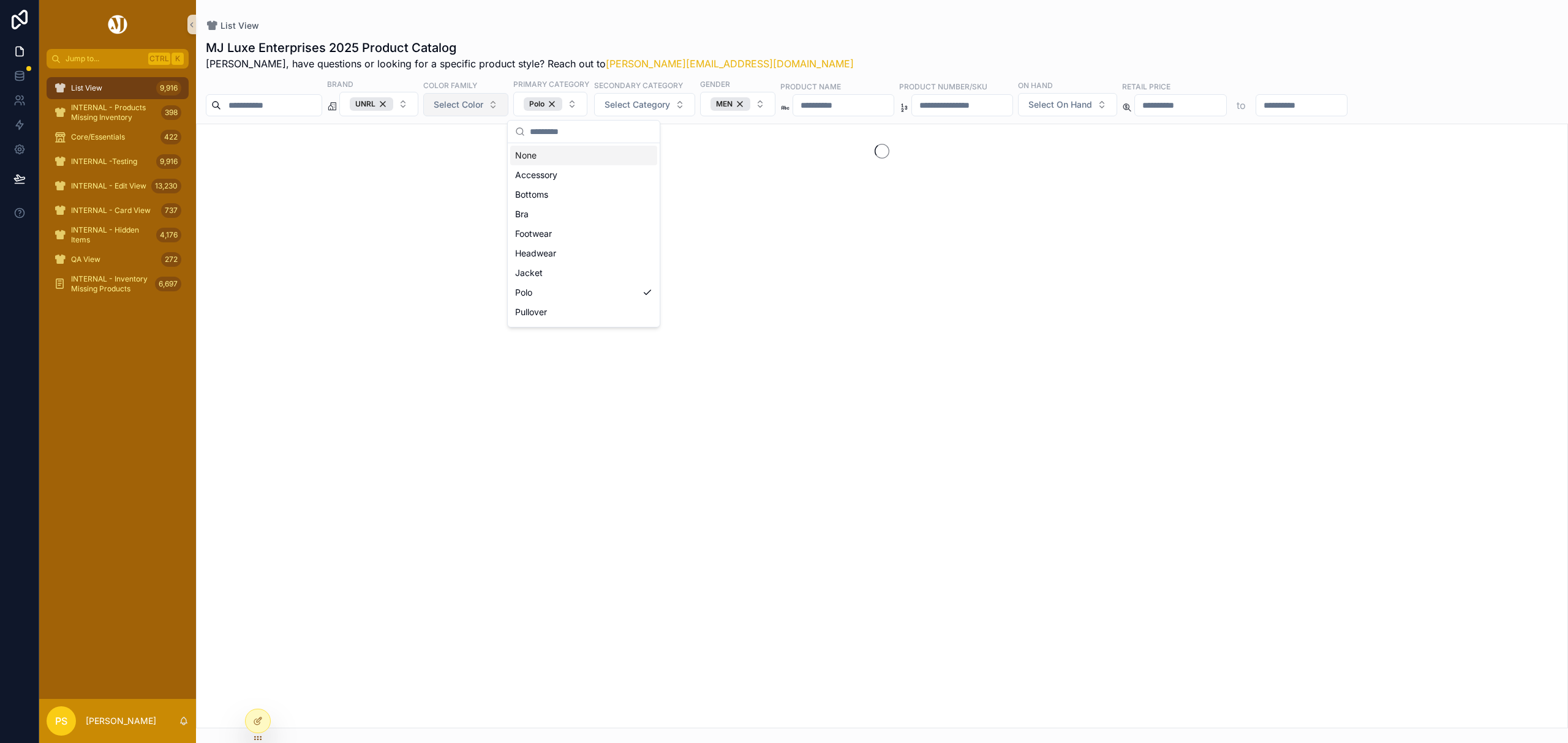
click at [483, 106] on span "Select Color" at bounding box center [458, 104] width 49 height 12
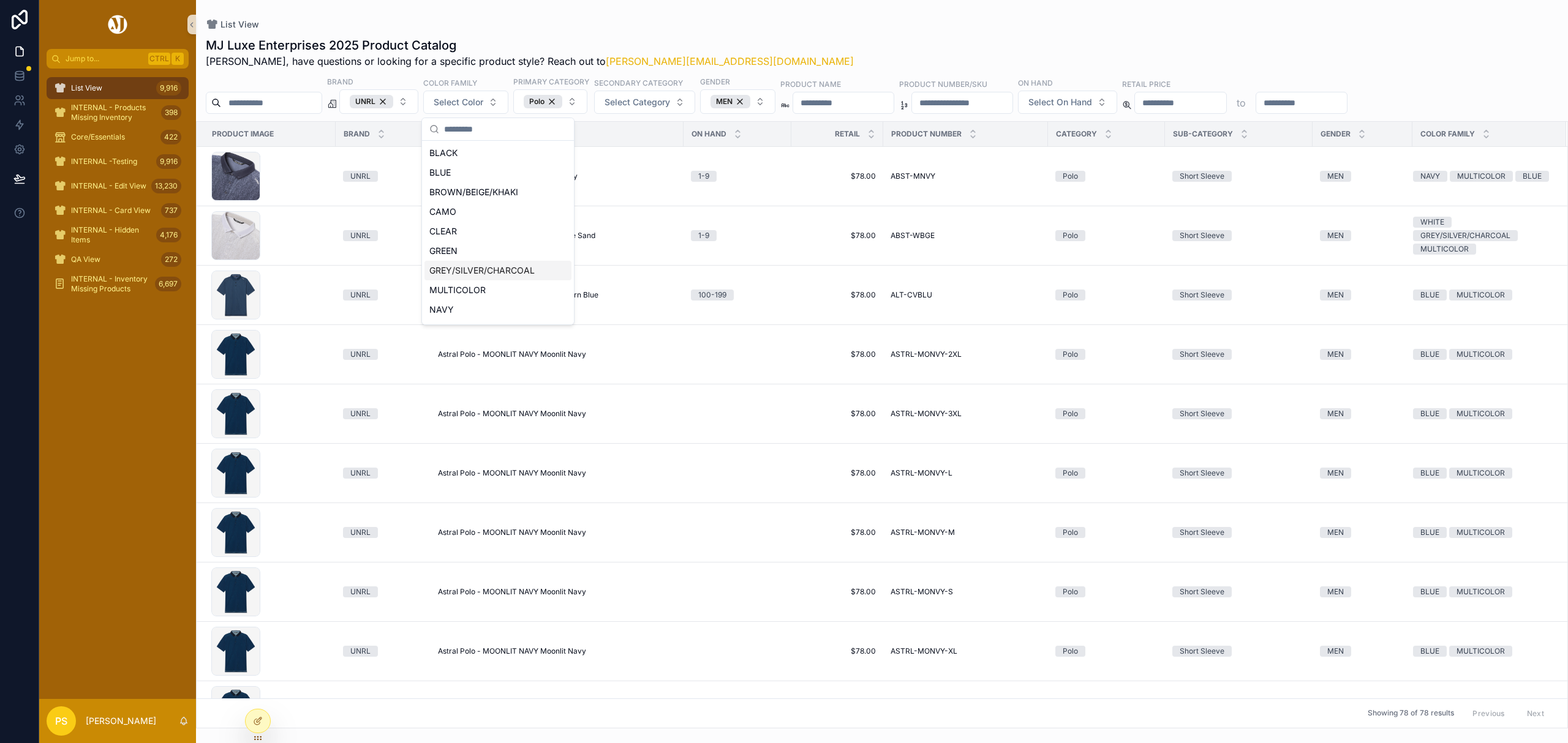
click at [483, 273] on div "GREY/SILVER/CHARCOAL" at bounding box center [498, 270] width 147 height 19
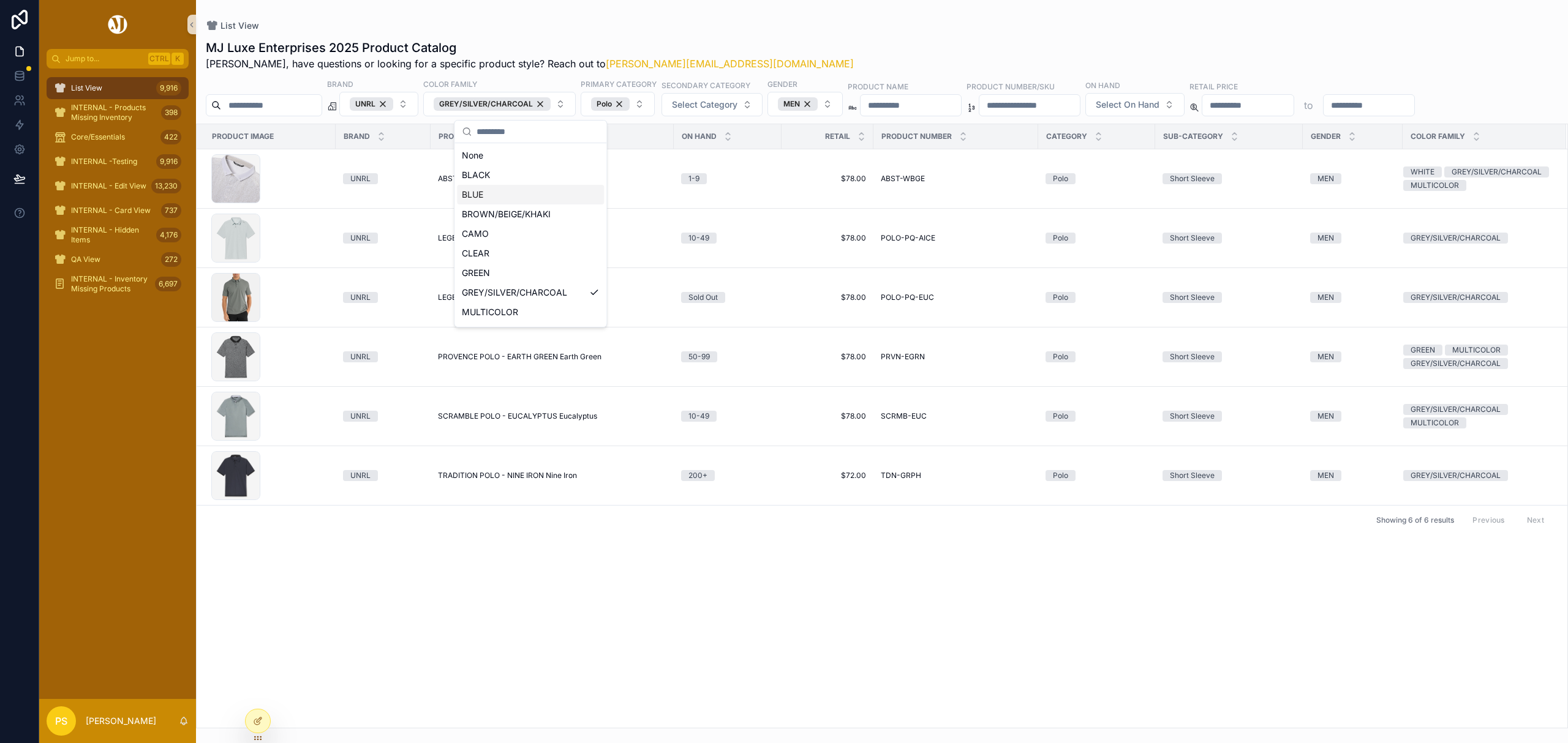
click at [892, 32] on div "MJ Luxe Enterprises 2025 Product Catalog Philip, have questions or looking for …" at bounding box center [882, 380] width 1372 height 696
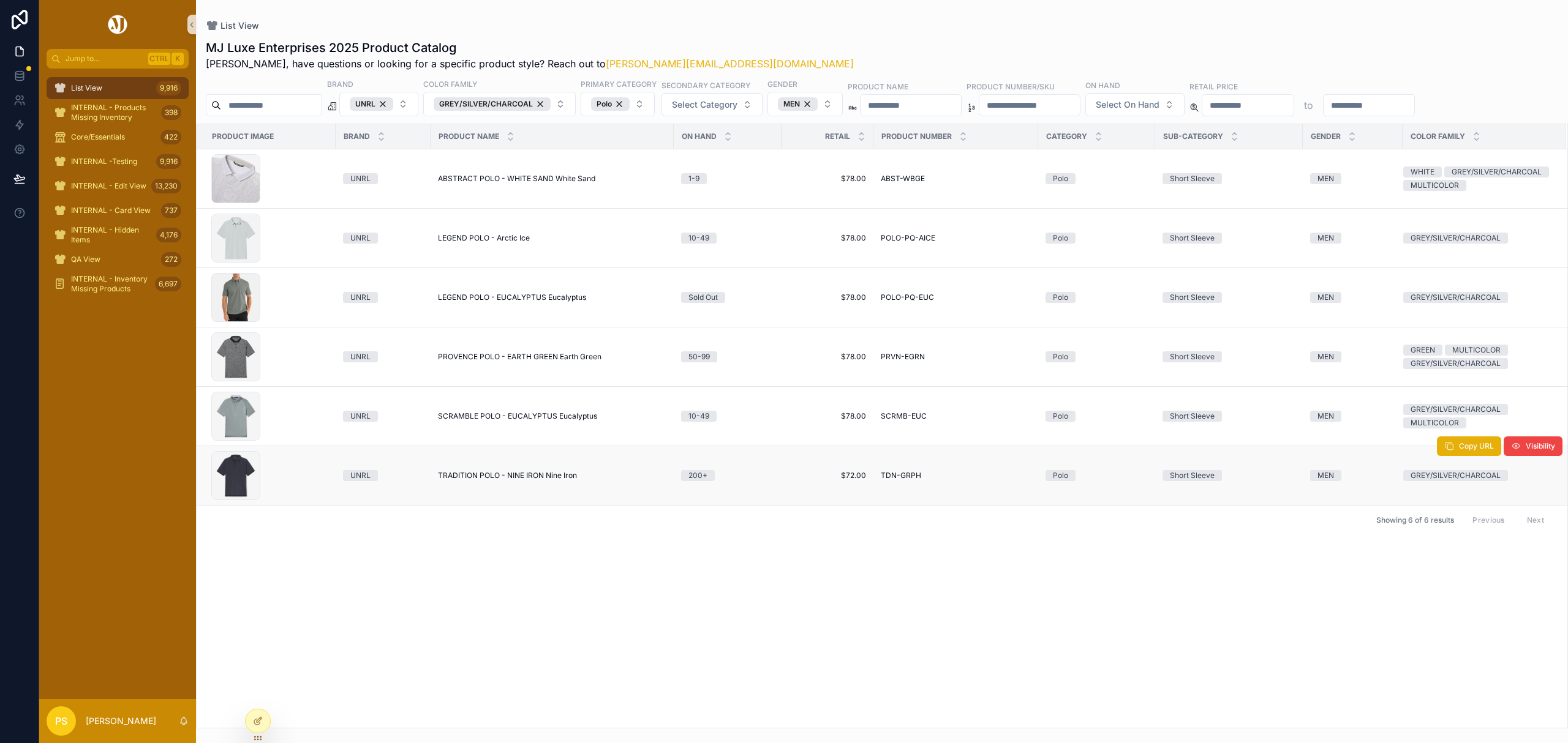
click at [491, 481] on span "TRADITION POLO - NINE IRON Nine Iron" at bounding box center [508, 475] width 139 height 10
click at [551, 104] on div "GREY/SILVER/CHARCOAL" at bounding box center [492, 104] width 117 height 14
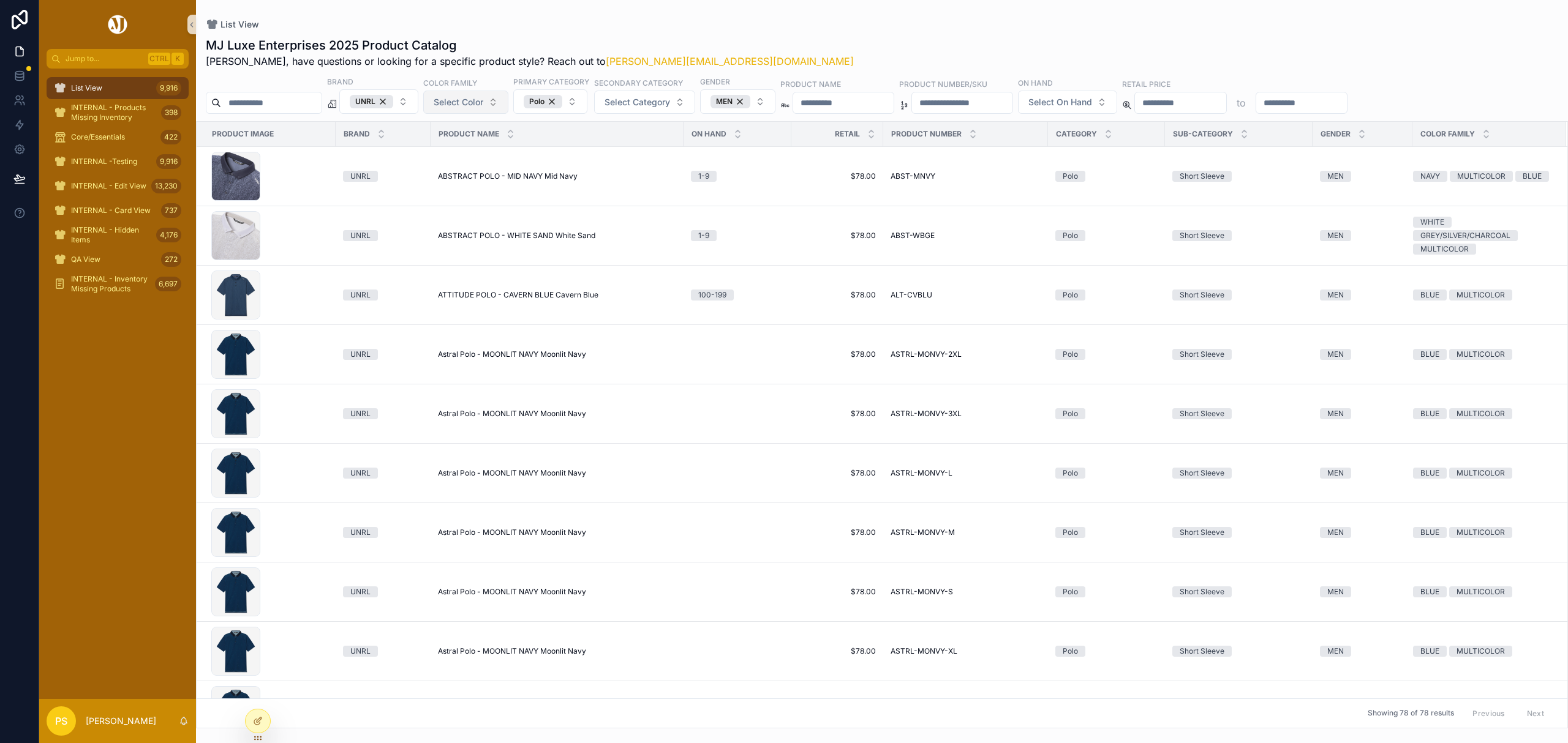
click at [280, 105] on input "scrollable content" at bounding box center [271, 103] width 101 height 17
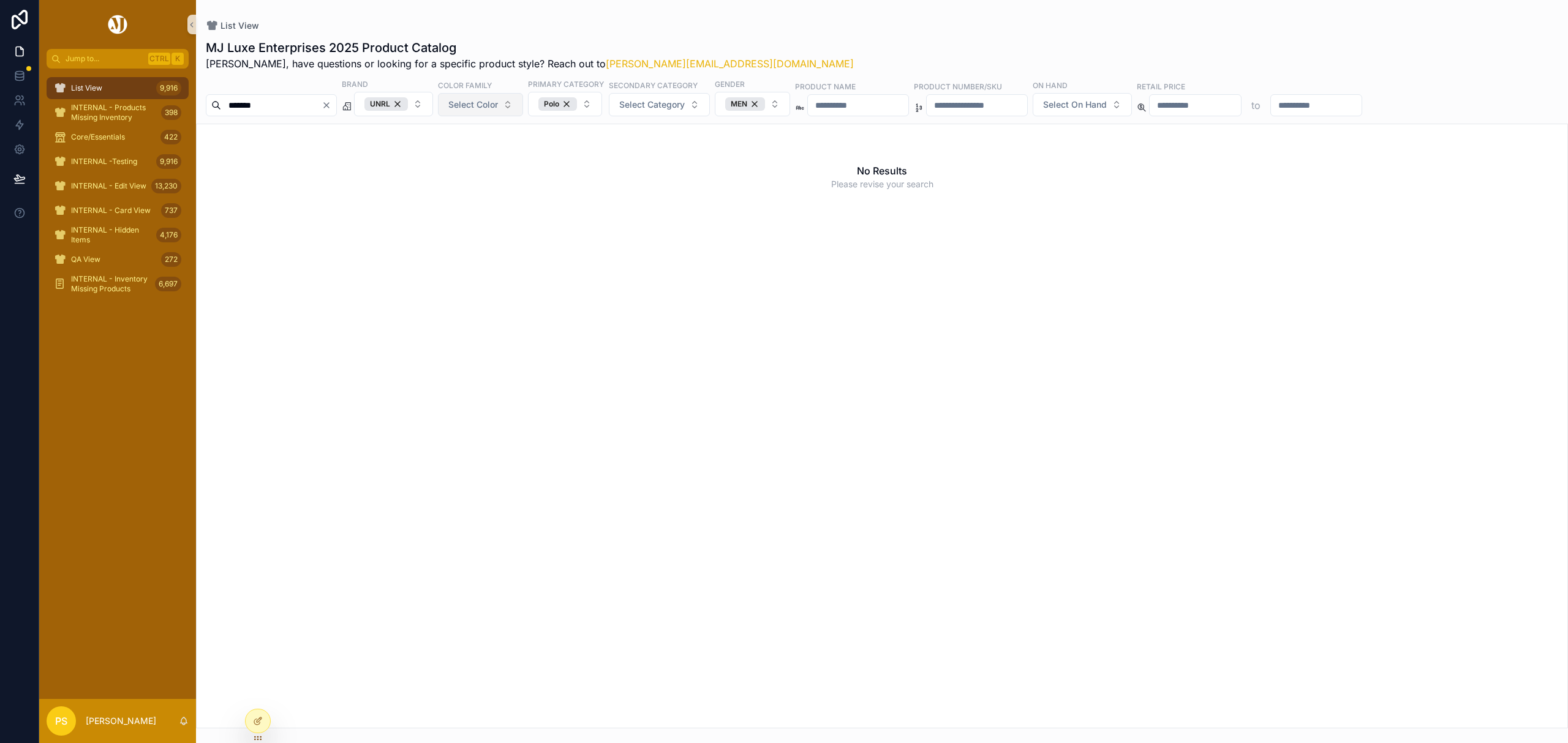
click at [245, 109] on input "*******" at bounding box center [271, 105] width 101 height 17
type input "******"
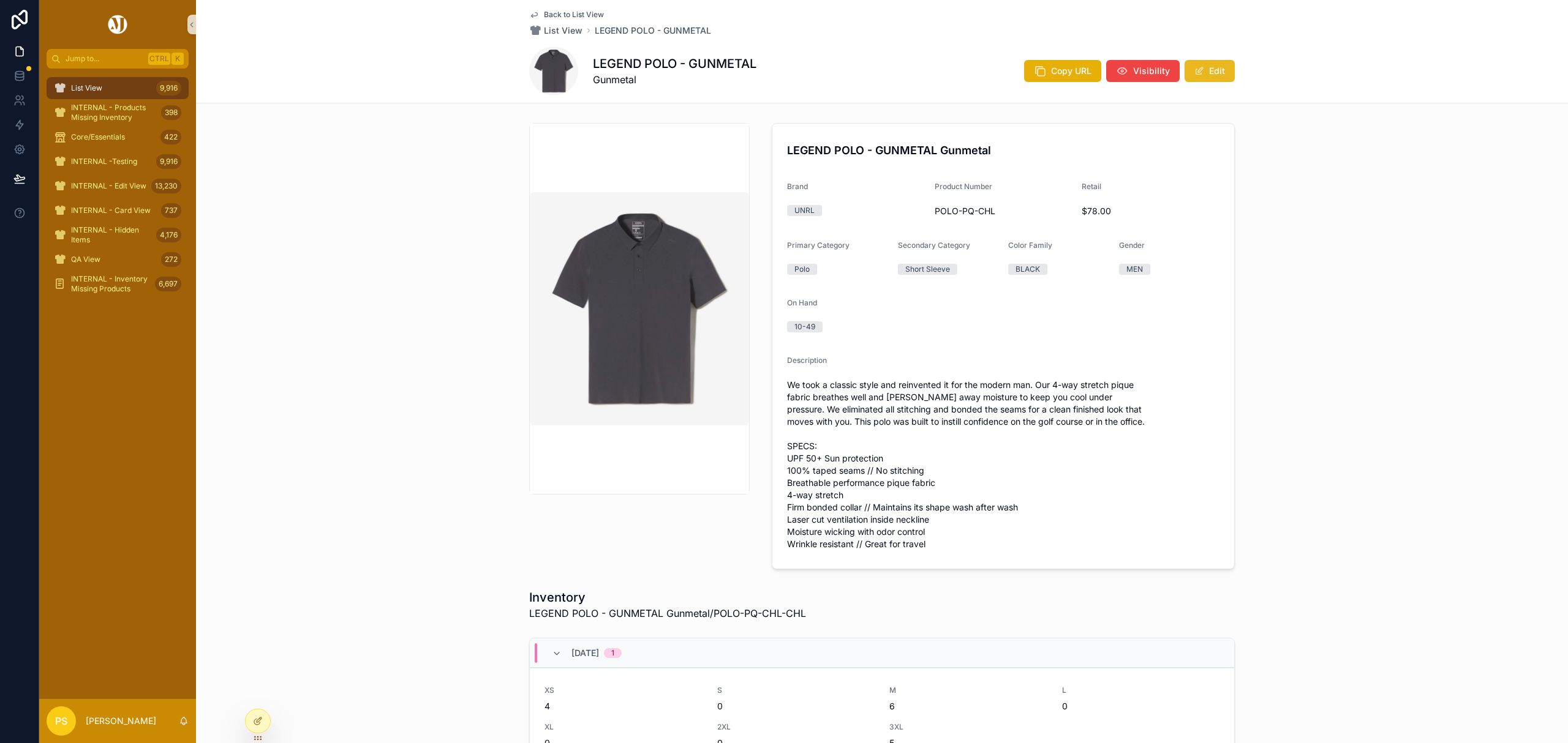
click at [1202, 71] on button "Edit" at bounding box center [1209, 71] width 50 height 22
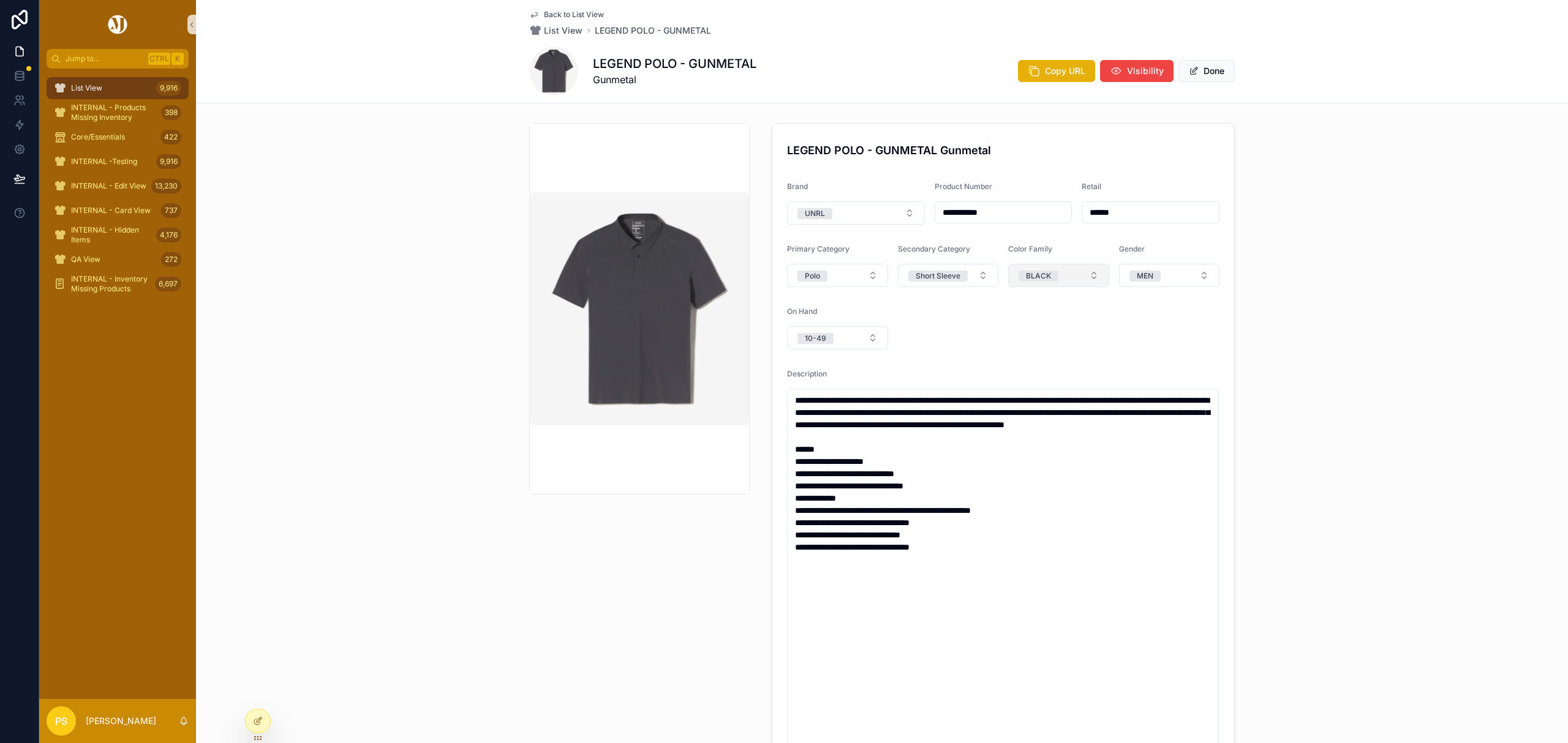
click at [1086, 278] on button "BLACK" at bounding box center [1058, 275] width 101 height 23
click at [1042, 433] on div "GREY/SILVER/CHARCOAL" at bounding box center [1036, 436] width 90 height 11
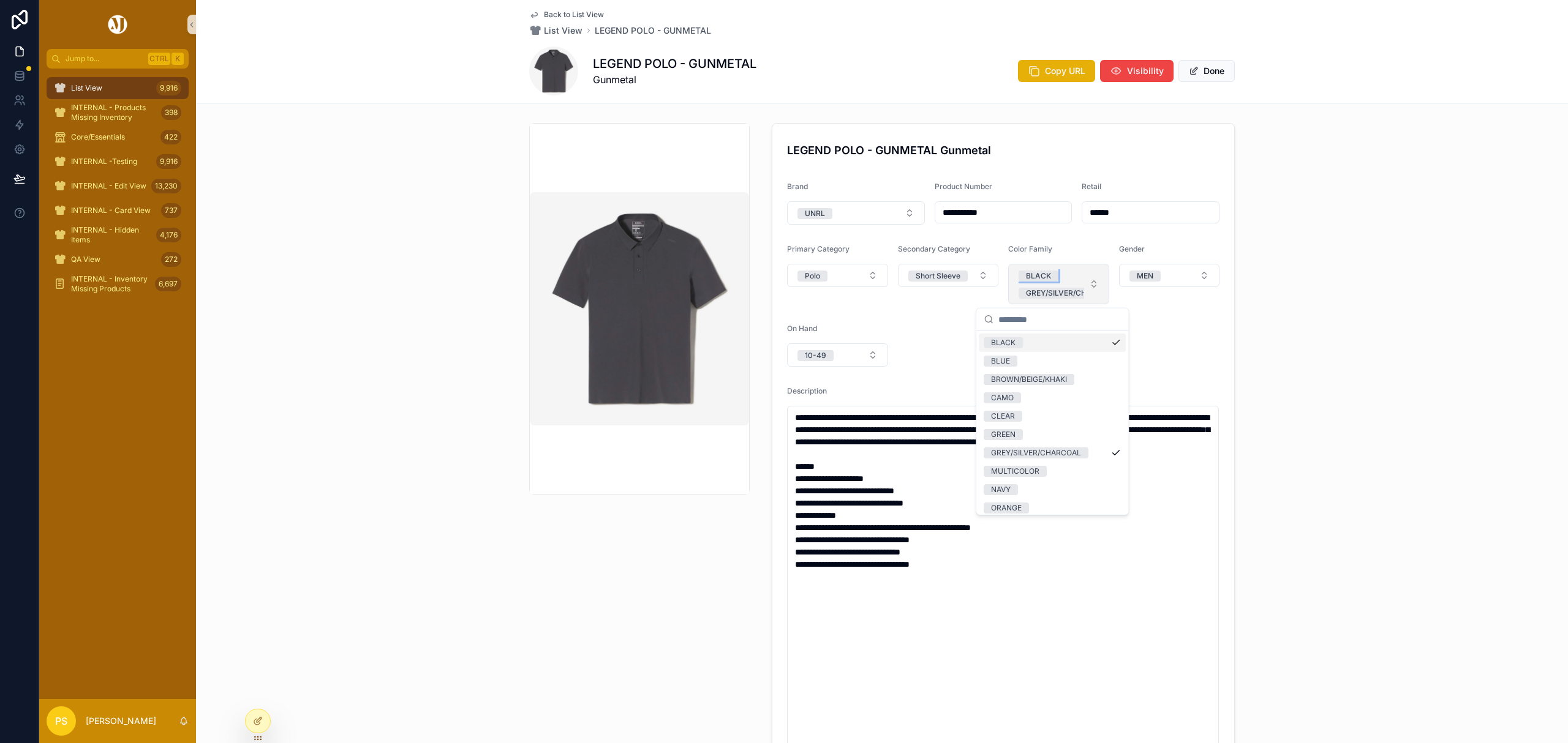
click at [1041, 276] on div "BLACK" at bounding box center [1037, 276] width 25 height 11
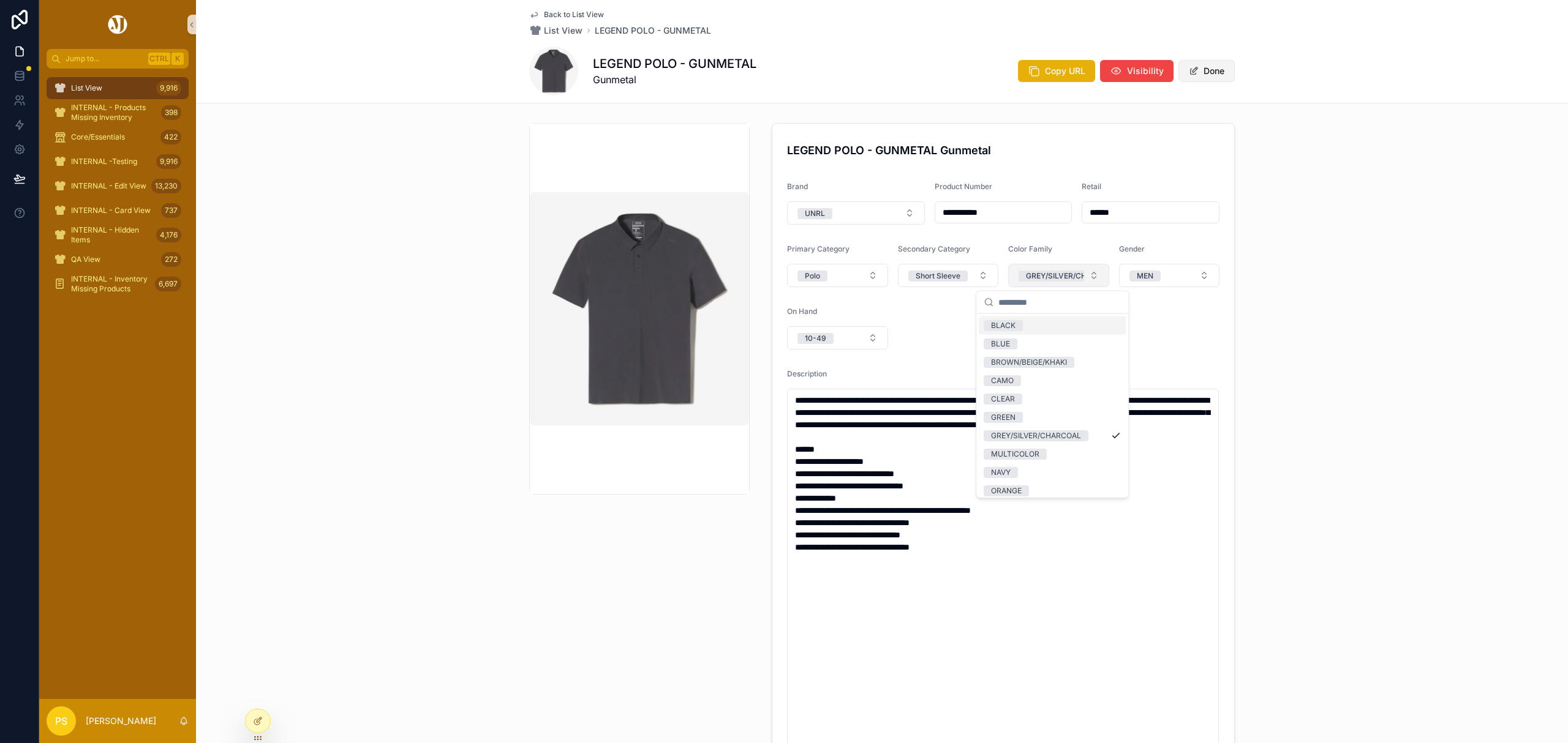
click at [1204, 71] on button "Done" at bounding box center [1206, 71] width 56 height 22
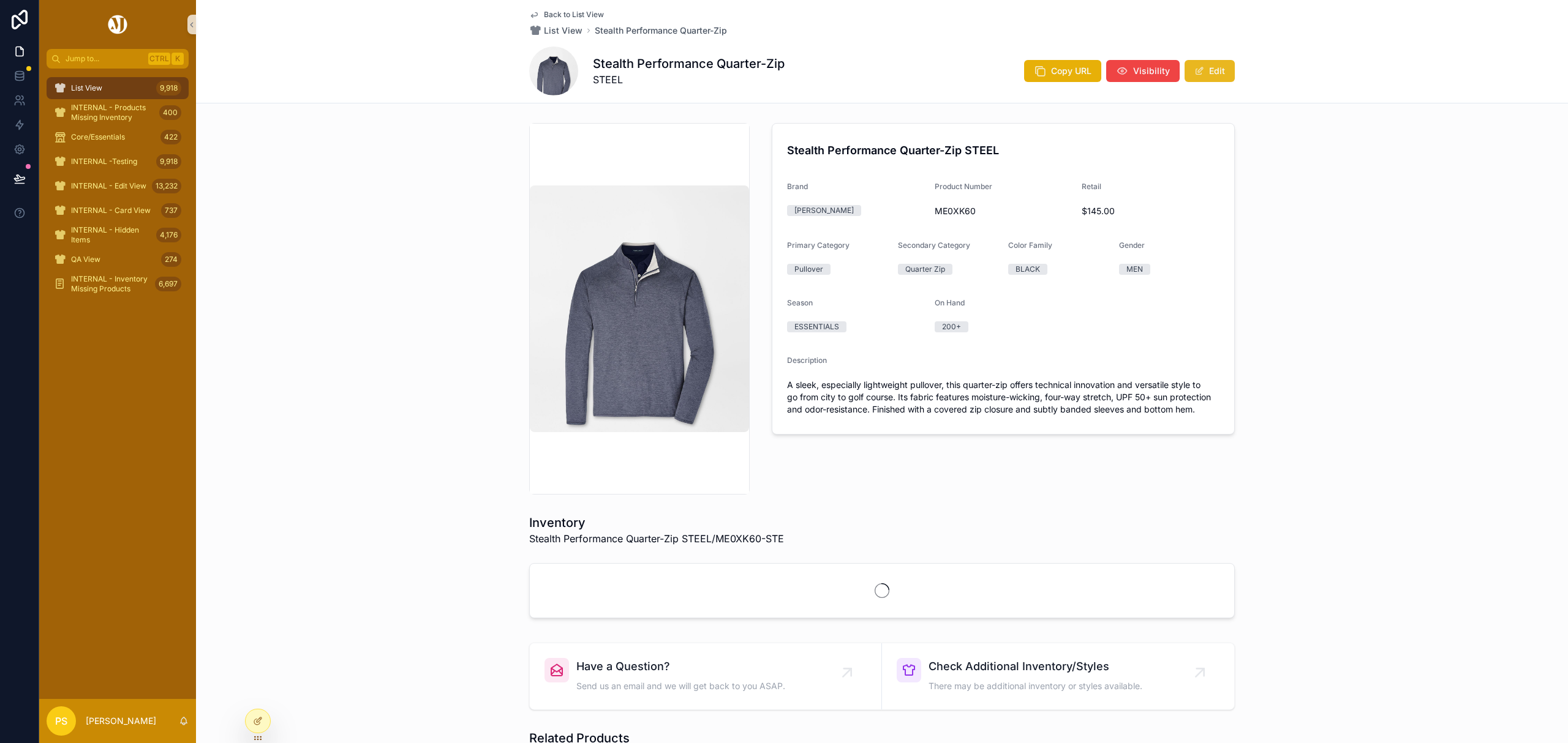
click at [1203, 67] on button "Edit" at bounding box center [1209, 71] width 50 height 22
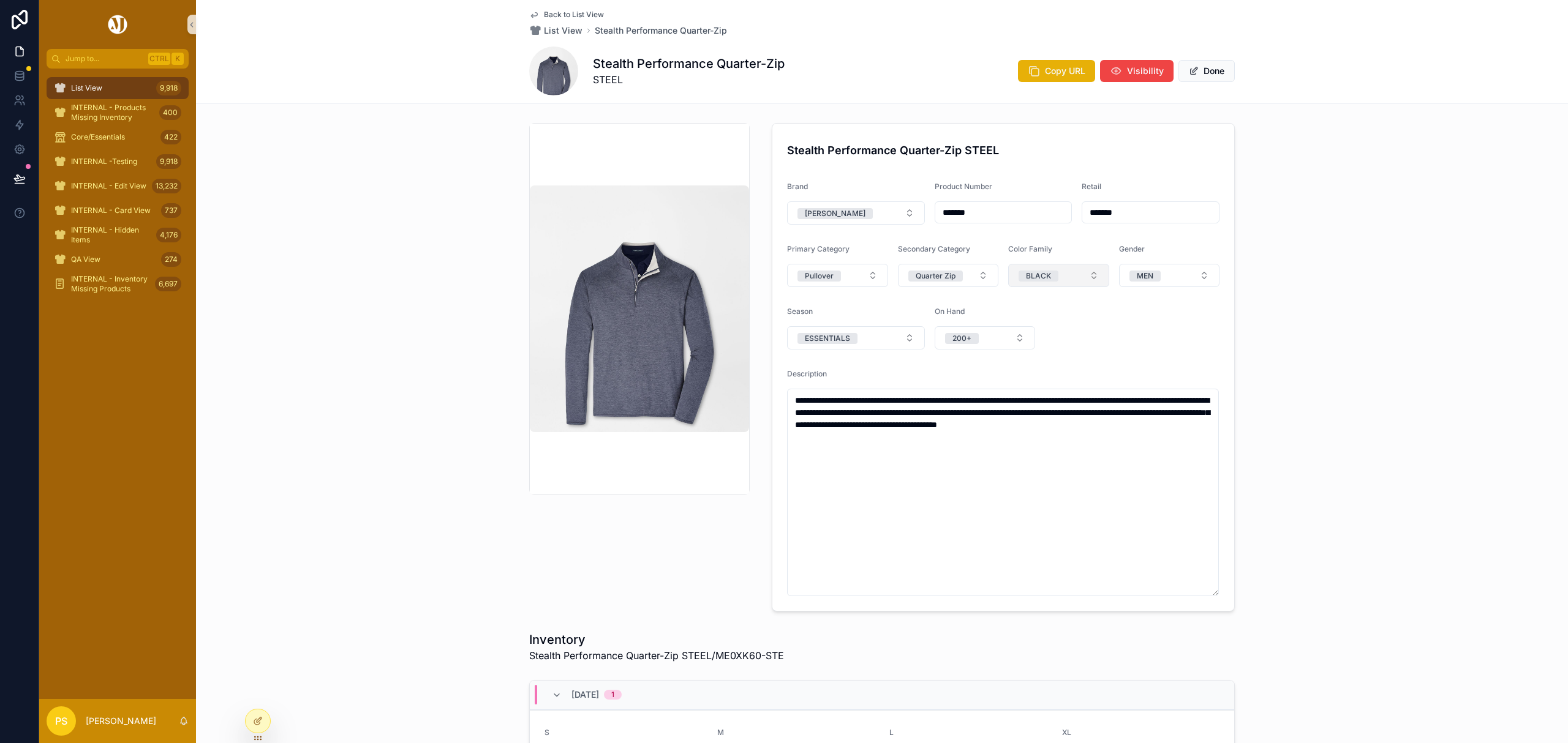
click at [1044, 277] on div "BLACK" at bounding box center [1037, 276] width 25 height 11
click at [1060, 277] on span "Select a Catalog Color Primary" at bounding box center [1050, 275] width 65 height 12
click at [1040, 434] on div "GREY/SILVER/CHARCOAL" at bounding box center [1036, 436] width 90 height 11
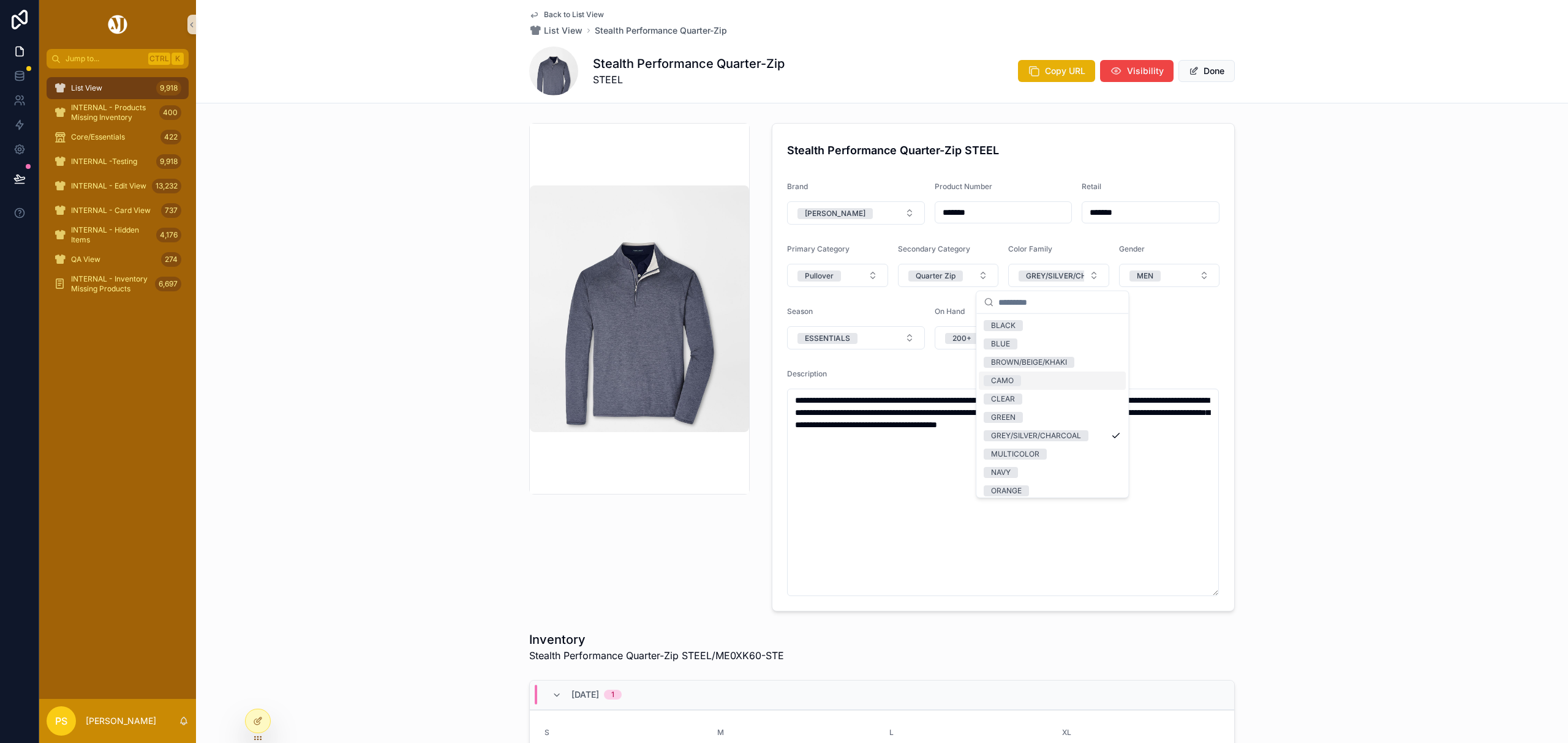
click at [1313, 216] on div "**********" at bounding box center [882, 367] width 1372 height 498
click at [1212, 71] on button "Done" at bounding box center [1206, 71] width 56 height 22
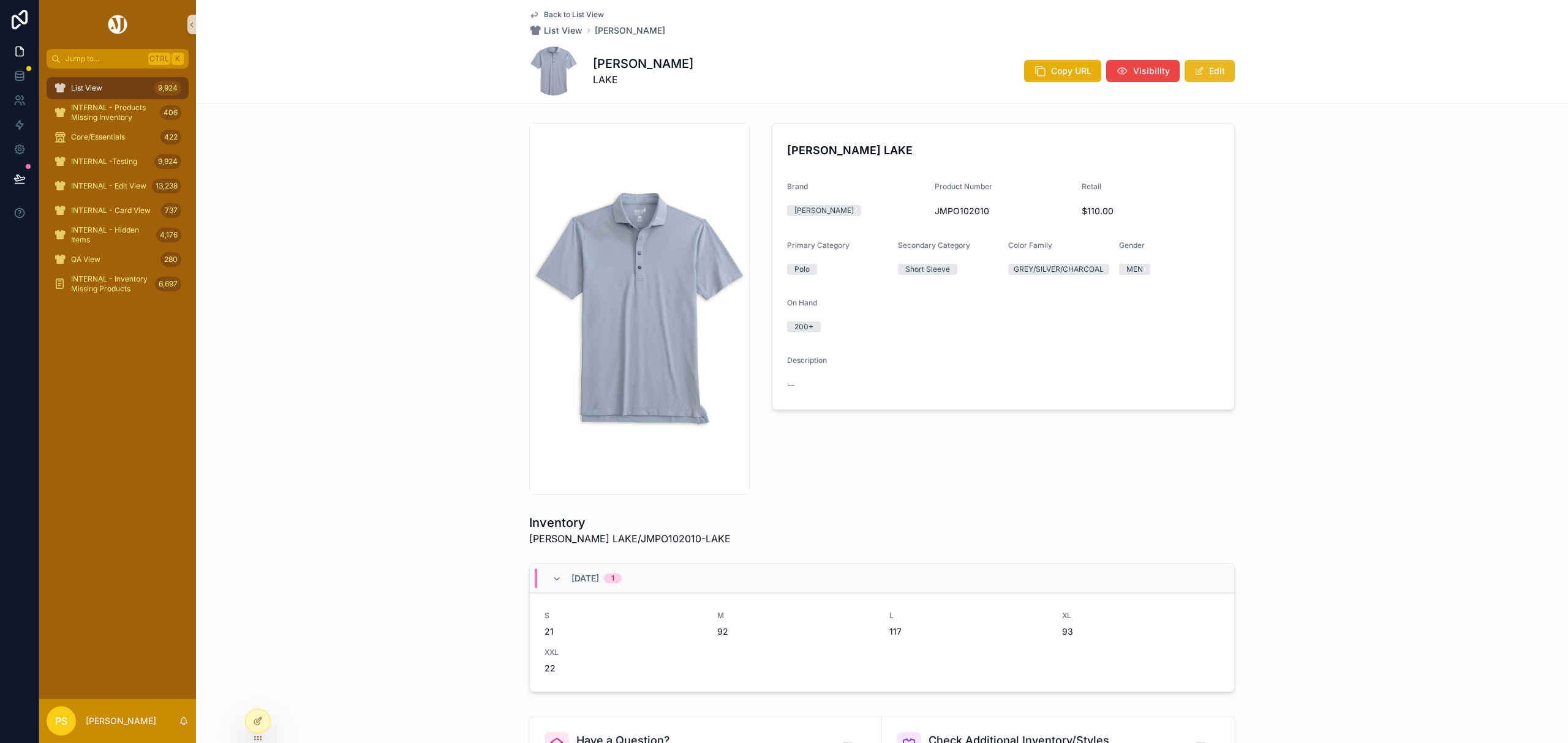
click at [1196, 73] on span "scrollable content" at bounding box center [1199, 71] width 10 height 10
click at [1071, 276] on div "GREY/SILVER/CHARCOAL" at bounding box center [1071, 276] width 92 height 11
click at [1081, 277] on button "Select a Catalog Color Primary" at bounding box center [1058, 275] width 101 height 23
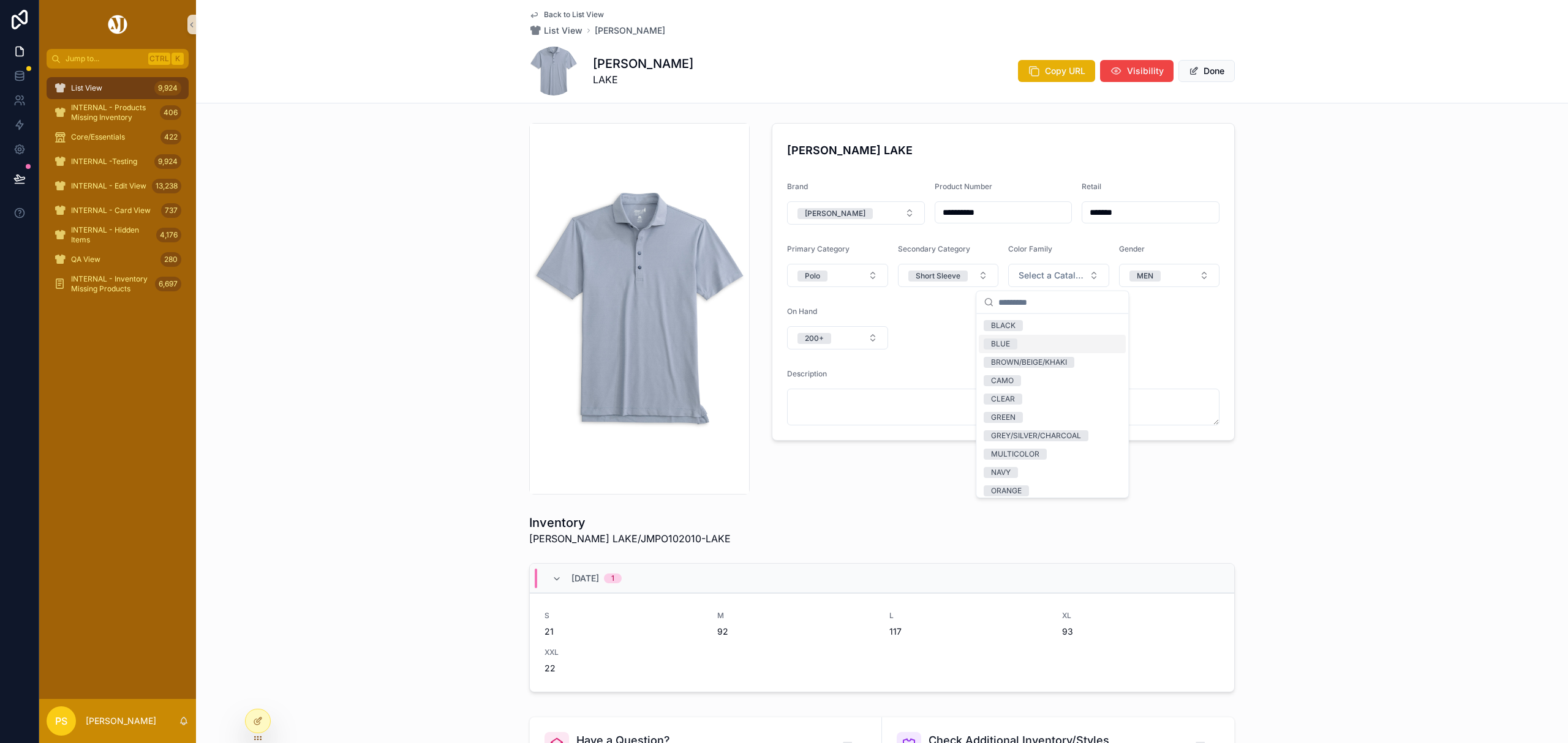
click at [1026, 342] on div "BLUE" at bounding box center [1052, 344] width 147 height 18
click at [1215, 71] on button "Done" at bounding box center [1206, 71] width 56 height 22
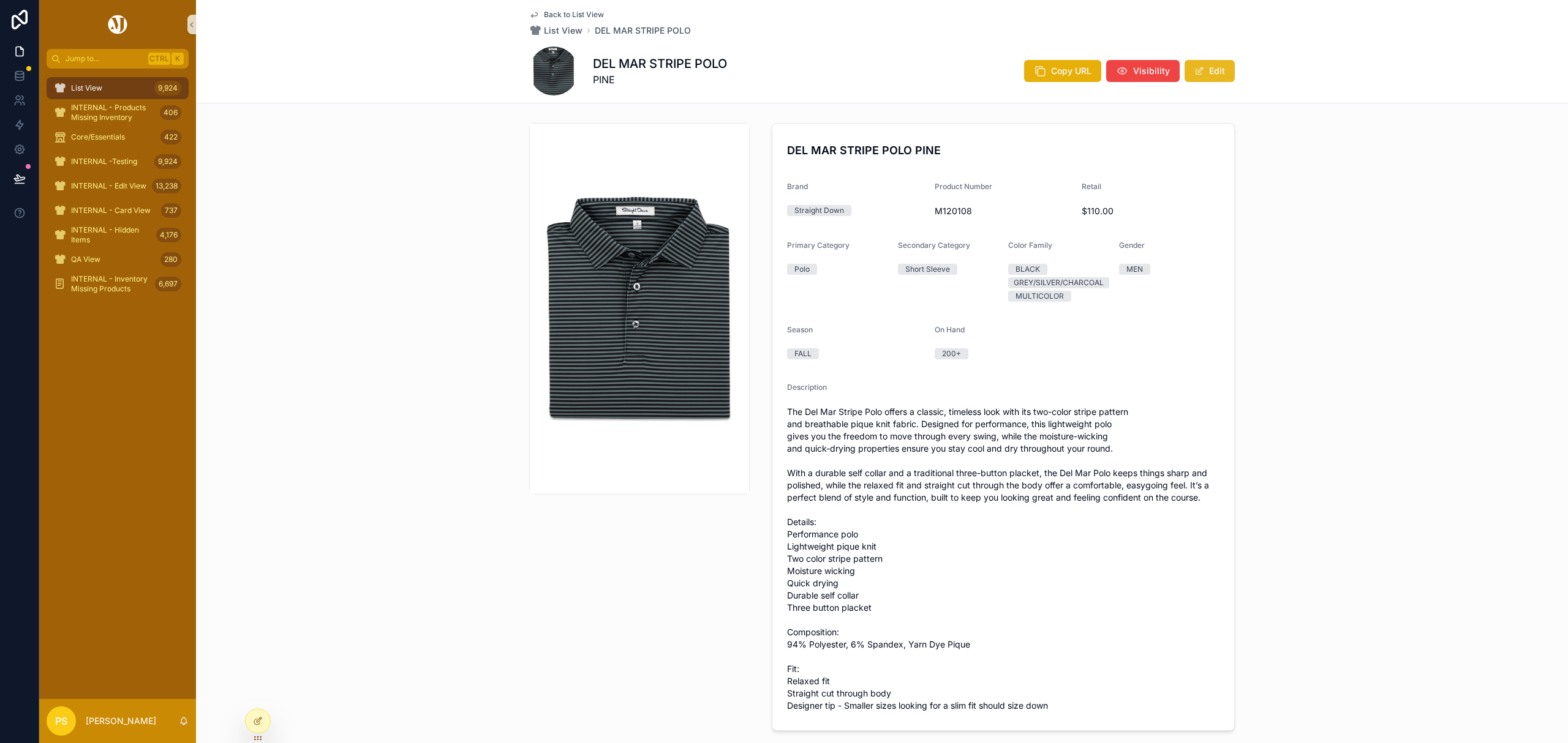
click at [1194, 70] on span "scrollable content" at bounding box center [1199, 71] width 10 height 10
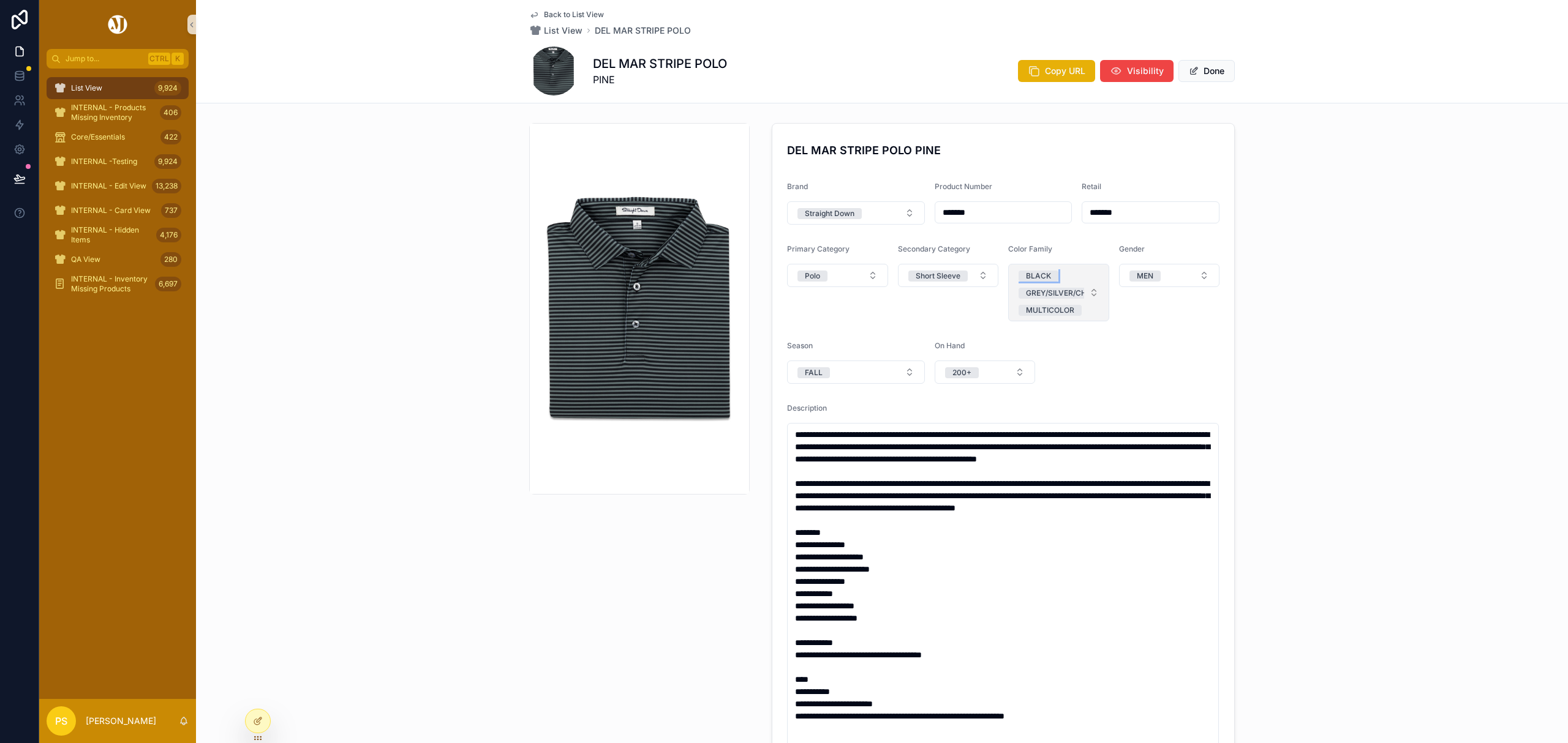
click at [1046, 274] on span "BLACK" at bounding box center [1037, 276] width 39 height 11
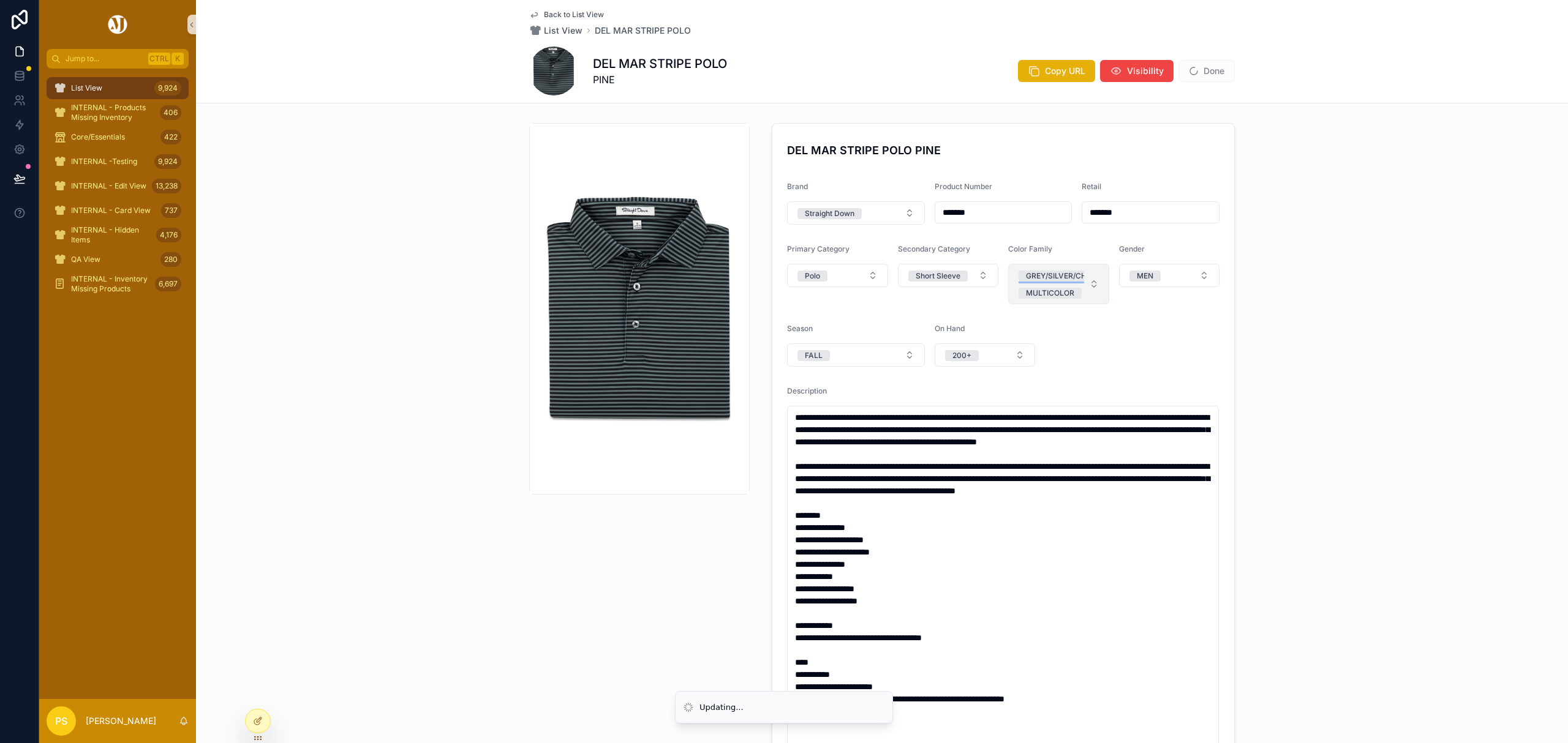
click at [1062, 275] on div "GREY/SILVER/CHARCOAL" at bounding box center [1071, 276] width 92 height 11
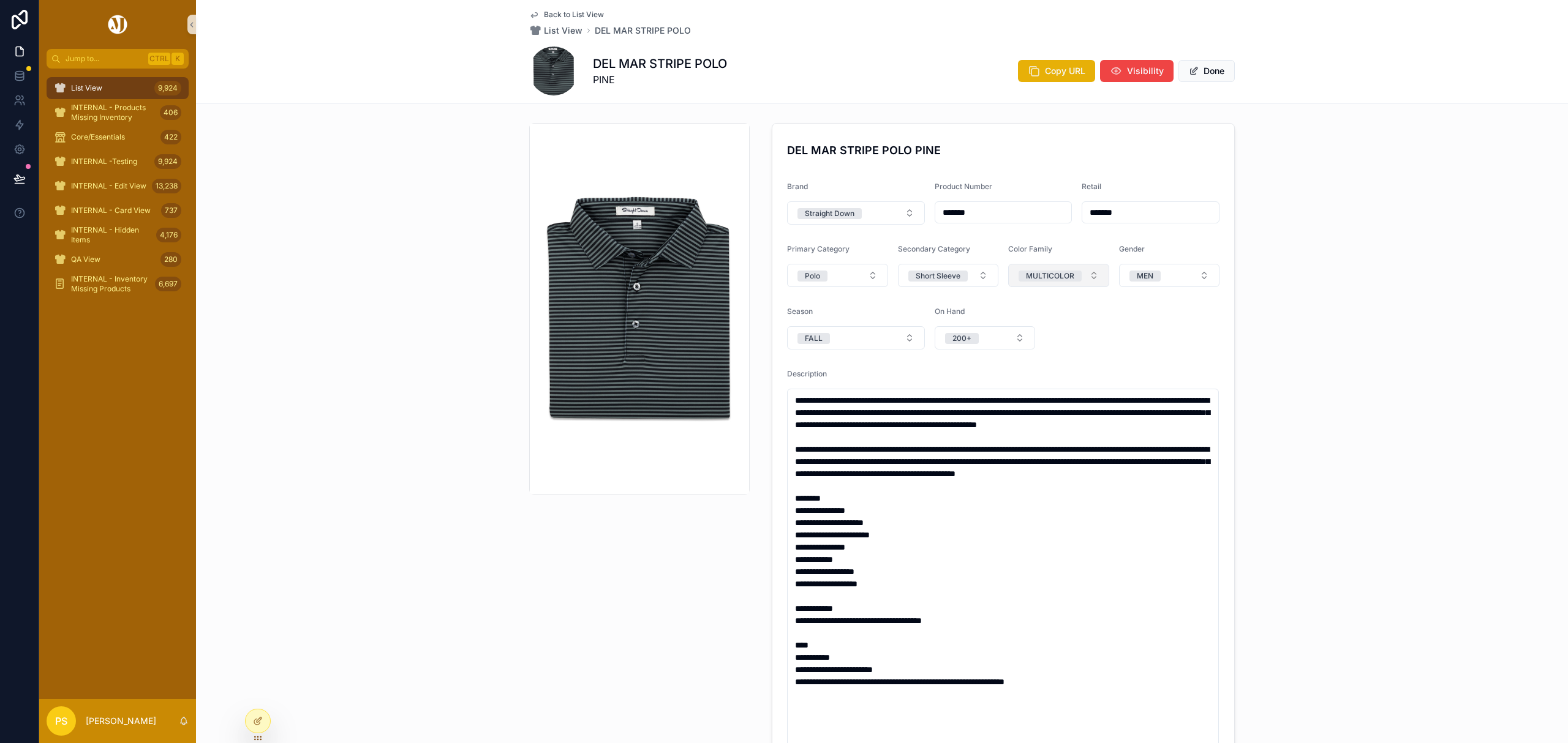
click at [1085, 278] on button "MULTICOLOR" at bounding box center [1058, 275] width 101 height 23
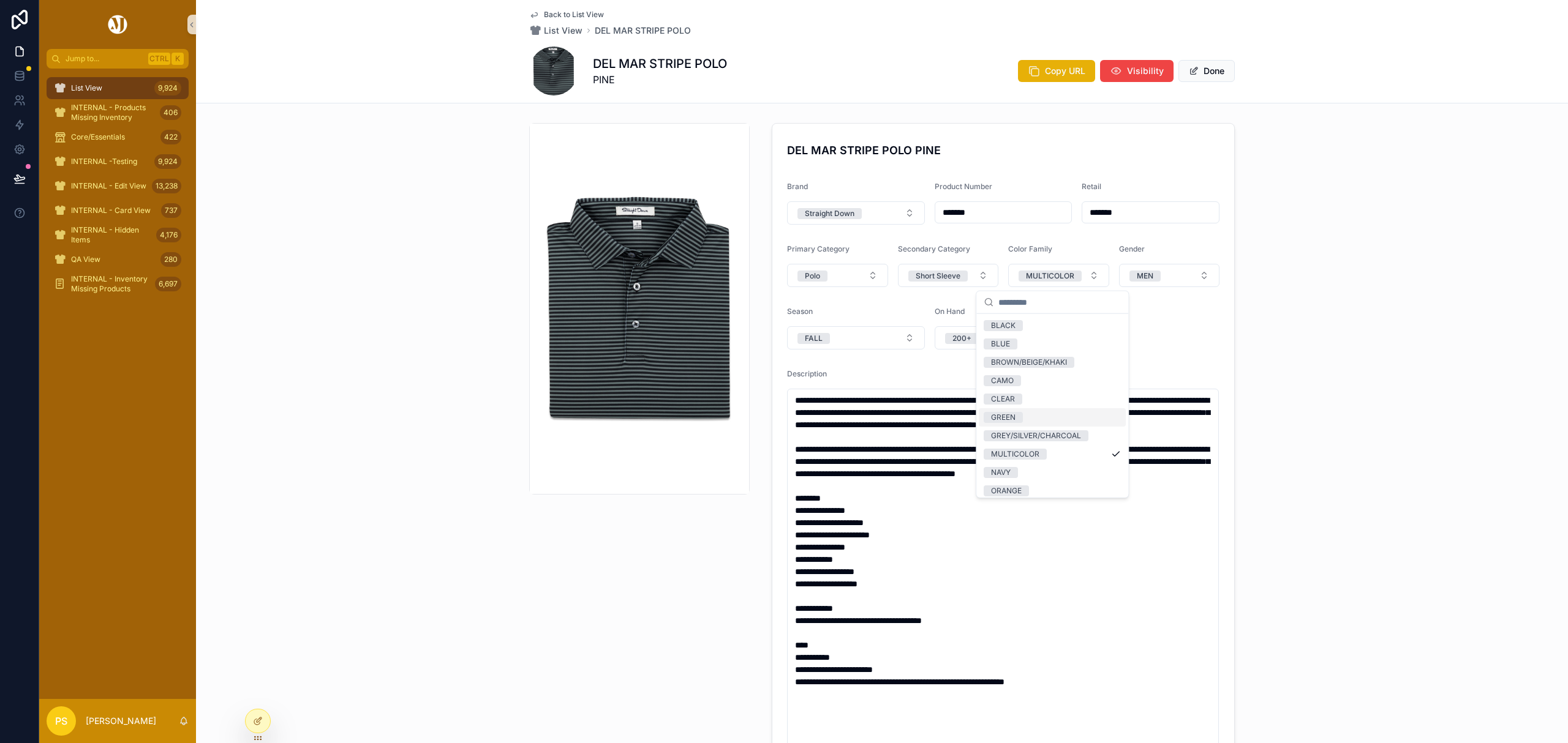
click at [1015, 416] on div "GREEN" at bounding box center [1003, 418] width 25 height 11
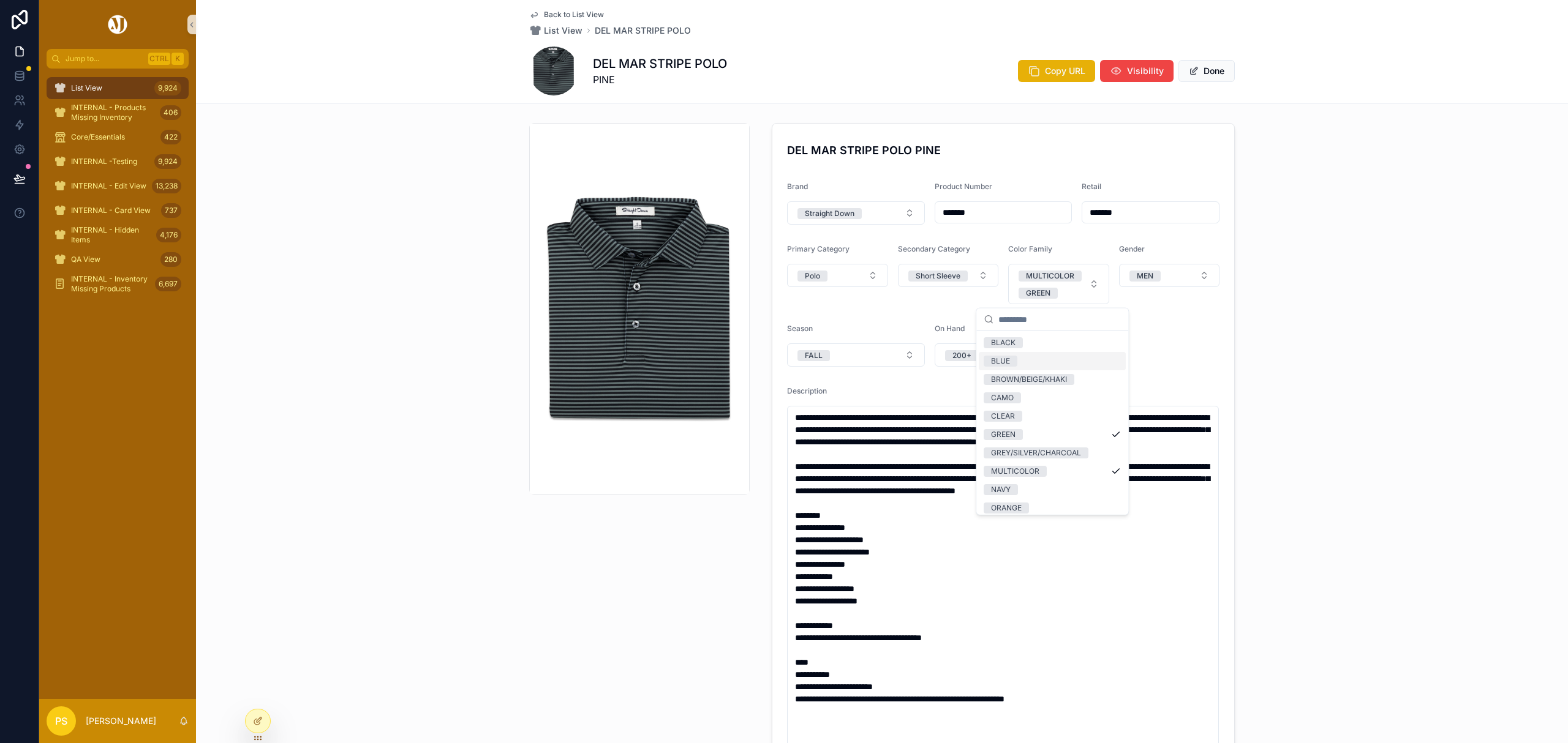
click at [1331, 263] on div "DEL MAR STRIPE POLO PINE Brand Straight Down Product Number ******* Retail ****…" at bounding box center [882, 462] width 1372 height 687
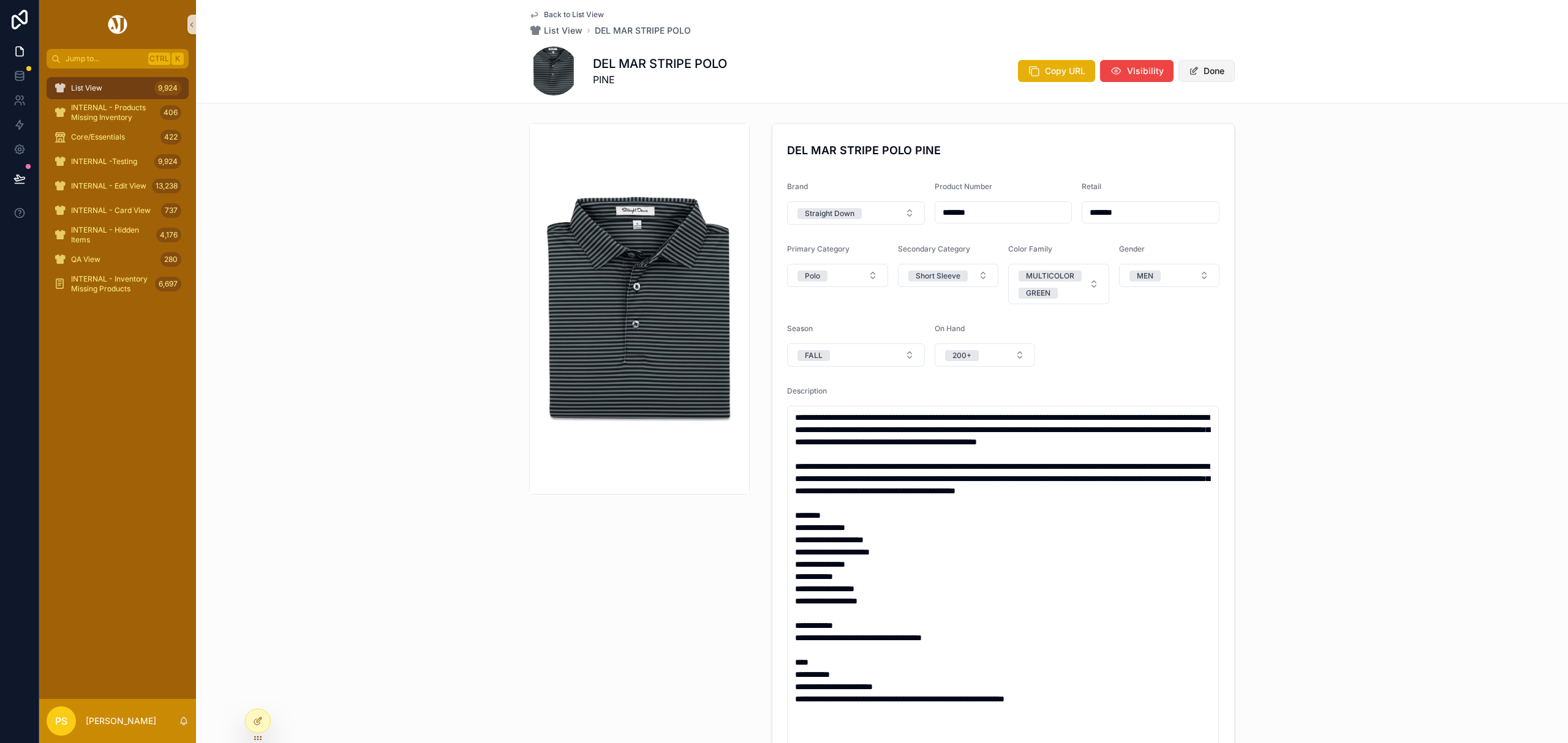
click at [1197, 67] on button "Done" at bounding box center [1206, 71] width 56 height 22
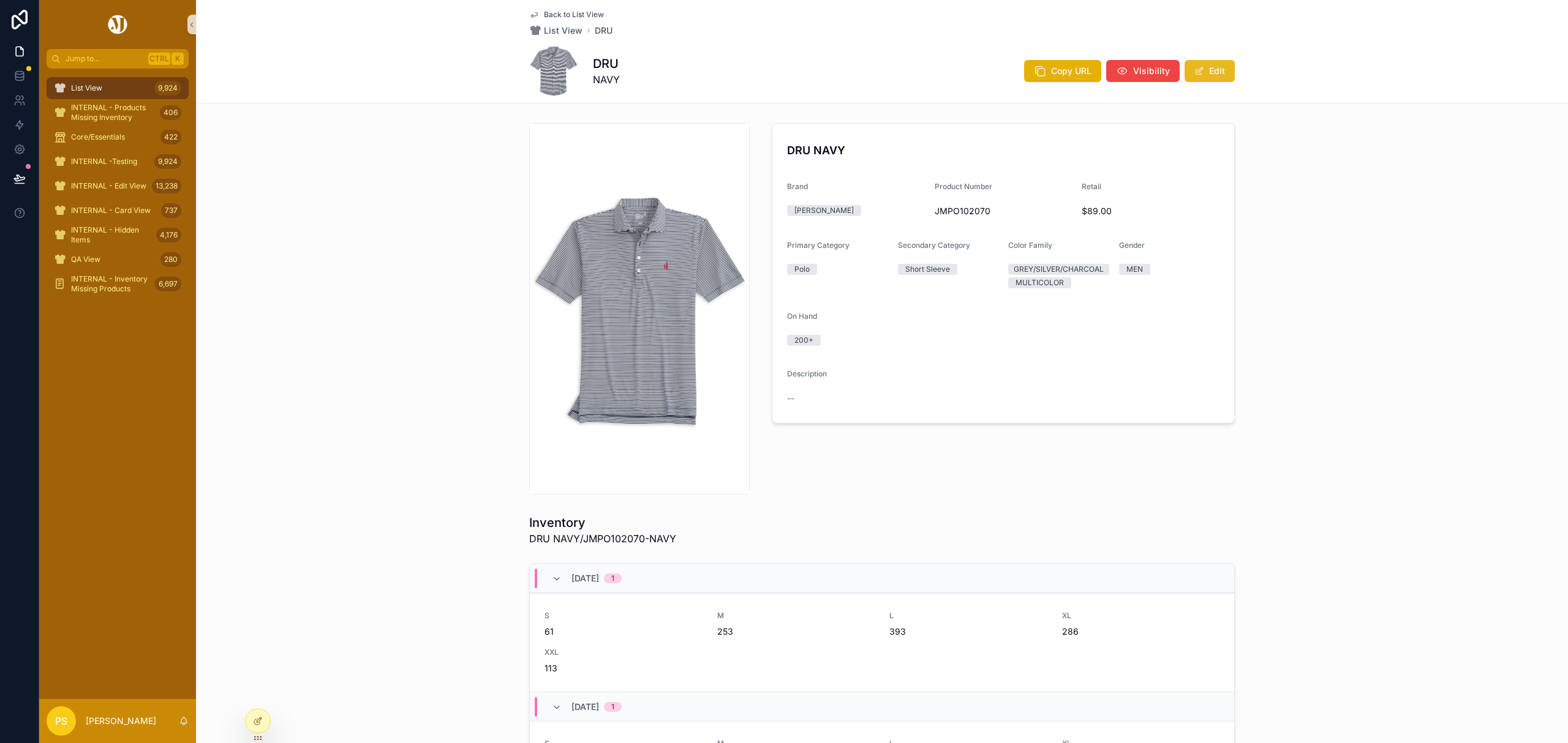
click at [1209, 69] on button "Edit" at bounding box center [1209, 71] width 50 height 22
click at [1067, 275] on div "GREY/SILVER/CHARCOAL" at bounding box center [1071, 276] width 92 height 11
click at [1085, 272] on button "MULTICOLOR" at bounding box center [1058, 275] width 101 height 23
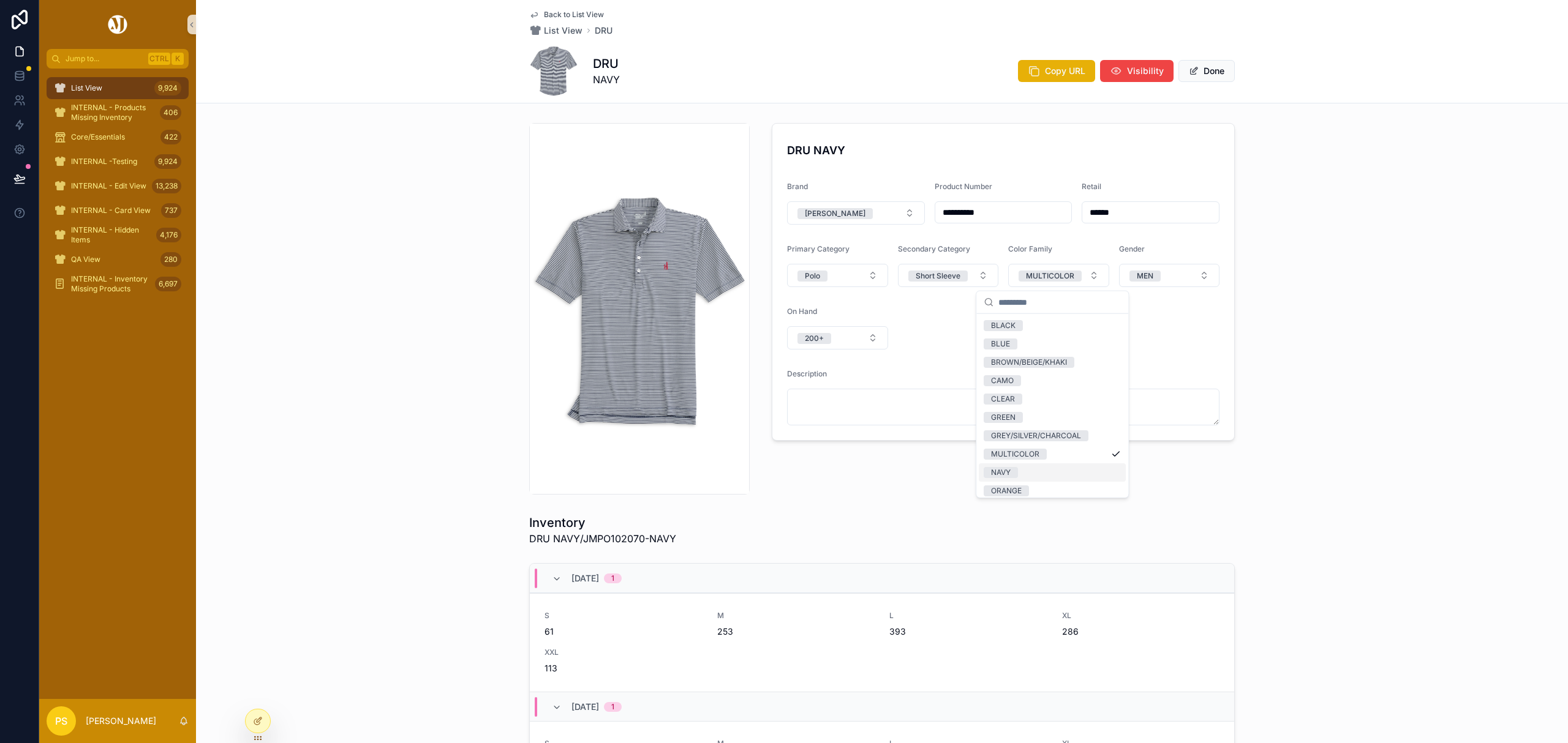
click at [1017, 473] on span "NAVY" at bounding box center [1000, 473] width 34 height 11
click at [1014, 357] on span "BLUE" at bounding box center [1000, 361] width 34 height 11
click at [1333, 228] on div "**********" at bounding box center [882, 309] width 1372 height 381
click at [1213, 71] on button "Done" at bounding box center [1206, 71] width 56 height 22
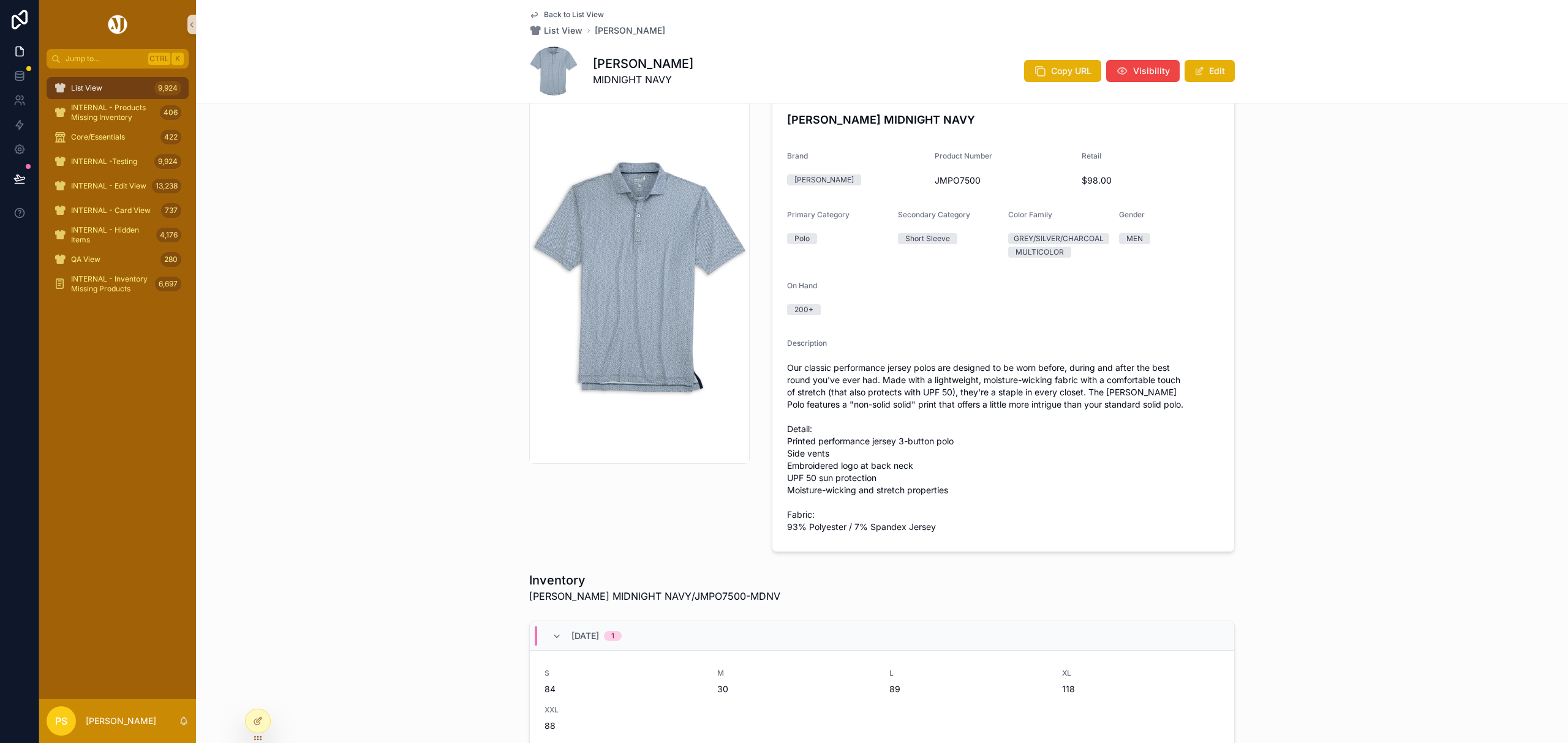
scroll to position [82, 0]
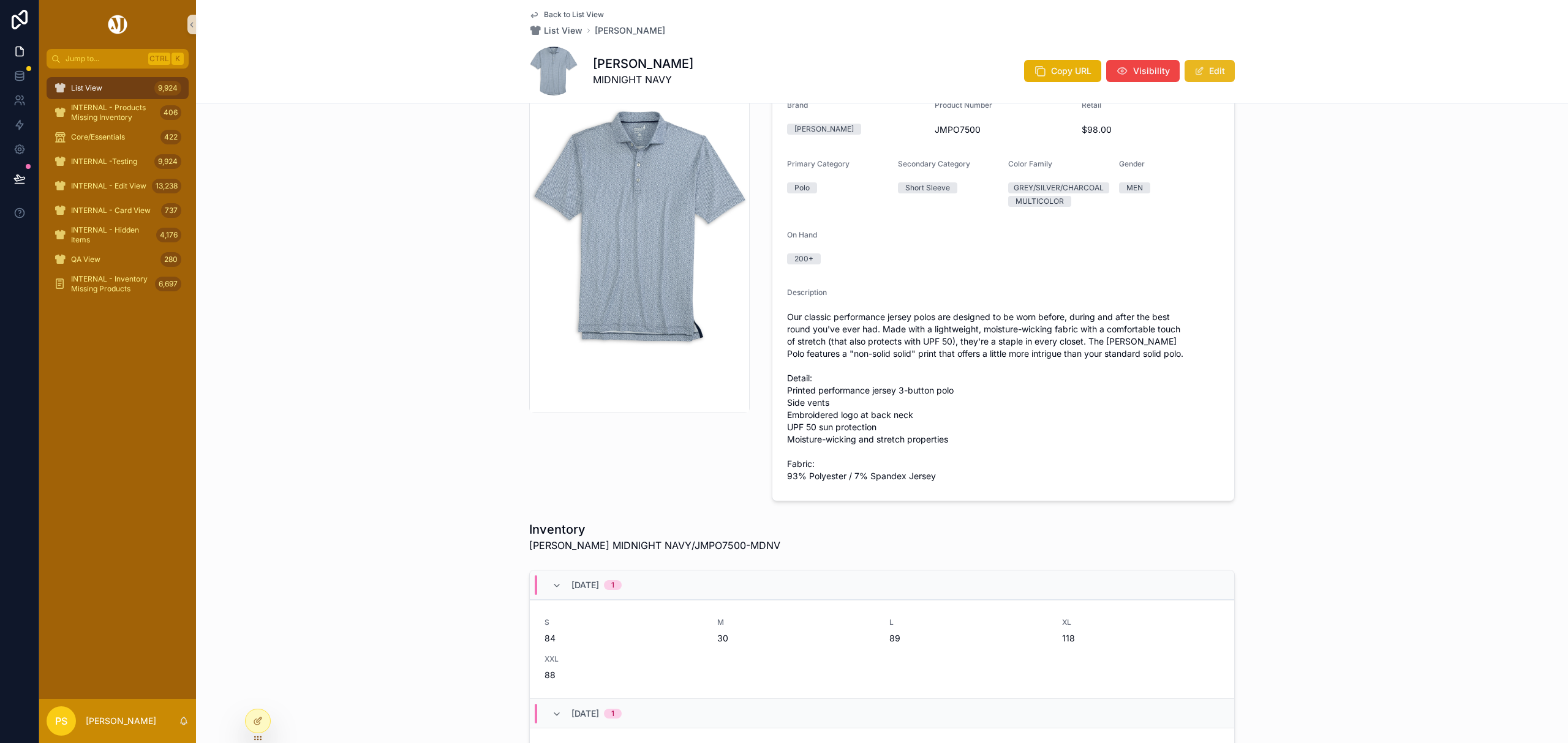
click at [1202, 71] on button "Edit" at bounding box center [1209, 71] width 50 height 22
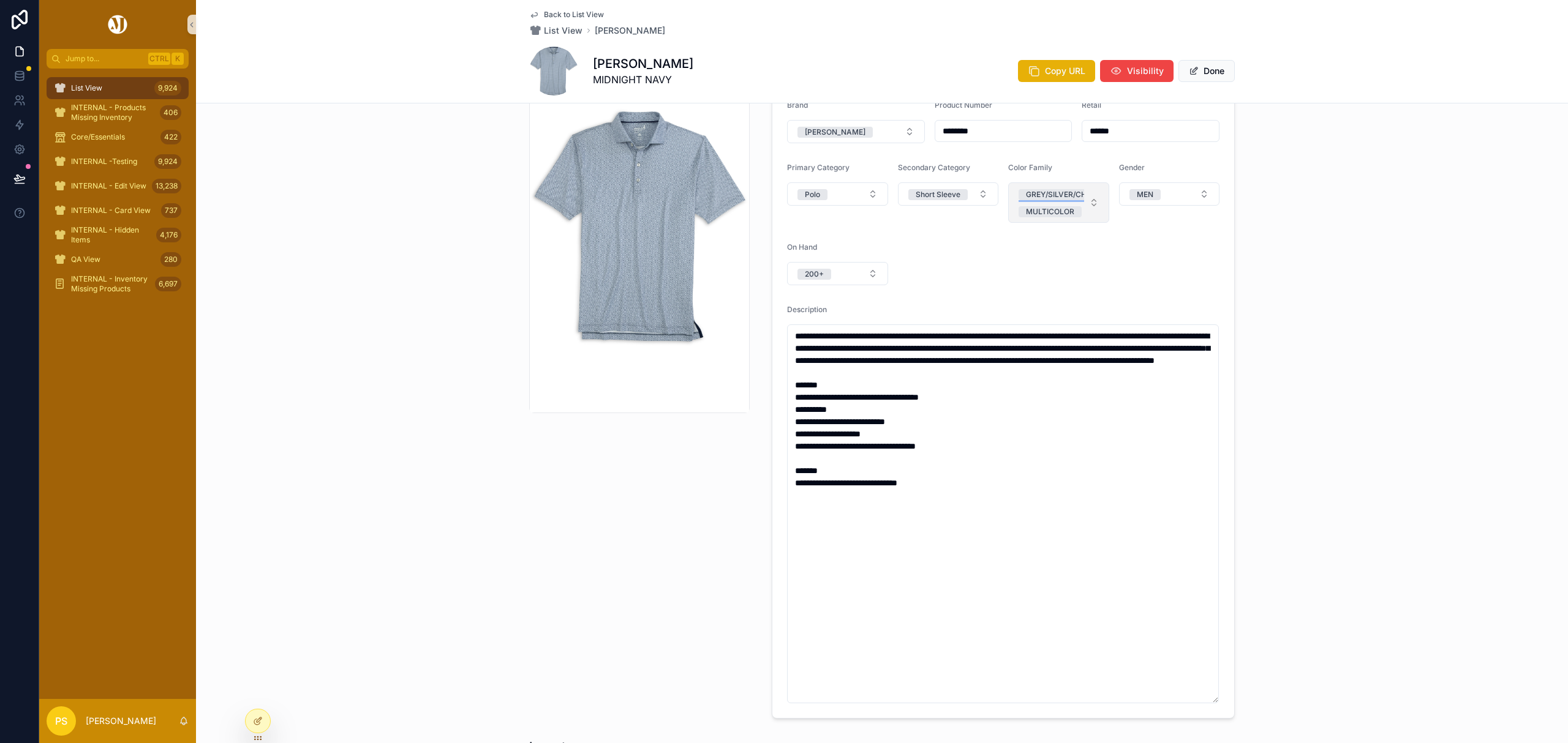
click at [1071, 193] on div "GREY/SILVER/CHARCOAL" at bounding box center [1071, 194] width 92 height 11
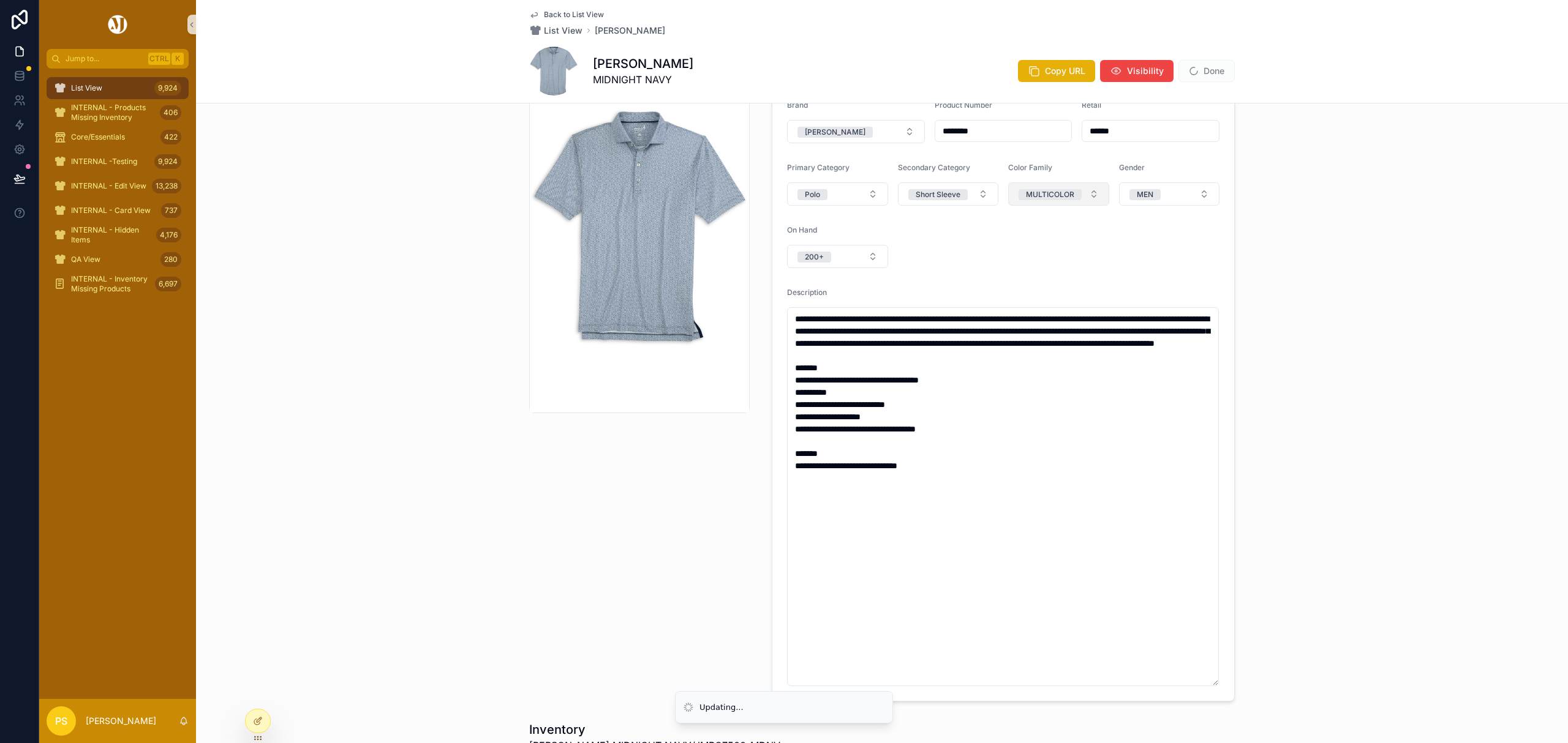
click at [1086, 196] on button "MULTICOLOR" at bounding box center [1058, 193] width 101 height 23
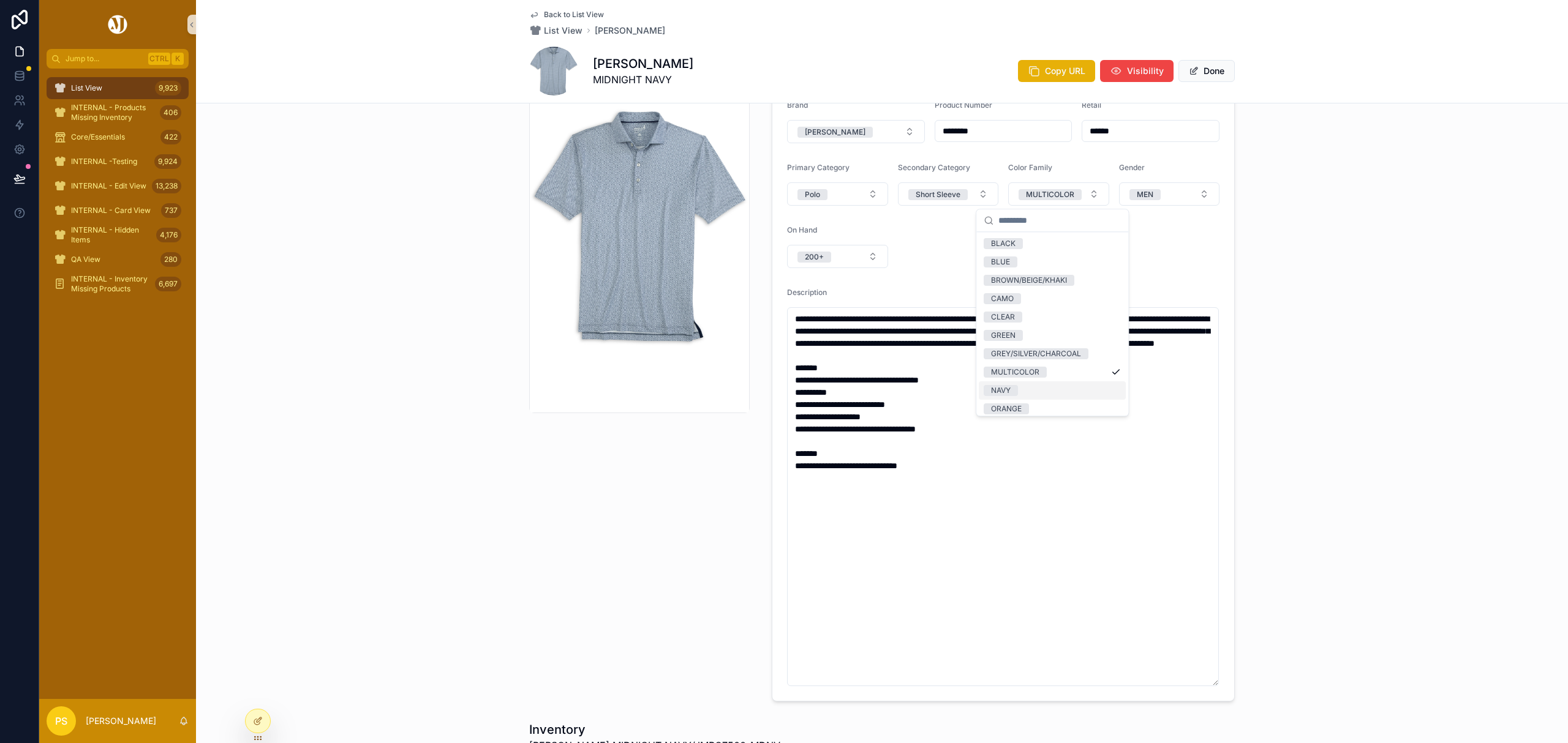
click at [1047, 390] on div "NAVY" at bounding box center [1052, 390] width 147 height 18
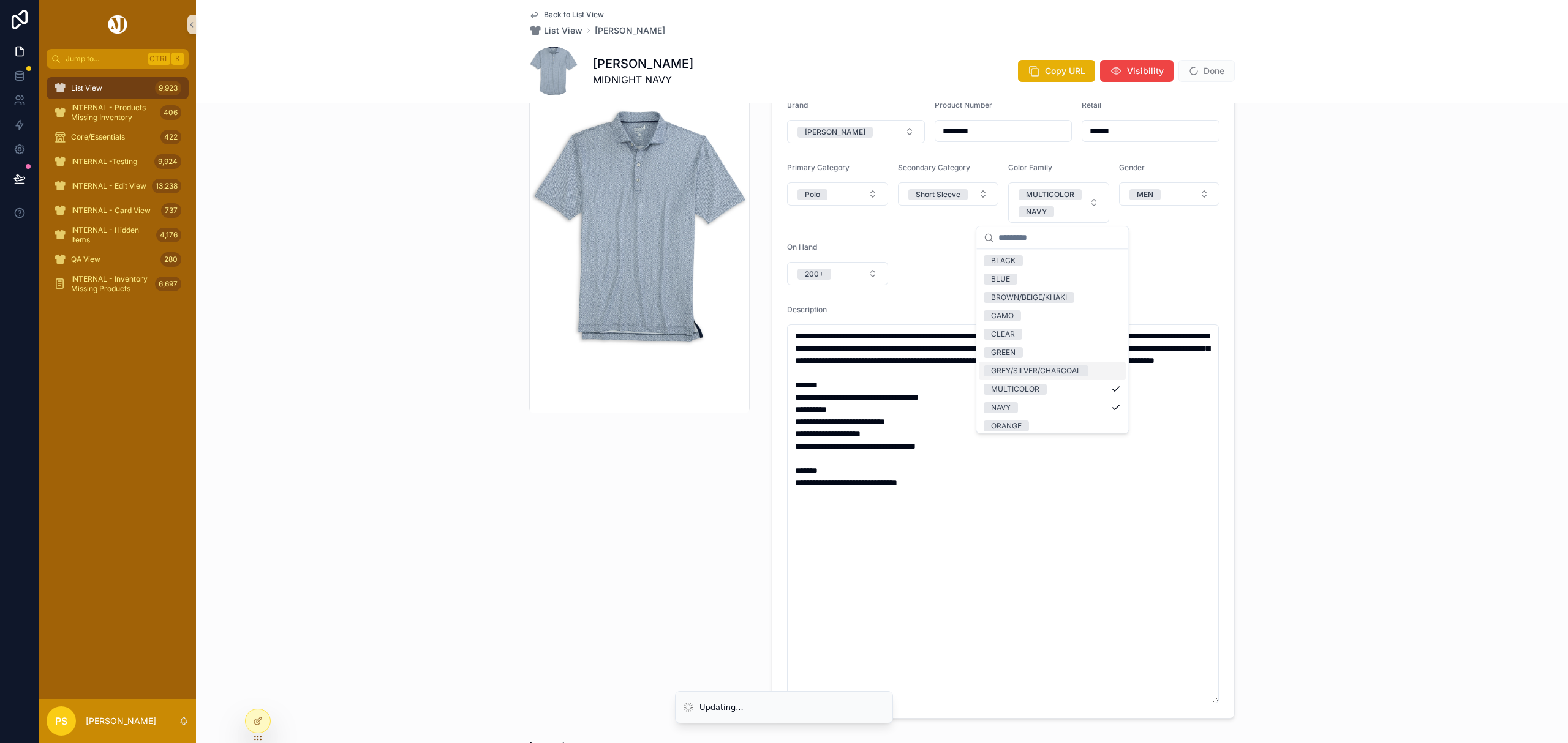
click at [1325, 279] on div "**********" at bounding box center [882, 380] width 1372 height 687
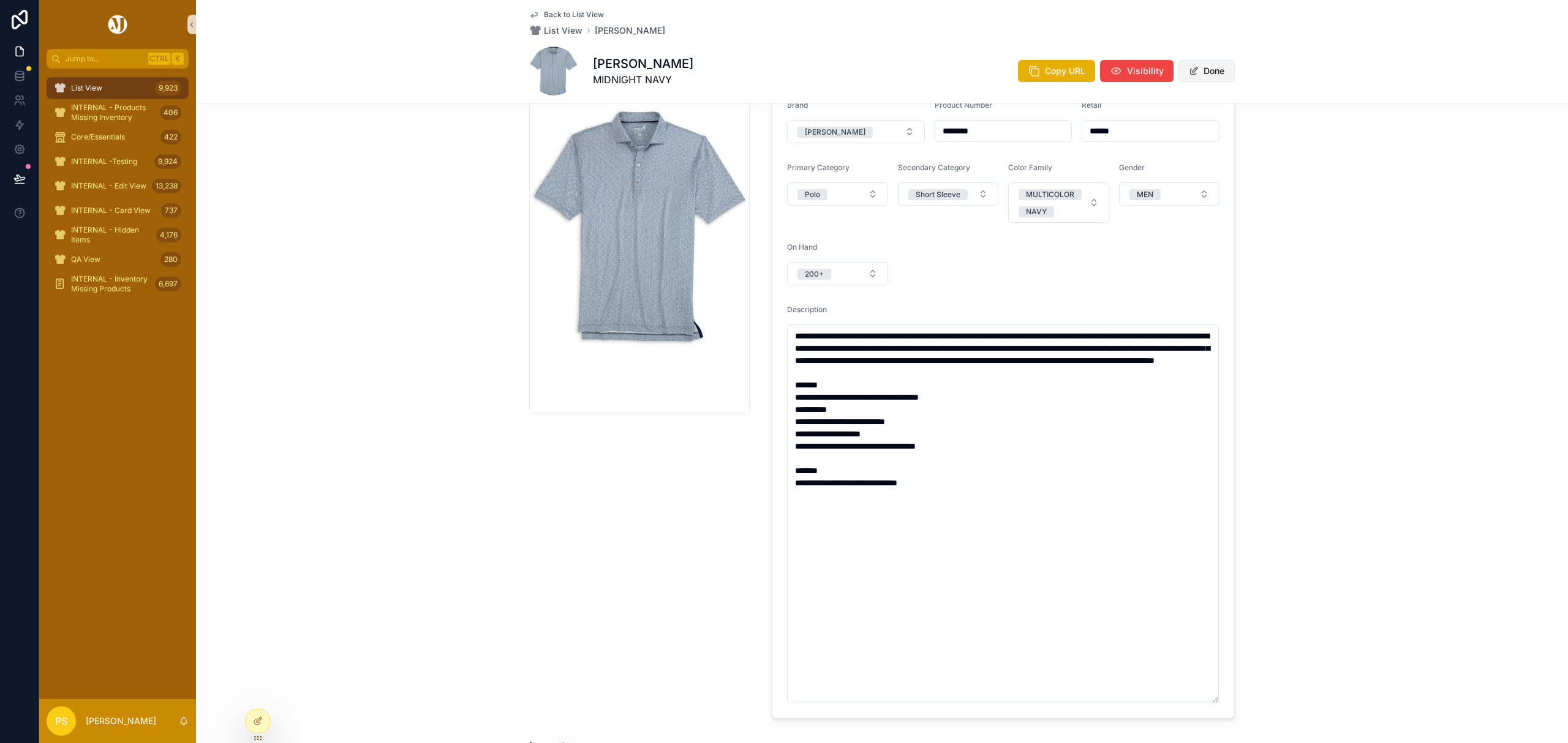
click at [1205, 70] on button "Done" at bounding box center [1206, 71] width 56 height 22
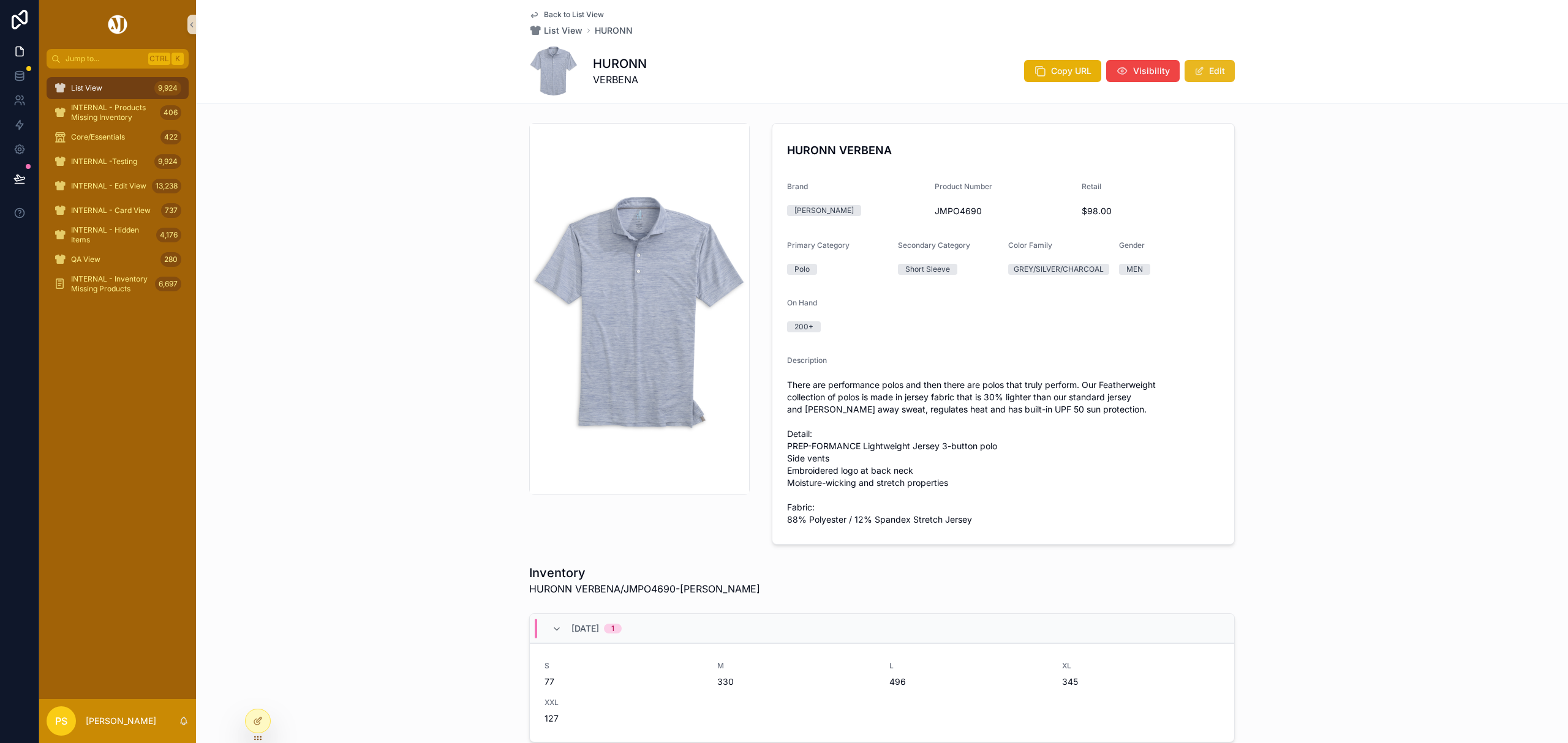
click at [1204, 73] on button "Edit" at bounding box center [1209, 71] width 50 height 22
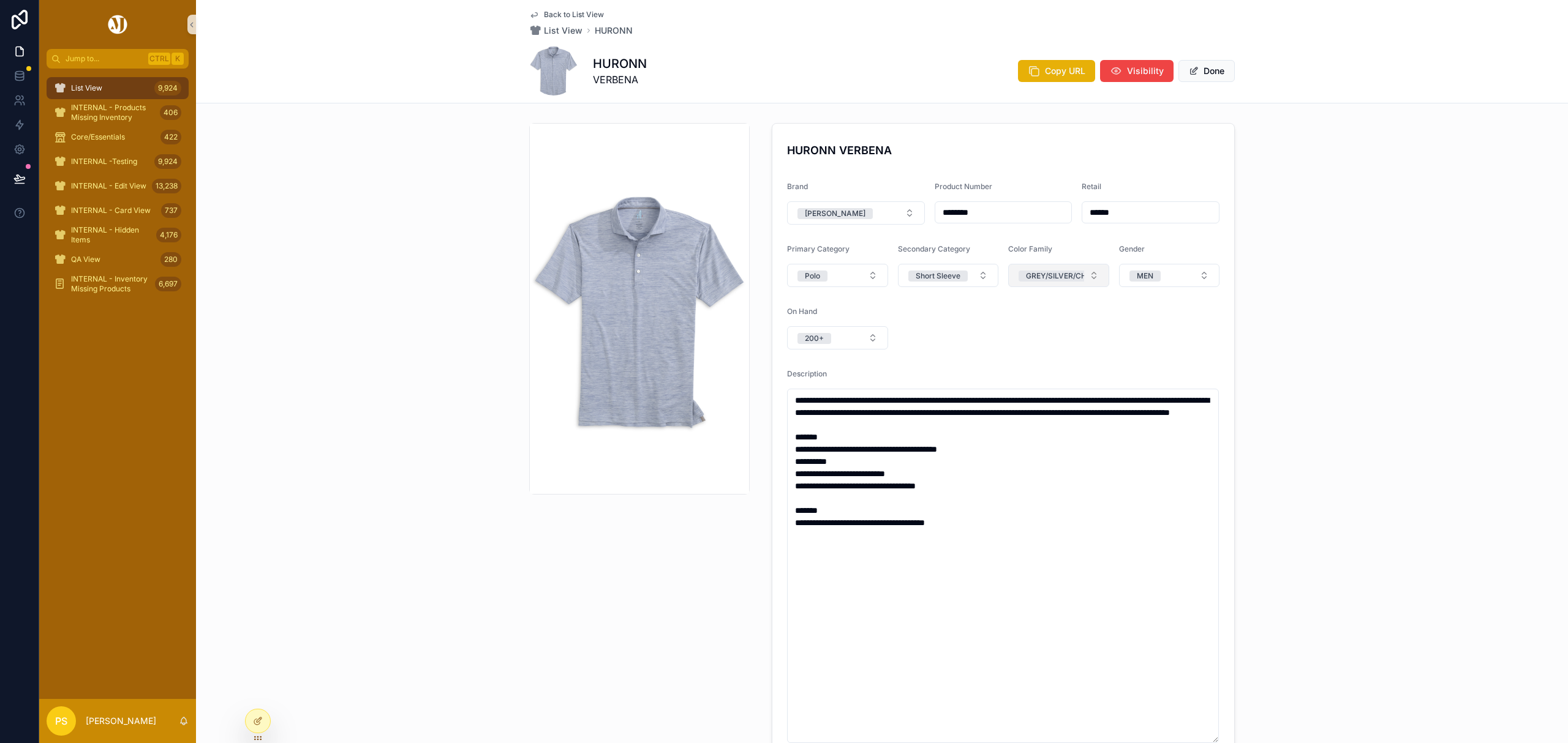
click at [1073, 278] on div "GREY/SILVER/CHARCOAL" at bounding box center [1071, 276] width 92 height 11
click at [1088, 278] on button "Select a Catalog Color Primary" at bounding box center [1058, 275] width 101 height 23
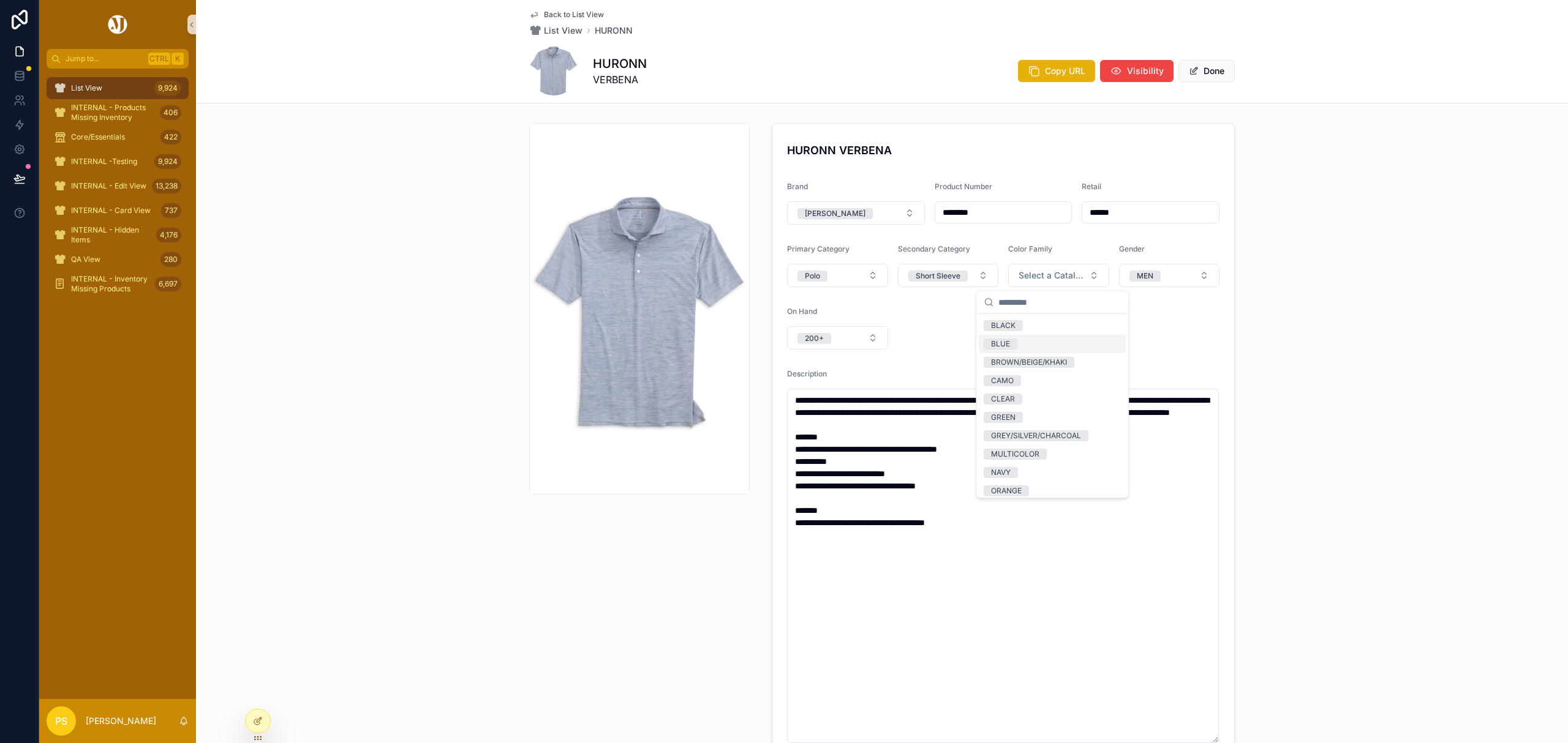
click at [1027, 341] on div "BLUE" at bounding box center [1052, 344] width 147 height 18
click at [1088, 278] on button "BLUE" at bounding box center [1058, 275] width 101 height 23
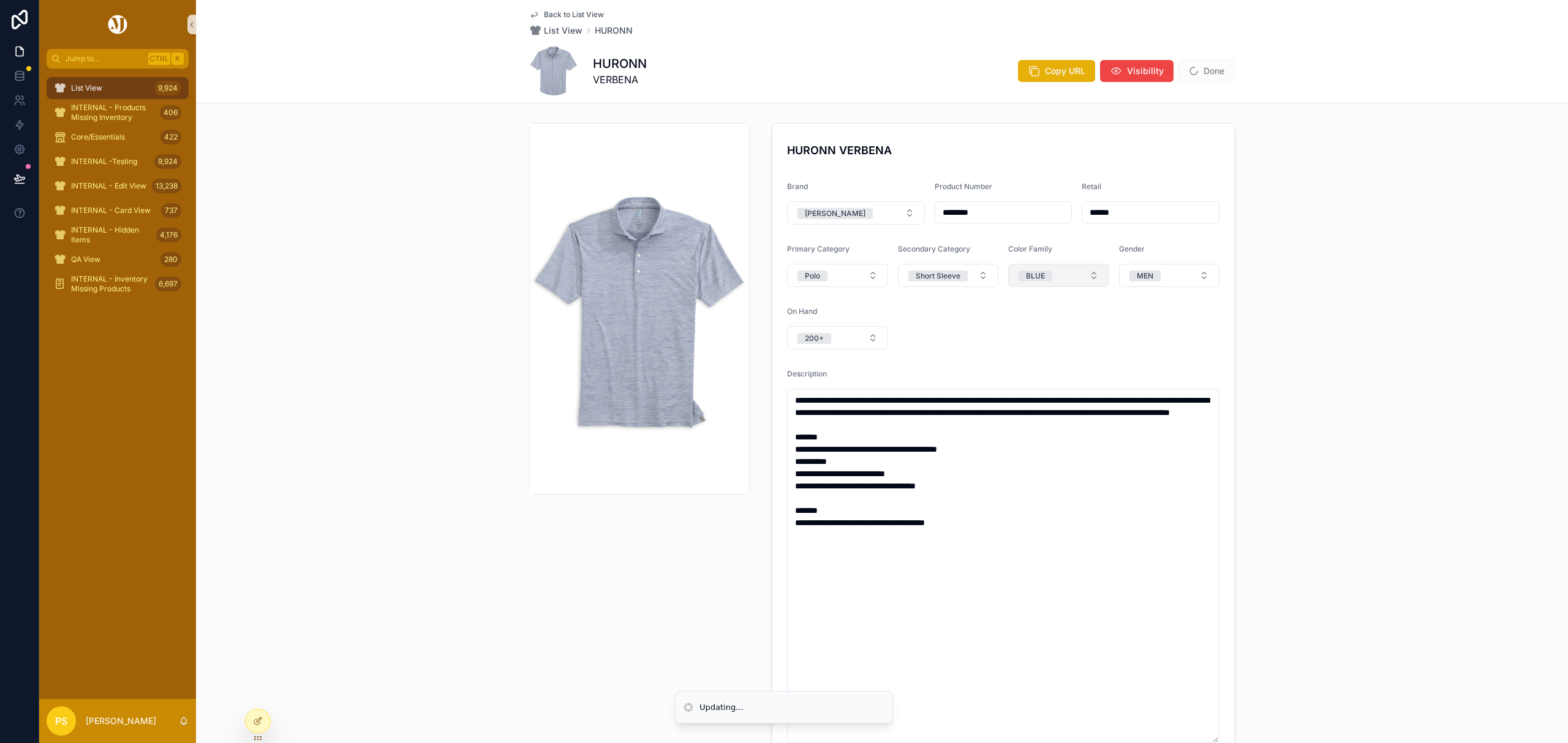
click at [1088, 278] on button "BLUE" at bounding box center [1058, 275] width 101 height 23
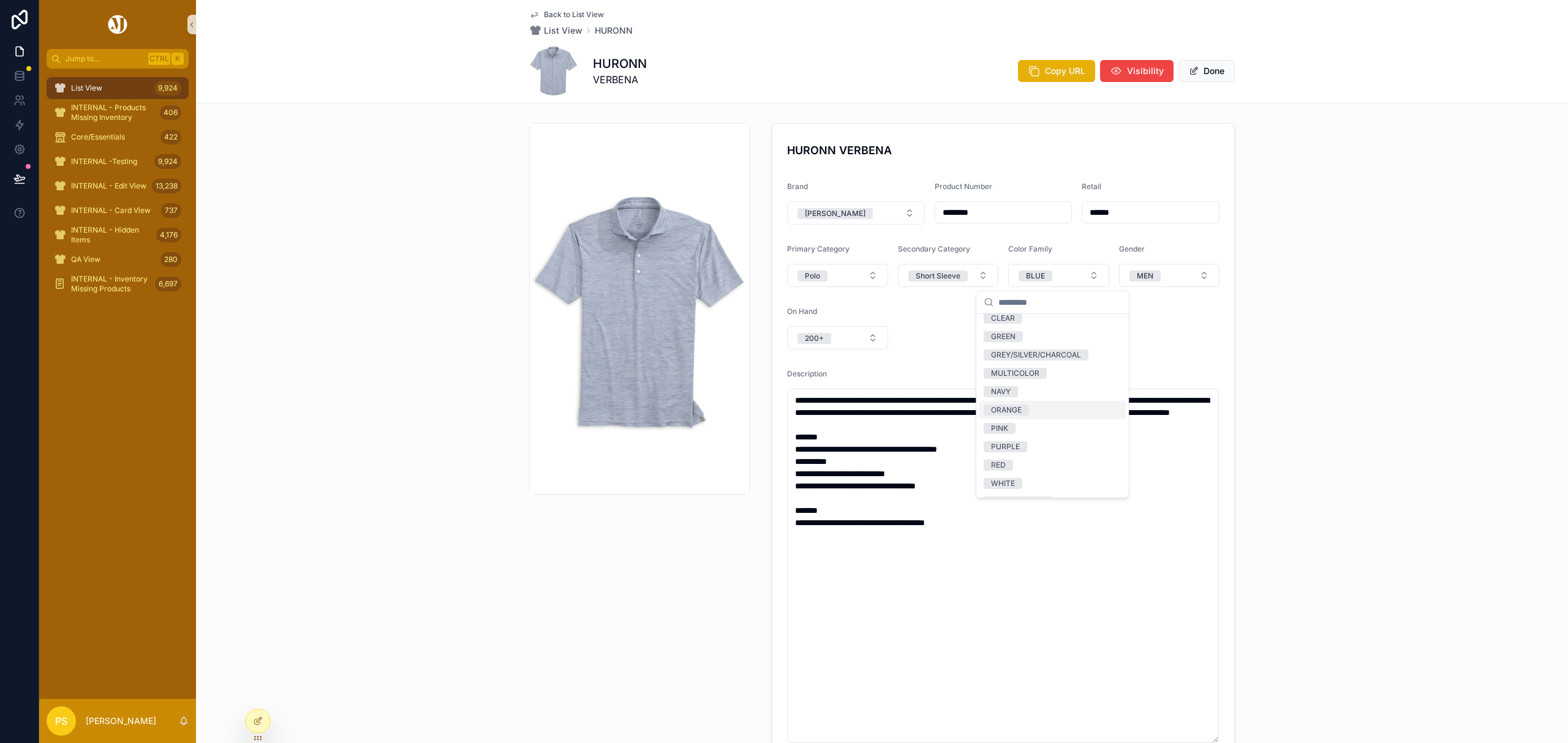
scroll to position [82, 0]
click at [1034, 443] on div "PURPLE" at bounding box center [1052, 446] width 147 height 18
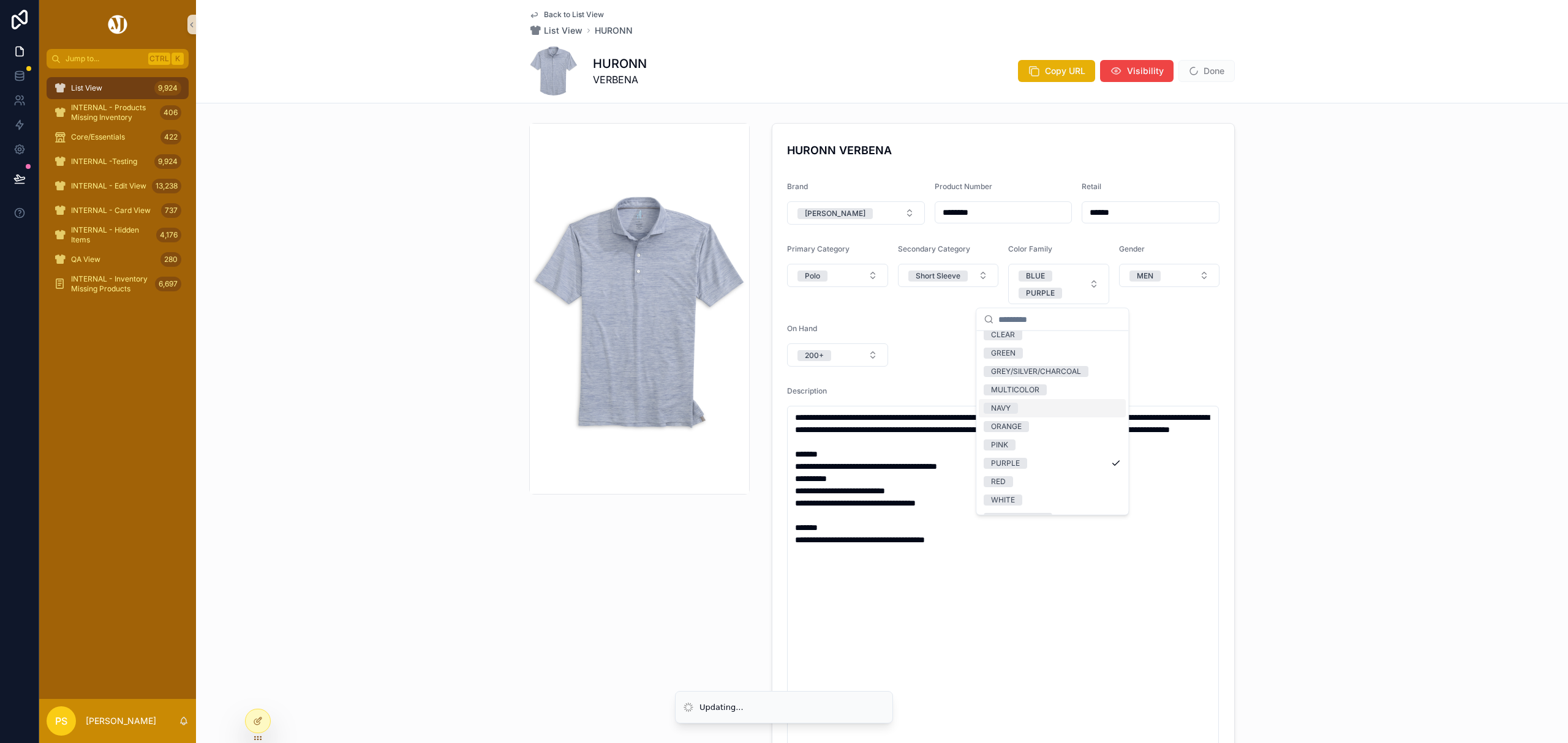
click at [1315, 235] on div "**********" at bounding box center [882, 449] width 1372 height 662
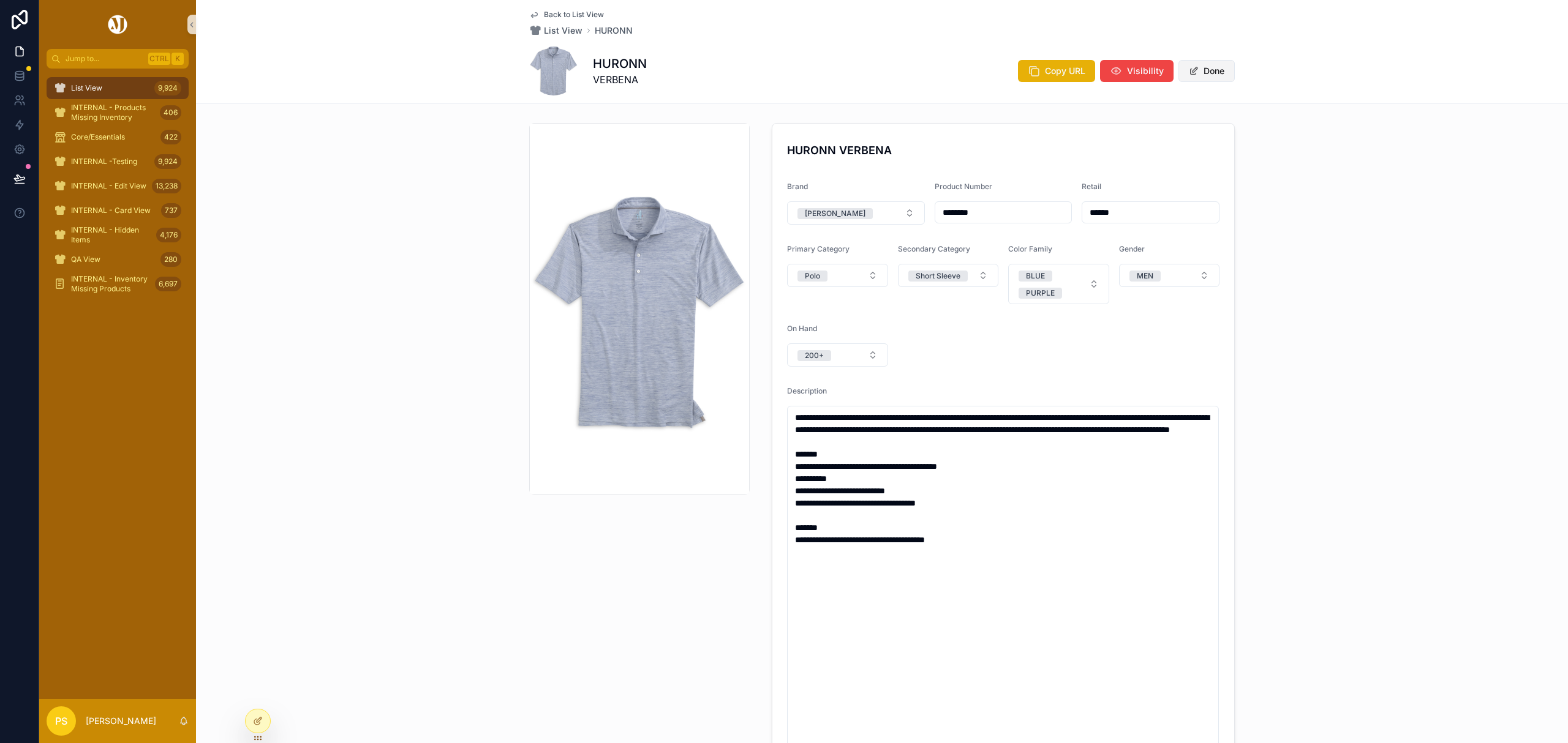
click at [1206, 74] on button "Done" at bounding box center [1206, 71] width 56 height 22
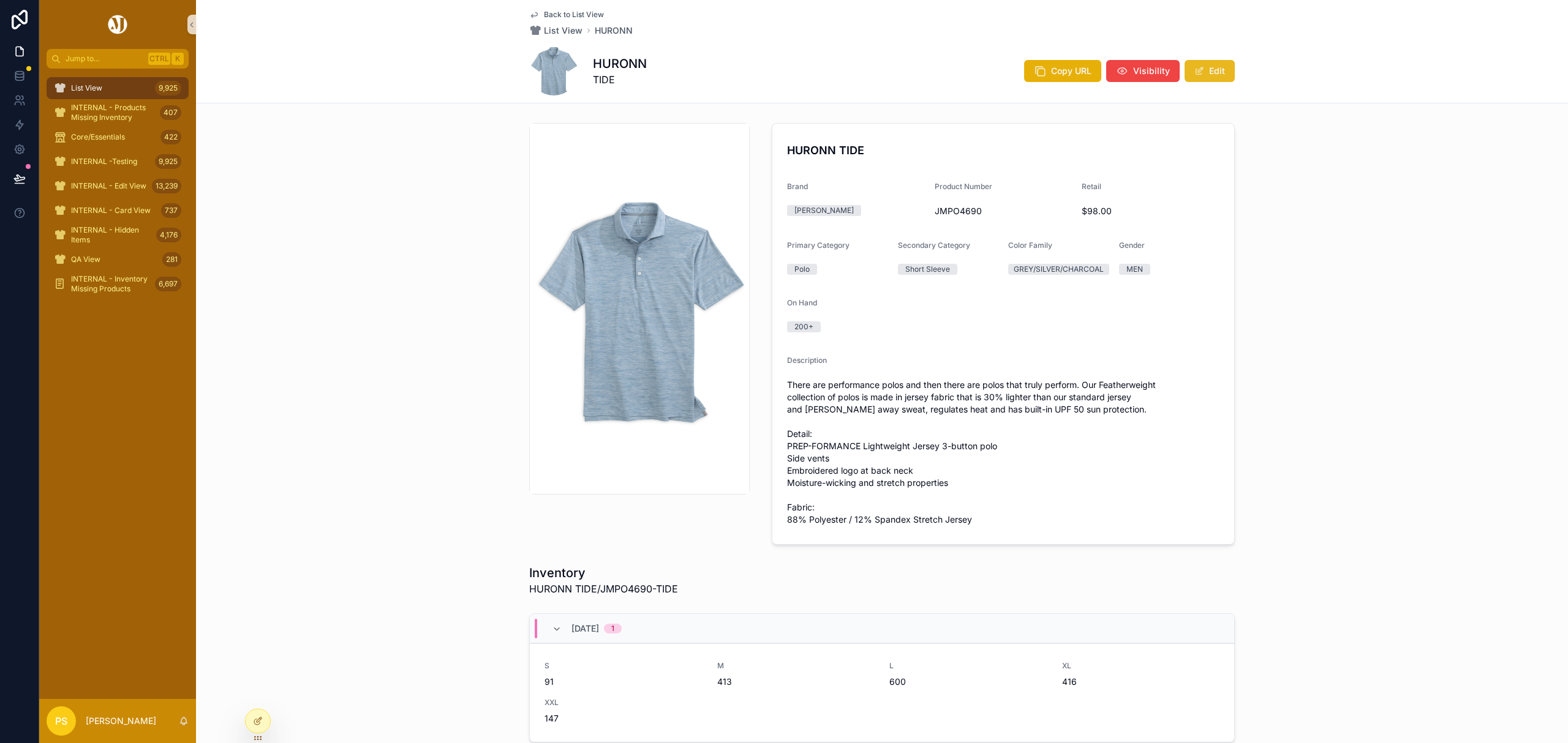
click at [1195, 74] on span "scrollable content" at bounding box center [1199, 71] width 10 height 10
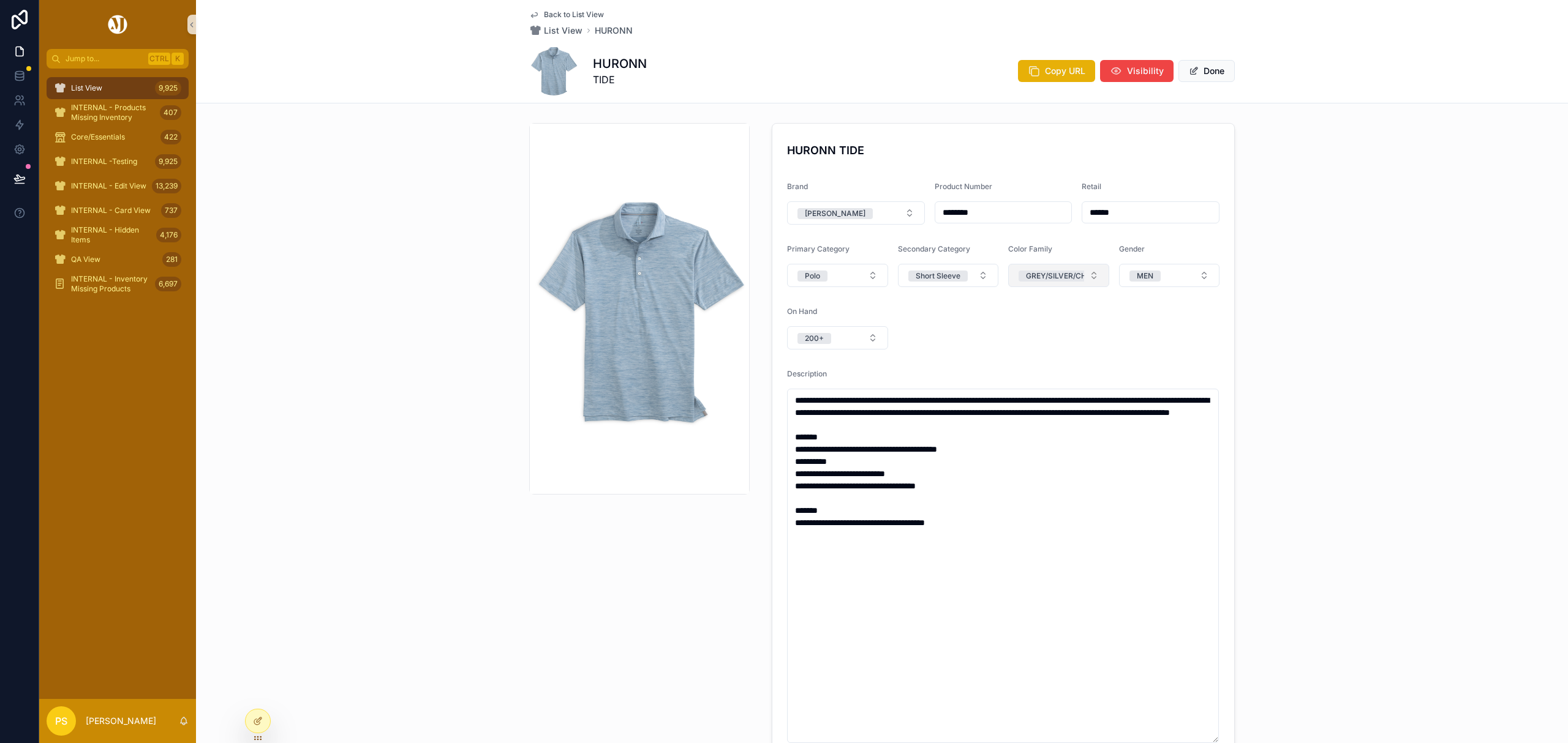
click at [1073, 272] on div "GREY/SILVER/CHARCOAL" at bounding box center [1071, 276] width 92 height 11
click at [1081, 275] on button "Select a Catalog Color Primary" at bounding box center [1058, 275] width 101 height 23
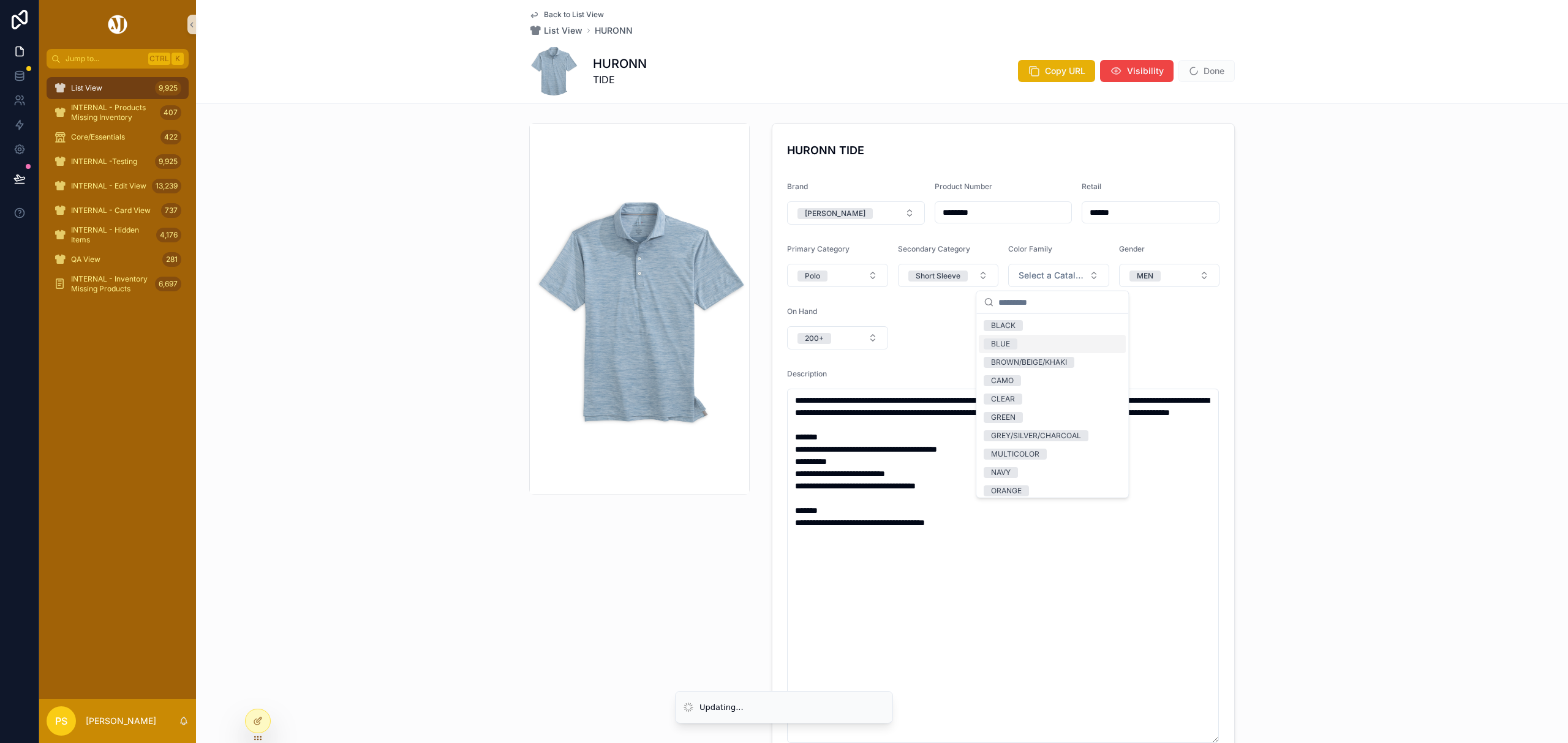
click at [1010, 341] on div "BLUE" at bounding box center [1000, 344] width 19 height 11
click at [1201, 69] on button "Done" at bounding box center [1206, 71] width 56 height 22
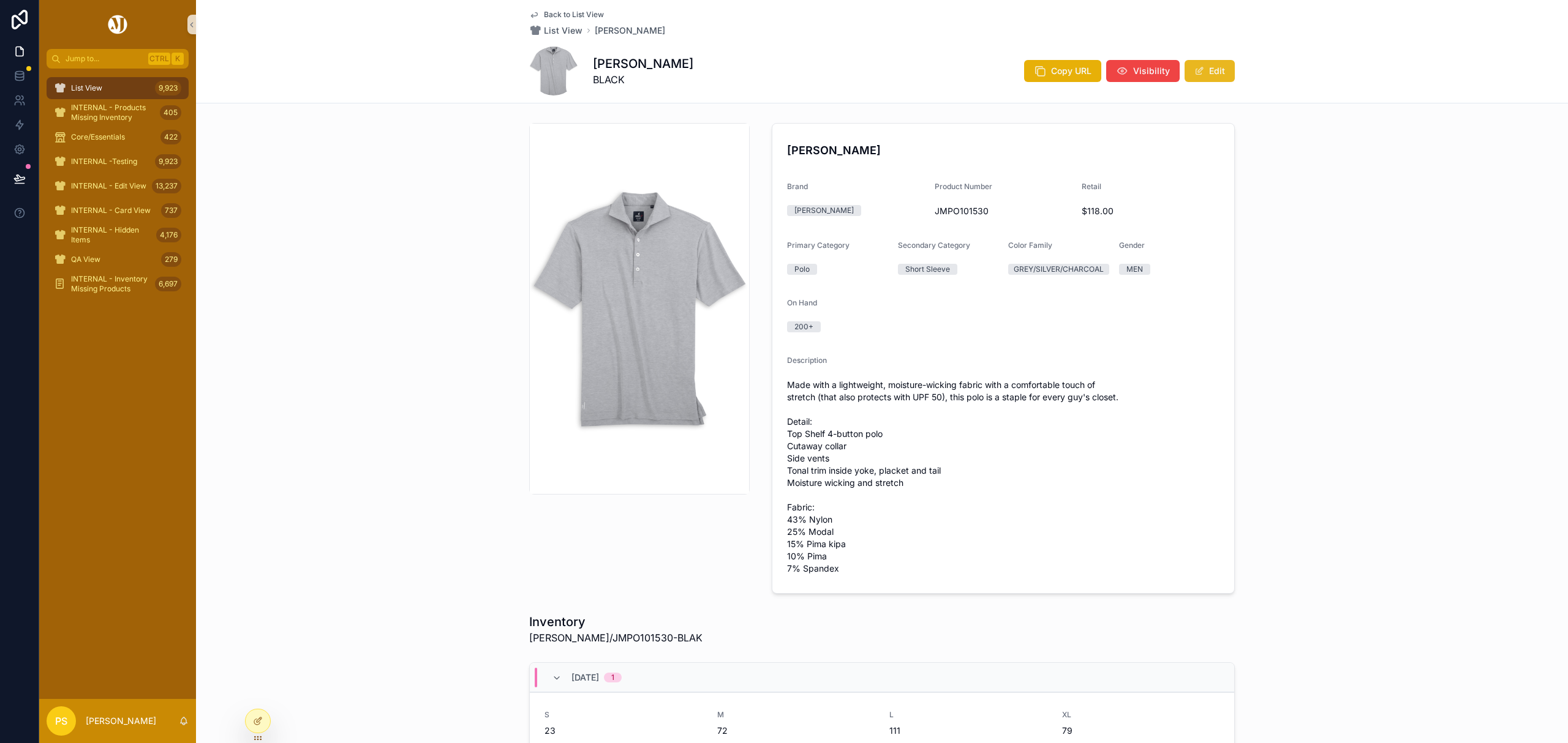
click at [1208, 70] on button "Edit" at bounding box center [1209, 71] width 50 height 22
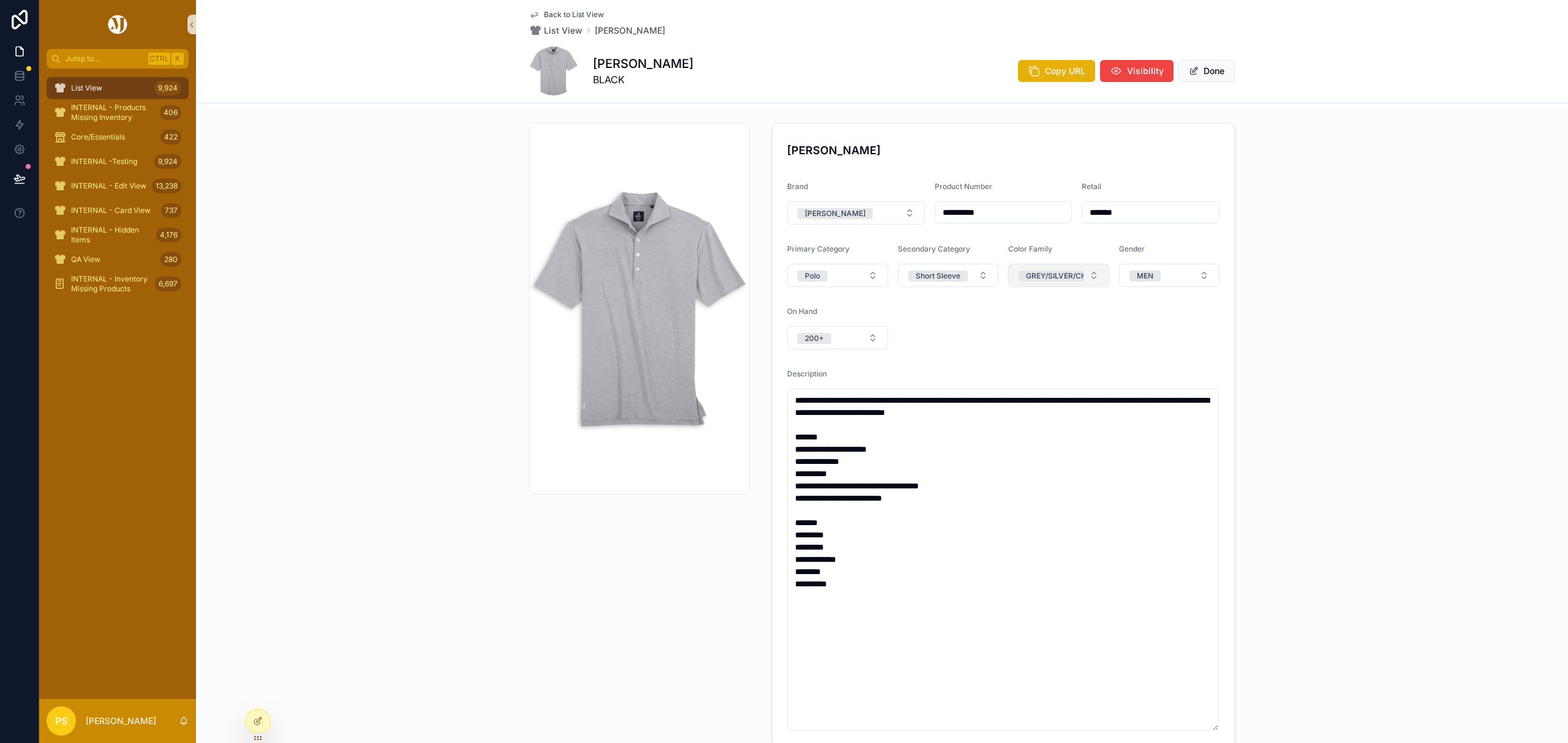
click at [1069, 277] on div "GREY/SILVER/CHARCOAL" at bounding box center [1071, 276] width 92 height 11
click at [1085, 277] on button "Select a Catalog Color Primary" at bounding box center [1058, 275] width 101 height 23
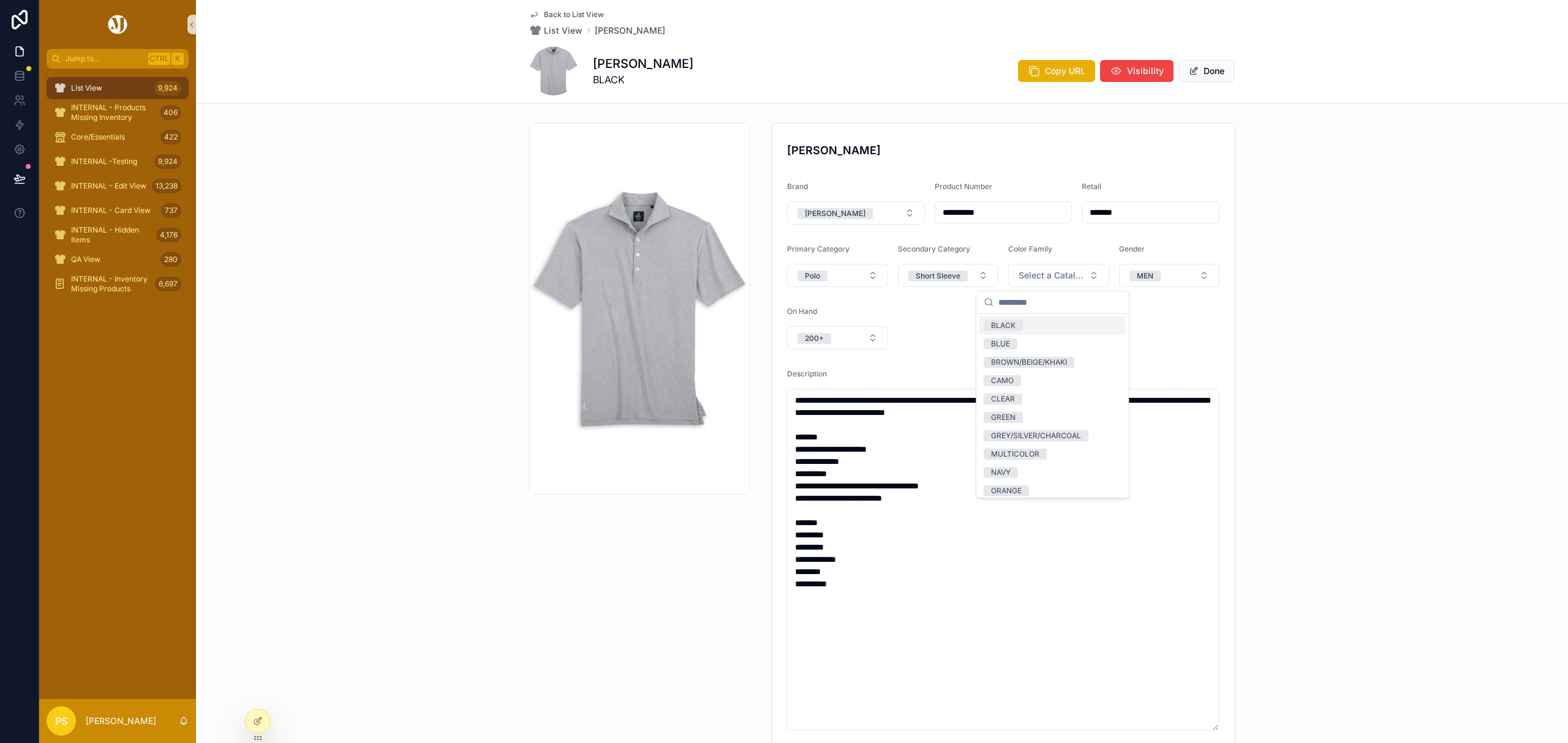
click at [1029, 326] on div "BLACK" at bounding box center [1052, 325] width 147 height 18
click at [1304, 287] on div "**********" at bounding box center [882, 434] width 1372 height 633
click at [1194, 70] on button "Done" at bounding box center [1206, 71] width 56 height 22
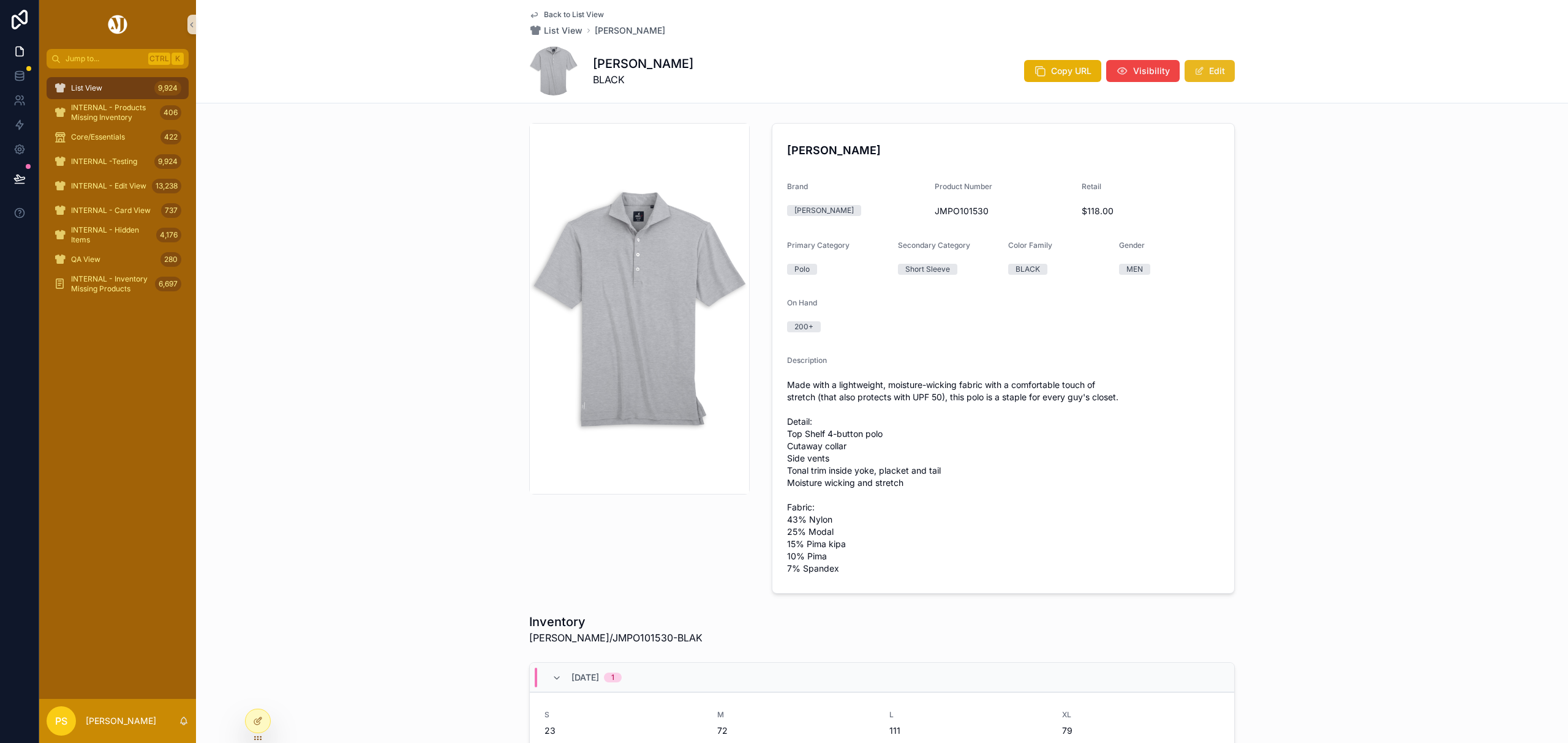
click at [1194, 73] on span "scrollable content" at bounding box center [1199, 71] width 10 height 10
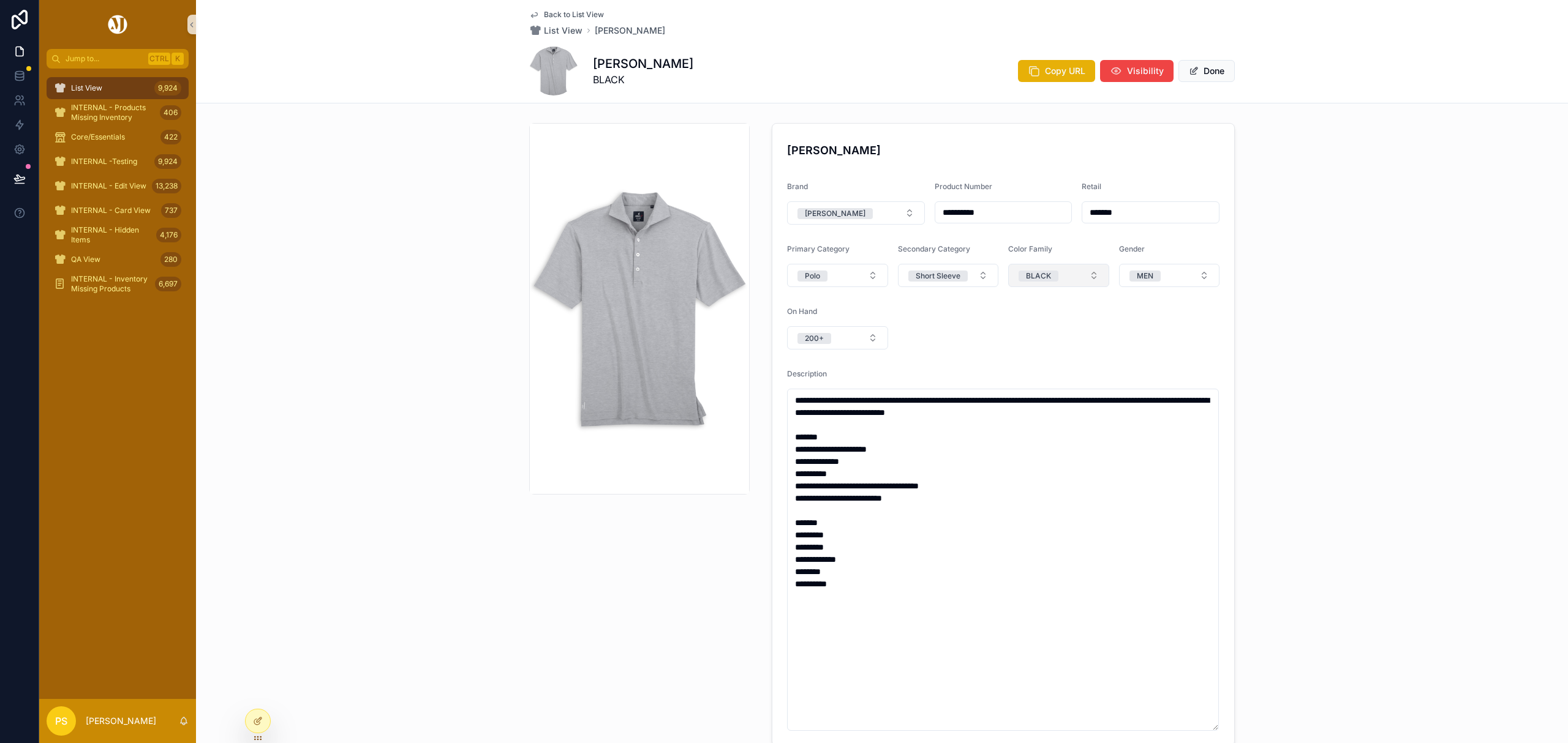
click at [1088, 276] on button "BLACK" at bounding box center [1058, 275] width 101 height 23
click at [1030, 437] on div "GREY/SILVER/CHARCOAL" at bounding box center [1036, 436] width 90 height 11
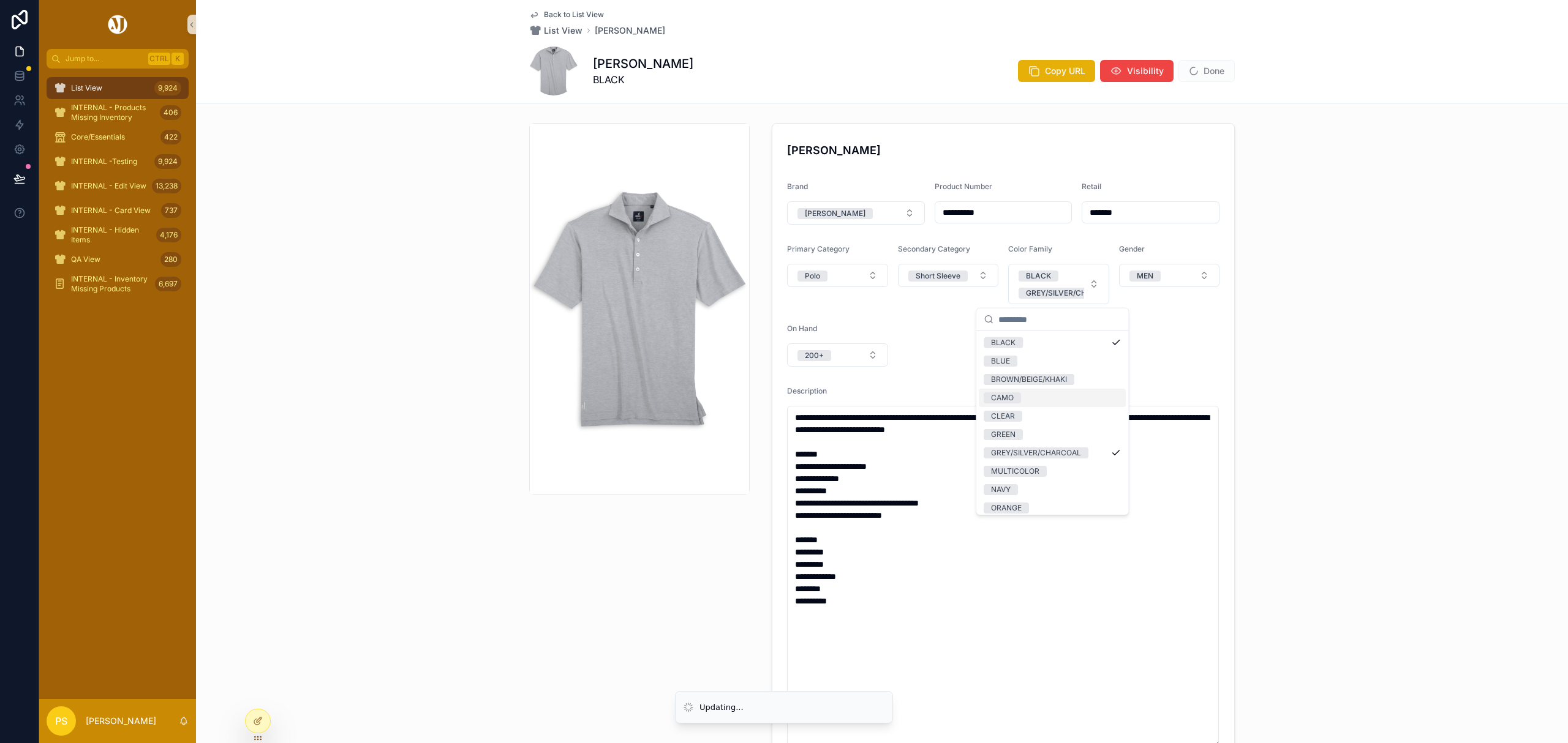
click at [1351, 253] on div "**********" at bounding box center [882, 443] width 1372 height 650
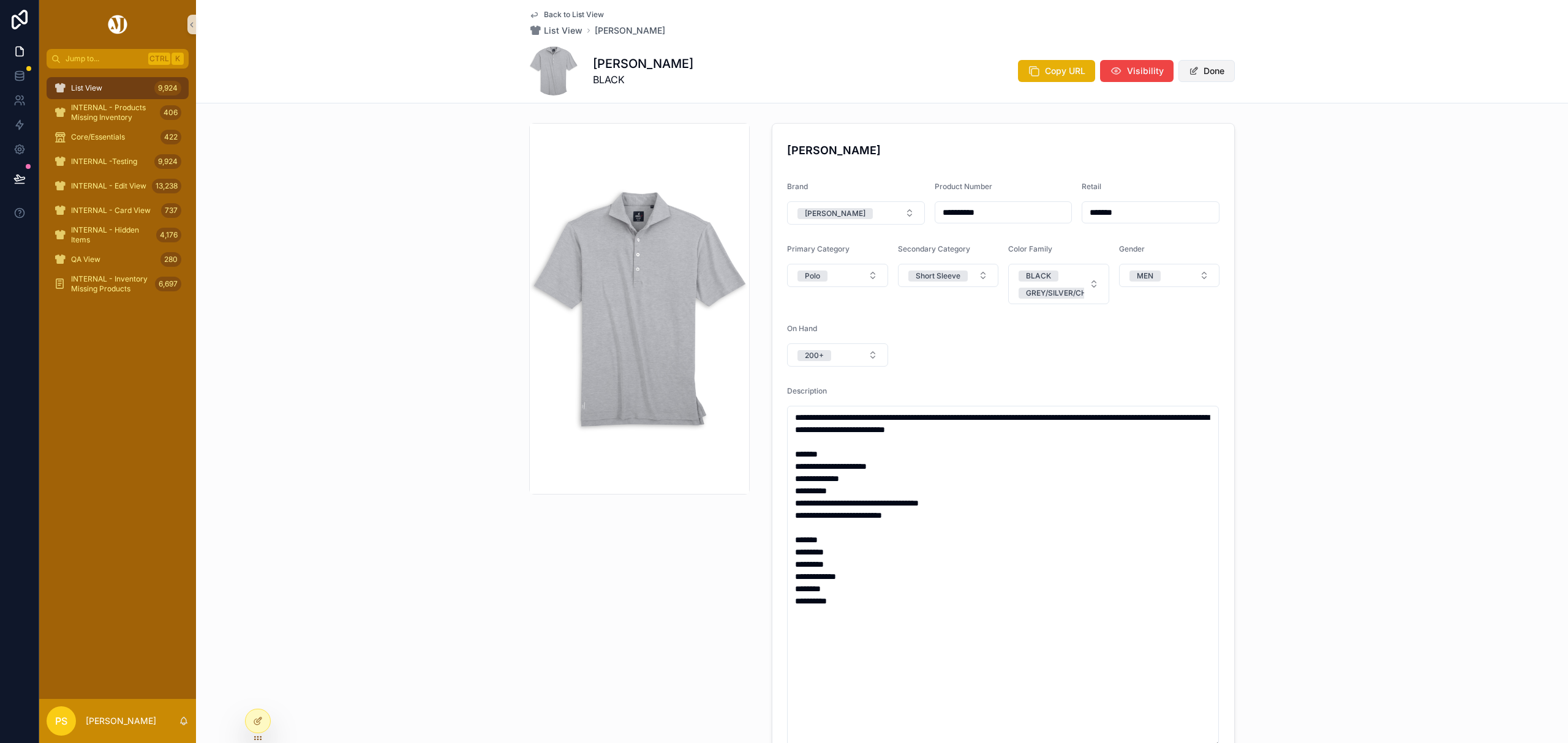
click at [1212, 71] on button "Done" at bounding box center [1206, 71] width 56 height 22
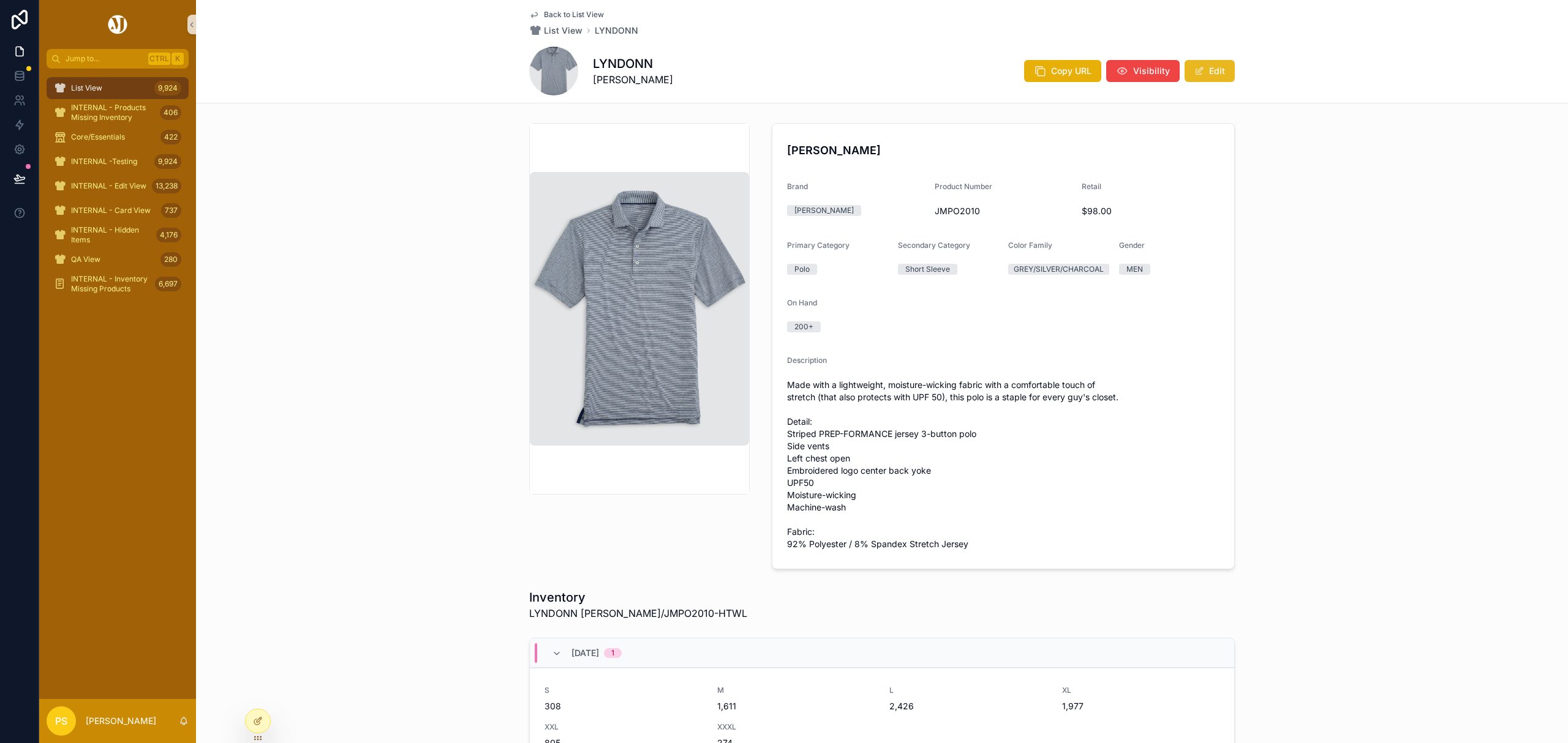
click at [1213, 74] on button "Edit" at bounding box center [1209, 71] width 50 height 22
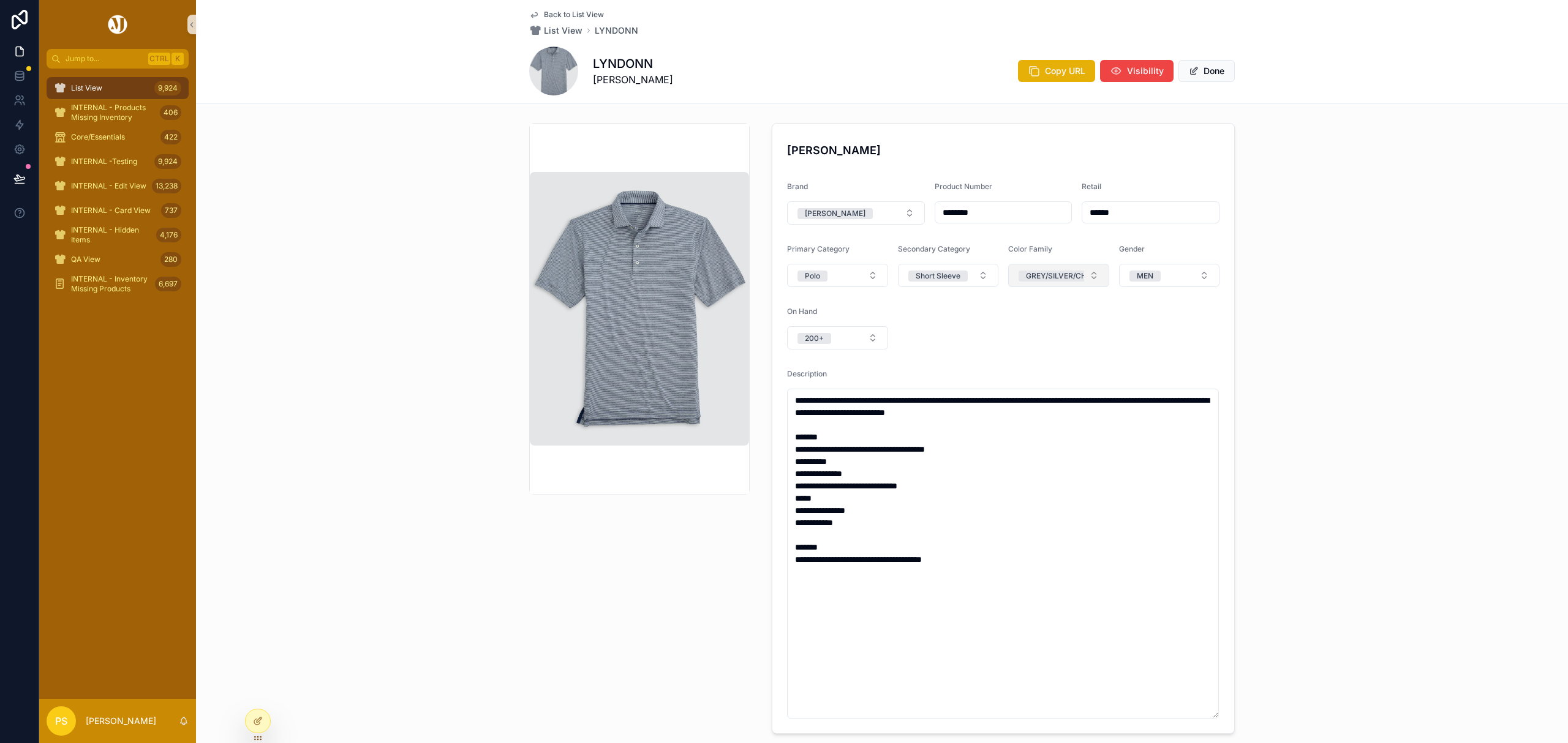
click at [1068, 276] on div "GREY/SILVER/CHARCOAL" at bounding box center [1071, 276] width 92 height 11
click at [1082, 277] on button "Select a Catalog Color Primary" at bounding box center [1058, 275] width 101 height 23
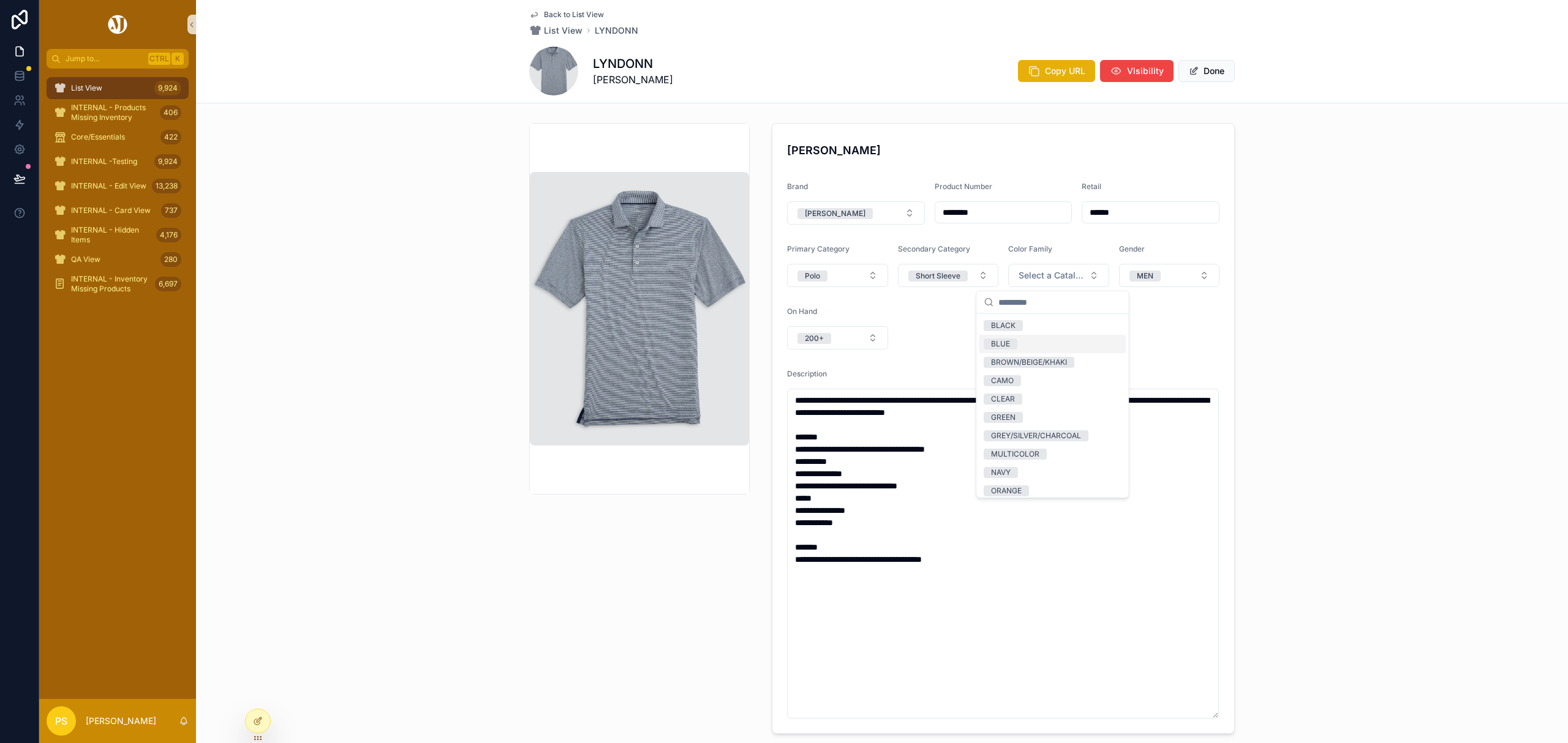
click at [1027, 344] on div "BLUE" at bounding box center [1052, 344] width 147 height 18
click at [1041, 471] on div "NAVY" at bounding box center [1052, 473] width 147 height 18
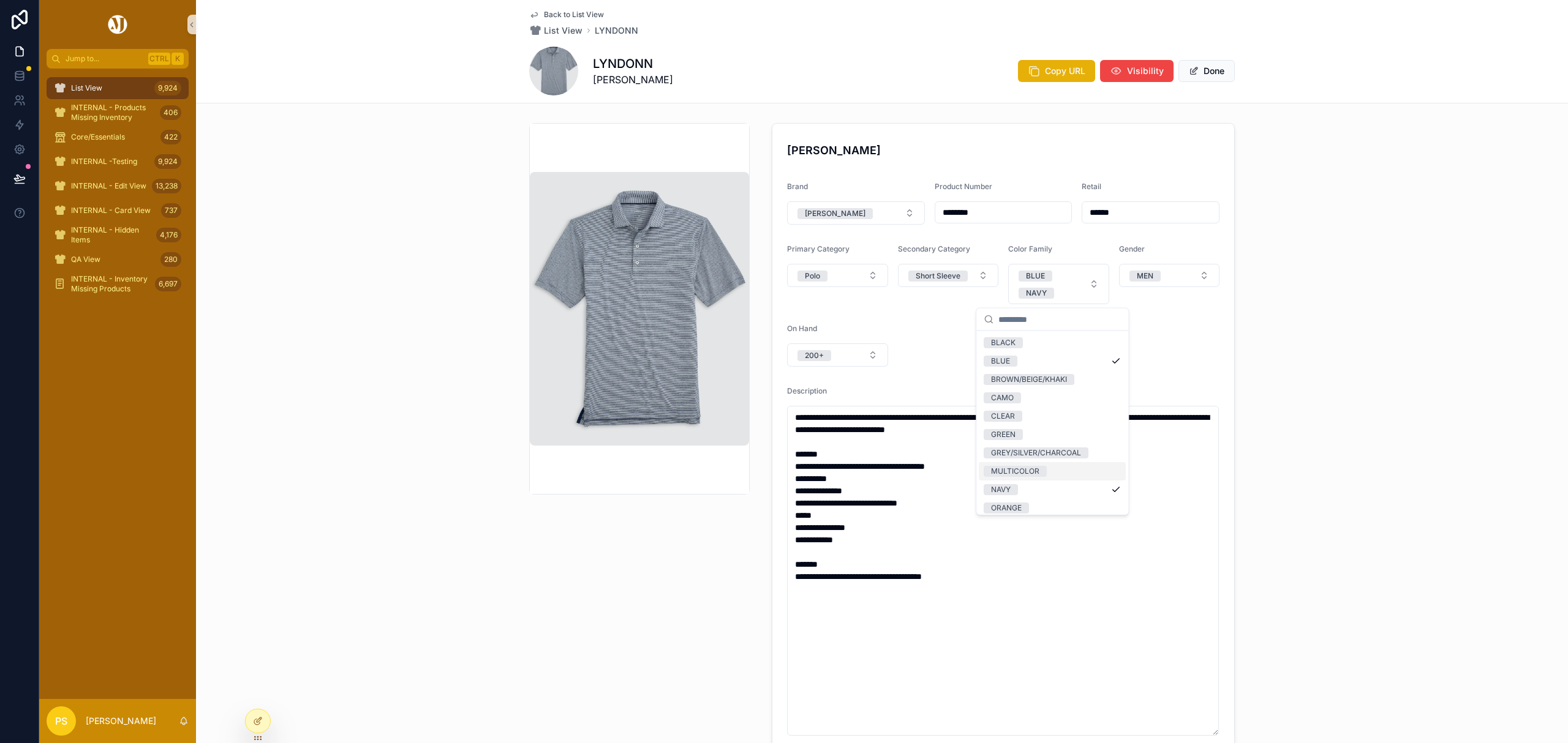
click at [1041, 474] on span "MULTICOLOR" at bounding box center [1014, 472] width 63 height 11
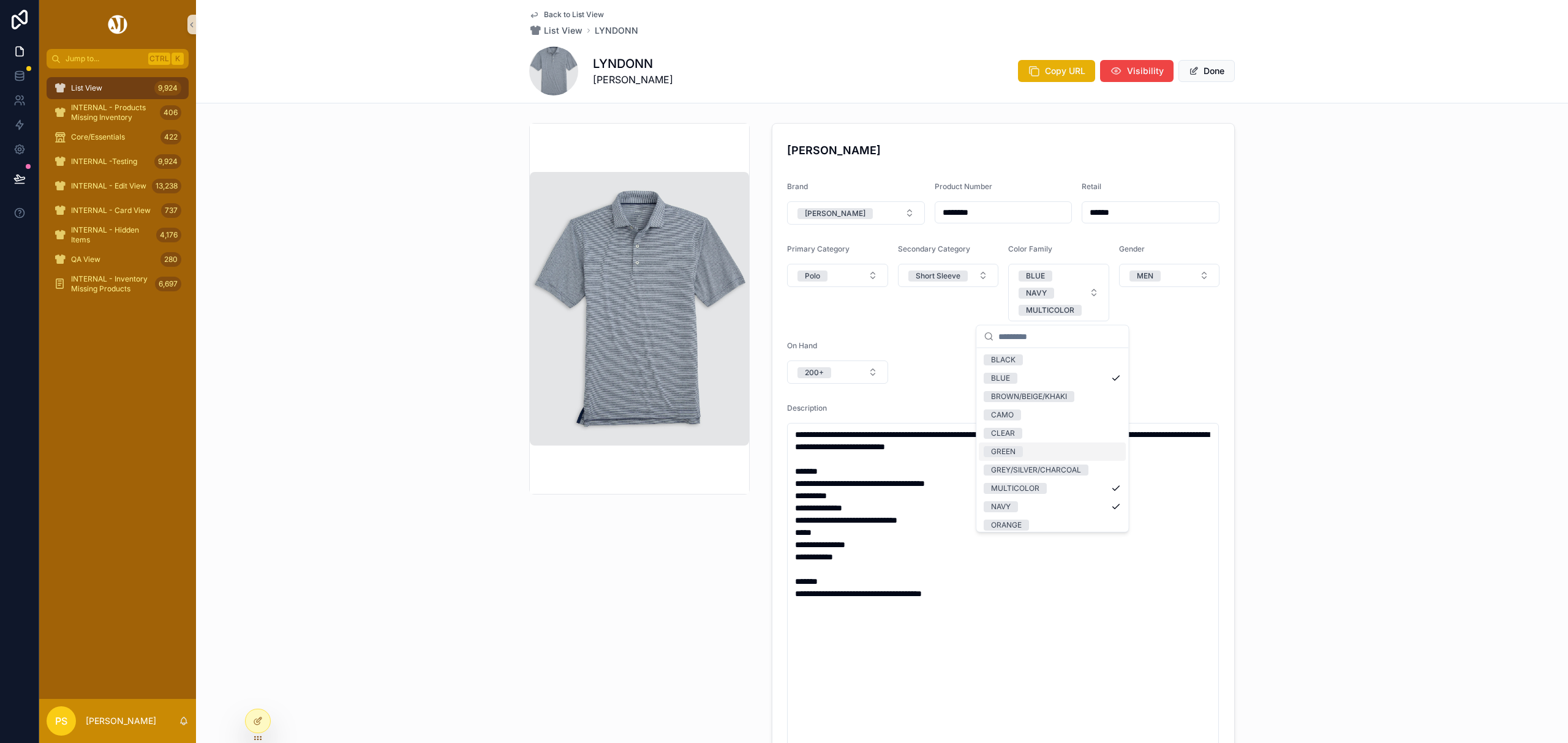
click at [1355, 324] on div "**********" at bounding box center [882, 445] width 1372 height 655
click at [1203, 69] on button "Done" at bounding box center [1206, 71] width 56 height 22
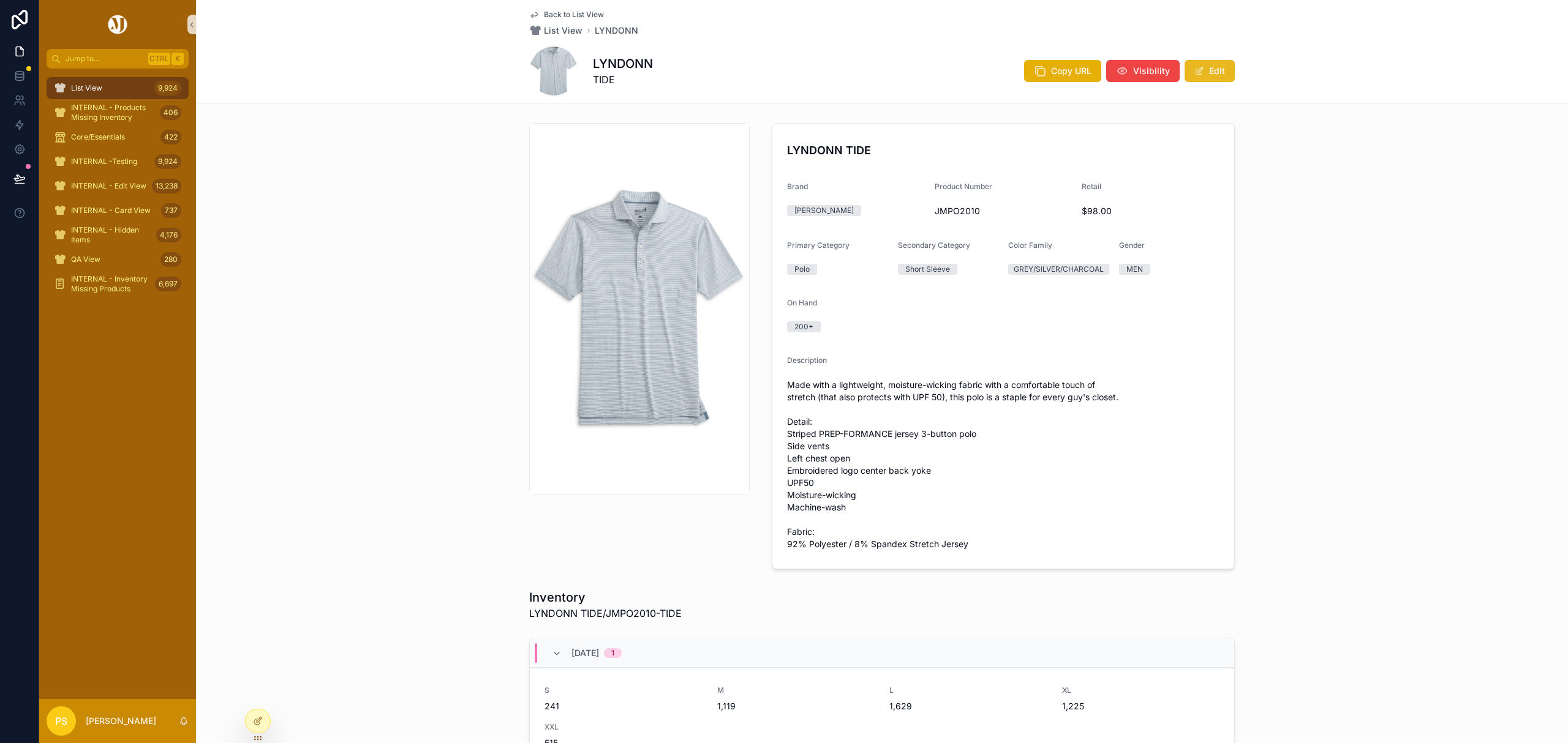
click at [1212, 73] on button "Edit" at bounding box center [1209, 71] width 50 height 22
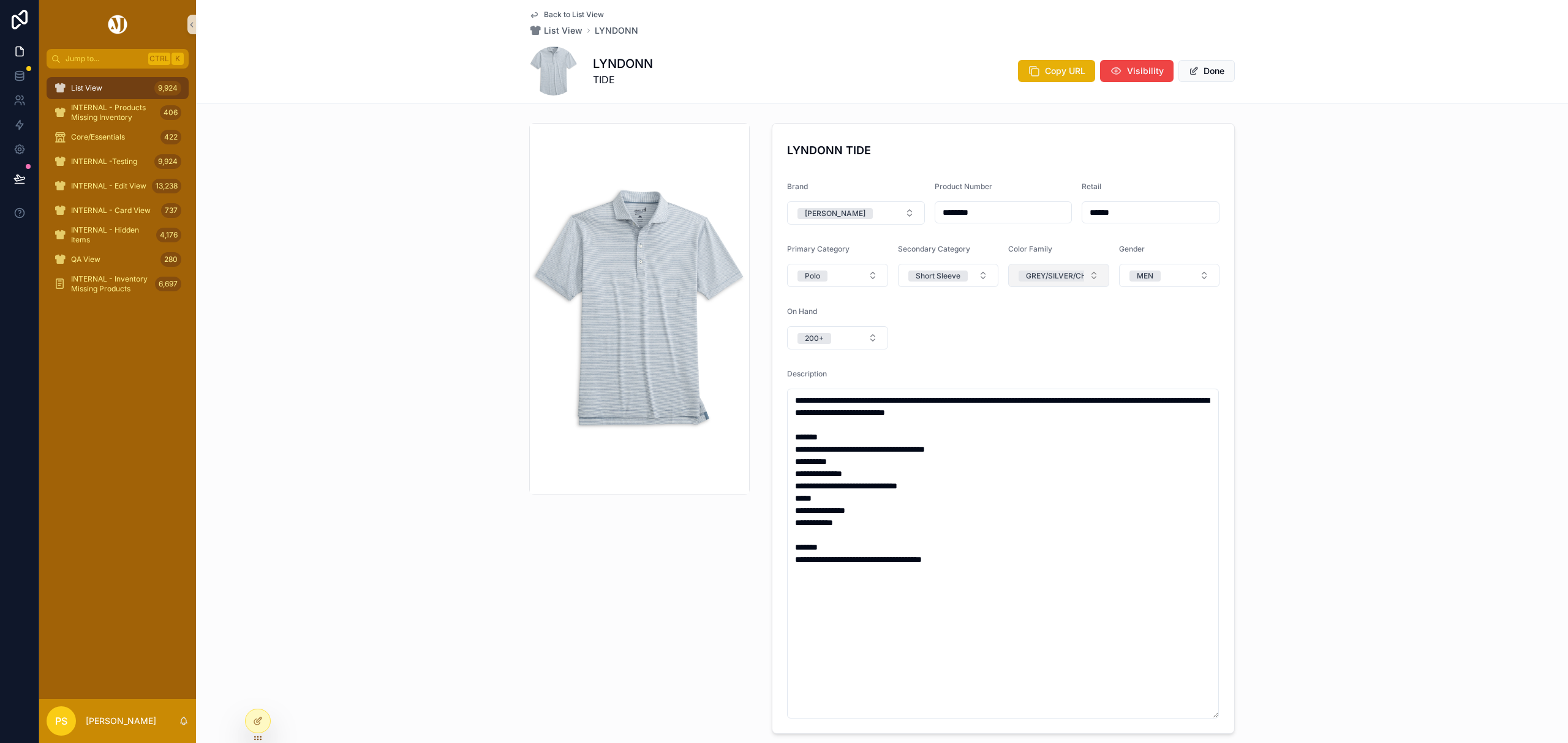
click at [1073, 278] on div "GREY/SILVER/CHARCOAL" at bounding box center [1071, 276] width 92 height 11
click at [1083, 278] on button "Select a Catalog Color Primary" at bounding box center [1058, 275] width 101 height 23
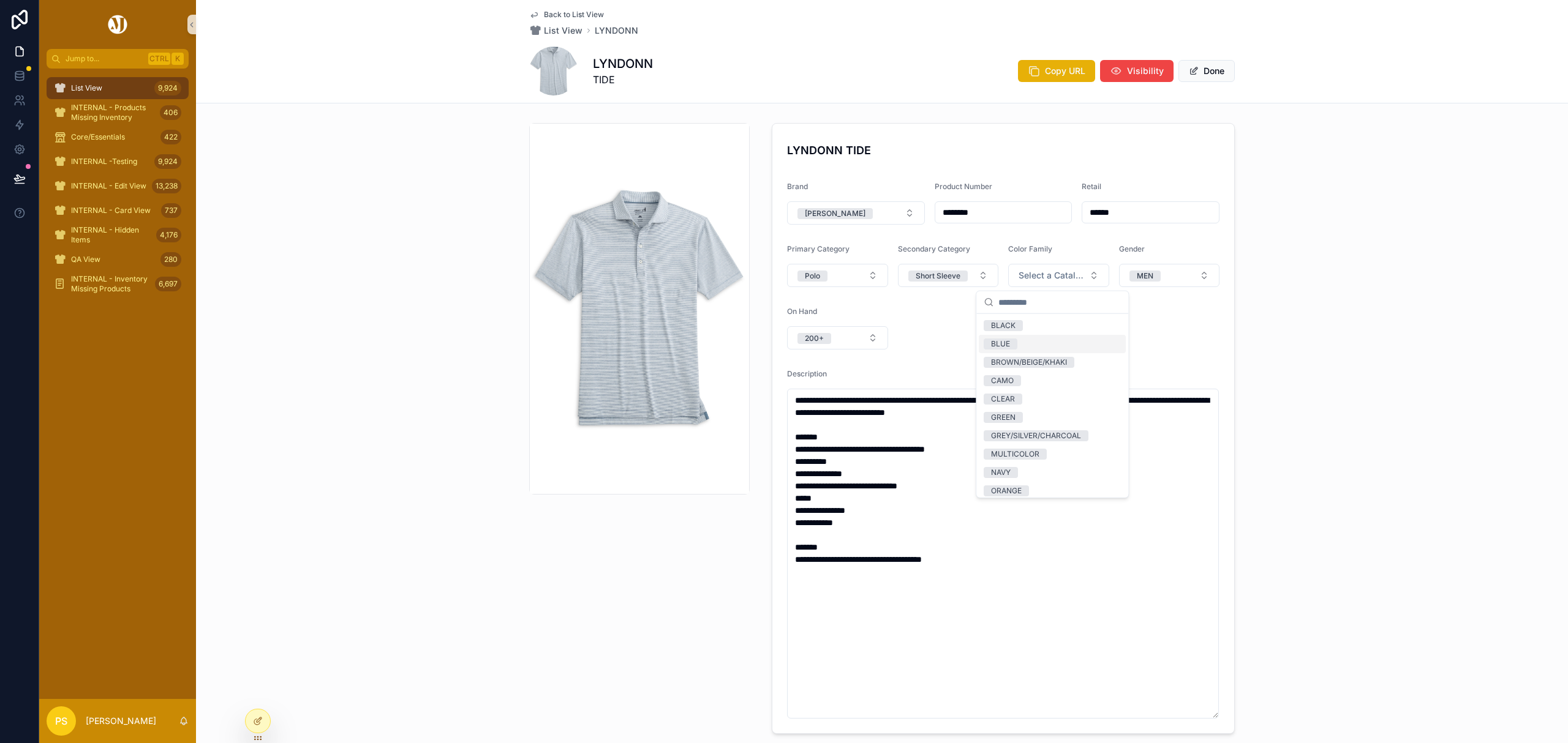
click at [1018, 341] on div "BLUE" at bounding box center [1052, 344] width 147 height 18
click at [1044, 451] on span "MULTICOLOR" at bounding box center [1014, 454] width 63 height 11
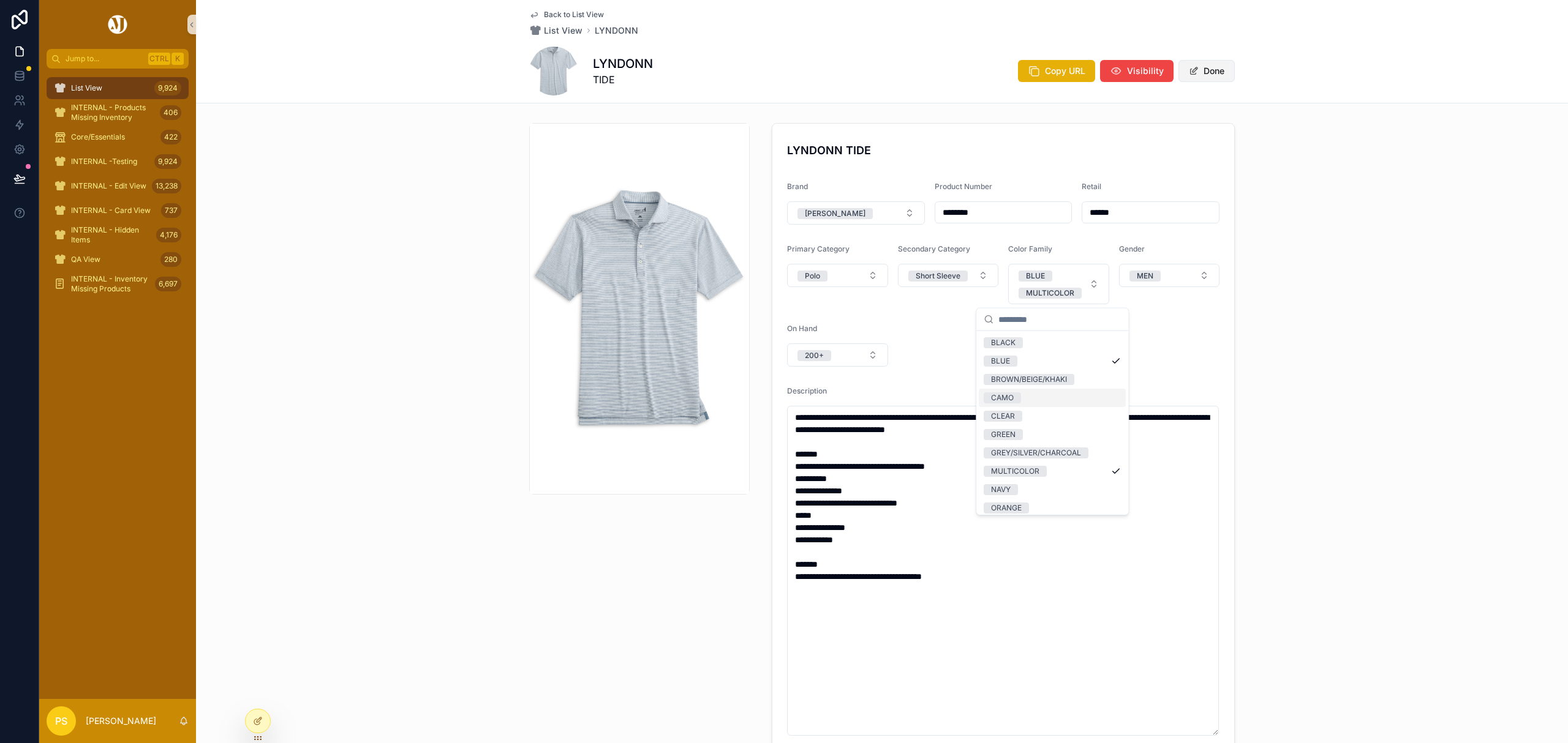
click at [1206, 70] on button "Done" at bounding box center [1206, 71] width 56 height 22
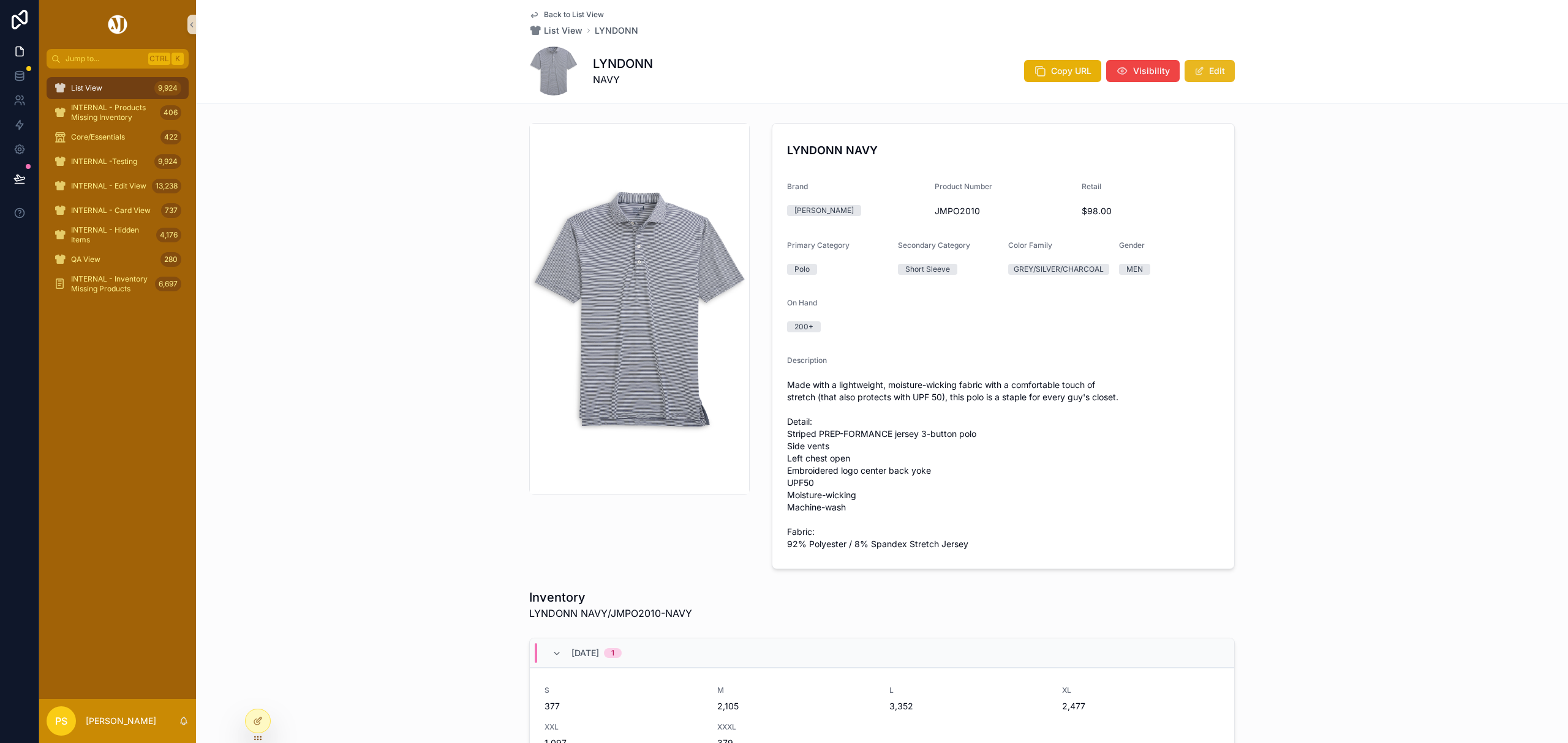
click at [1211, 68] on button "Edit" at bounding box center [1209, 71] width 50 height 22
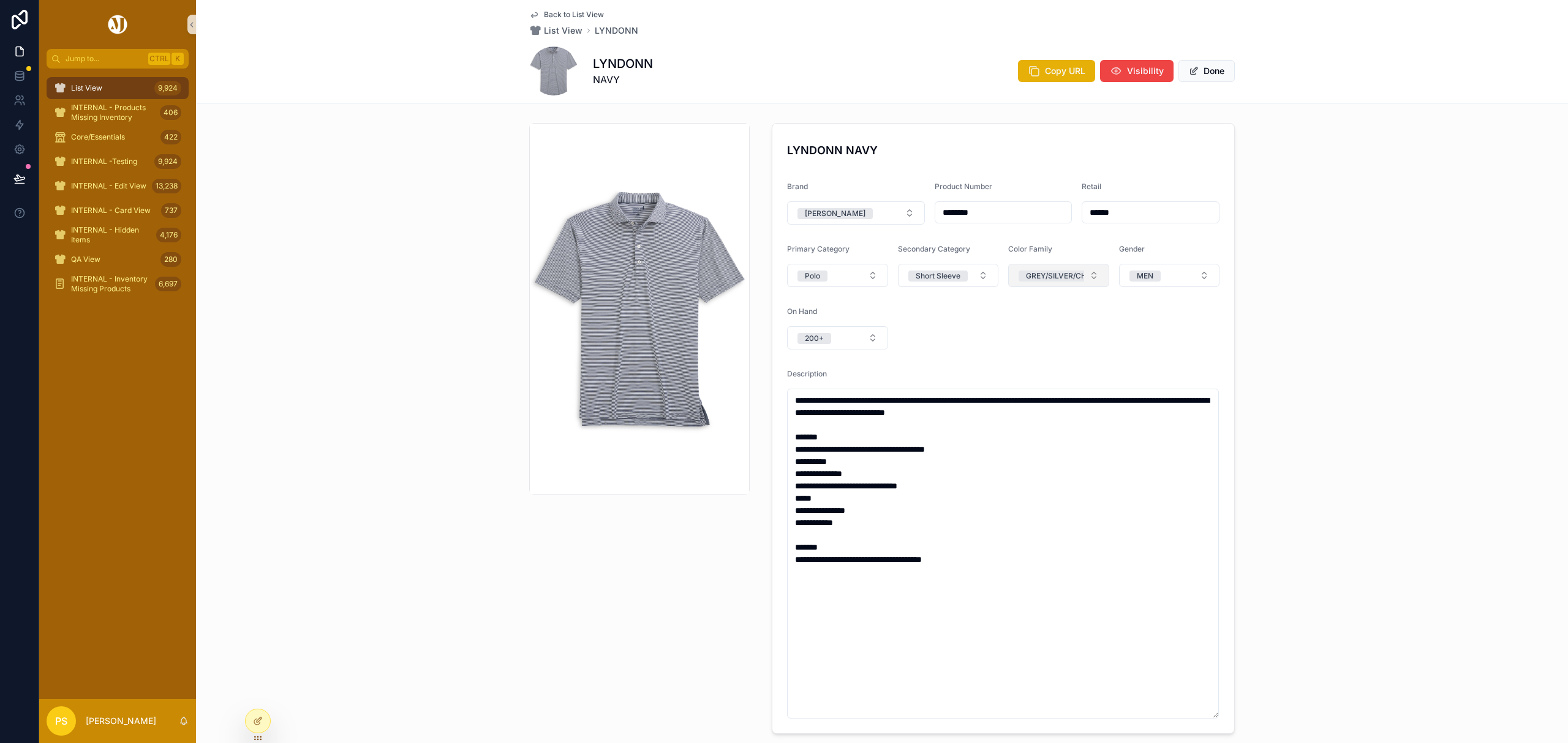
click at [1071, 276] on div "GREY/SILVER/CHARCOAL" at bounding box center [1071, 276] width 92 height 11
click at [1083, 278] on button "Select a Catalog Color Primary" at bounding box center [1058, 275] width 101 height 23
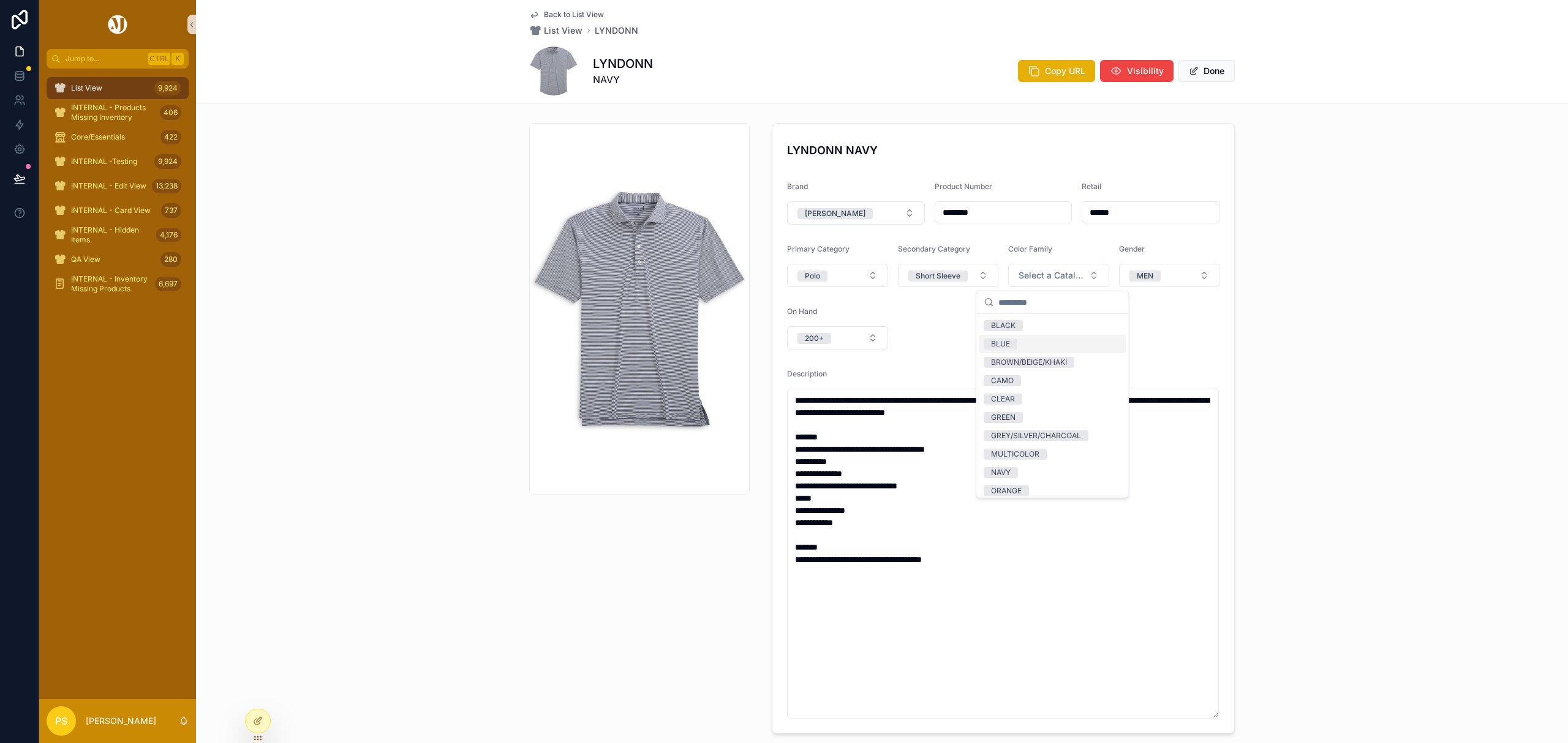
click at [1014, 344] on span "BLUE" at bounding box center [1000, 344] width 34 height 11
click at [1084, 278] on button "BLUE" at bounding box center [1058, 275] width 101 height 23
click at [1031, 466] on div "NAVY" at bounding box center [1052, 473] width 147 height 18
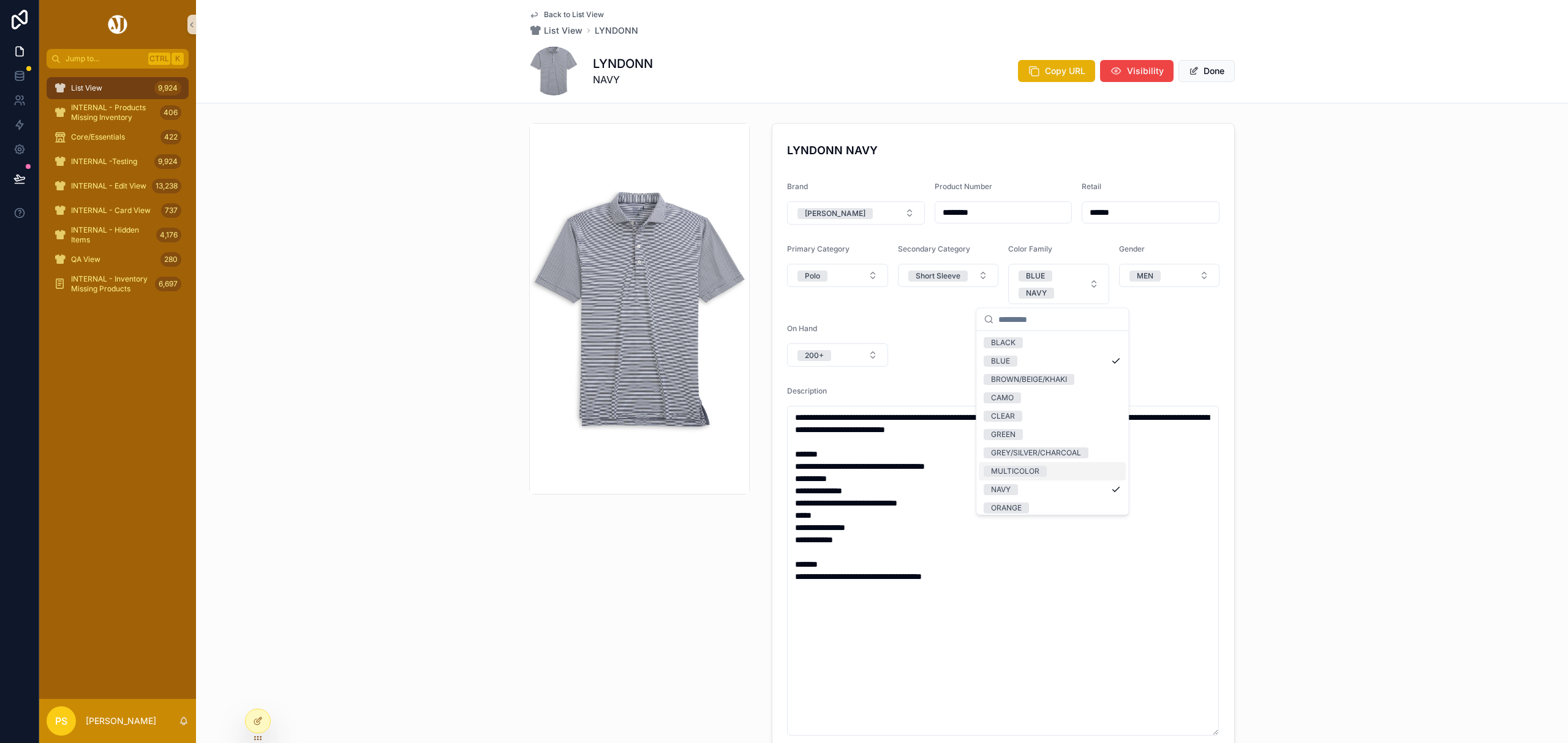
click at [1030, 473] on div "MULTICOLOR" at bounding box center [1014, 472] width 49 height 11
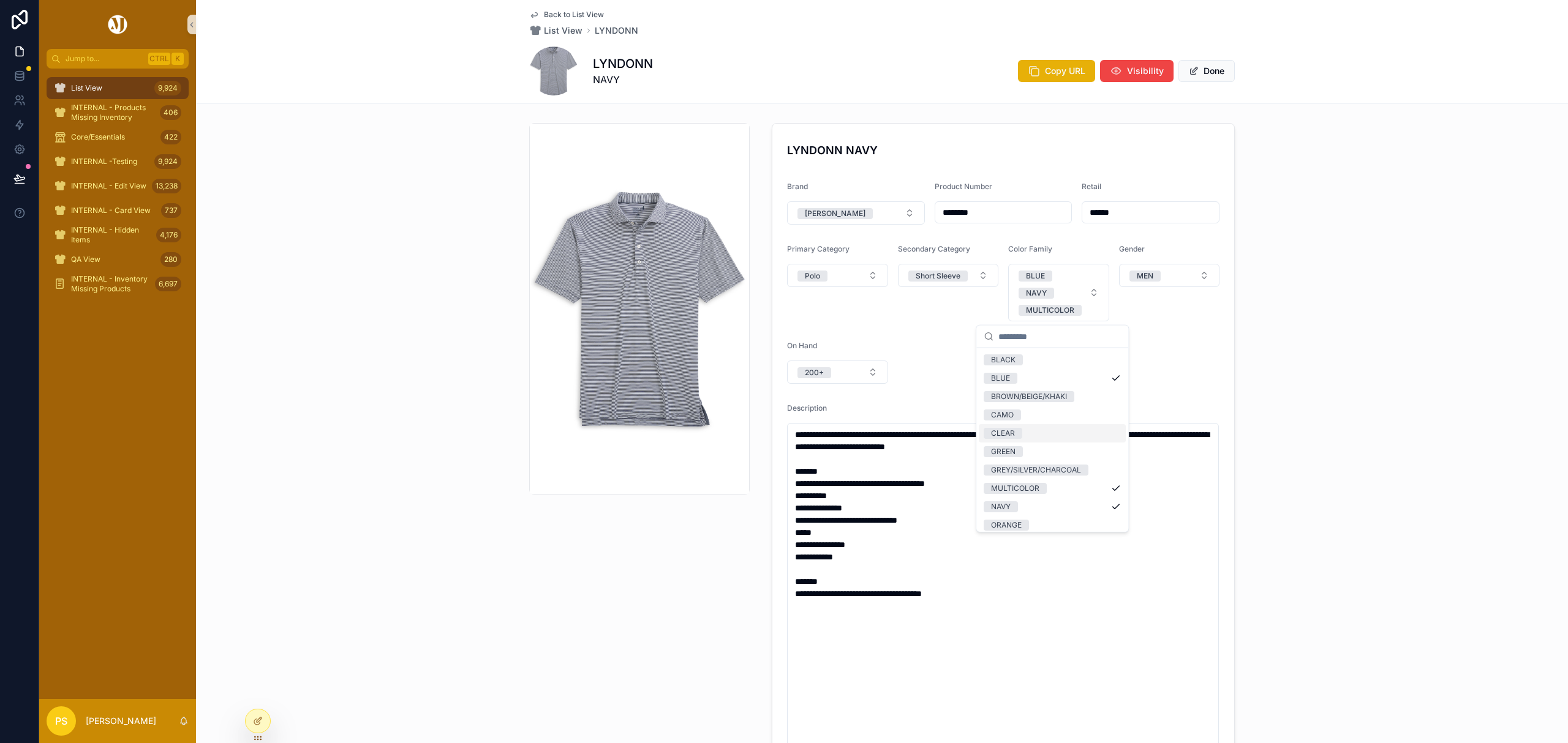
click at [1344, 255] on div "**********" at bounding box center [882, 445] width 1372 height 655
click at [1215, 69] on button "Done" at bounding box center [1206, 71] width 56 height 22
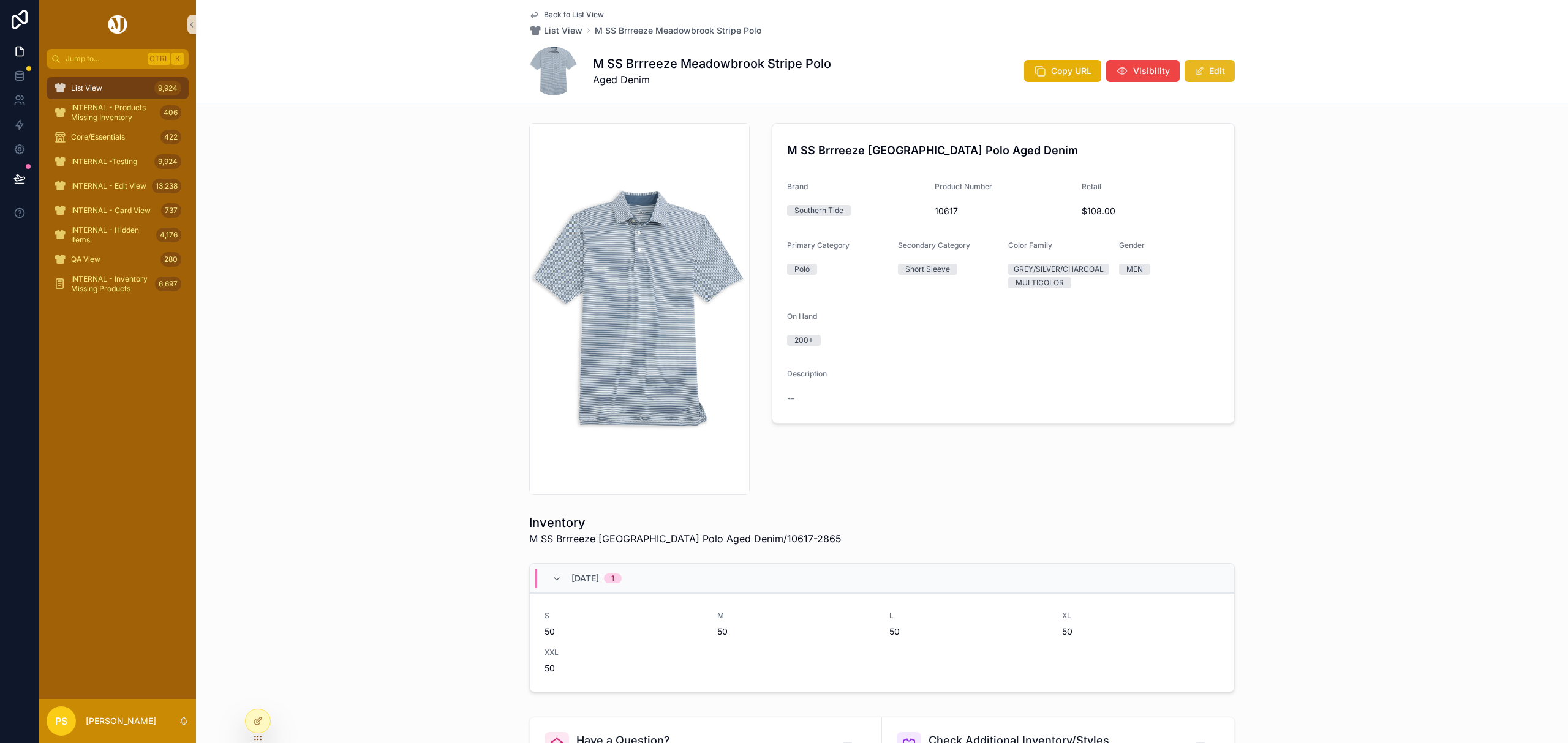
click at [1199, 61] on button "Edit" at bounding box center [1209, 71] width 50 height 22
click at [1069, 276] on div "GREY/SILVER/CHARCOAL" at bounding box center [1071, 276] width 92 height 11
click at [1086, 276] on button "MULTICOLOR" at bounding box center [1058, 275] width 101 height 23
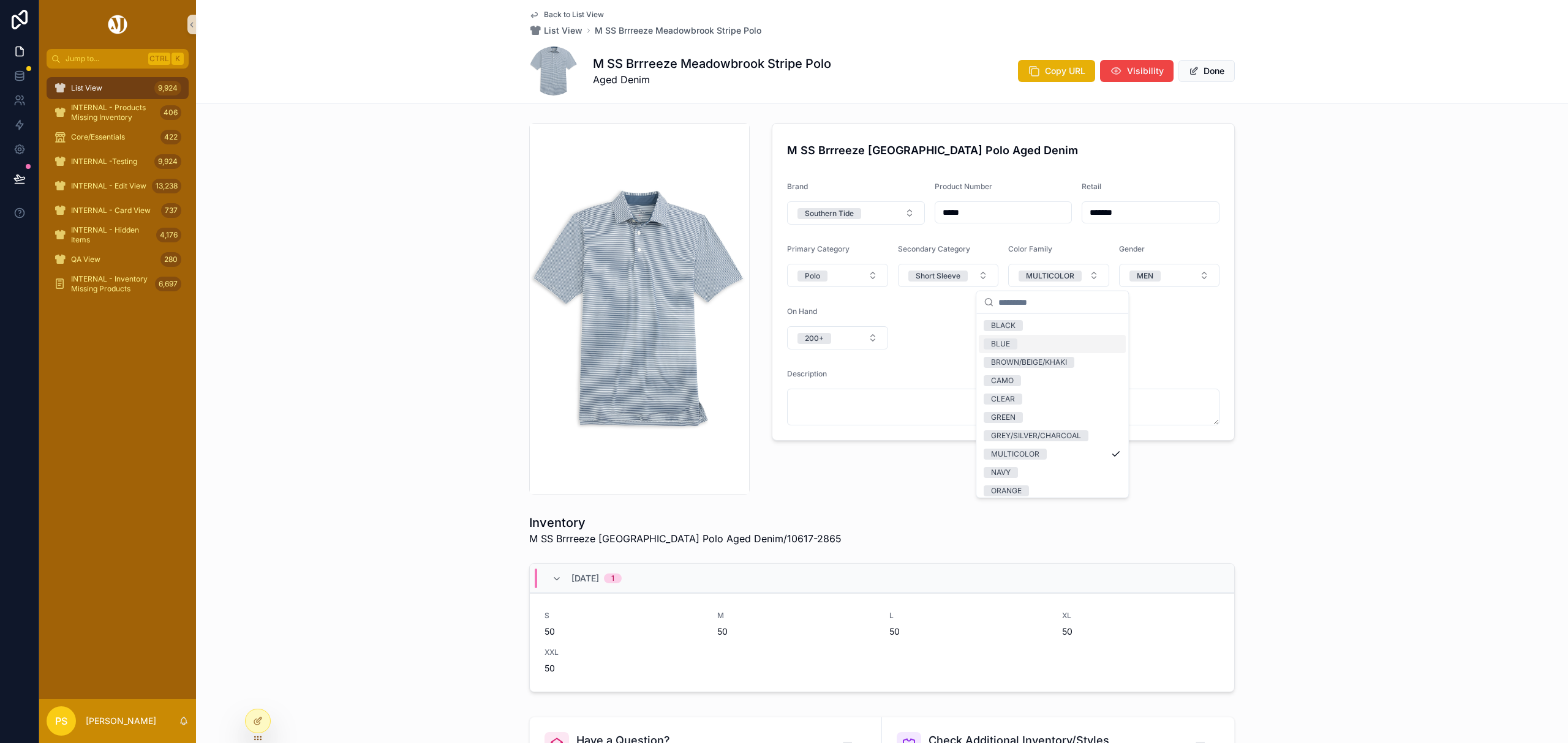
click at [1037, 339] on div "BLUE" at bounding box center [1052, 344] width 147 height 18
click at [1285, 278] on div "M SS Brrreeze Meadowbrook Stripe Polo Aged Denim Brand Southern Tide Product Nu…" at bounding box center [882, 309] width 1372 height 381
click at [1206, 70] on button "Done" at bounding box center [1206, 71] width 56 height 22
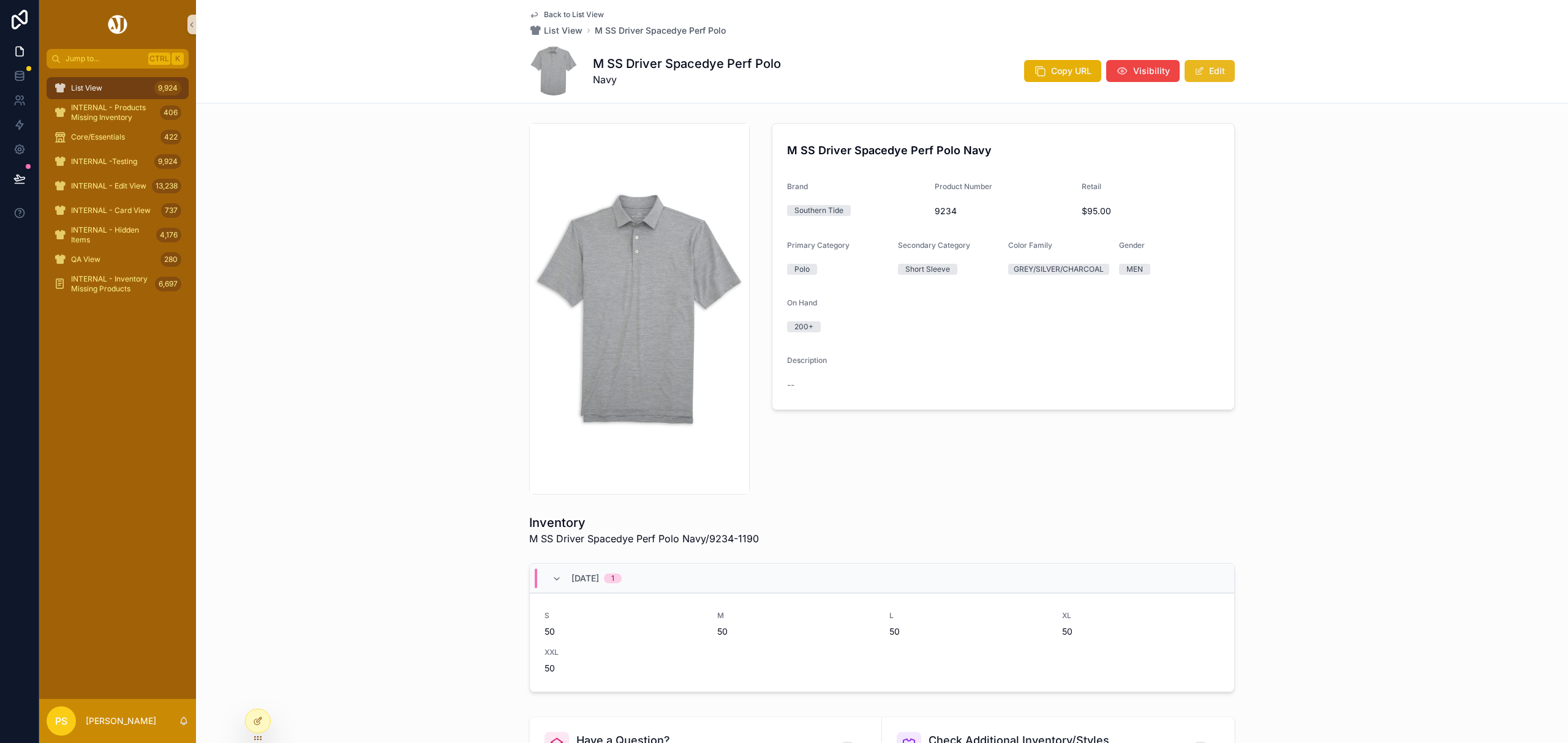
click at [1206, 77] on button "Edit" at bounding box center [1209, 71] width 50 height 22
click at [1076, 276] on div "GREY/SILVER/CHARCOAL" at bounding box center [1071, 276] width 92 height 11
click at [1084, 277] on button "Select a Catalog Color Primary" at bounding box center [1058, 275] width 101 height 23
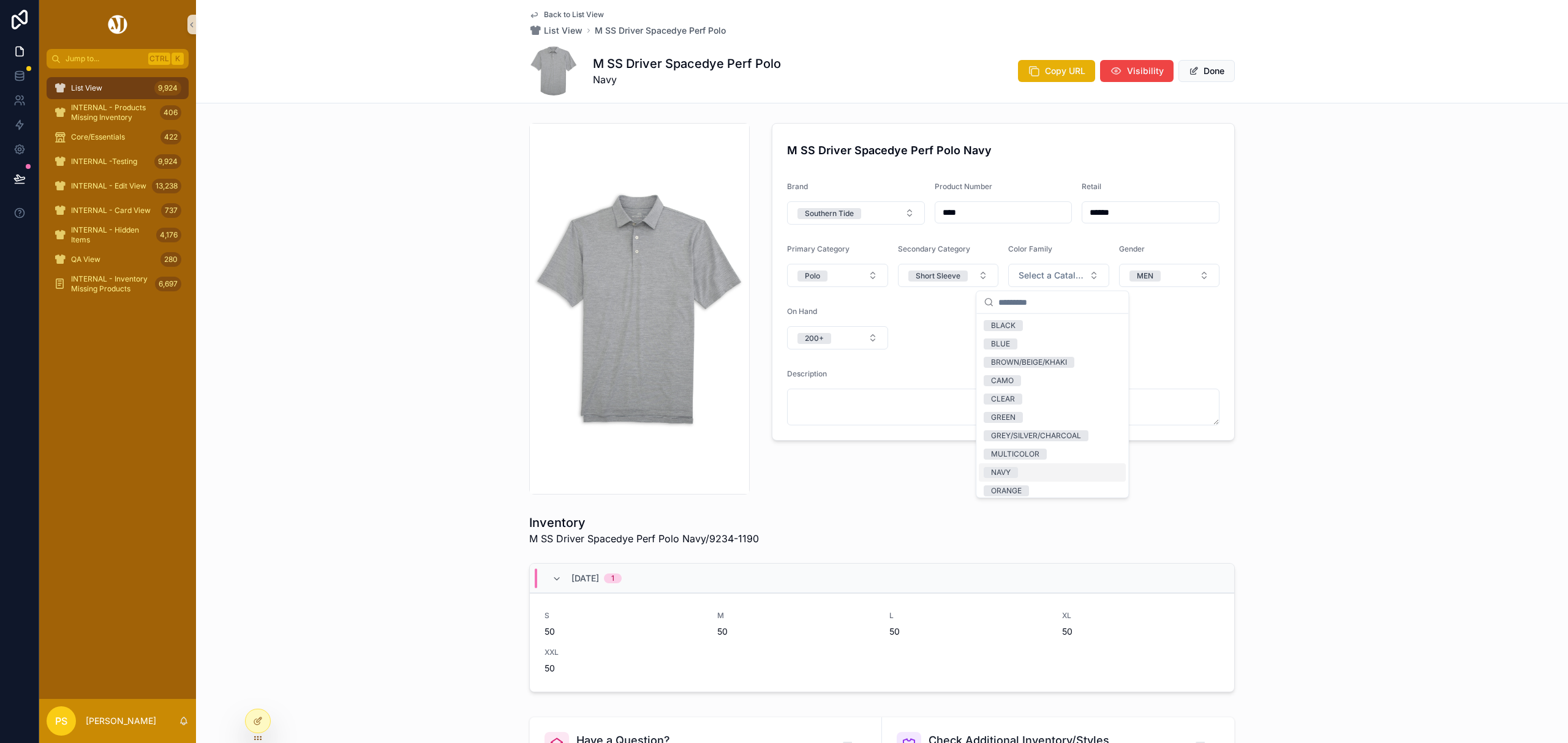
click at [1047, 475] on div "NAVY" at bounding box center [1052, 473] width 147 height 18
click at [1023, 343] on div "BLUE" at bounding box center [1052, 344] width 147 height 18
click at [1209, 70] on button "Done" at bounding box center [1206, 71] width 56 height 22
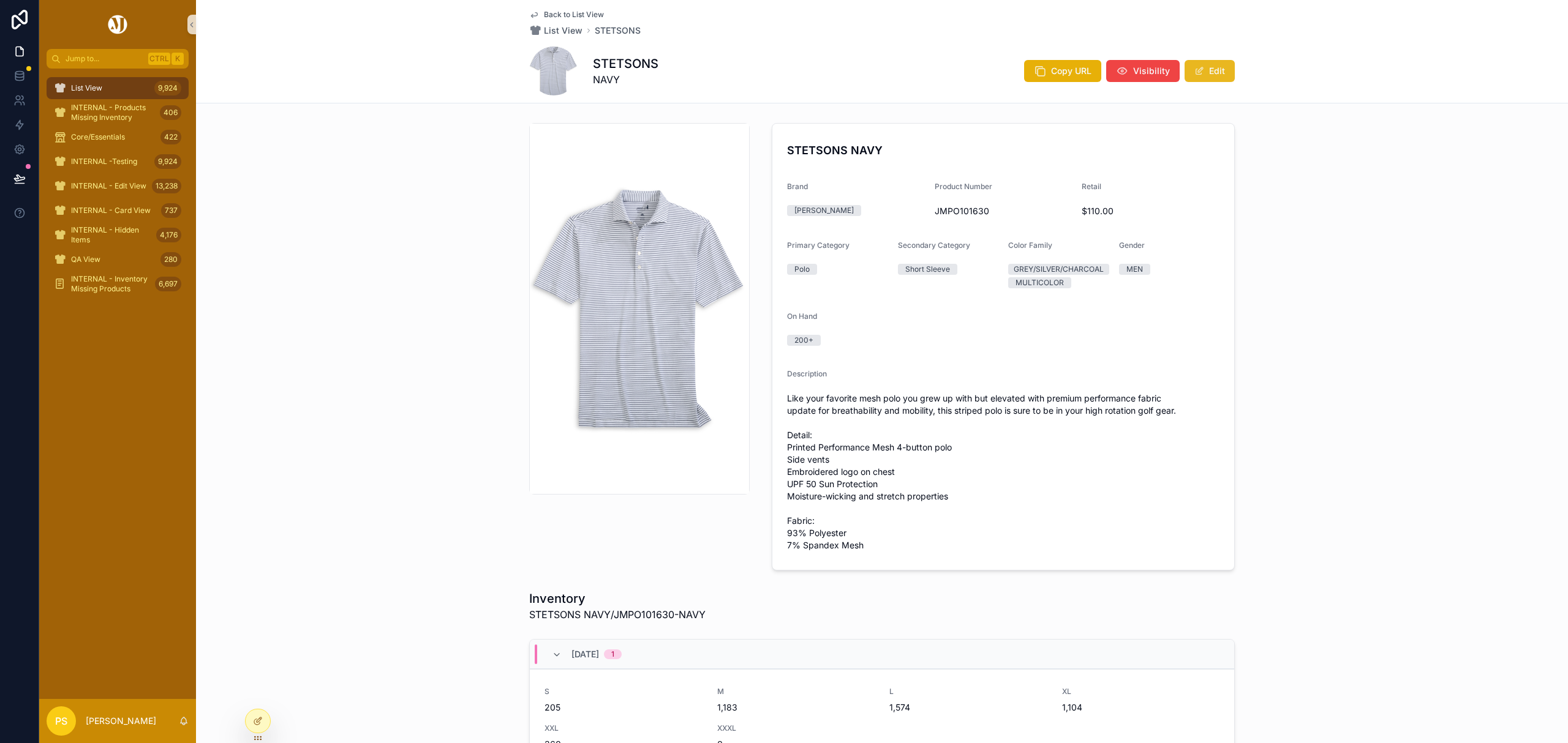
click at [1218, 71] on button "Edit" at bounding box center [1209, 71] width 50 height 22
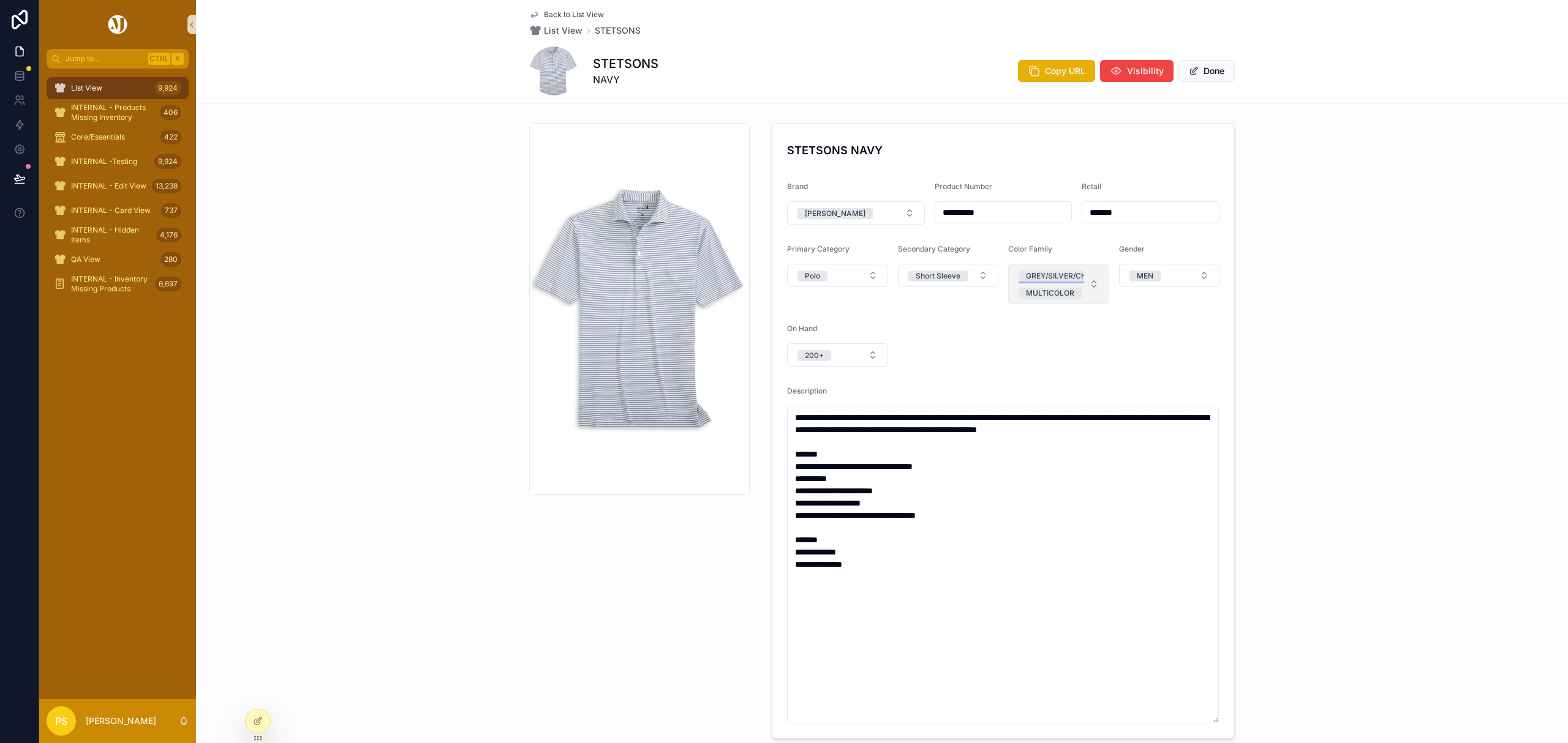
click at [1073, 275] on div "GREY/SILVER/CHARCOAL" at bounding box center [1071, 276] width 92 height 11
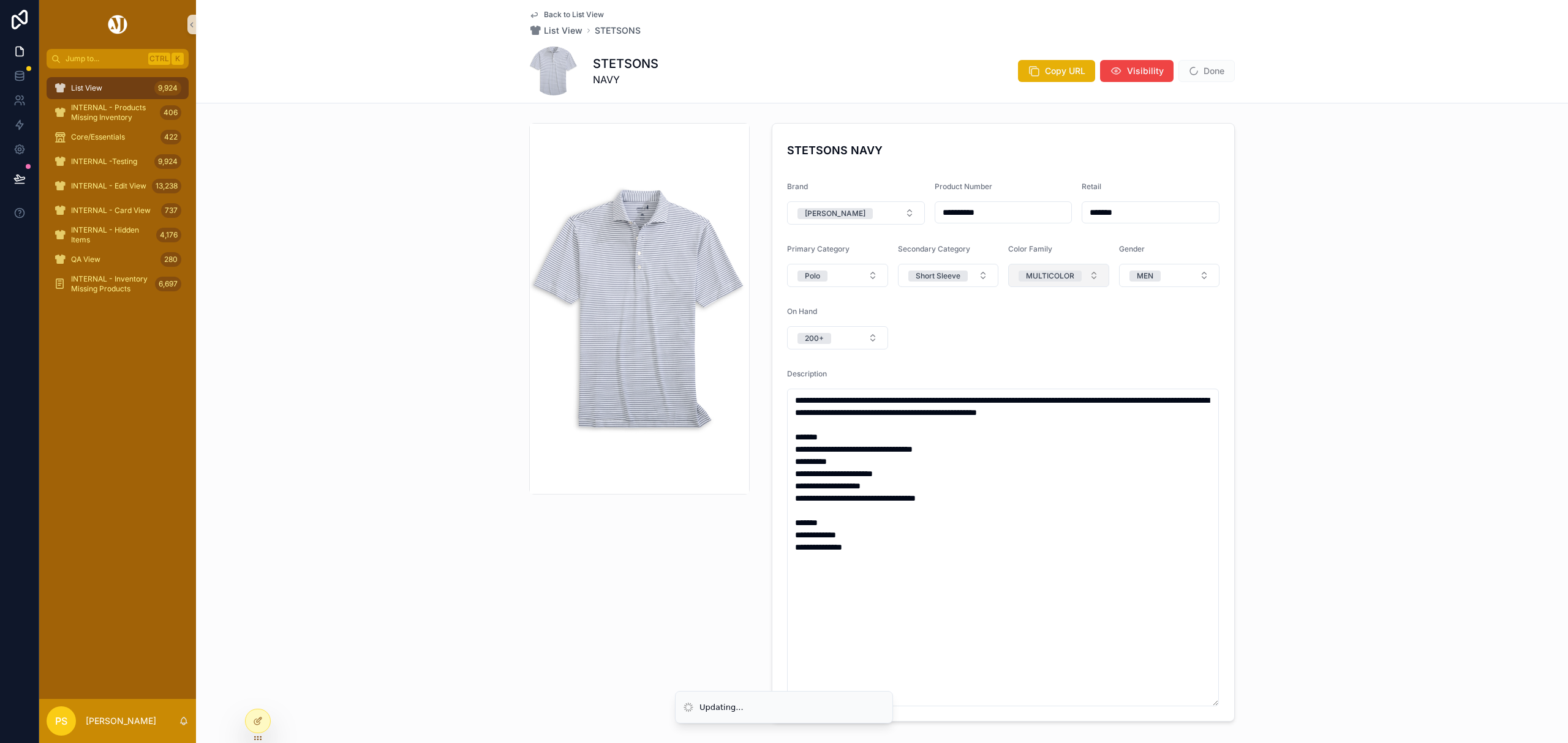
click at [1090, 278] on button "MULTICOLOR" at bounding box center [1058, 275] width 101 height 23
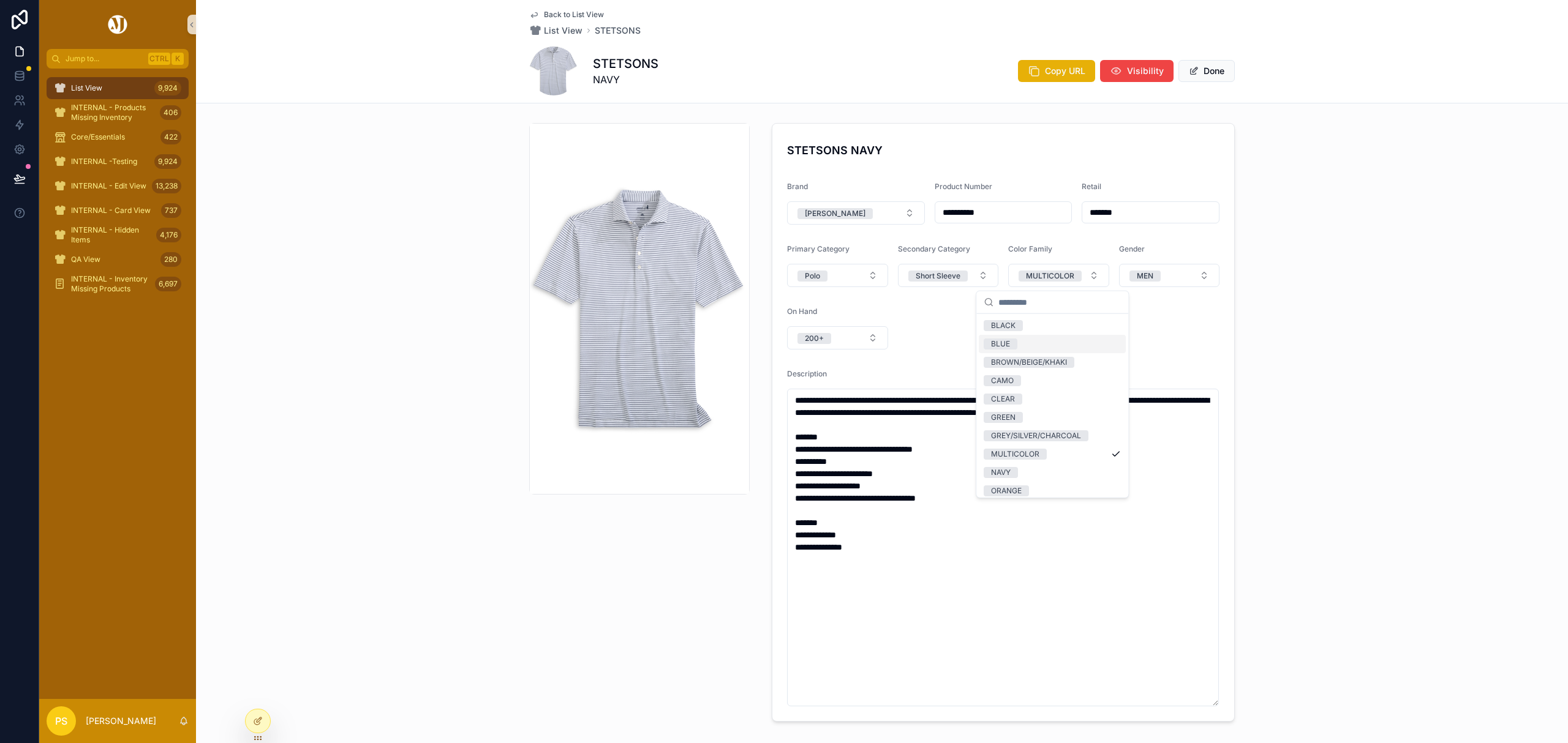
click at [1030, 343] on div "BLUE" at bounding box center [1052, 344] width 147 height 18
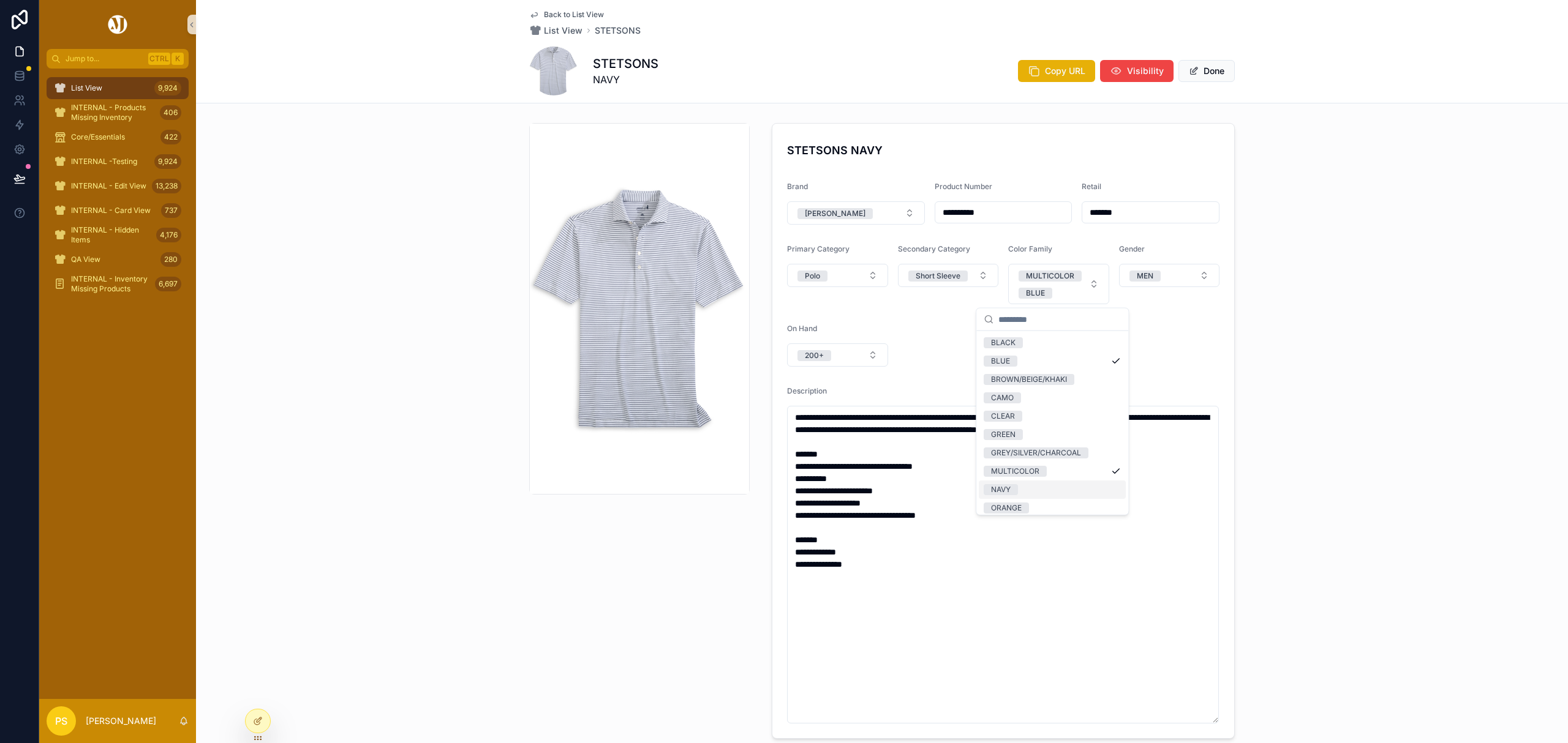
click at [1036, 490] on div "NAVY" at bounding box center [1052, 490] width 147 height 18
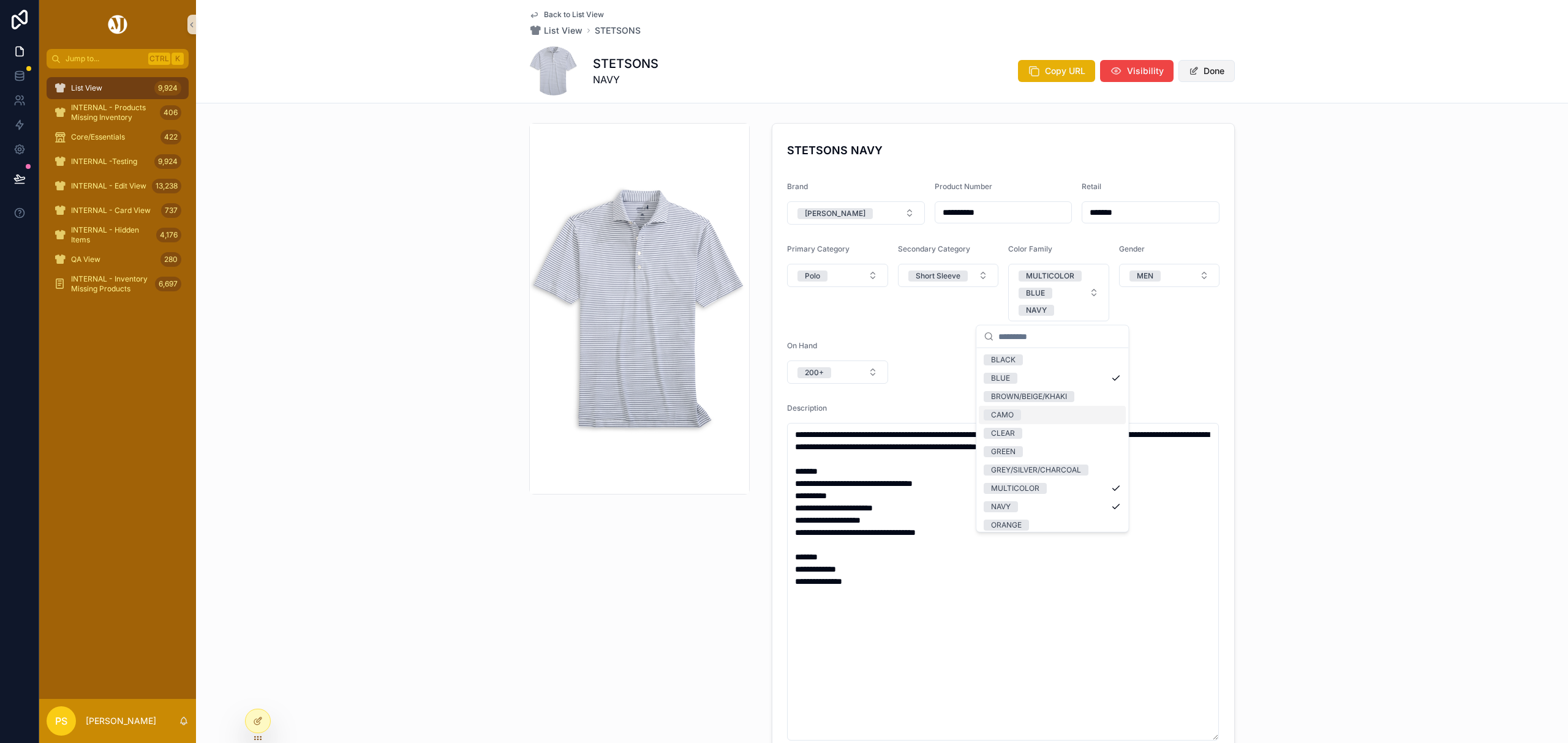
click at [1210, 70] on button "Done" at bounding box center [1206, 71] width 56 height 22
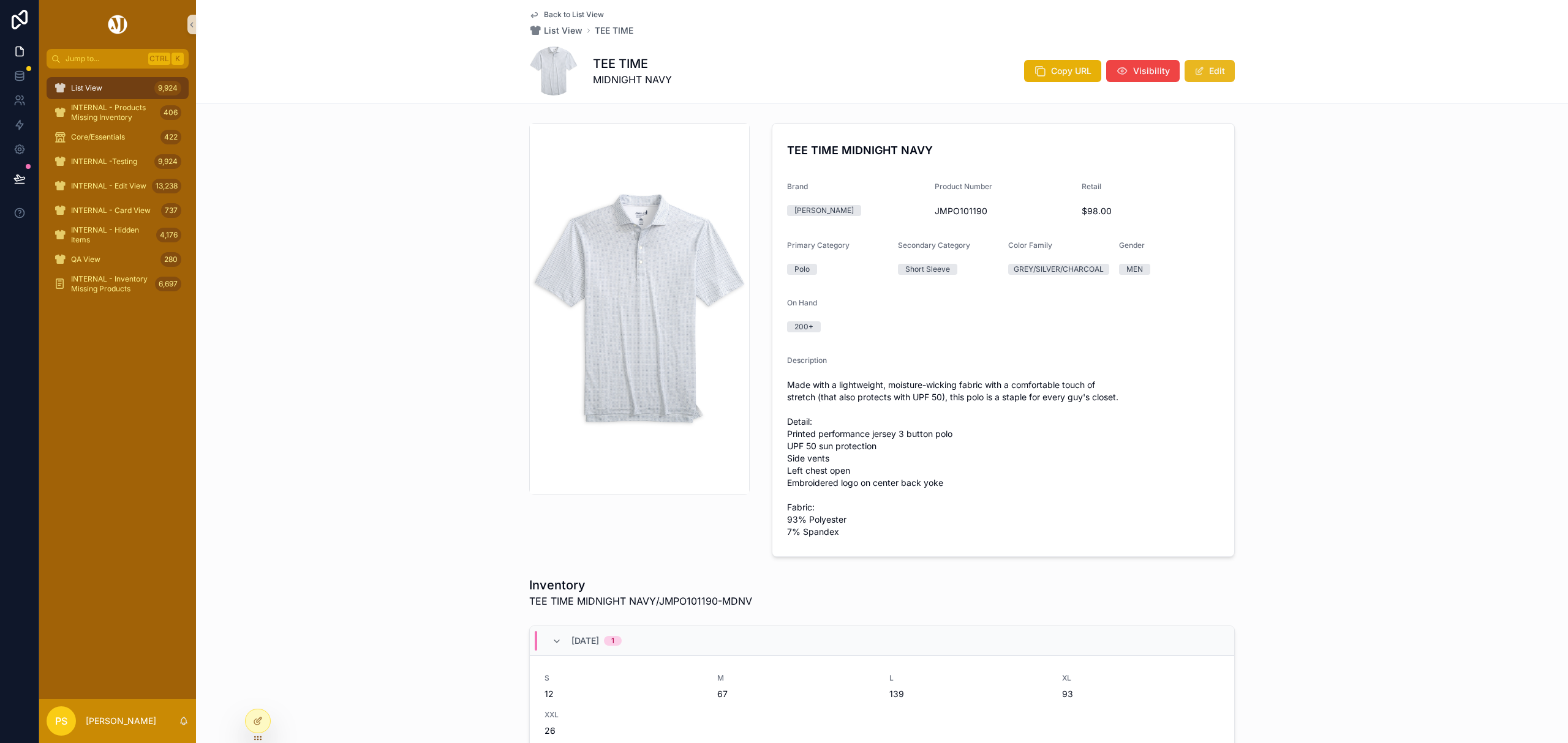
click at [1204, 74] on button "Edit" at bounding box center [1209, 71] width 50 height 22
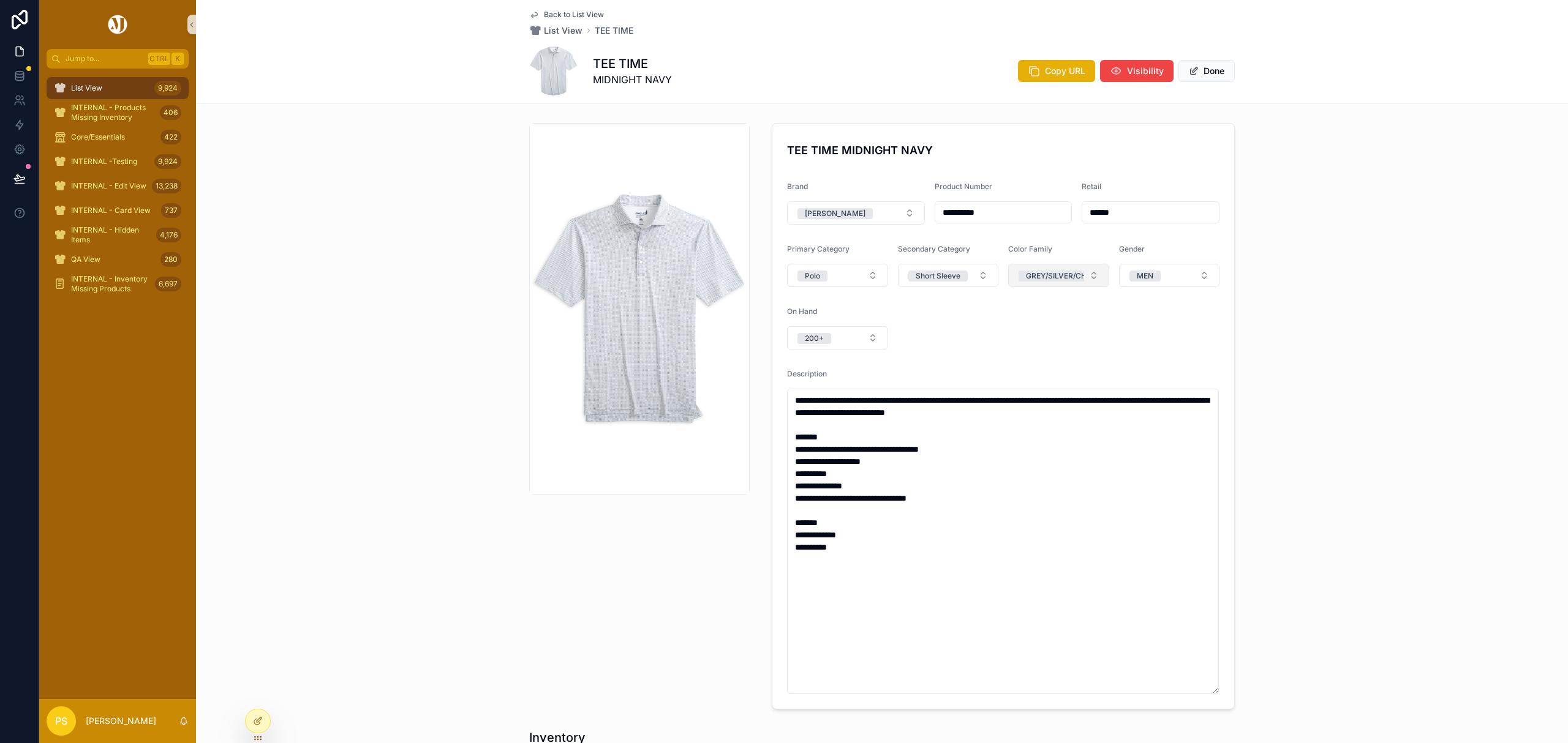
click at [1073, 276] on div "GREY/SILVER/CHARCOAL" at bounding box center [1071, 276] width 92 height 11
click at [1078, 276] on button "Select a Catalog Color Primary" at bounding box center [1058, 275] width 101 height 23
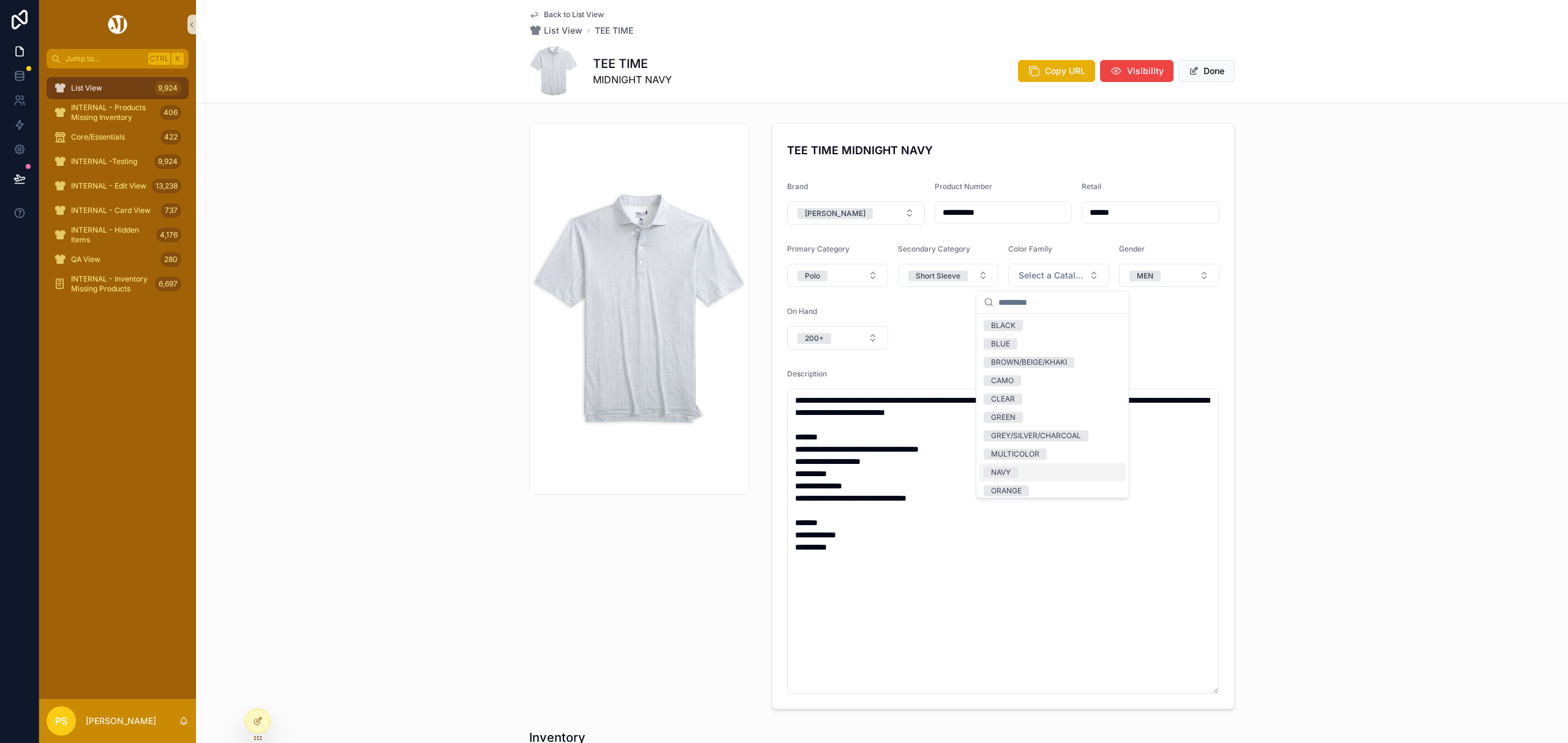
click at [1044, 474] on div "NAVY" at bounding box center [1052, 473] width 147 height 18
click at [1036, 453] on div "MULTICOLOR" at bounding box center [1014, 454] width 49 height 11
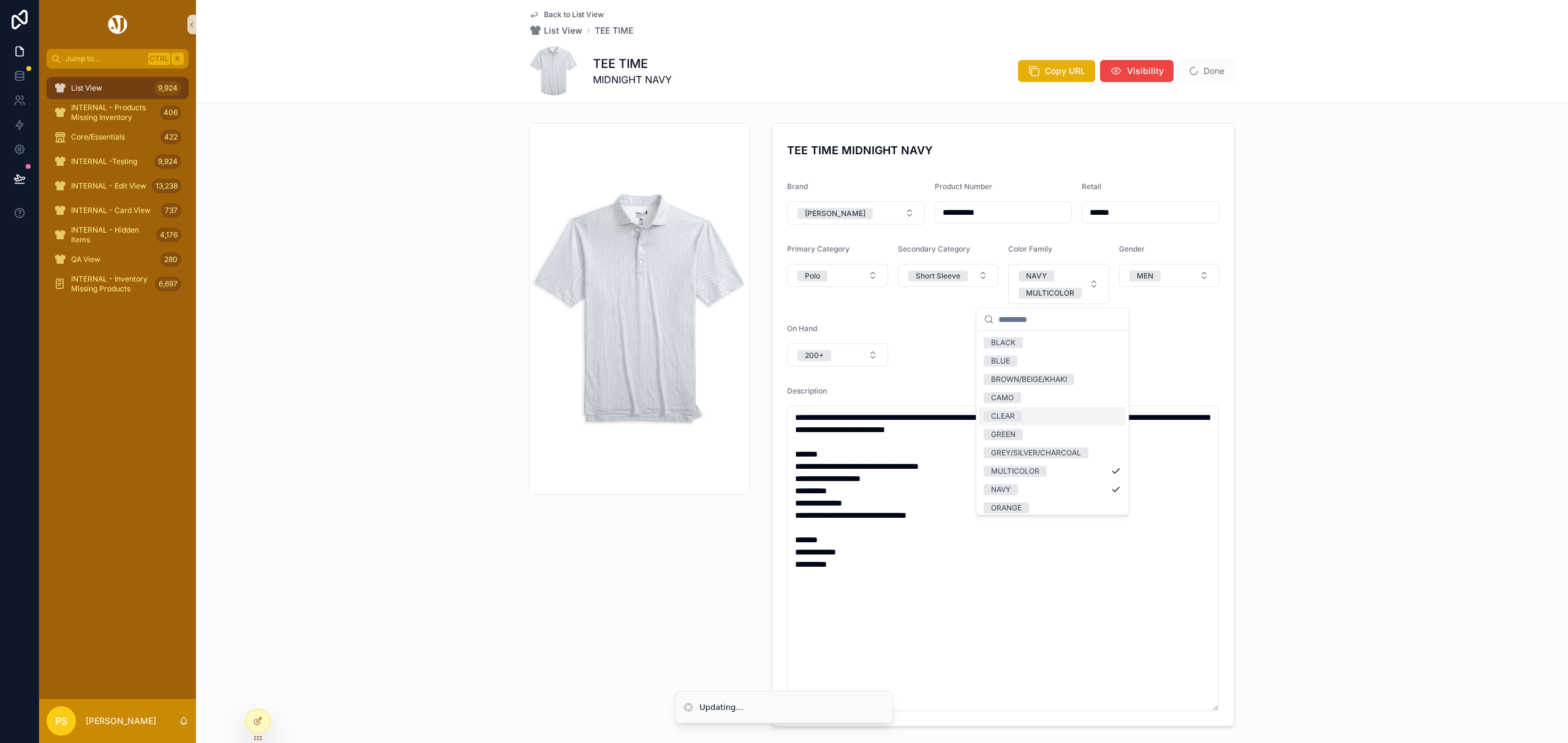
click at [1291, 322] on div "**********" at bounding box center [882, 425] width 1372 height 614
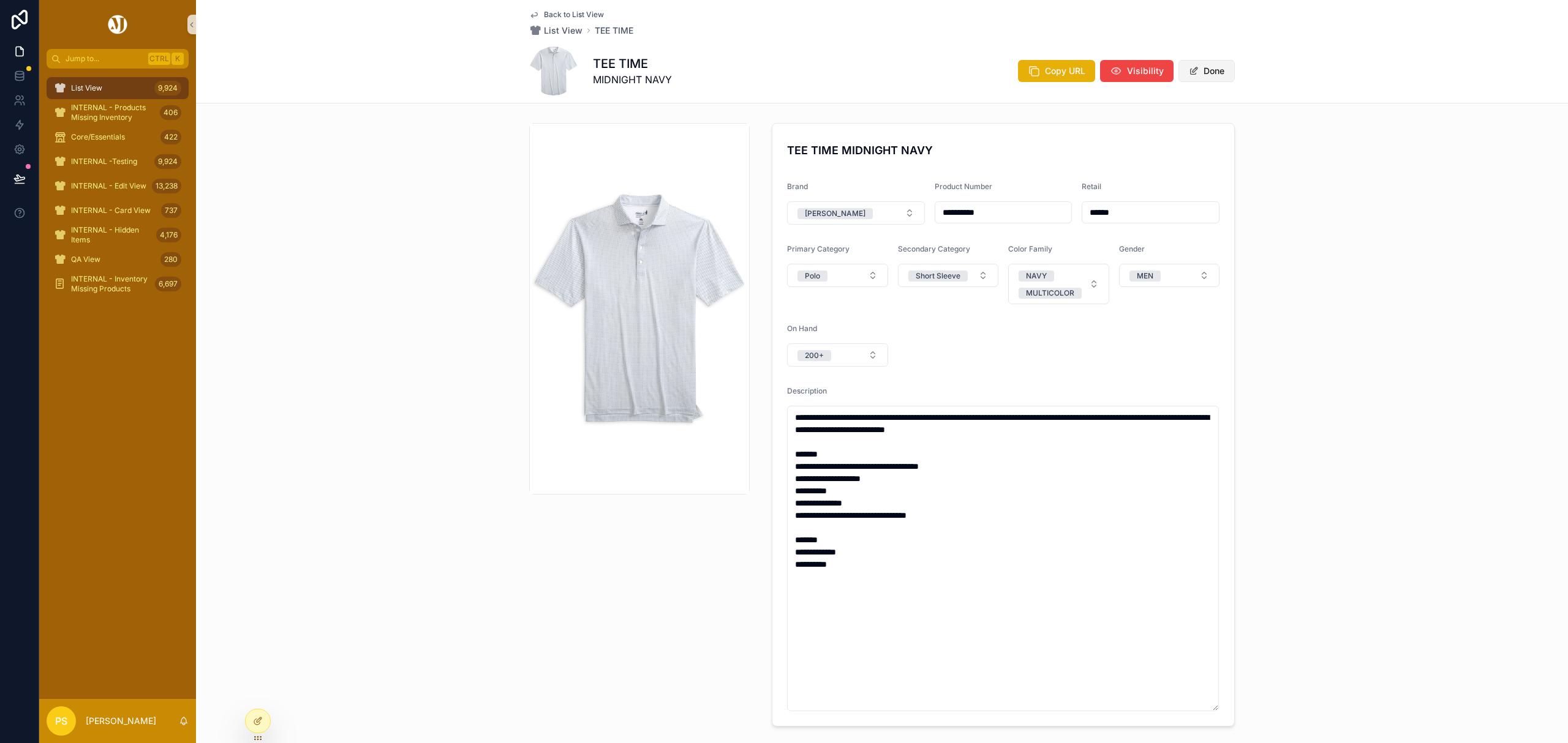
click at [1208, 69] on button "Done" at bounding box center [1206, 71] width 56 height 22
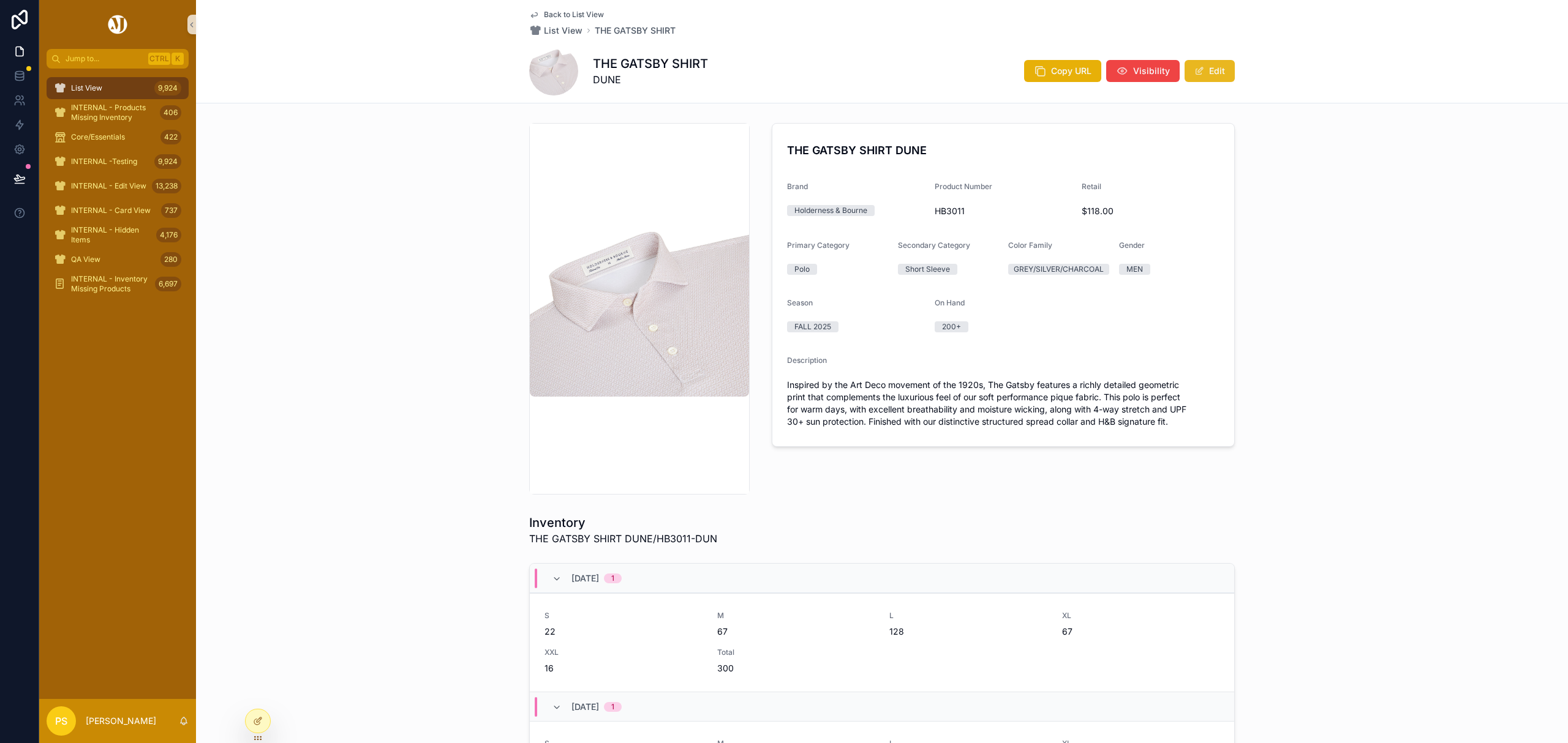
click at [1201, 71] on button "Edit" at bounding box center [1209, 71] width 50 height 22
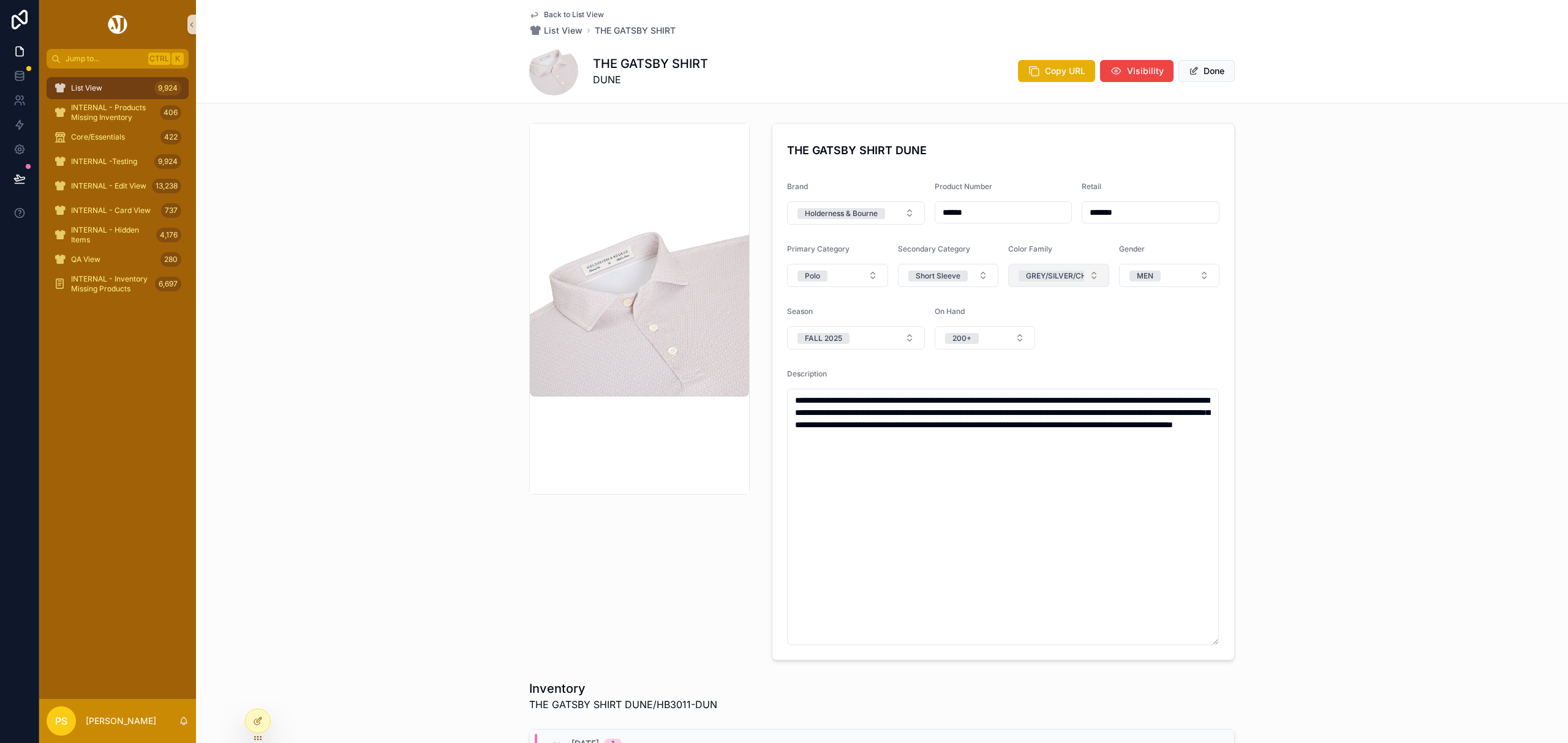
click at [1071, 276] on div "GREY/SILVER/CHARCOAL" at bounding box center [1071, 276] width 92 height 11
click at [1084, 276] on button "Select a Catalog Color Primary" at bounding box center [1058, 275] width 101 height 23
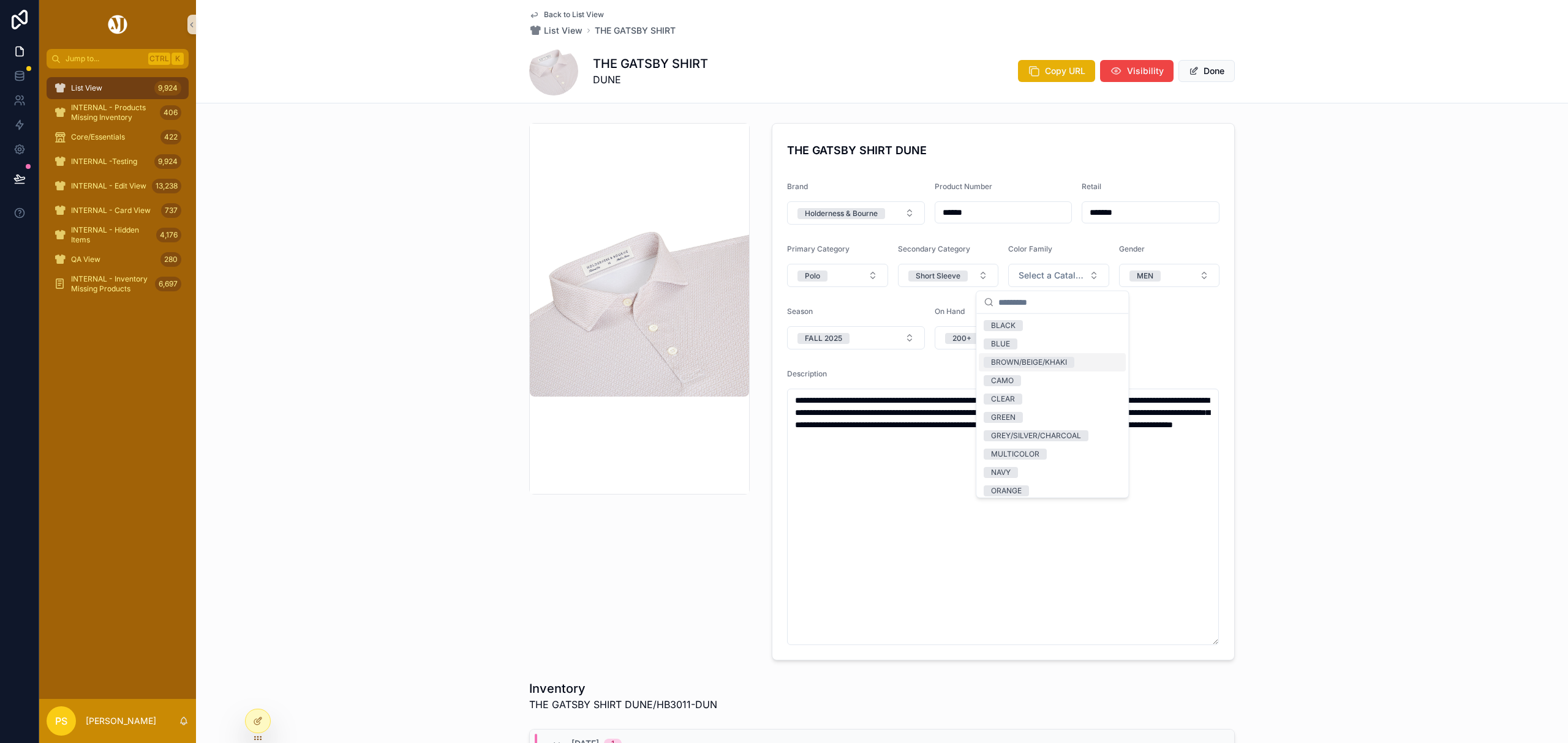
click at [1042, 364] on div "BROWN/BEIGE/KHAKI" at bounding box center [1028, 363] width 76 height 11
click at [1357, 302] on div "**********" at bounding box center [882, 391] width 1372 height 547
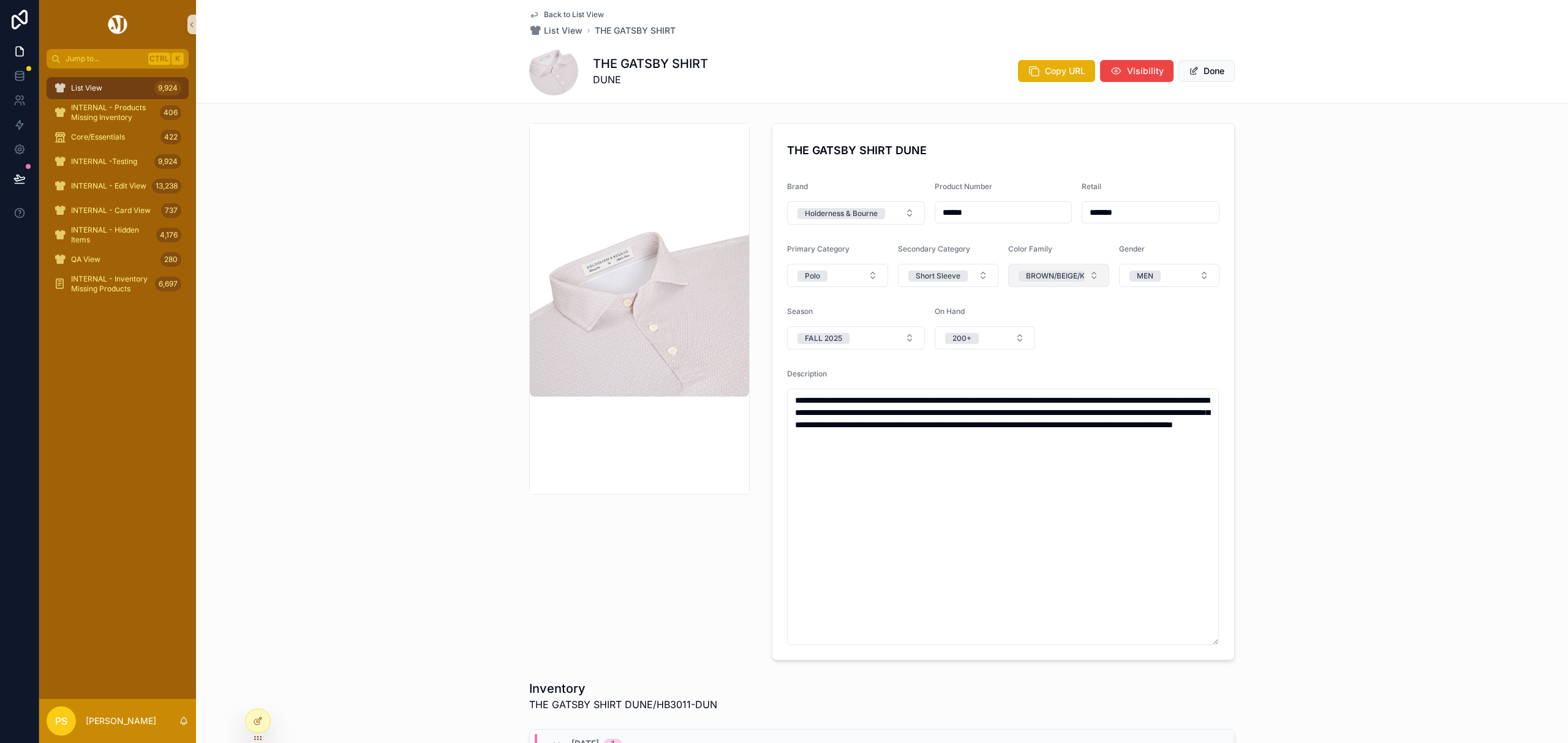
click at [1083, 278] on button "BROWN/BEIGE/KHAKI" at bounding box center [1058, 275] width 101 height 23
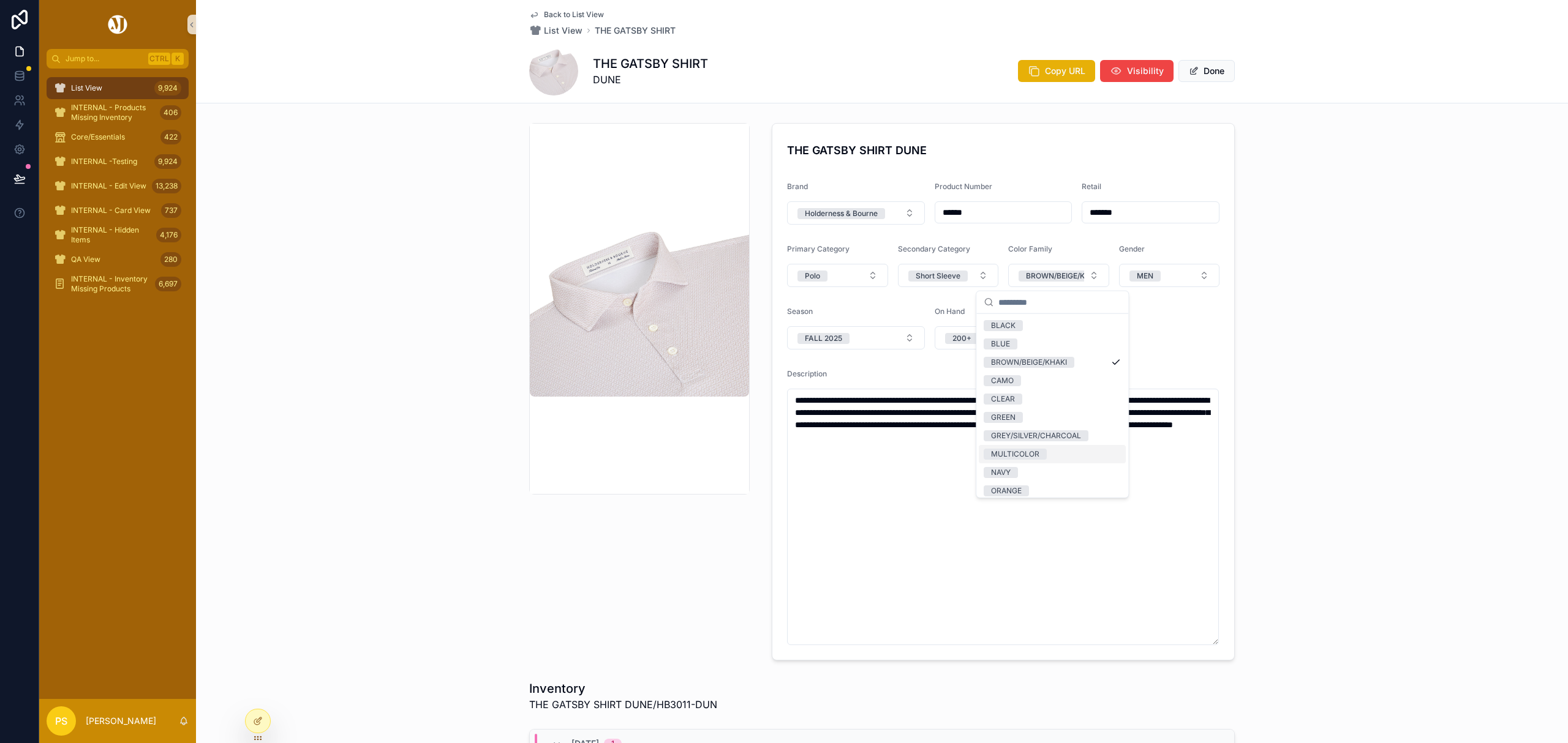
click at [1046, 453] on span "MULTICOLOR" at bounding box center [1014, 454] width 63 height 11
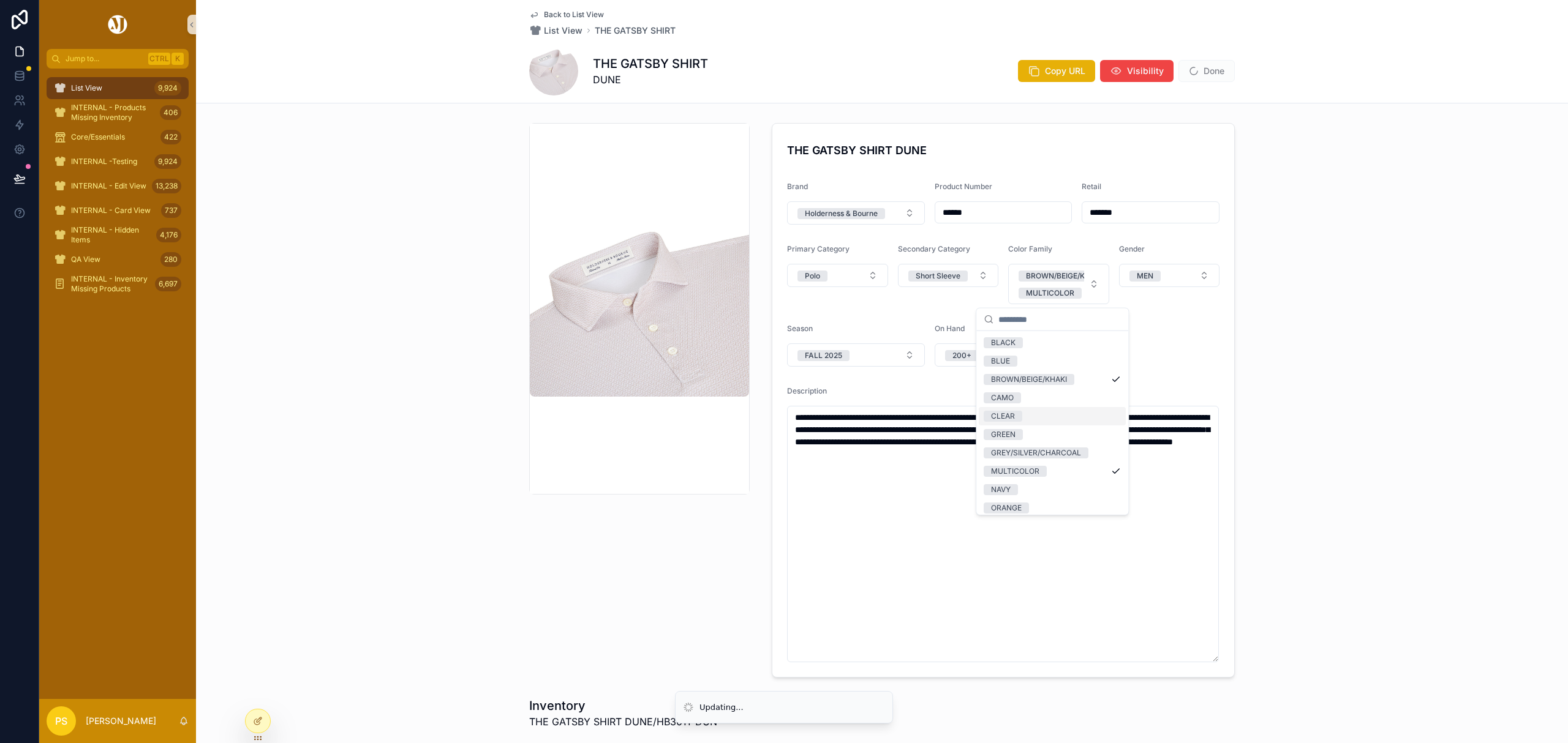
click at [1348, 299] on div "**********" at bounding box center [882, 400] width 1372 height 564
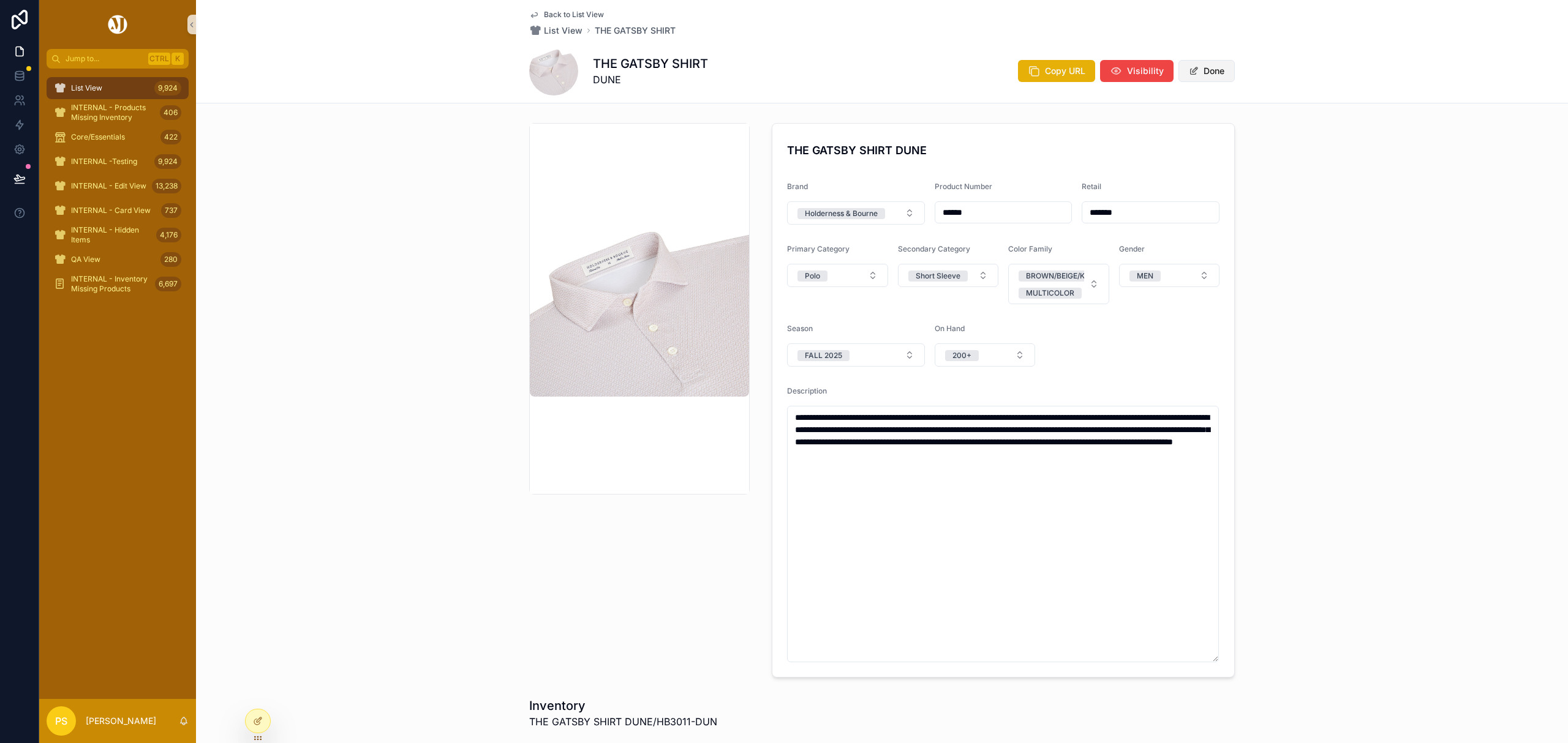
click at [1203, 74] on button "Done" at bounding box center [1206, 71] width 56 height 22
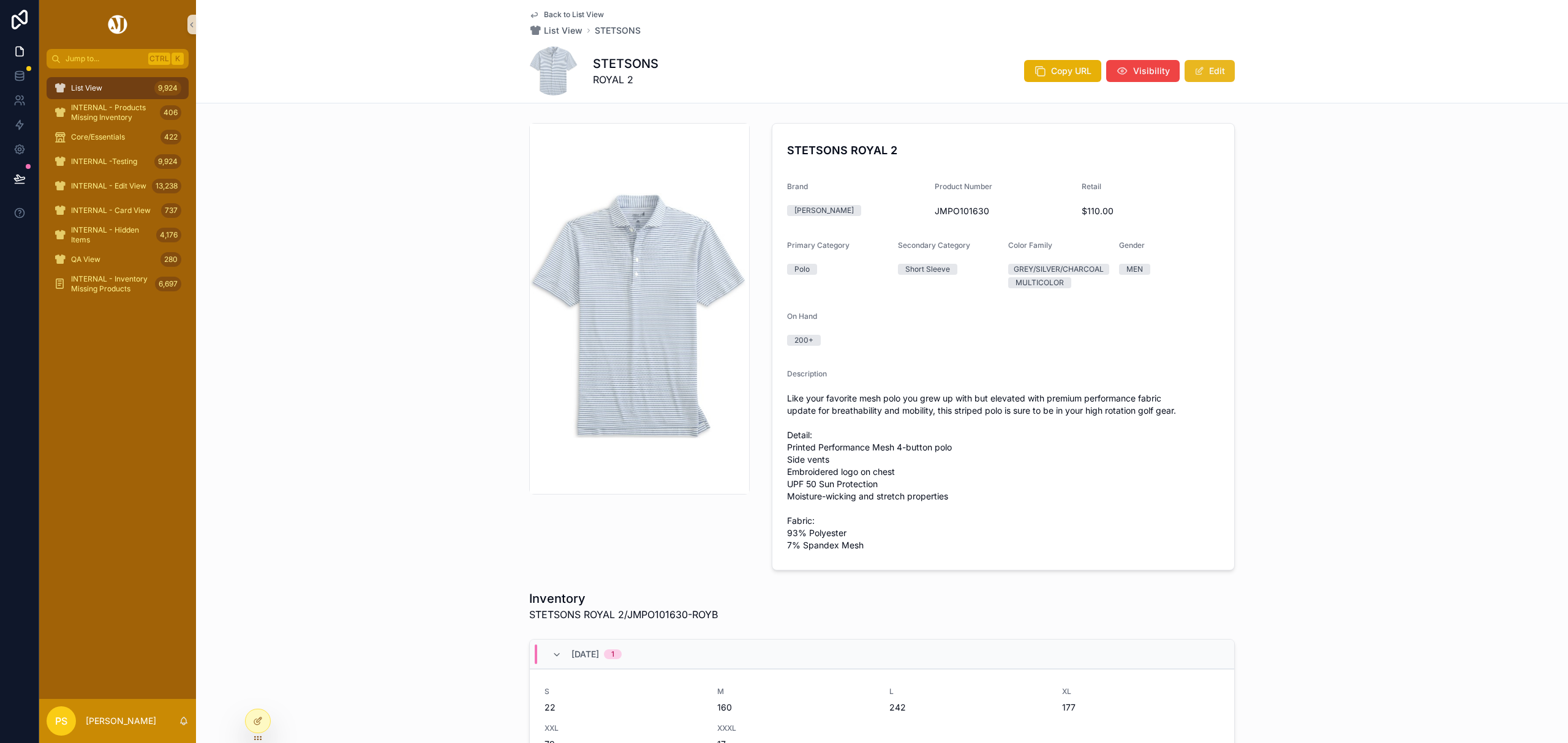
click at [1194, 66] on span "scrollable content" at bounding box center [1199, 71] width 10 height 10
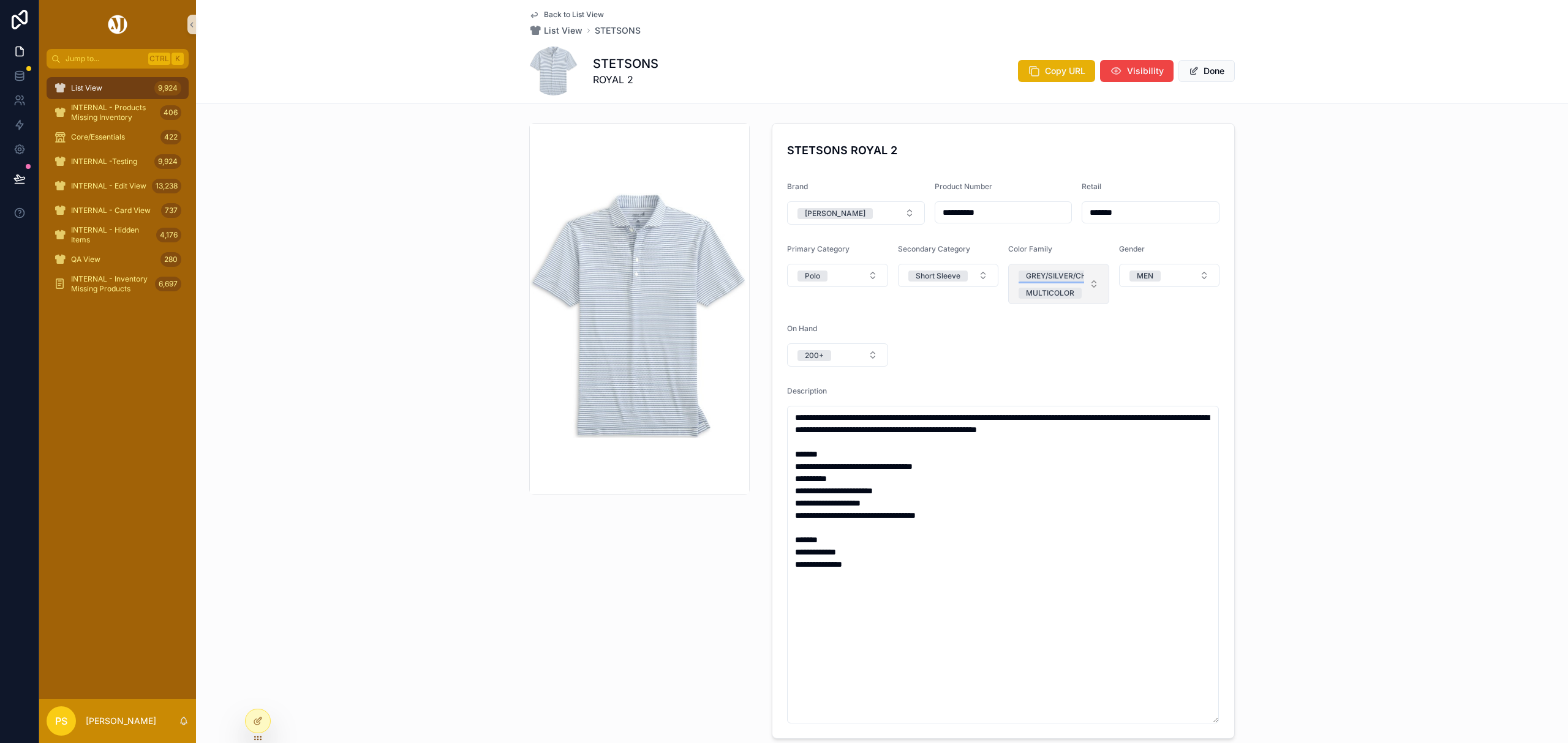
click at [1071, 275] on div "GREY/SILVER/CHARCOAL" at bounding box center [1071, 276] width 92 height 11
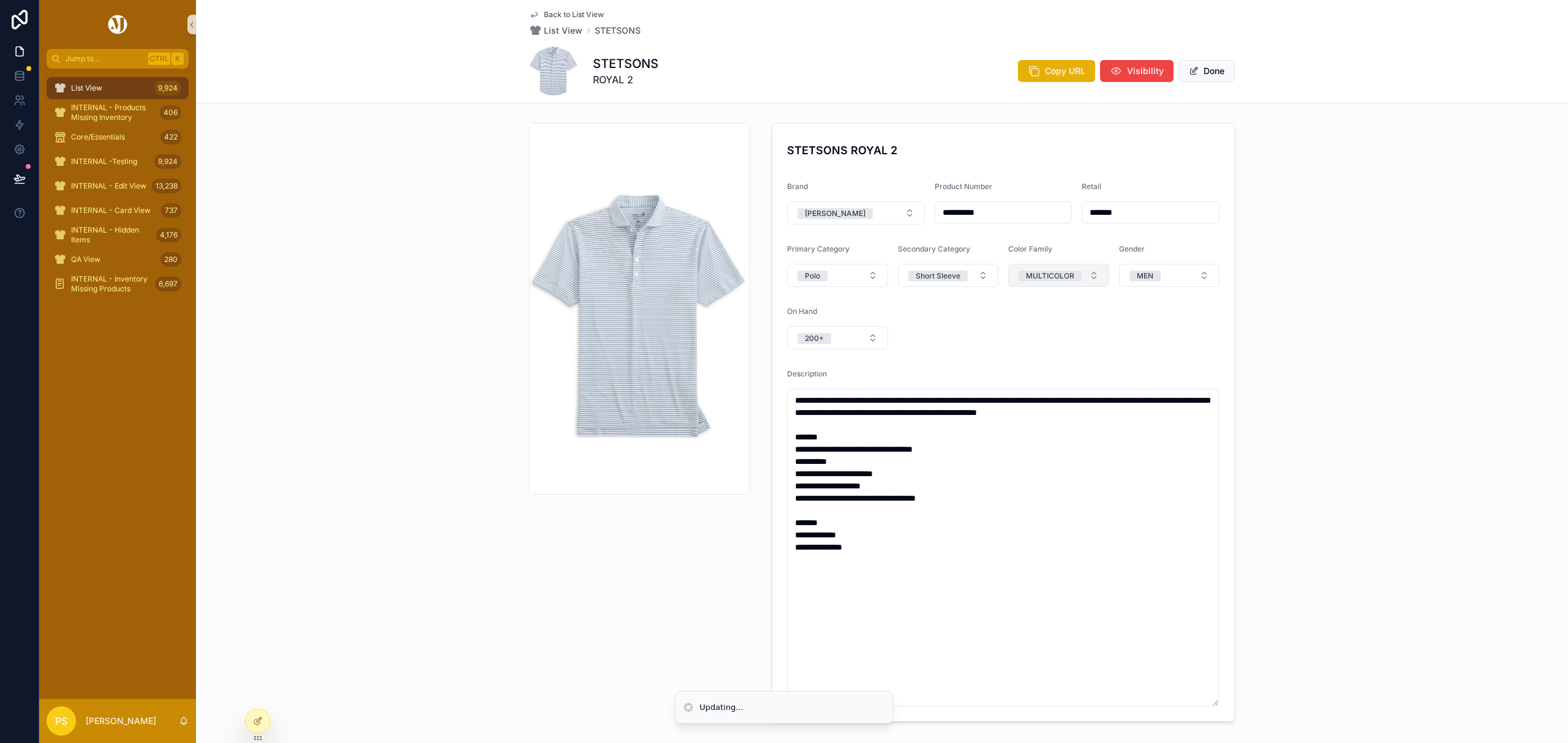
click at [1088, 277] on button "MULTICOLOR" at bounding box center [1058, 275] width 101 height 23
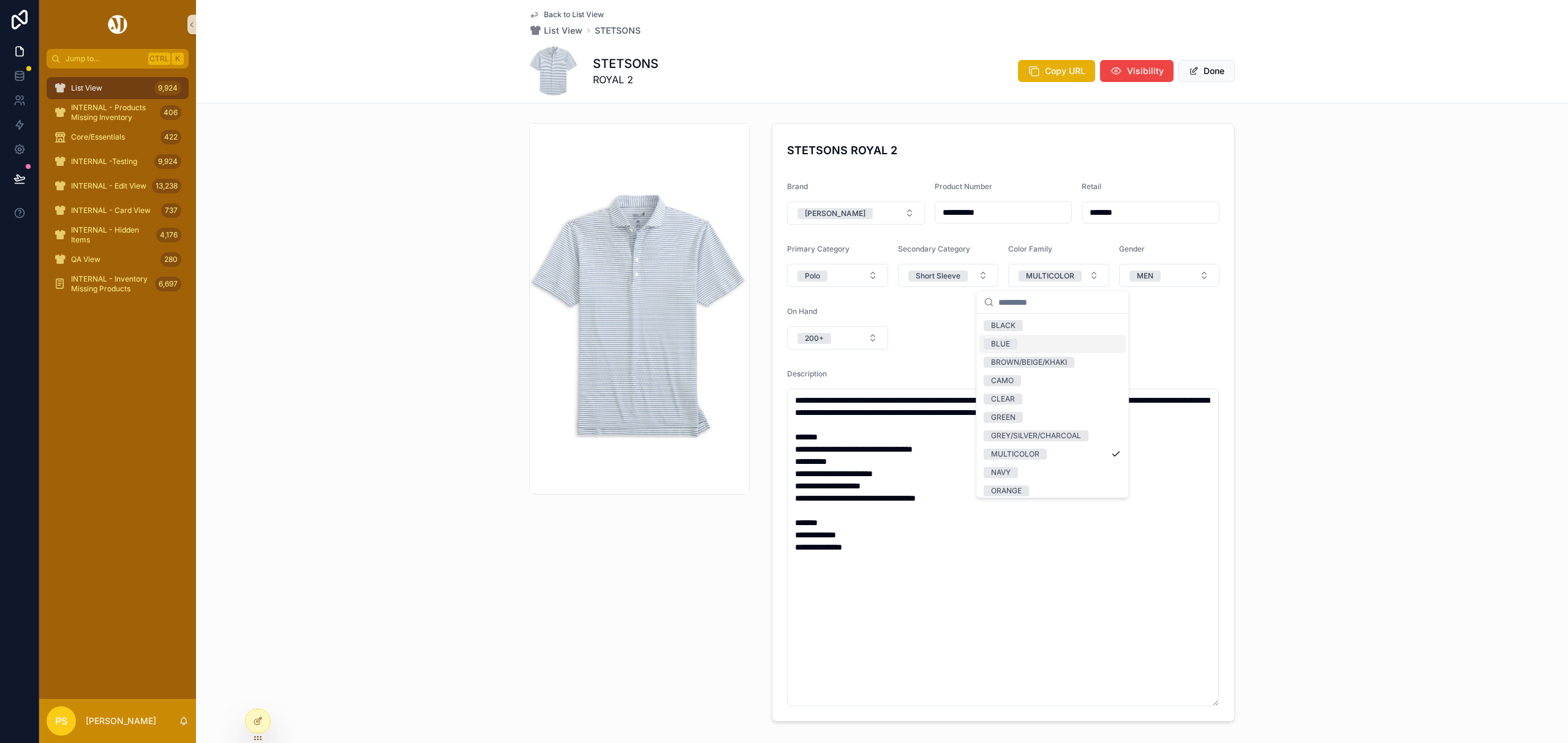
click at [1030, 346] on div "BLUE" at bounding box center [1052, 344] width 147 height 18
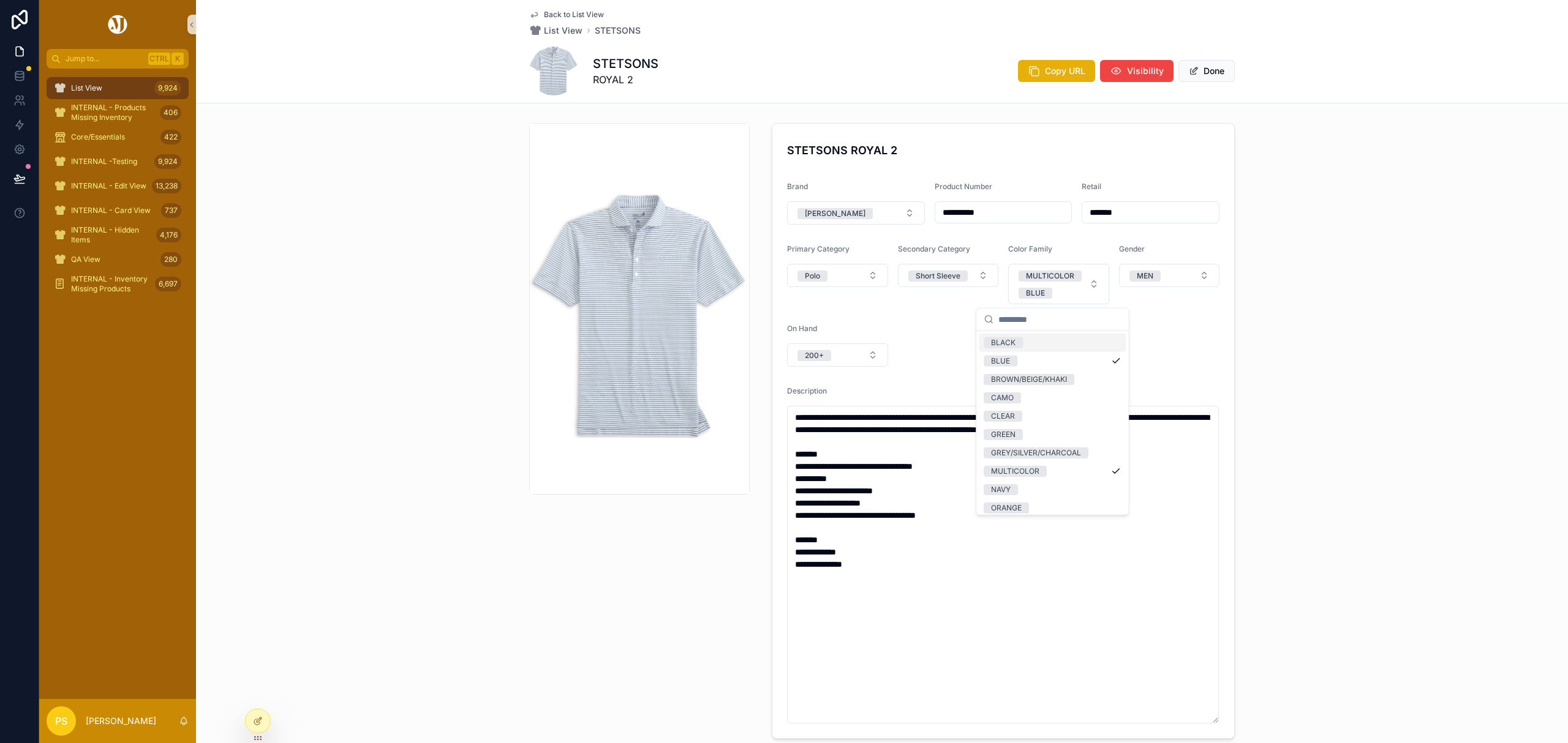
click at [1295, 159] on div "**********" at bounding box center [882, 431] width 1372 height 626
click at [1212, 75] on button "Done" at bounding box center [1206, 71] width 56 height 22
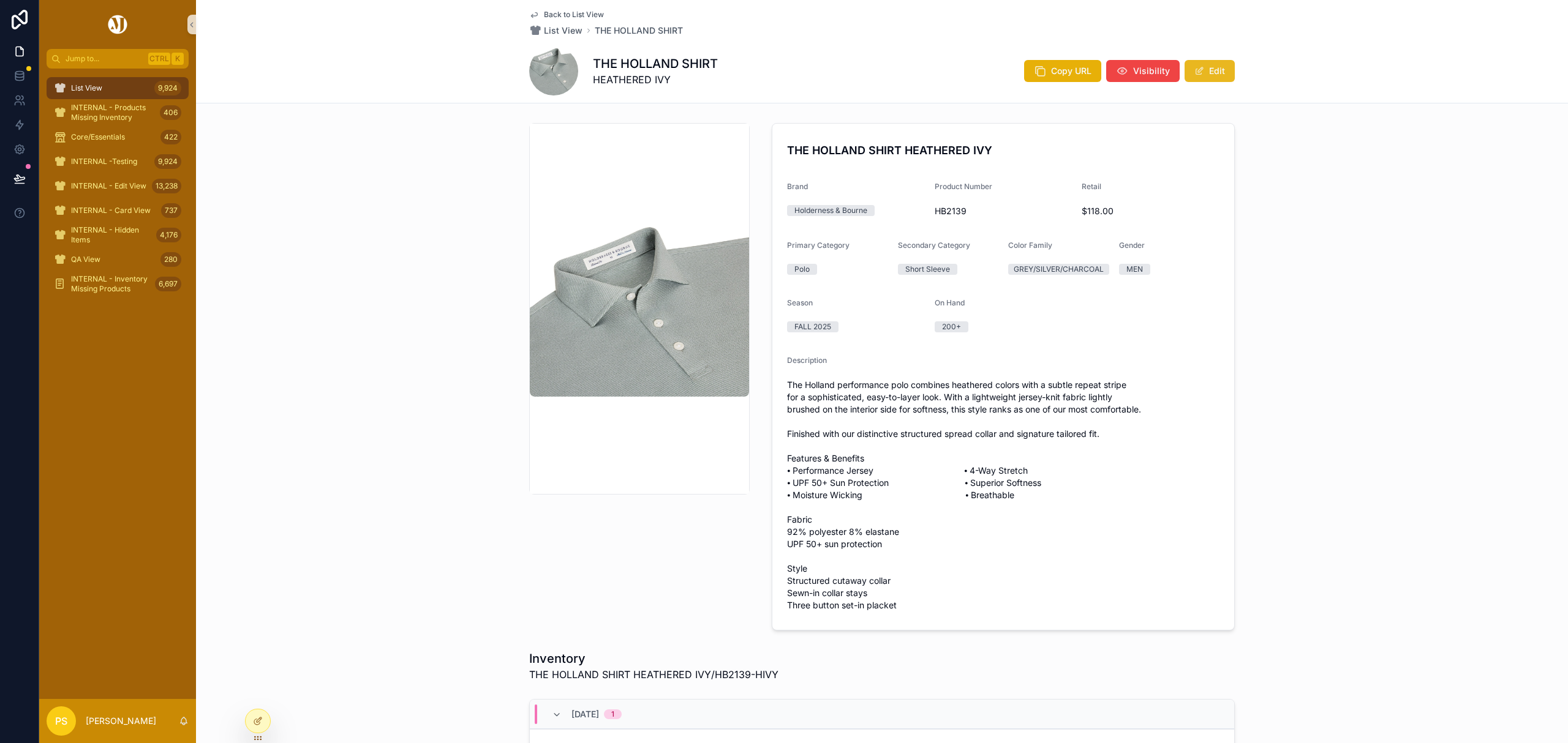
click at [1194, 69] on span "scrollable content" at bounding box center [1199, 71] width 10 height 10
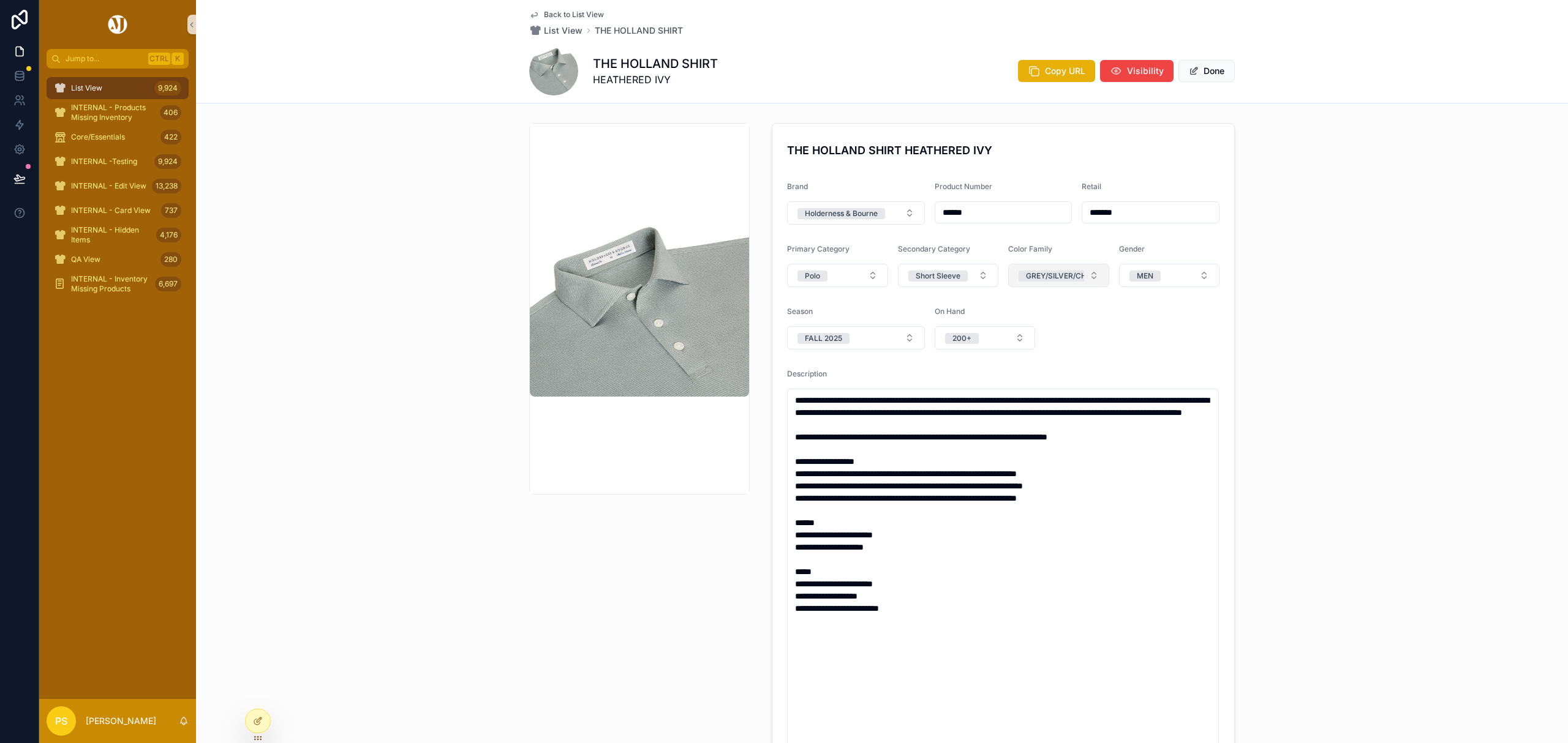
click at [1068, 277] on div "GREY/SILVER/CHARCOAL" at bounding box center [1071, 276] width 92 height 11
click at [1088, 277] on button "Select a Catalog Color Primary" at bounding box center [1058, 275] width 101 height 23
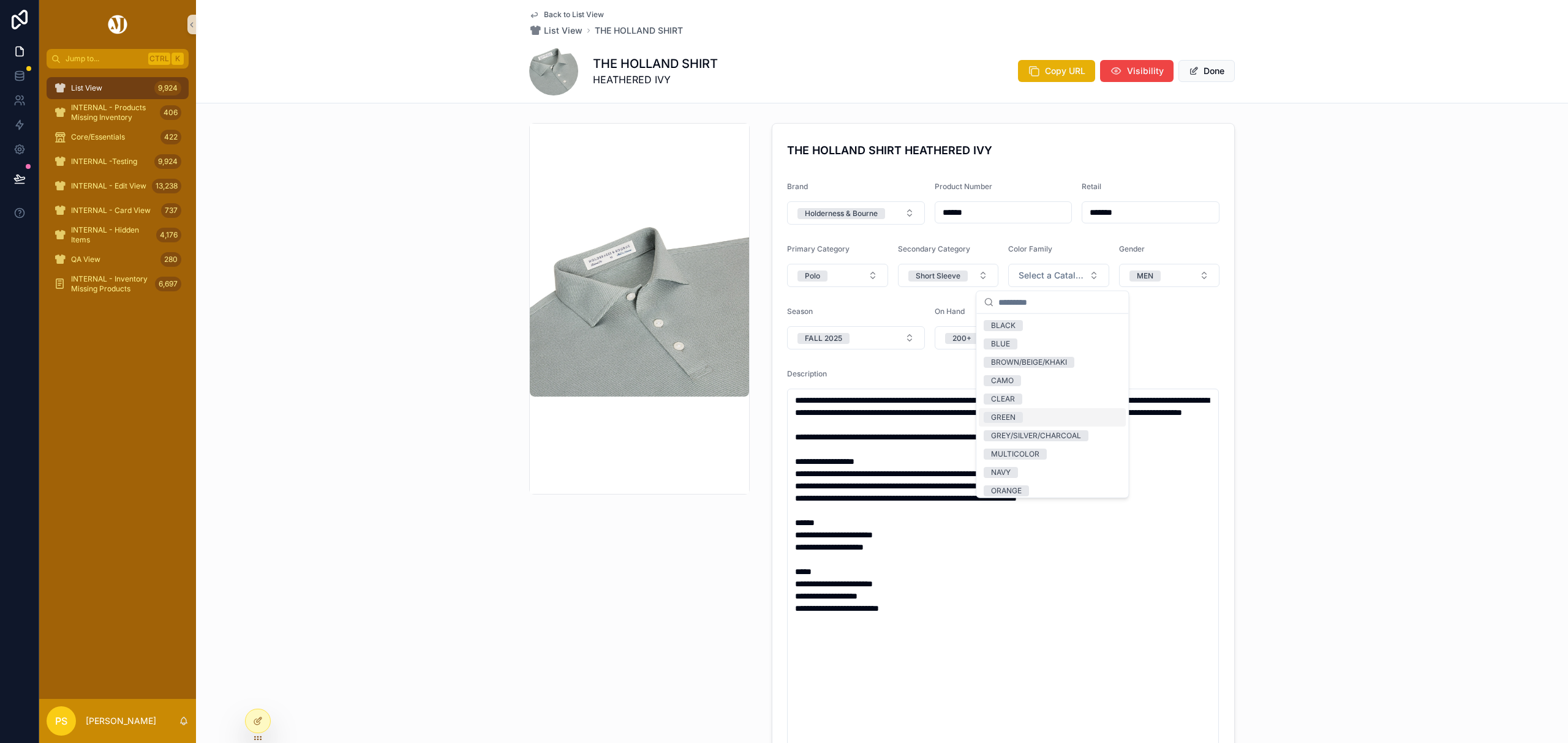
click at [1022, 416] on span "GREEN" at bounding box center [1003, 418] width 39 height 11
click at [1369, 313] on div "**********" at bounding box center [882, 453] width 1372 height 670
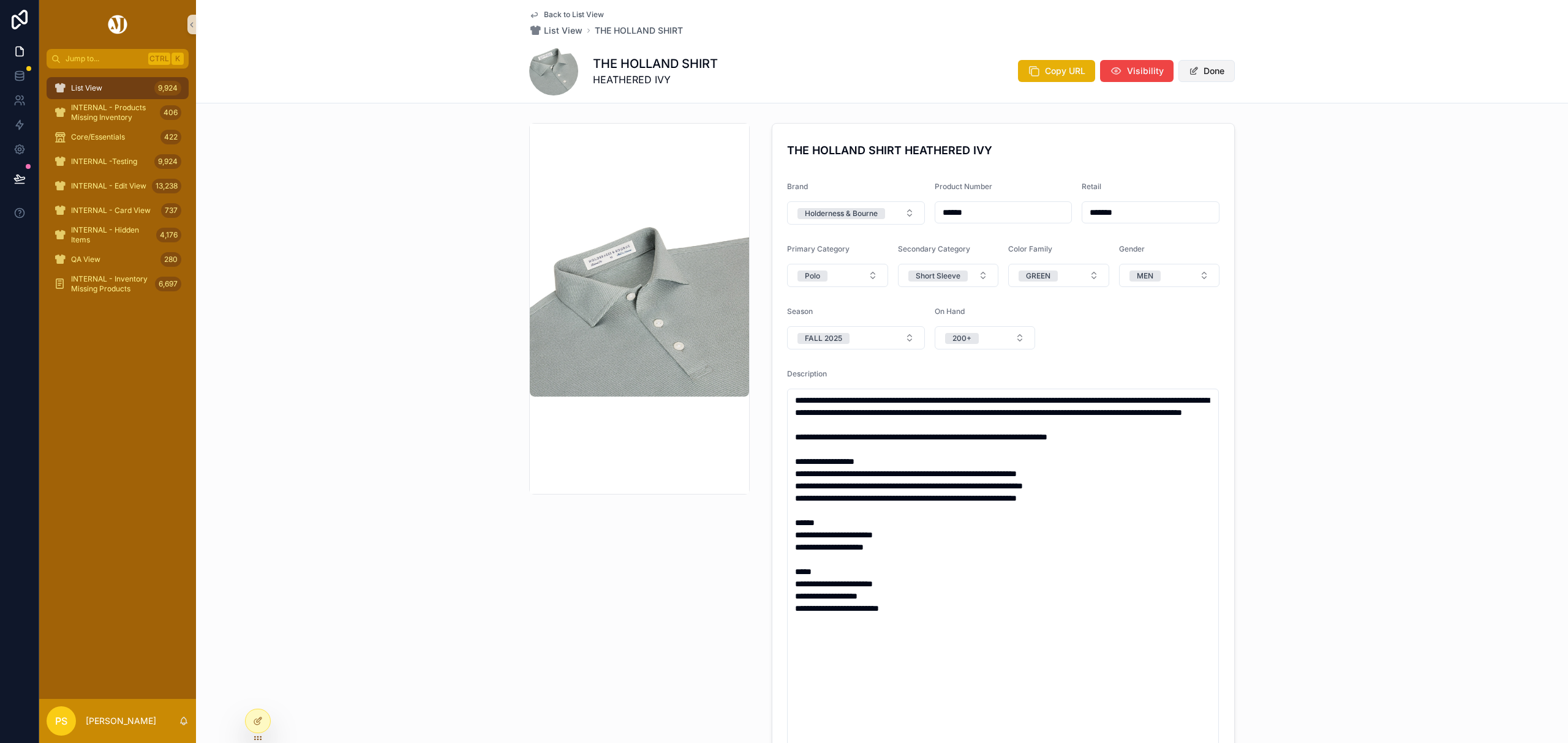
click at [1212, 68] on button "Done" at bounding box center [1206, 71] width 56 height 22
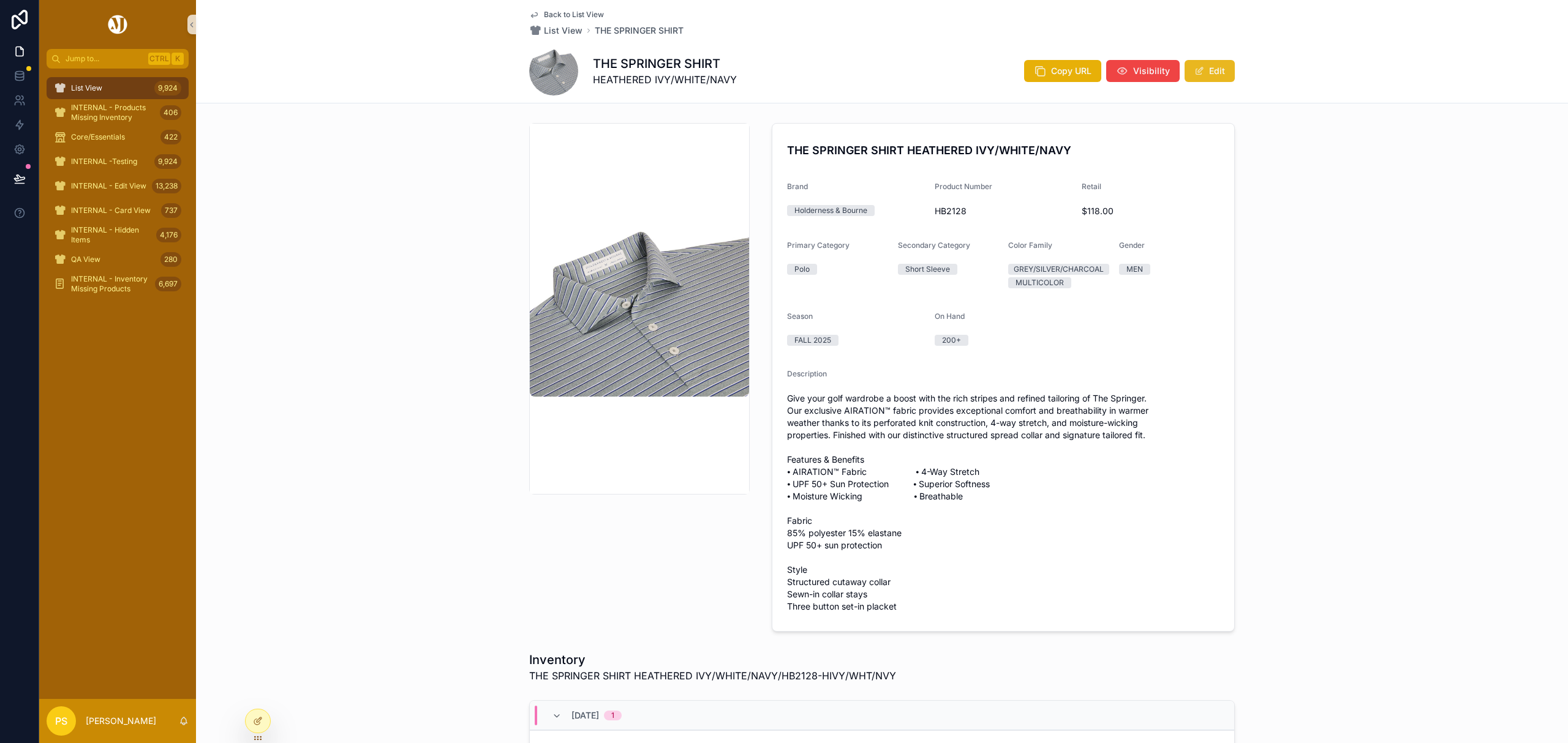
click at [1202, 73] on button "Edit" at bounding box center [1209, 71] width 50 height 22
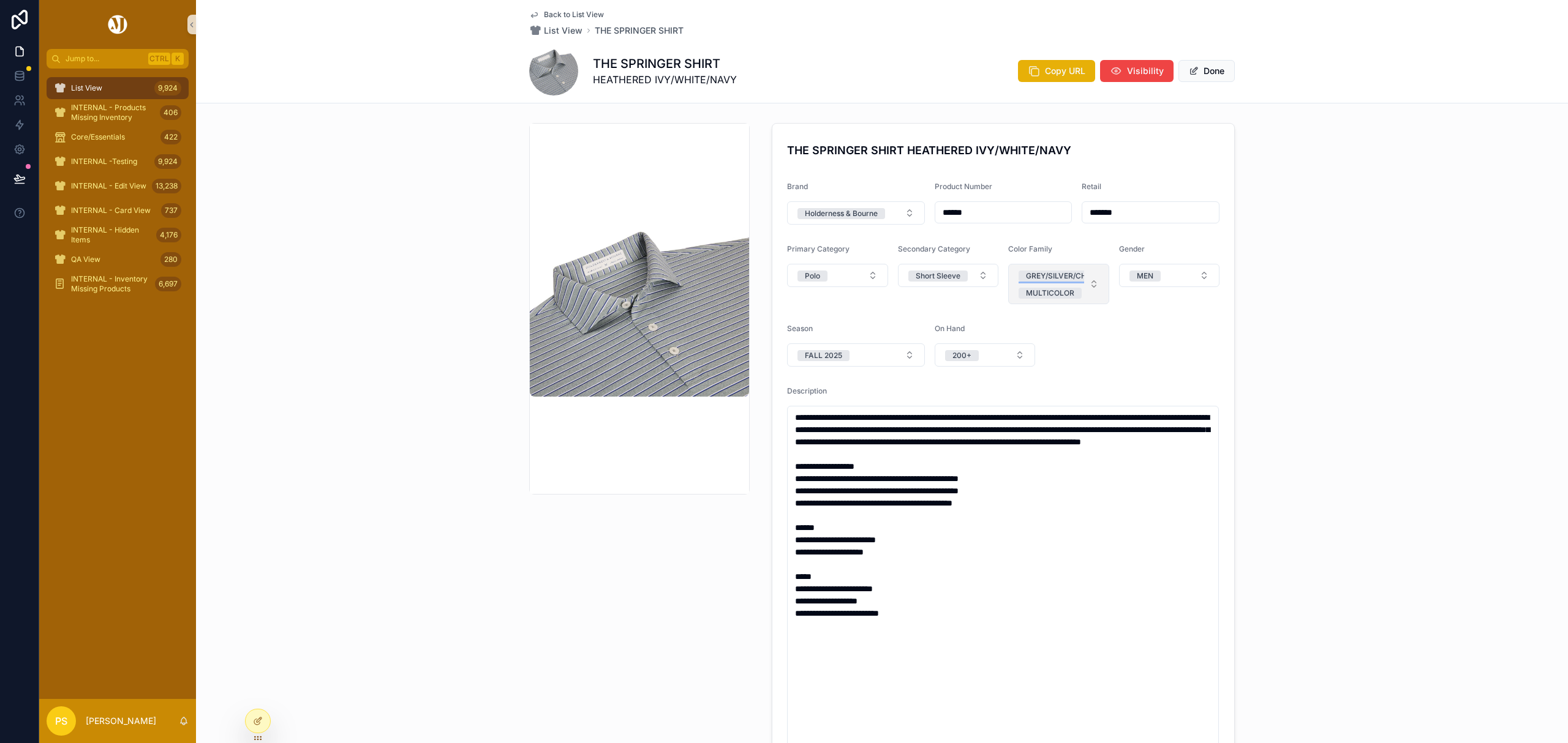
click at [1070, 273] on div "GREY/SILVER/CHARCOAL" at bounding box center [1071, 276] width 92 height 11
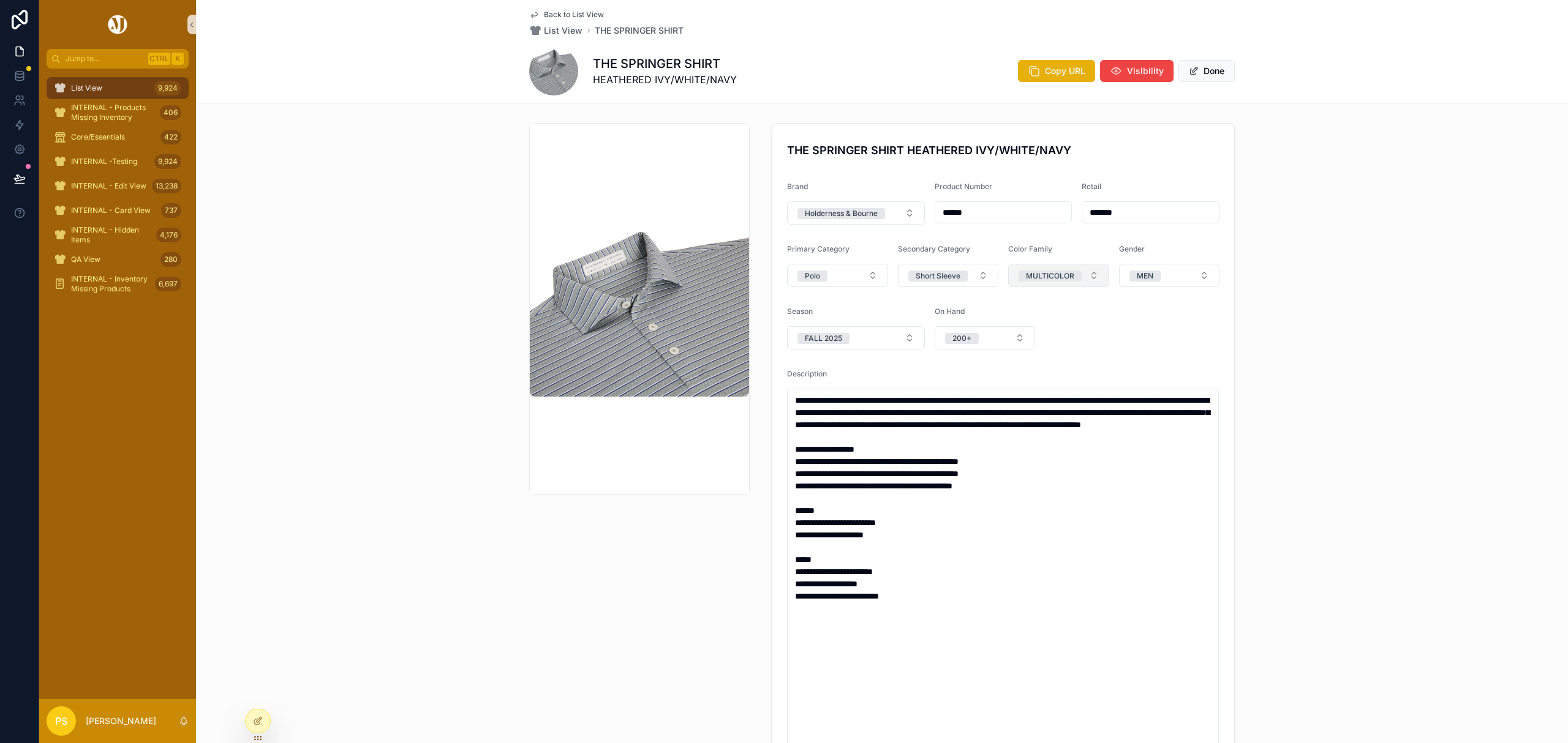
click at [1088, 276] on button "MULTICOLOR" at bounding box center [1058, 275] width 101 height 23
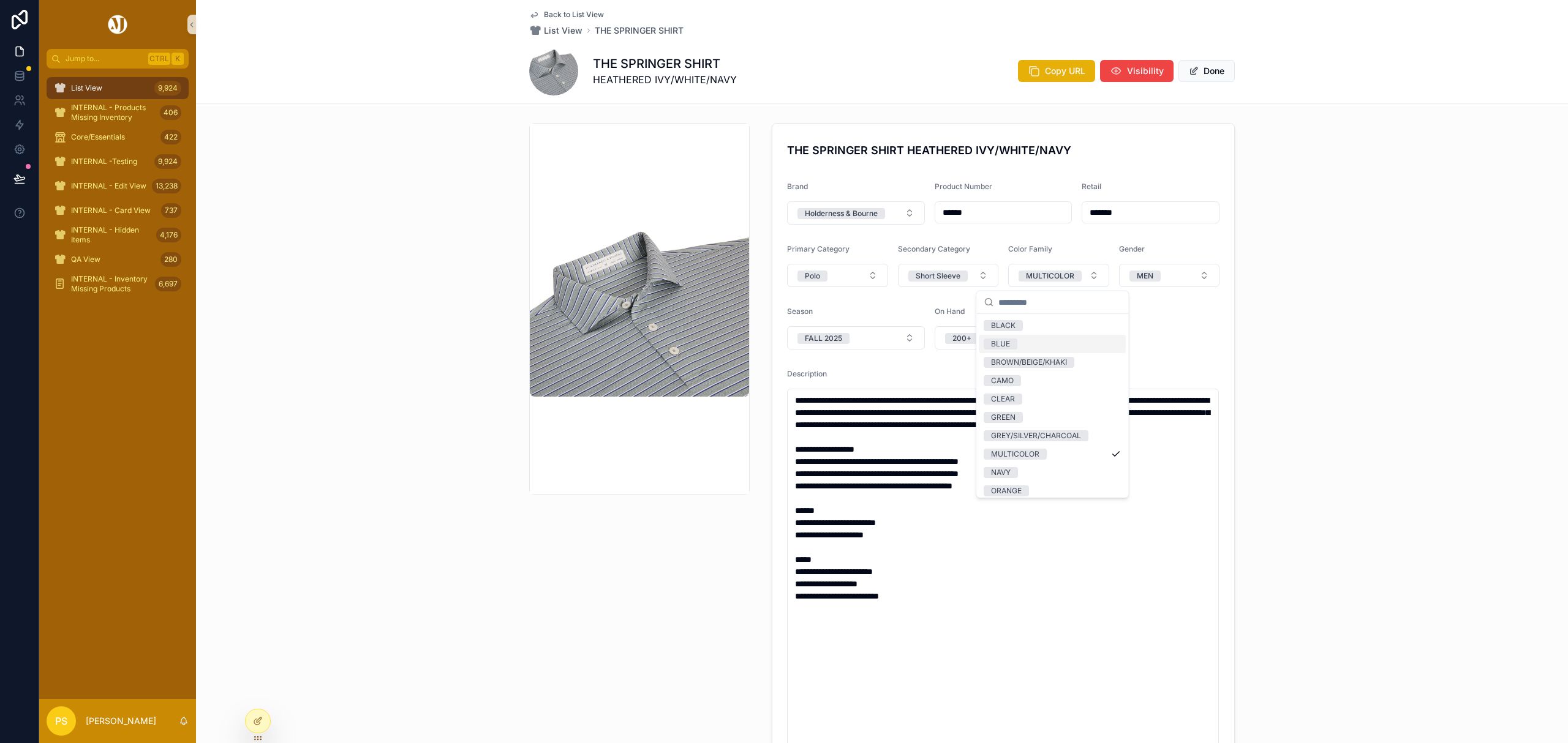
click at [1024, 341] on div "BLUE" at bounding box center [1052, 344] width 147 height 18
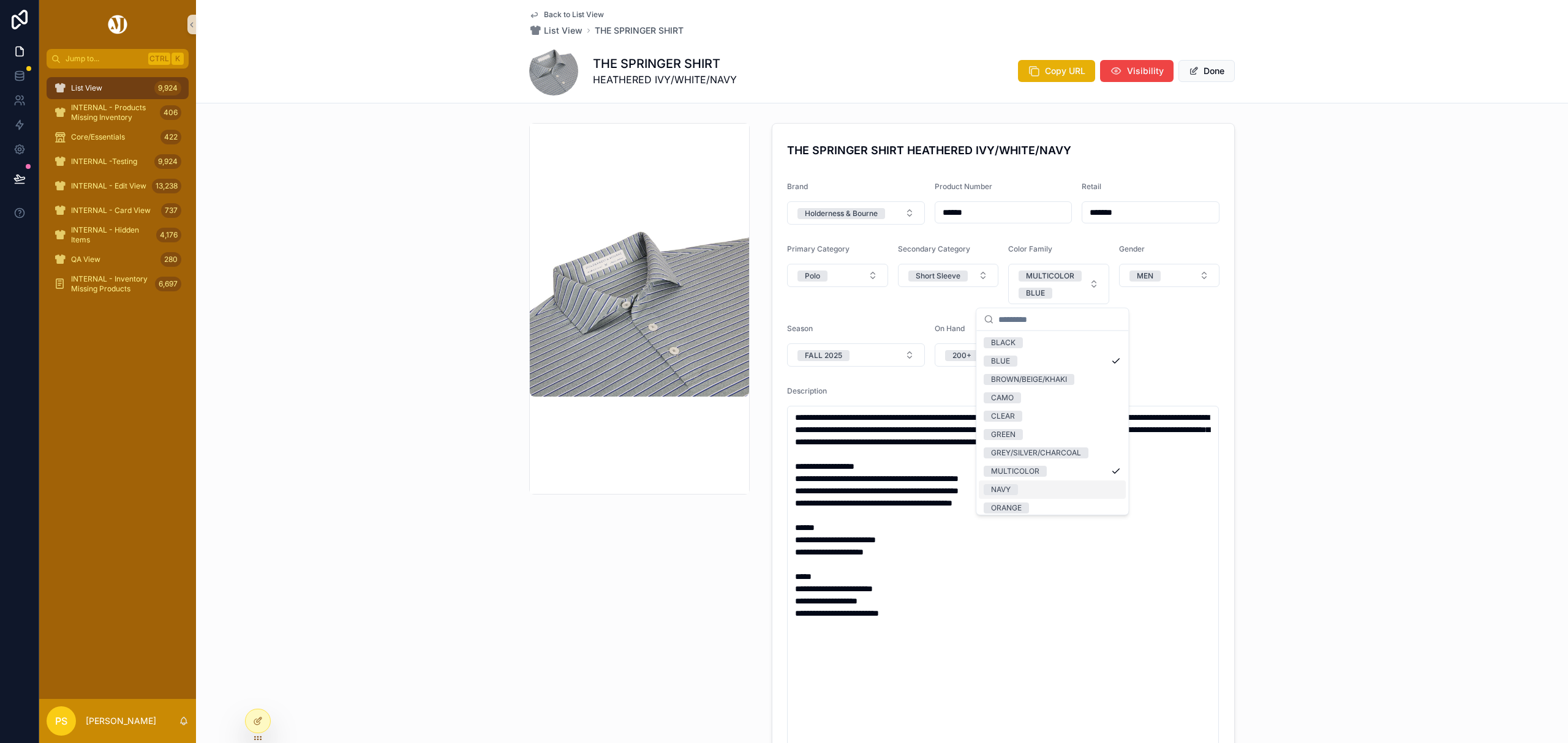
click at [1045, 486] on div "NAVY" at bounding box center [1052, 490] width 147 height 18
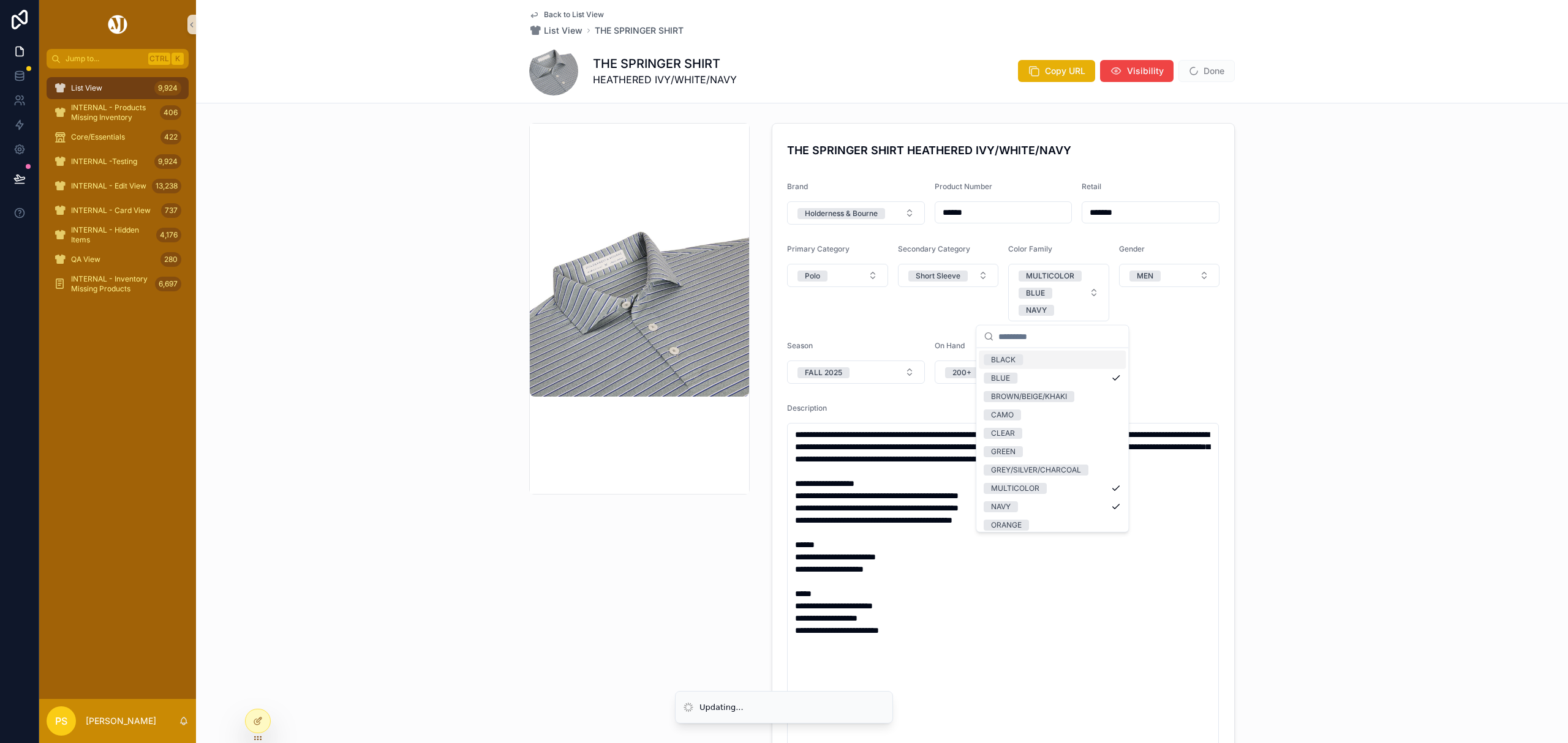
click at [1326, 162] on div "**********" at bounding box center [882, 470] width 1372 height 704
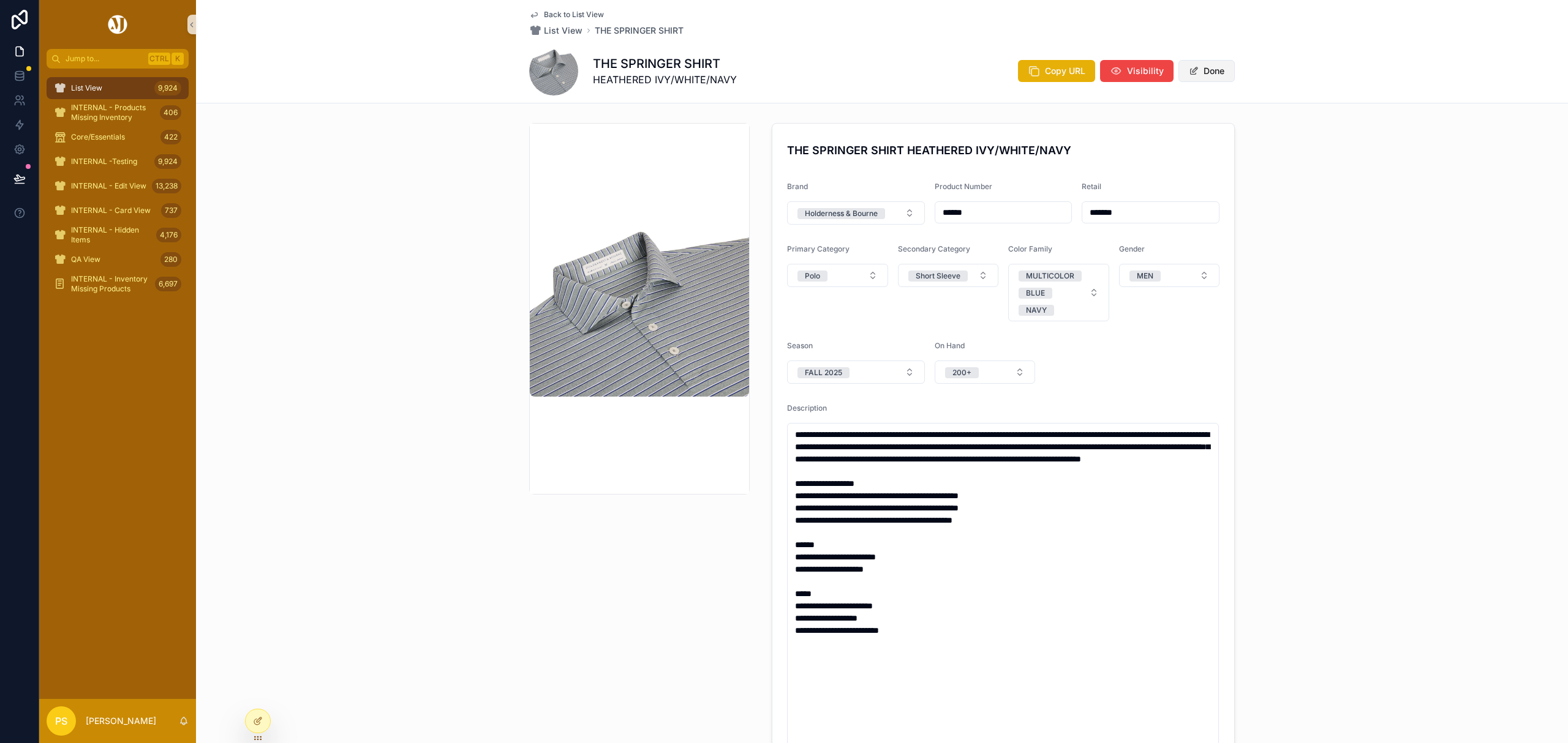
click at [1199, 69] on button "Done" at bounding box center [1206, 71] width 56 height 22
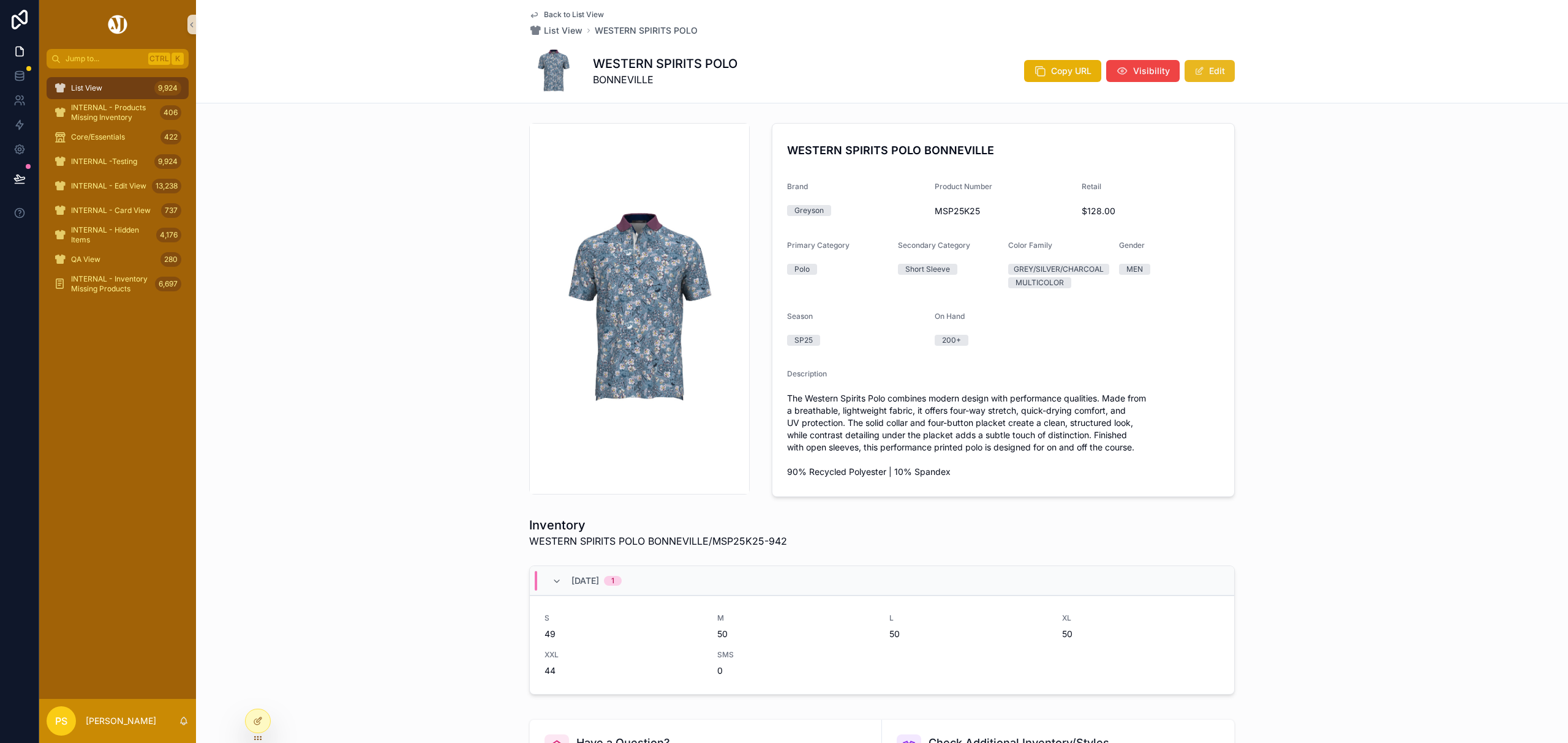
click at [1206, 75] on button "Edit" at bounding box center [1209, 71] width 50 height 22
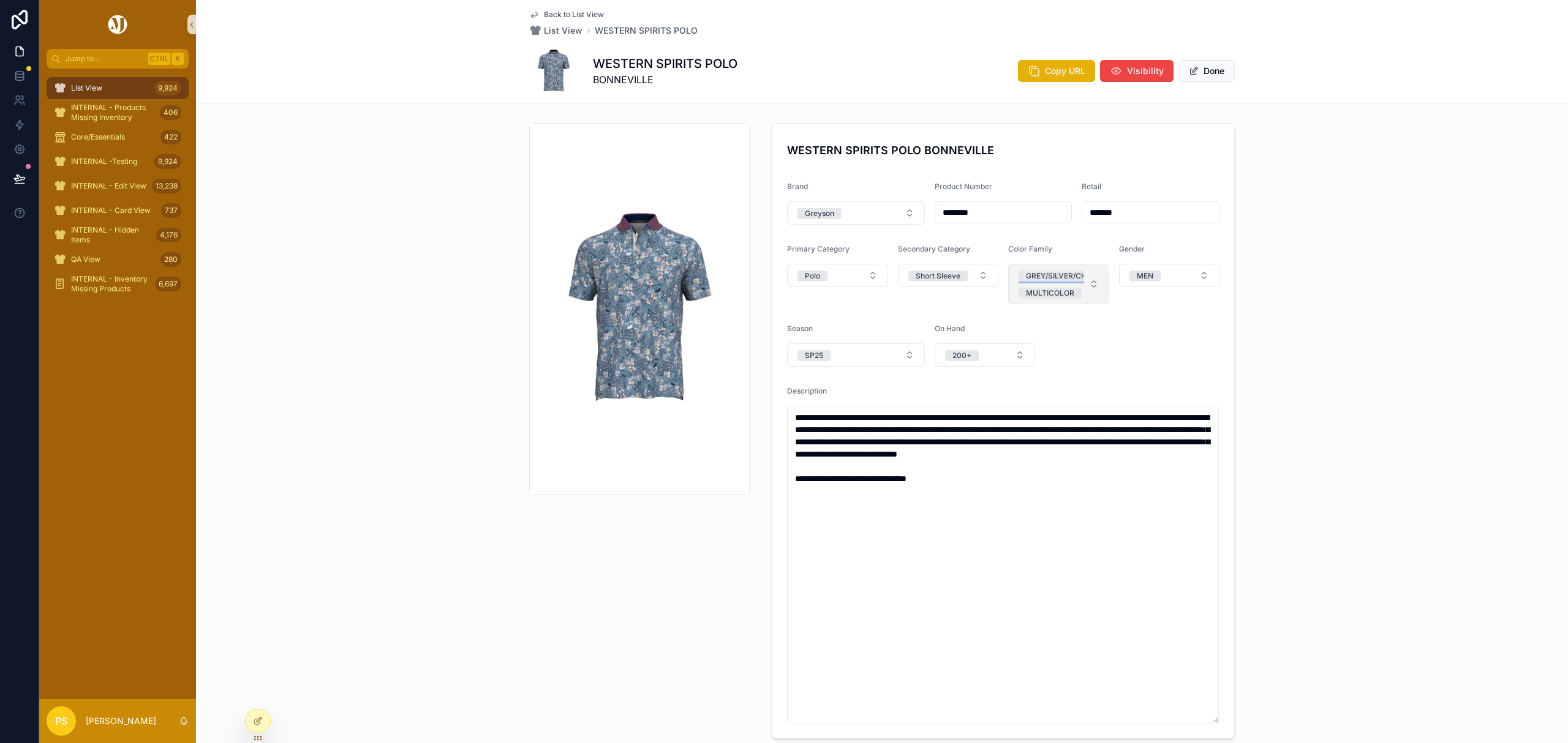
click at [1069, 277] on div "GREY/SILVER/CHARCOAL" at bounding box center [1071, 276] width 92 height 11
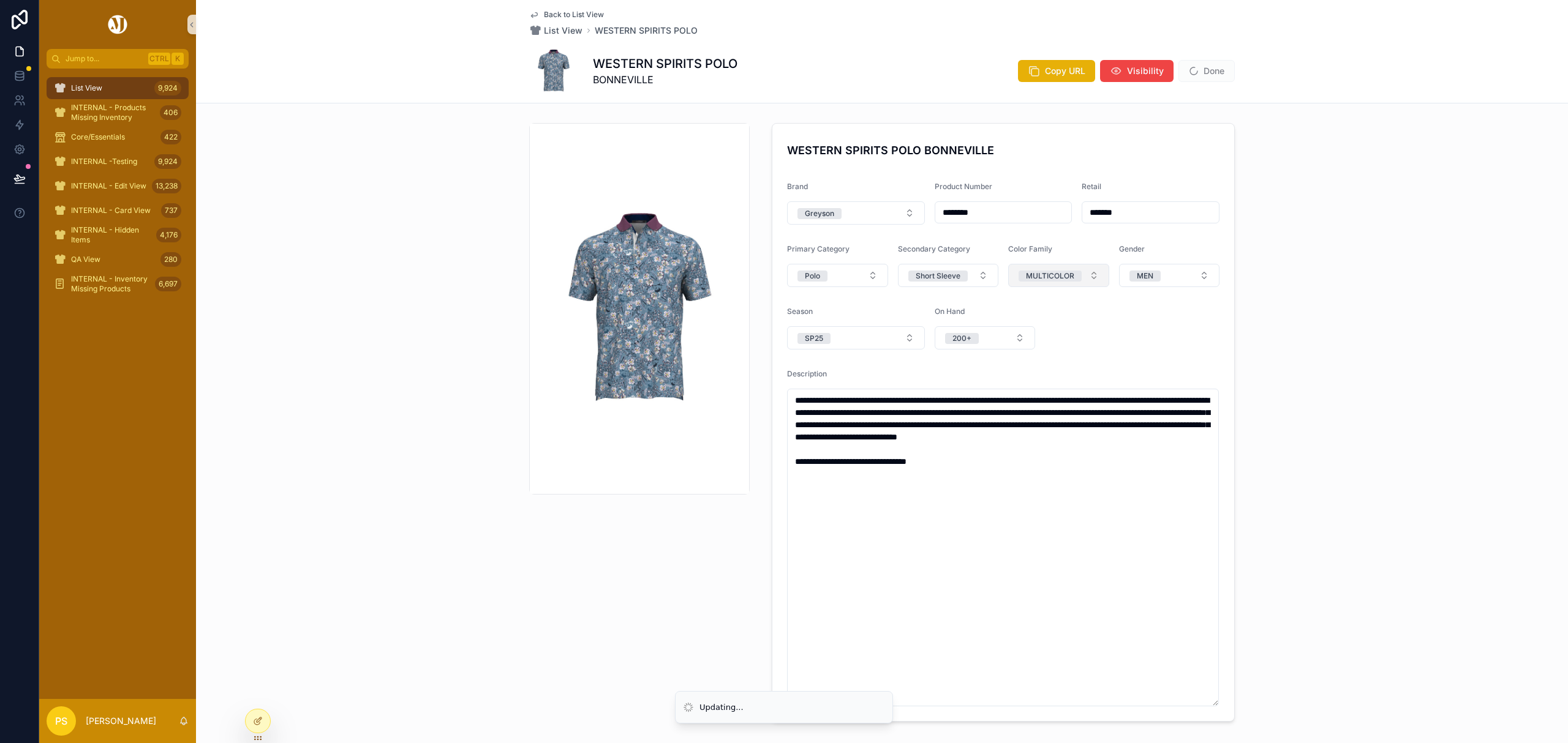
click at [1088, 276] on button "MULTICOLOR" at bounding box center [1058, 275] width 101 height 23
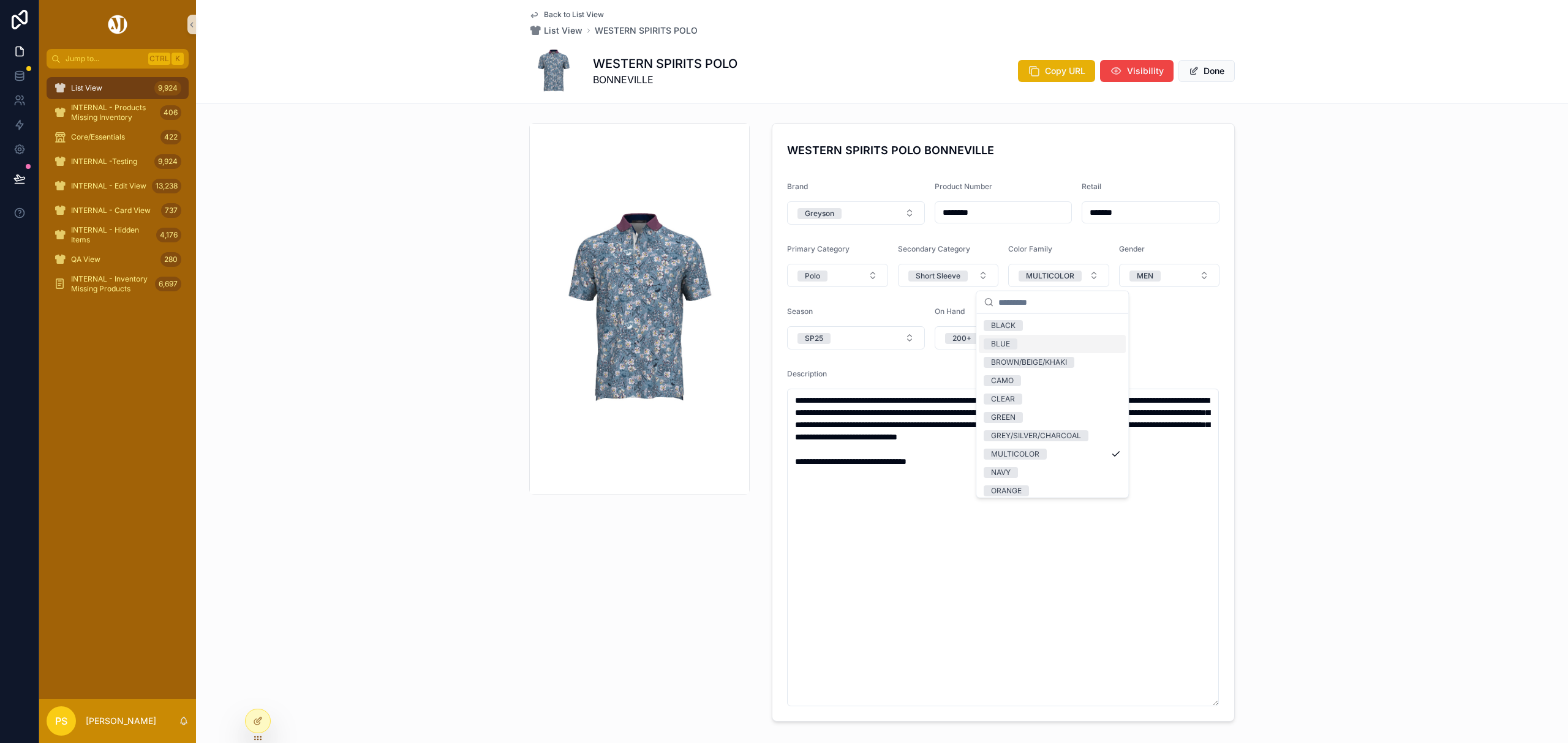
click at [1030, 341] on div "BLUE" at bounding box center [1052, 344] width 147 height 18
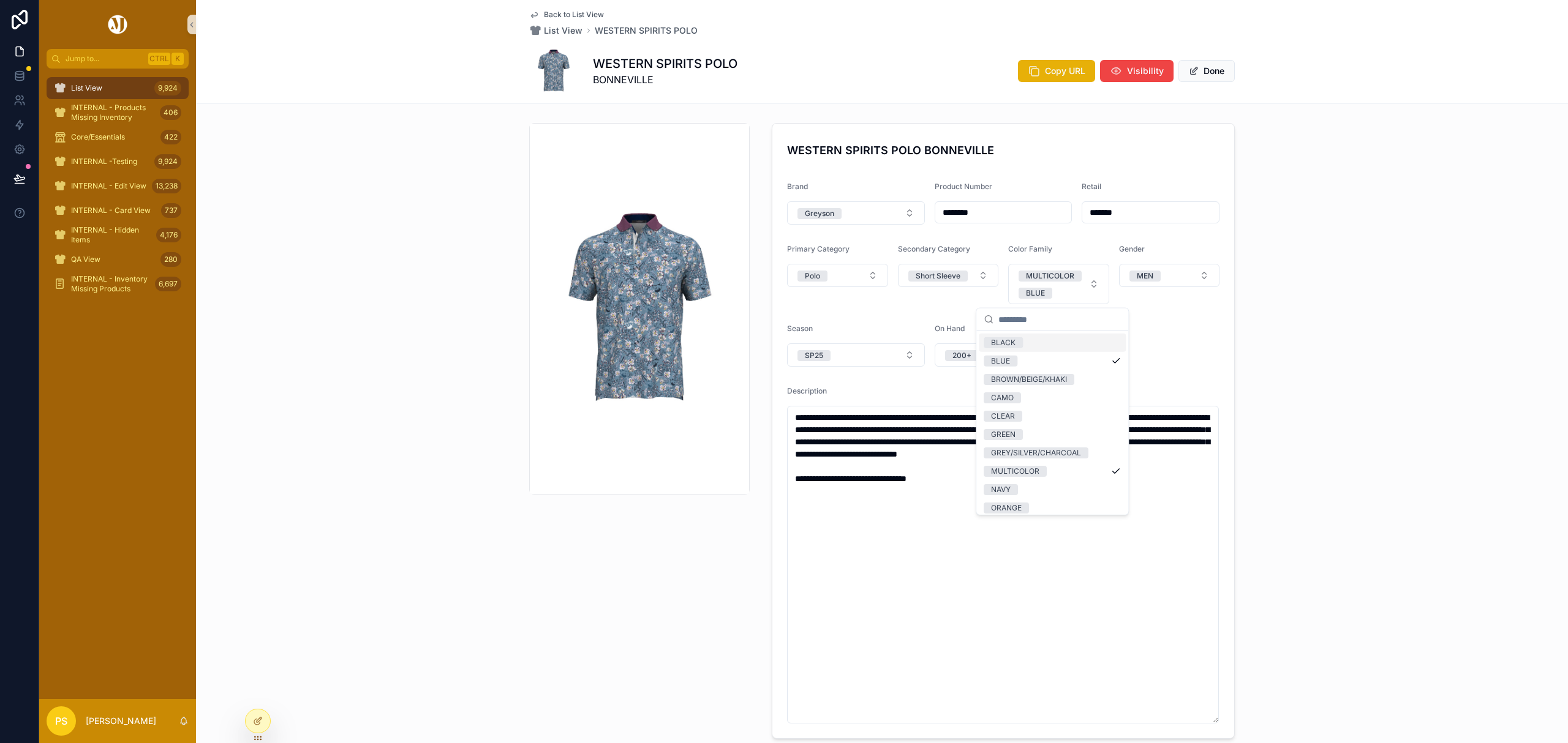
click at [1341, 288] on div "**********" at bounding box center [882, 431] width 1372 height 626
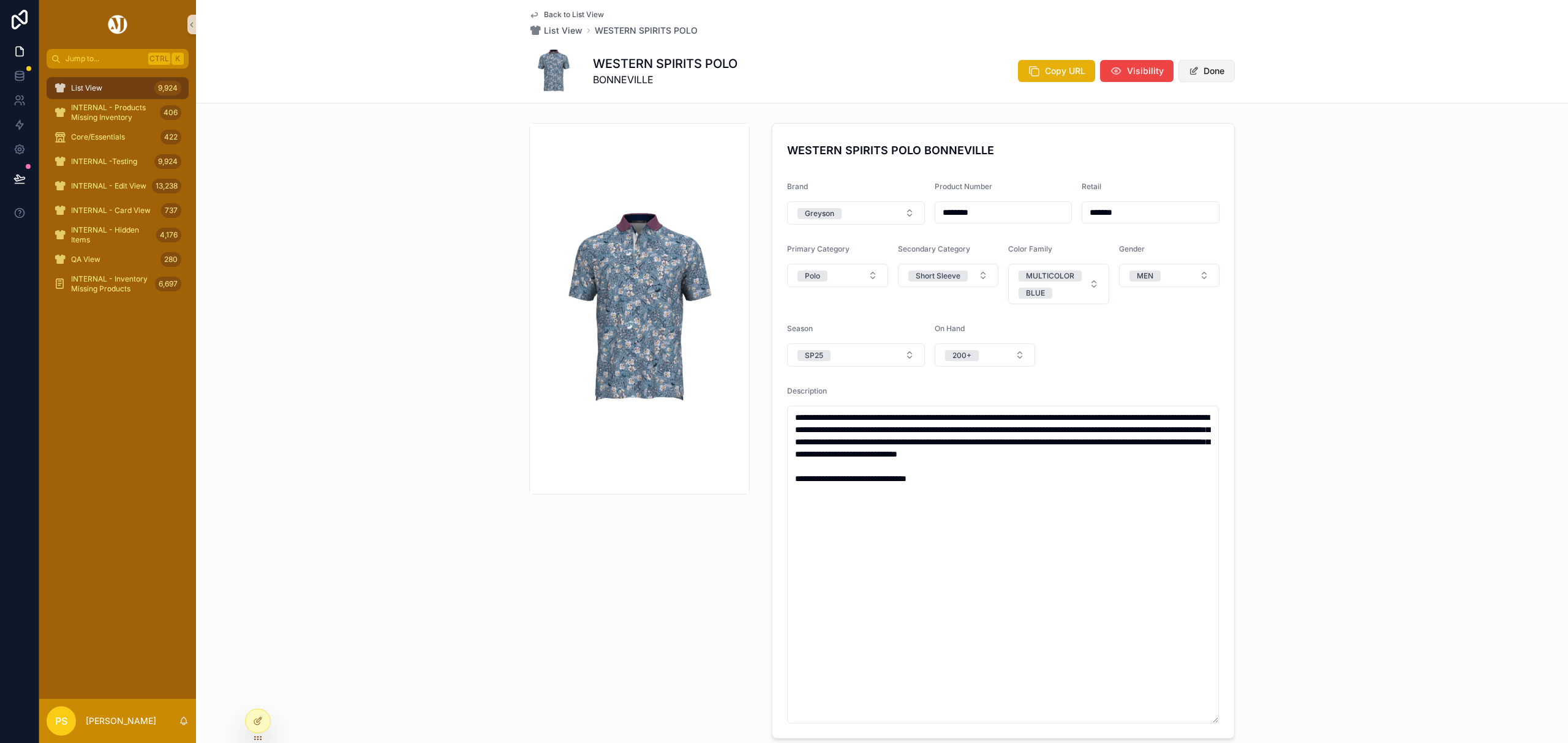
click at [1212, 72] on button "Done" at bounding box center [1206, 71] width 56 height 22
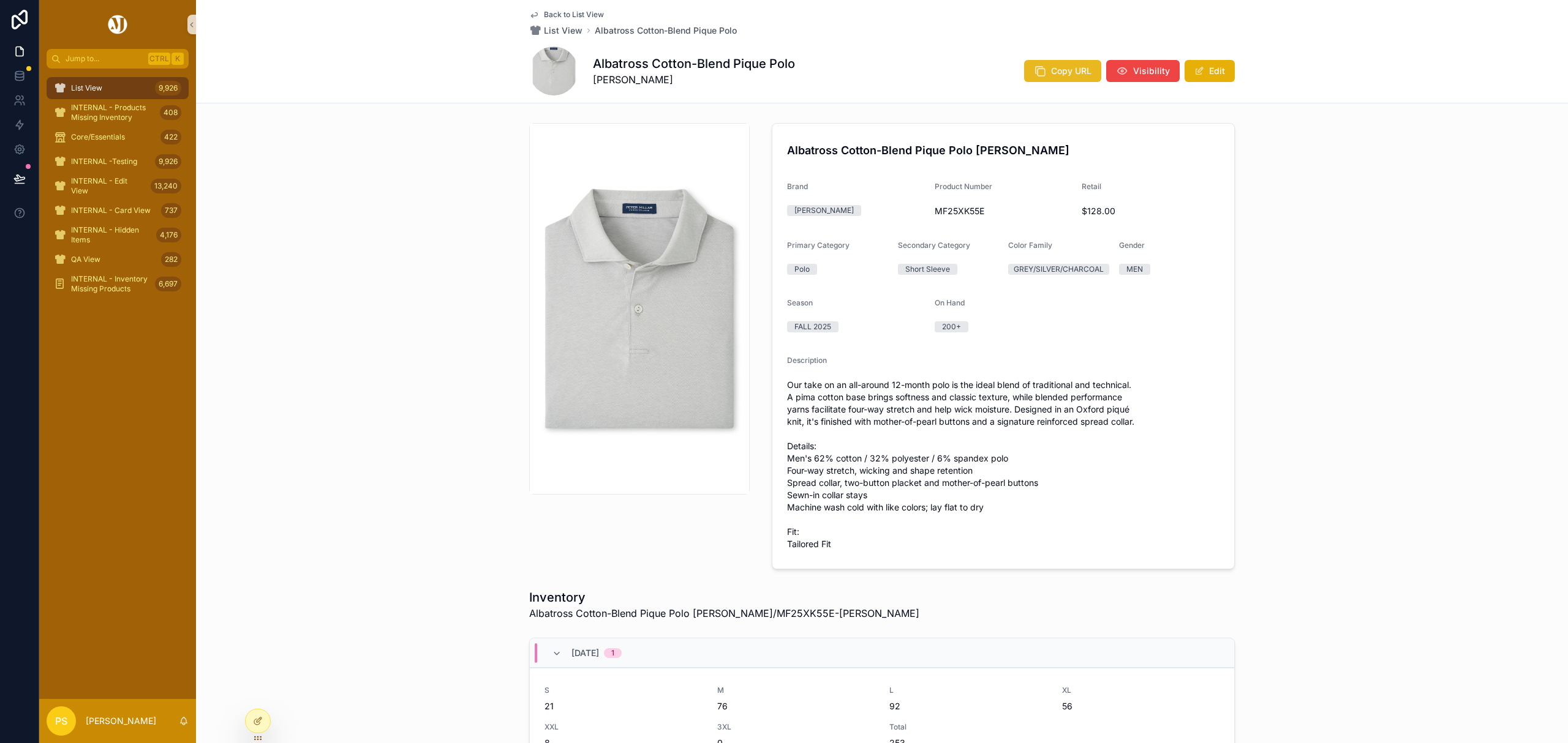
click at [1060, 73] on span "Copy URL" at bounding box center [1071, 71] width 40 height 12
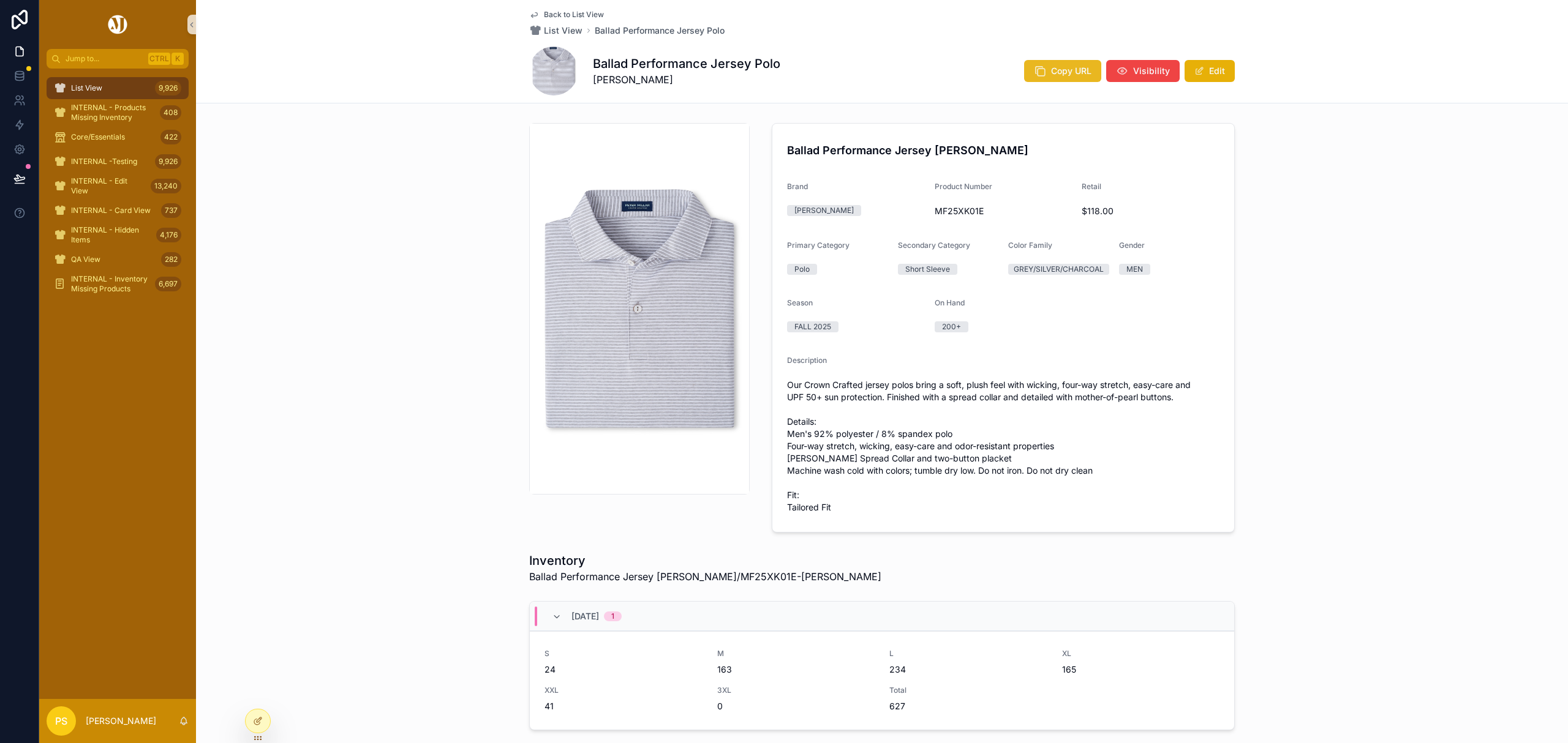
click at [1066, 72] on span "Copy URL" at bounding box center [1071, 71] width 40 height 12
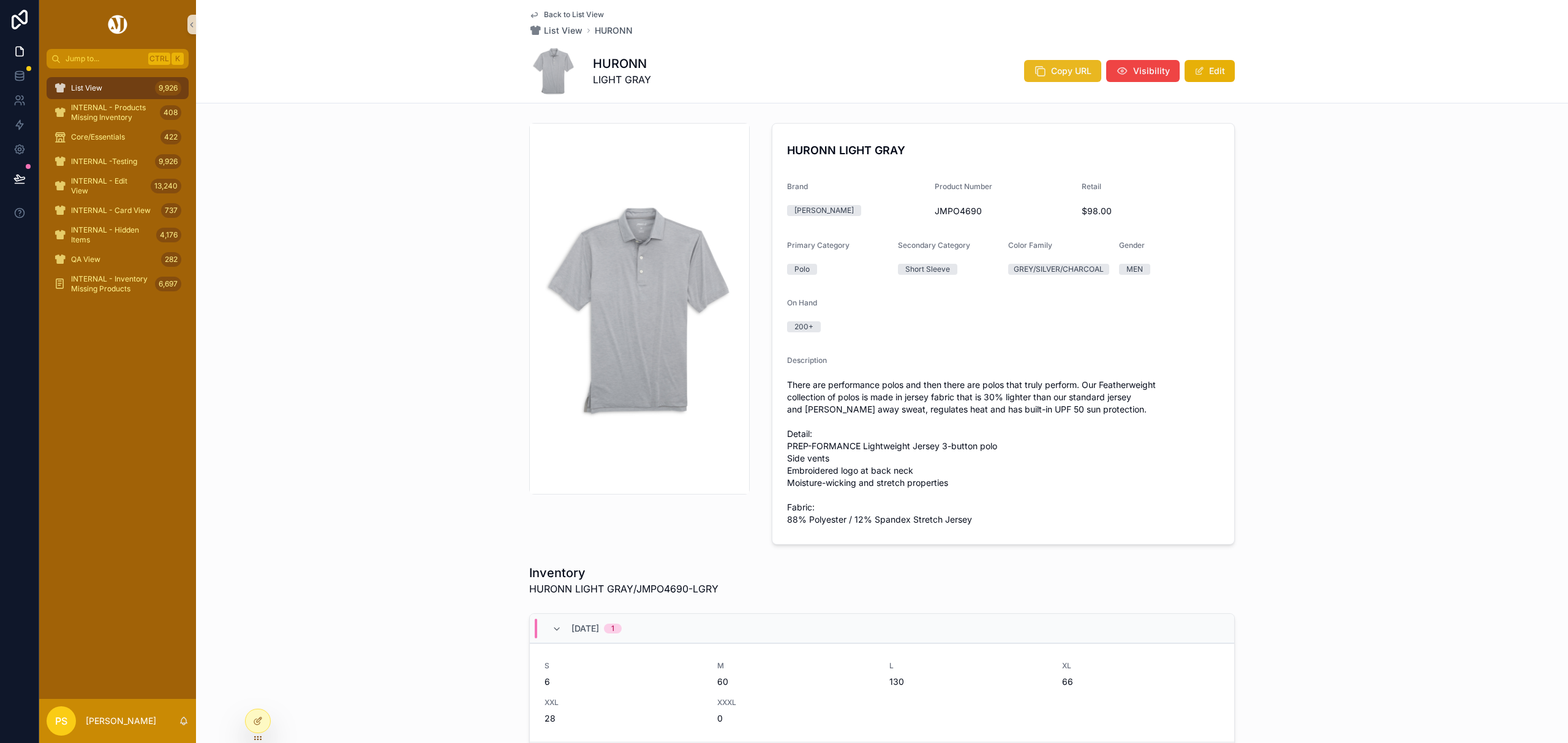
click at [1059, 75] on span "Copy URL" at bounding box center [1071, 71] width 40 height 12
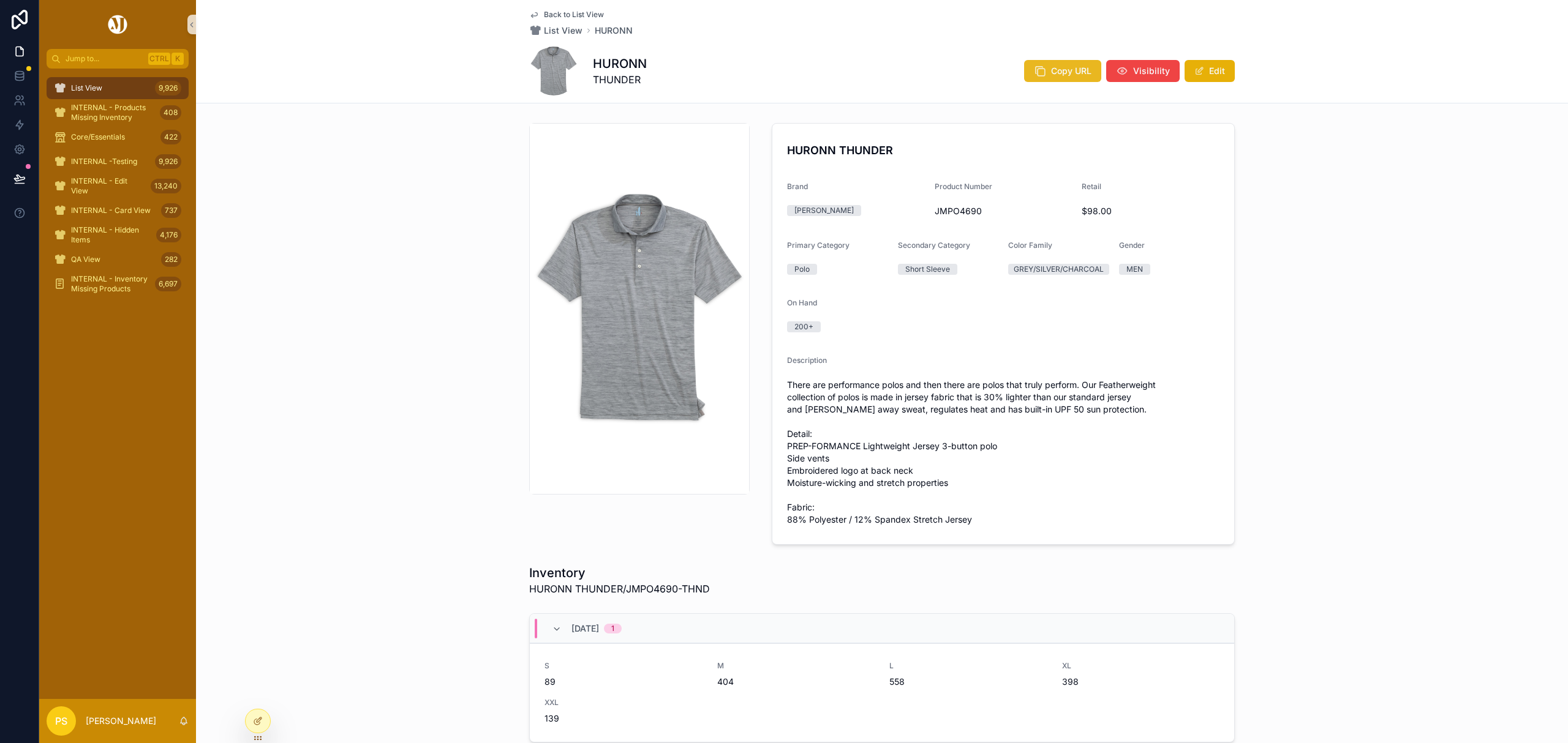
click at [1040, 66] on icon "scrollable content" at bounding box center [1039, 71] width 12 height 12
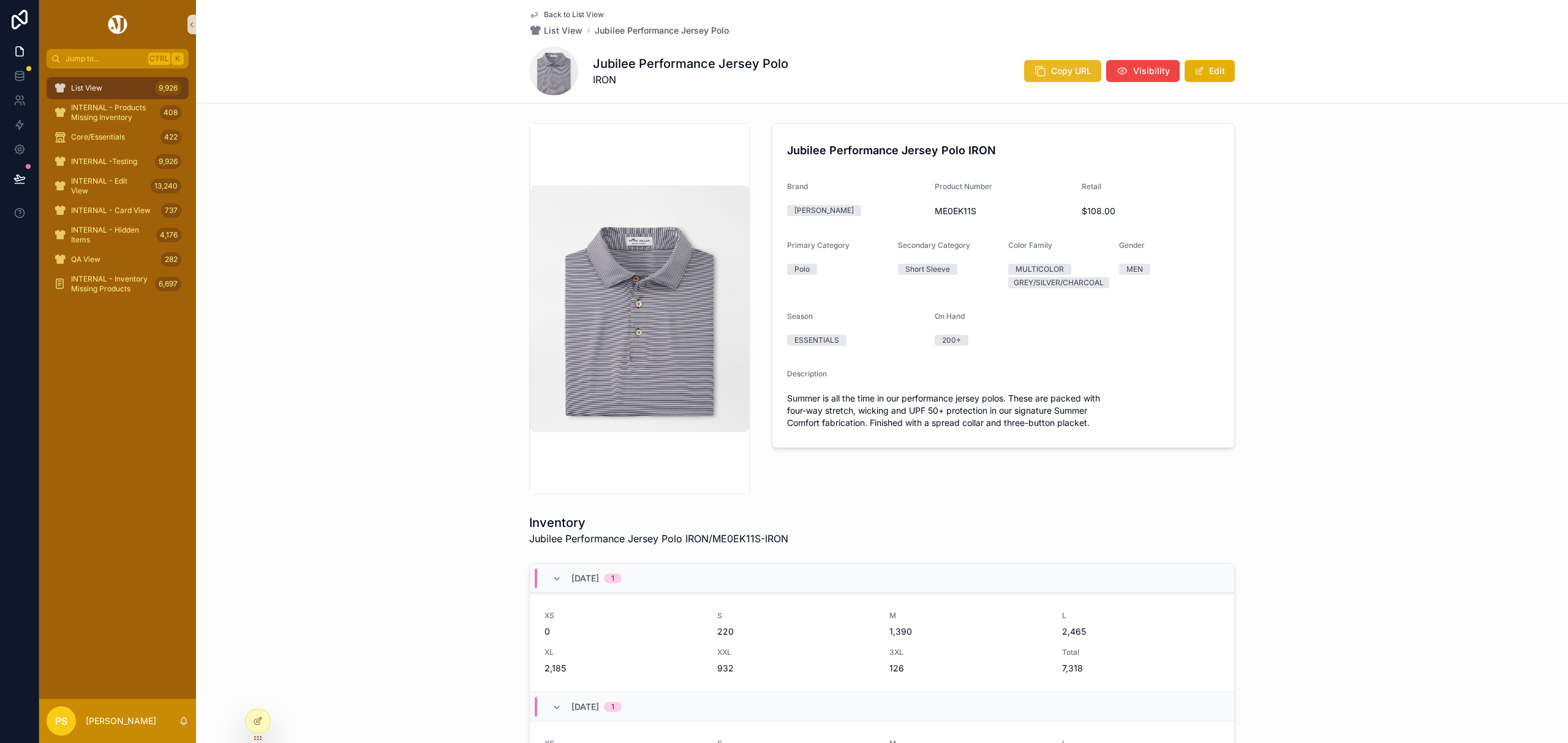
click at [1077, 71] on span "Copy URL" at bounding box center [1071, 71] width 40 height 12
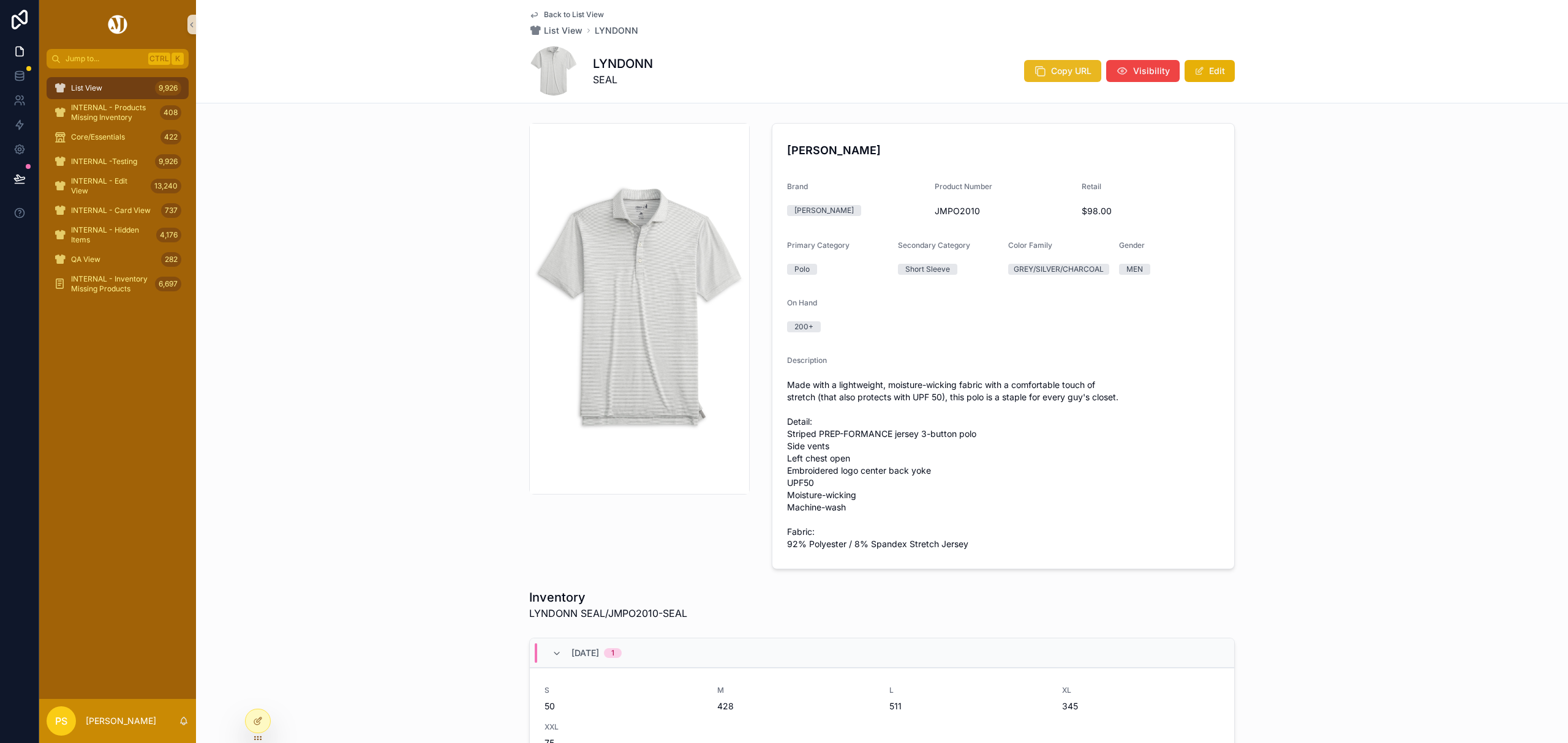
click at [1074, 70] on span "Copy URL" at bounding box center [1071, 71] width 40 height 12
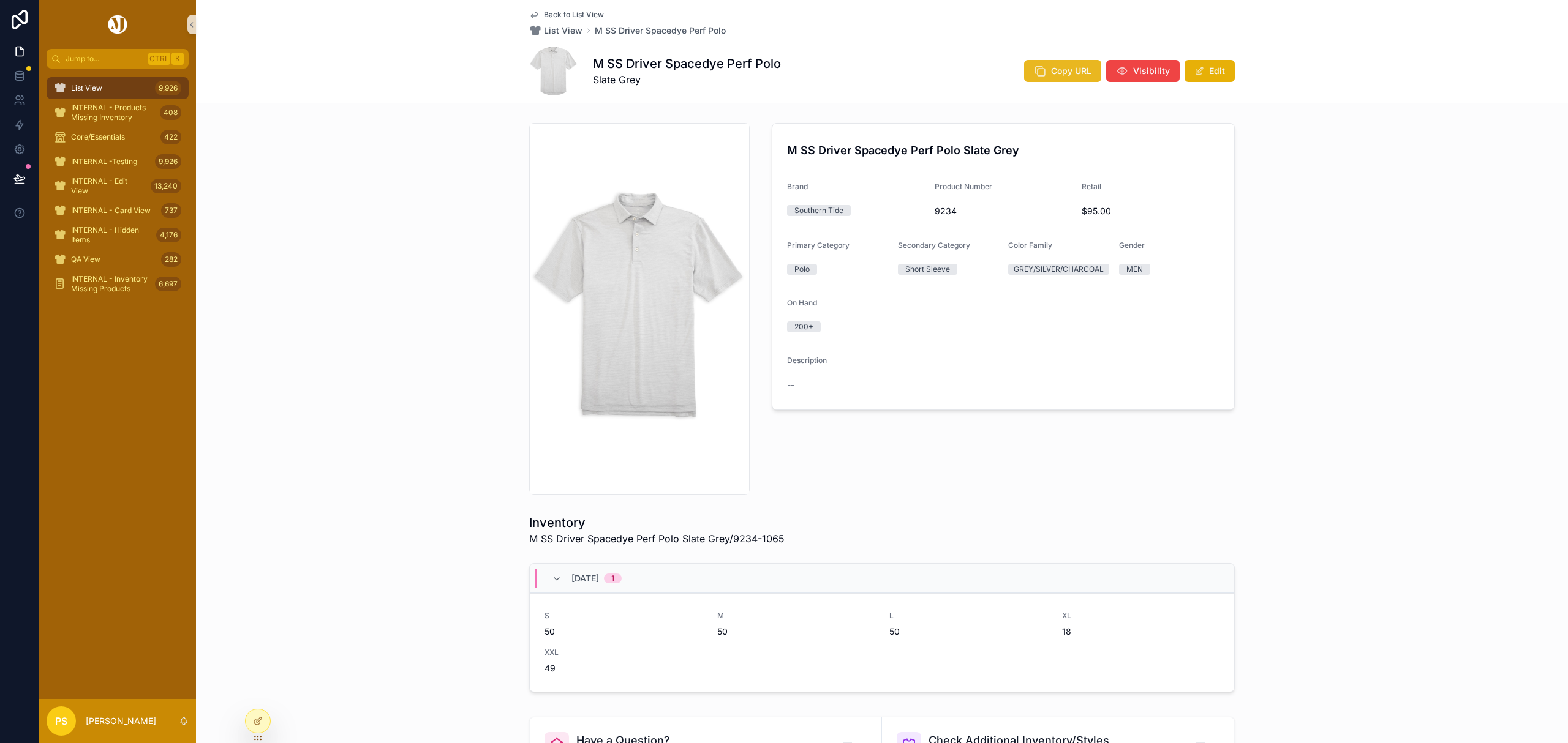
click at [1064, 72] on span "Copy URL" at bounding box center [1071, 71] width 40 height 12
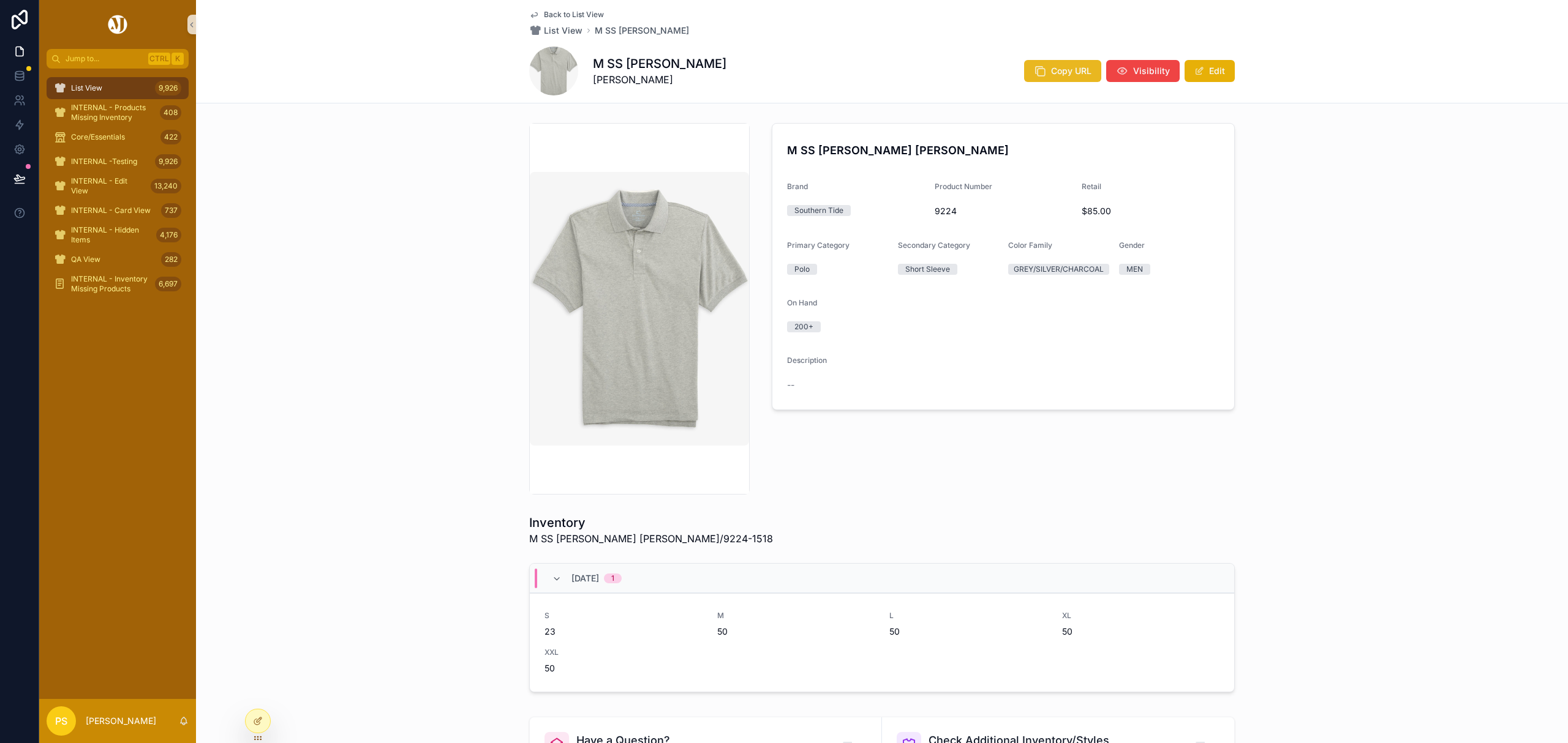
click at [1052, 75] on span "Copy URL" at bounding box center [1071, 71] width 40 height 12
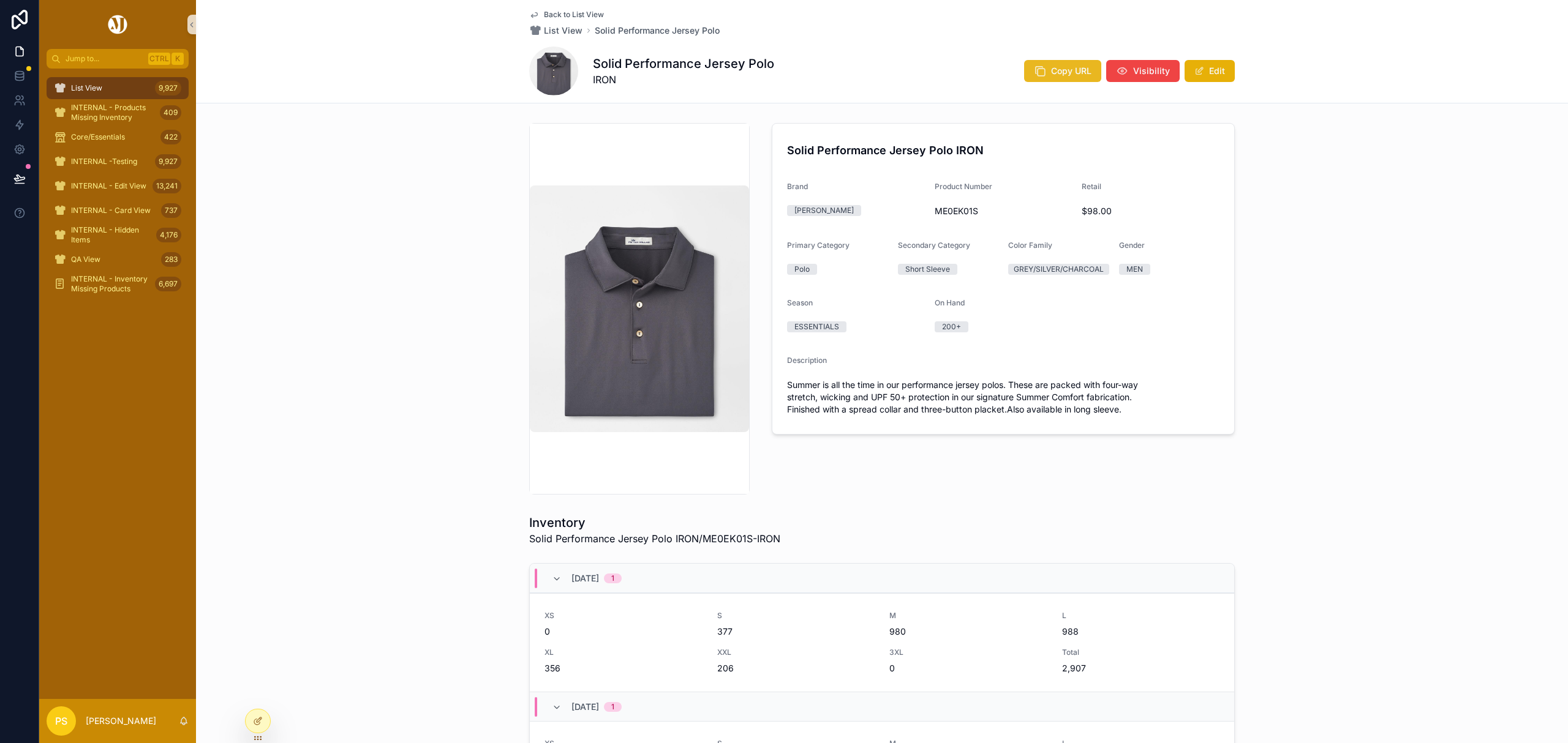
click at [1066, 65] on span "Copy URL" at bounding box center [1071, 71] width 40 height 12
